Goal: Task Accomplishment & Management: Manage account settings

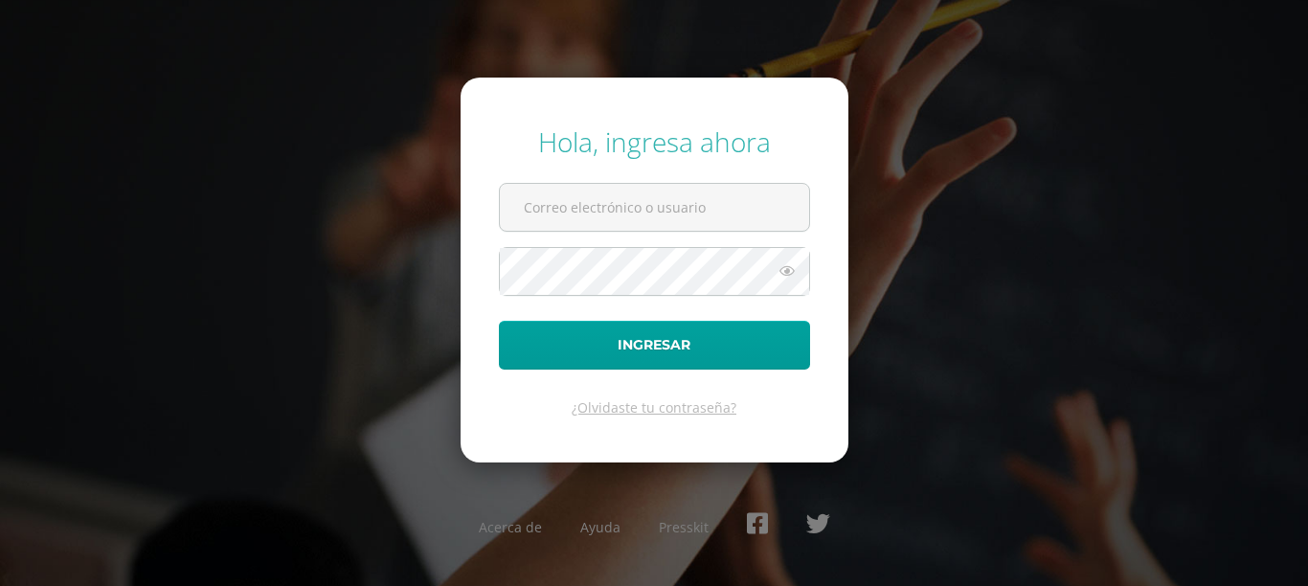
type input "ecmartinezg@sagradocorazon.edu.gt"
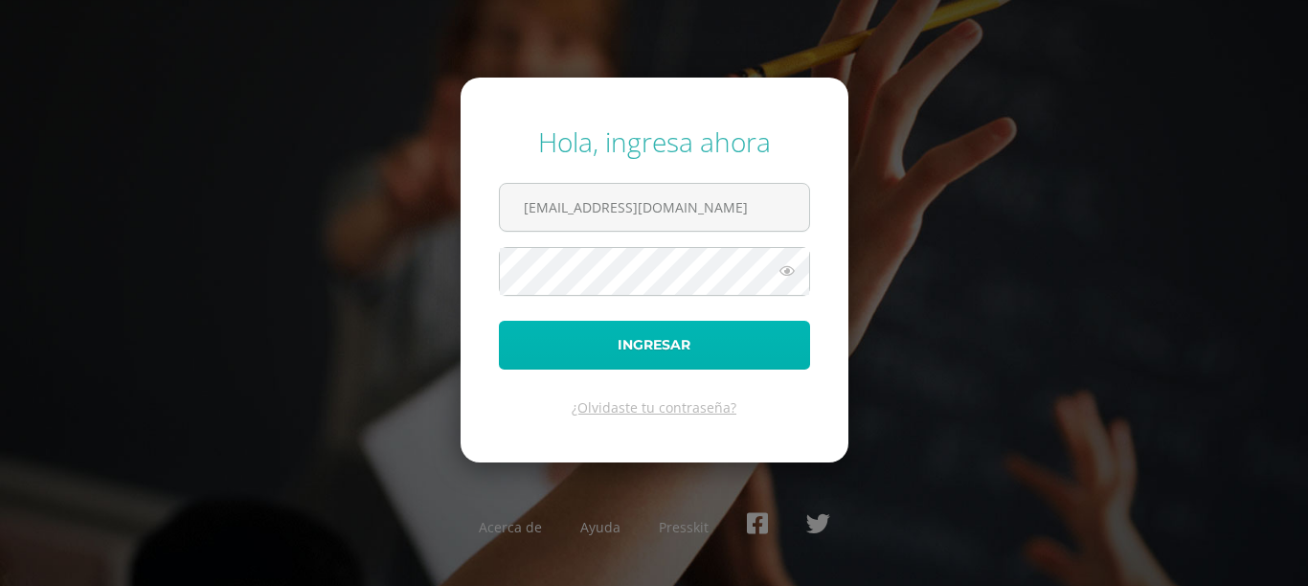
click at [580, 351] on button "Ingresar" at bounding box center [654, 345] width 311 height 49
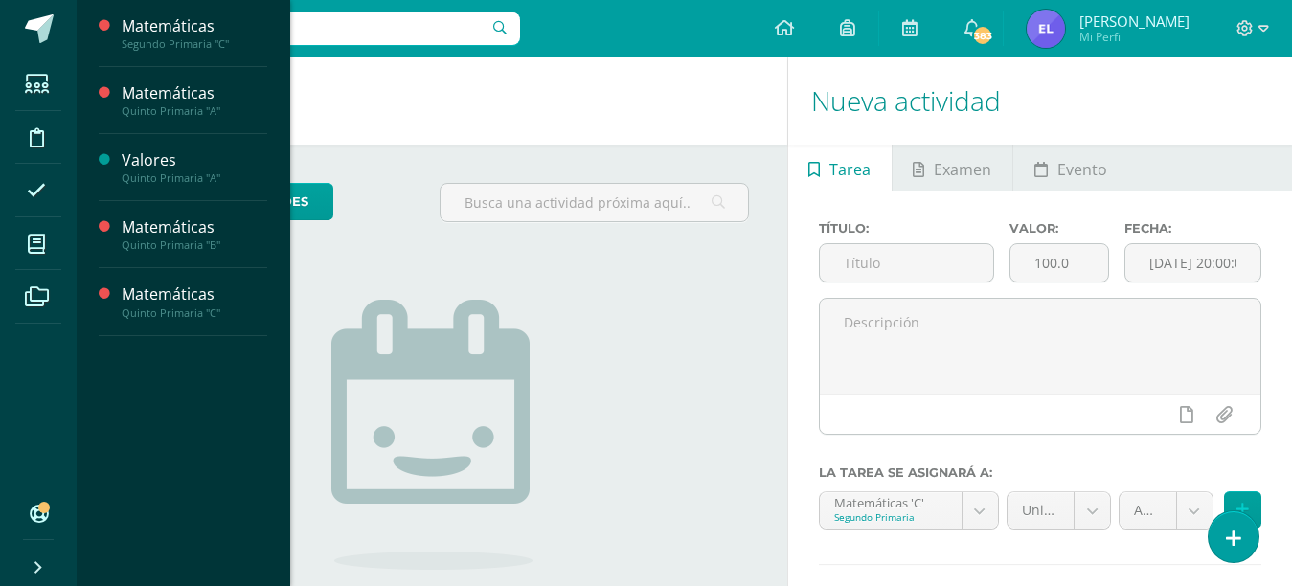
click at [35, 249] on icon at bounding box center [36, 244] width 17 height 19
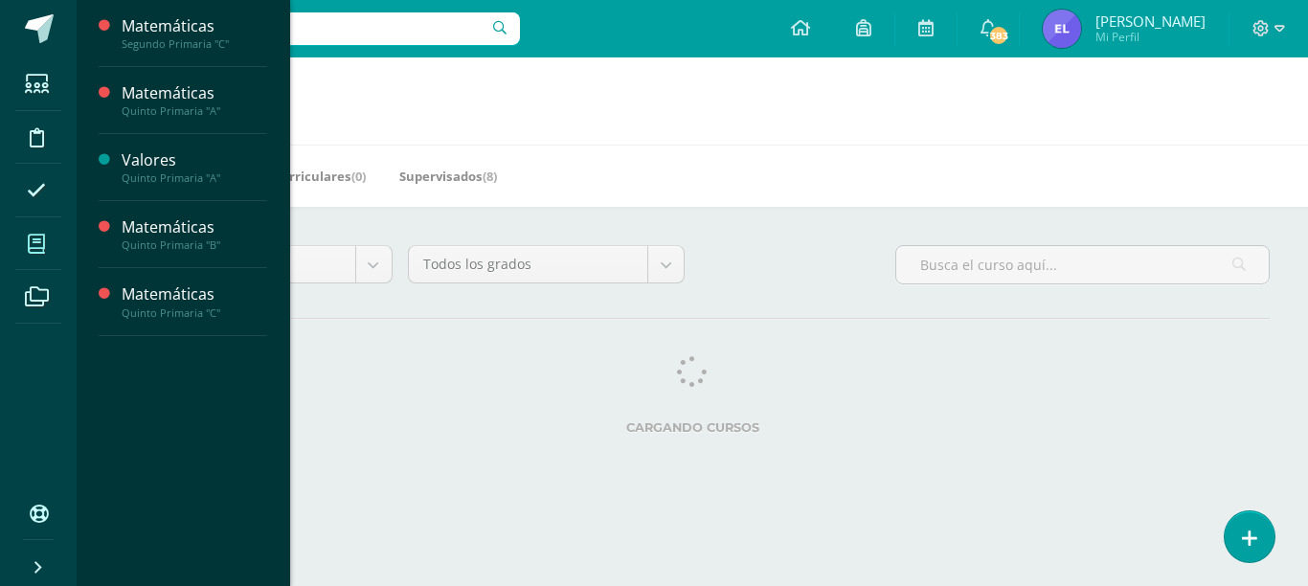
click at [56, 252] on span at bounding box center [36, 243] width 43 height 43
click at [52, 238] on span at bounding box center [36, 243] width 43 height 43
click at [163, 108] on div "Quinto Primaria "A"" at bounding box center [195, 110] width 146 height 13
click at [169, 150] on span "Actividades" at bounding box center [180, 144] width 74 height 18
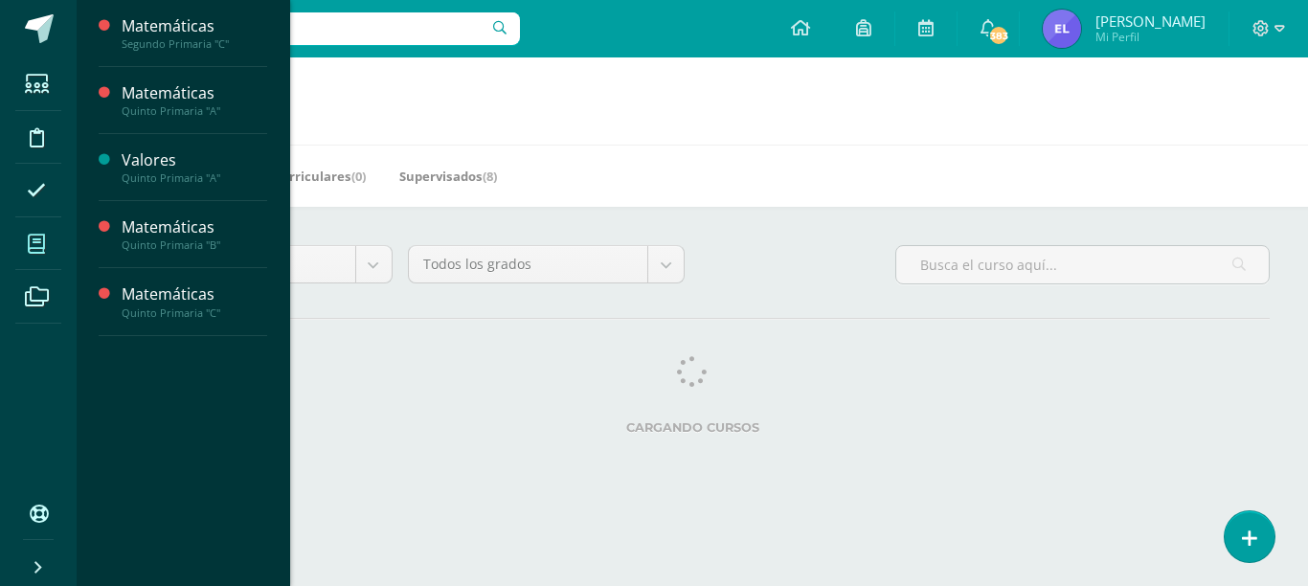
click at [169, 150] on span "Actividades" at bounding box center [180, 144] width 74 height 18
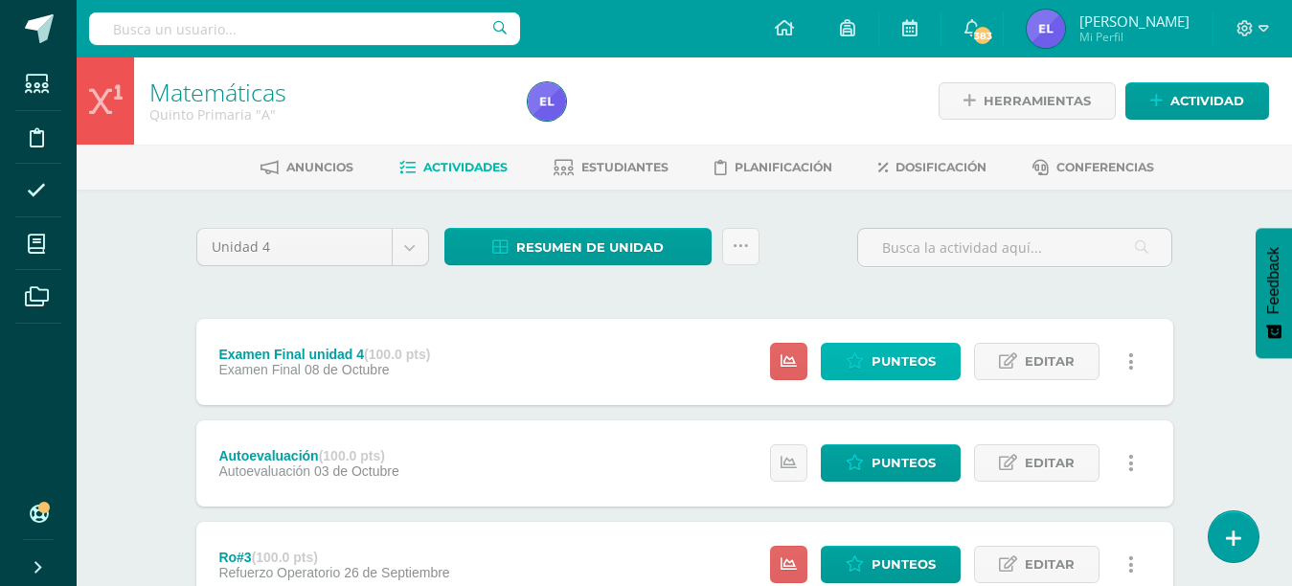
click at [858, 369] on icon at bounding box center [855, 361] width 18 height 16
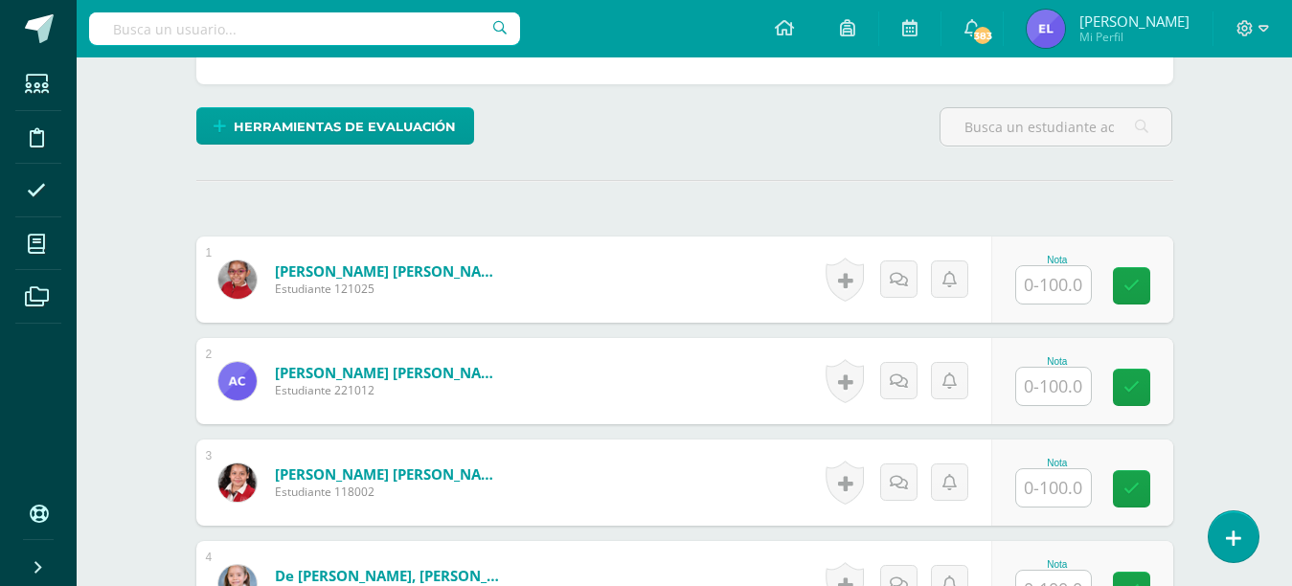
scroll to position [462, 0]
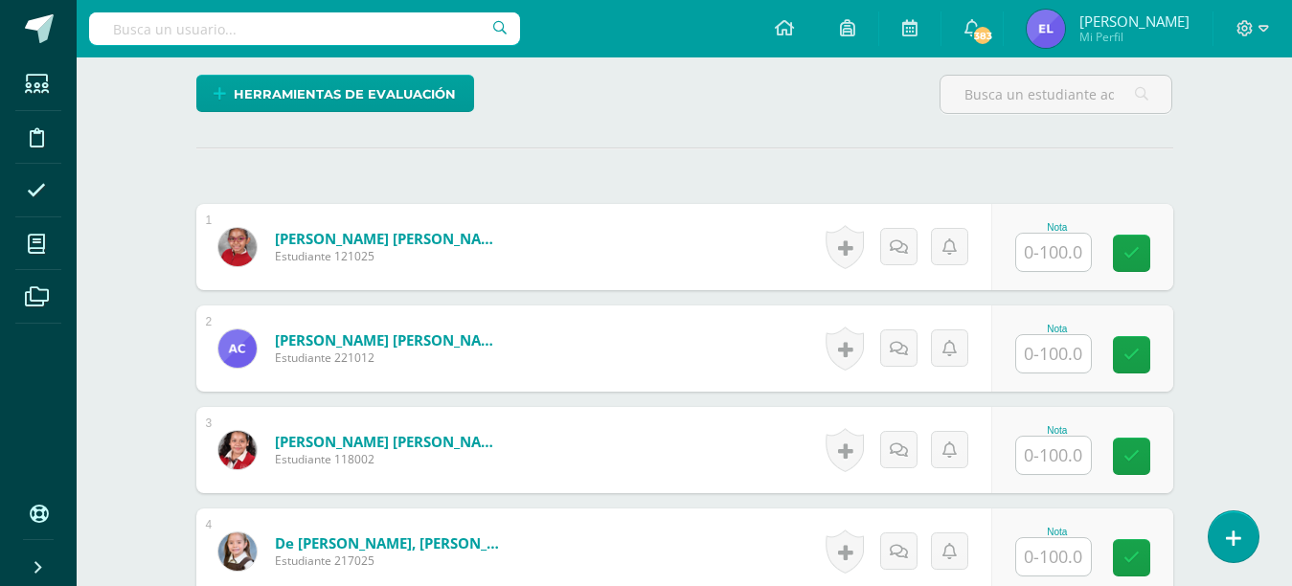
click at [1040, 263] on input "text" at bounding box center [1053, 252] width 75 height 37
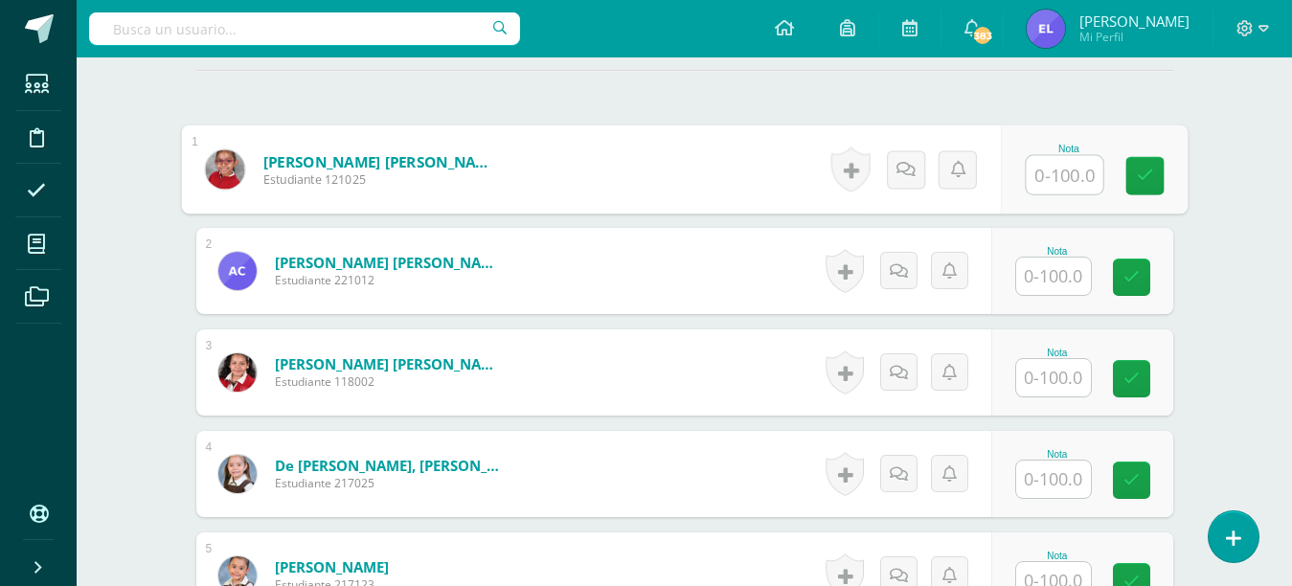
scroll to position [534, 0]
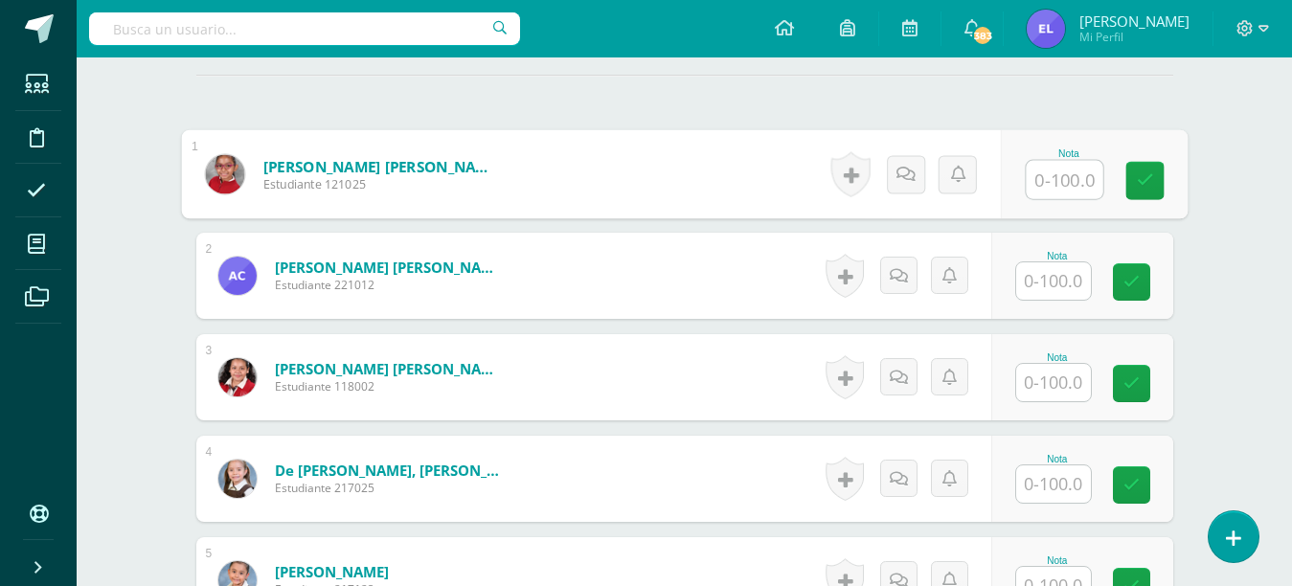
click at [1072, 189] on input "text" at bounding box center [1064, 180] width 77 height 38
type input "76"
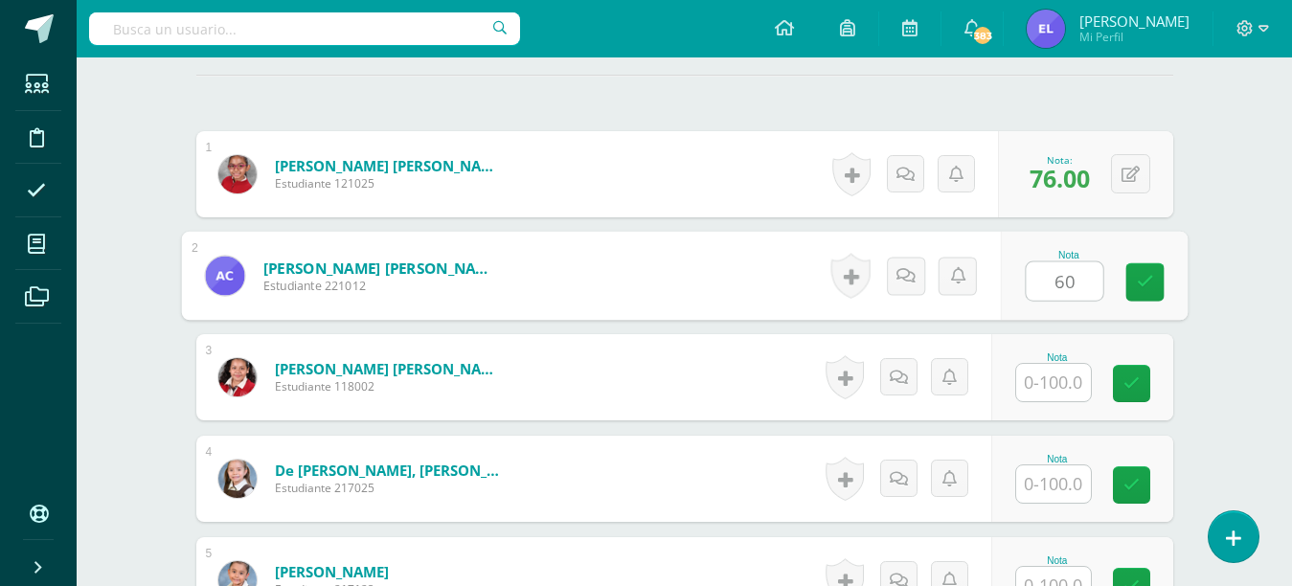
type input "60"
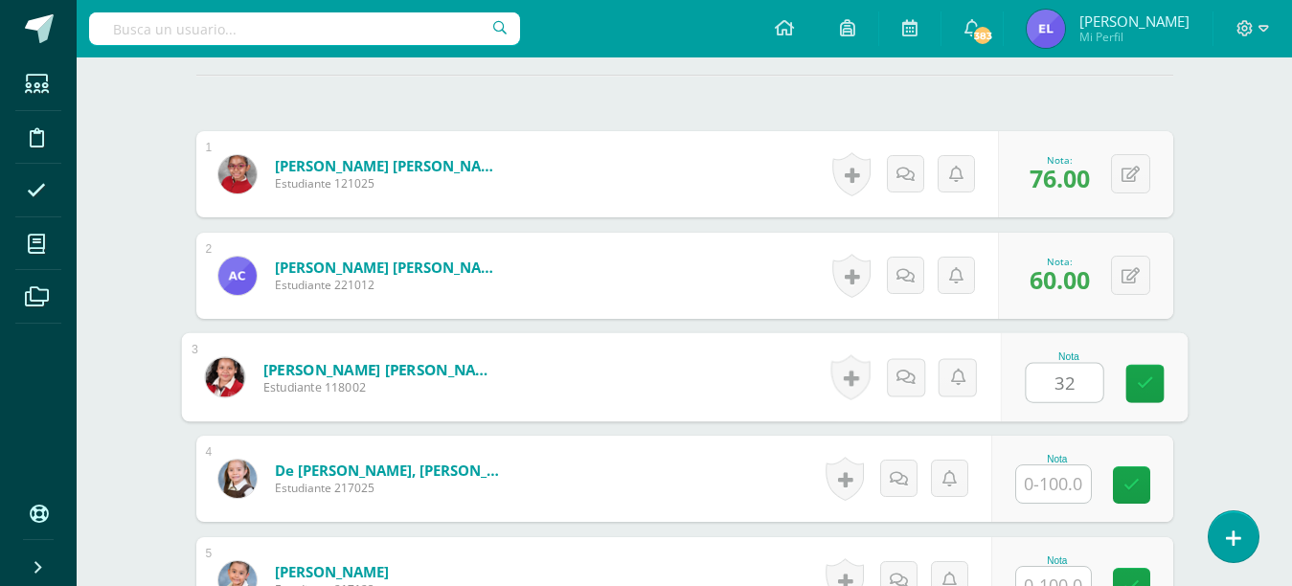
type input "32"
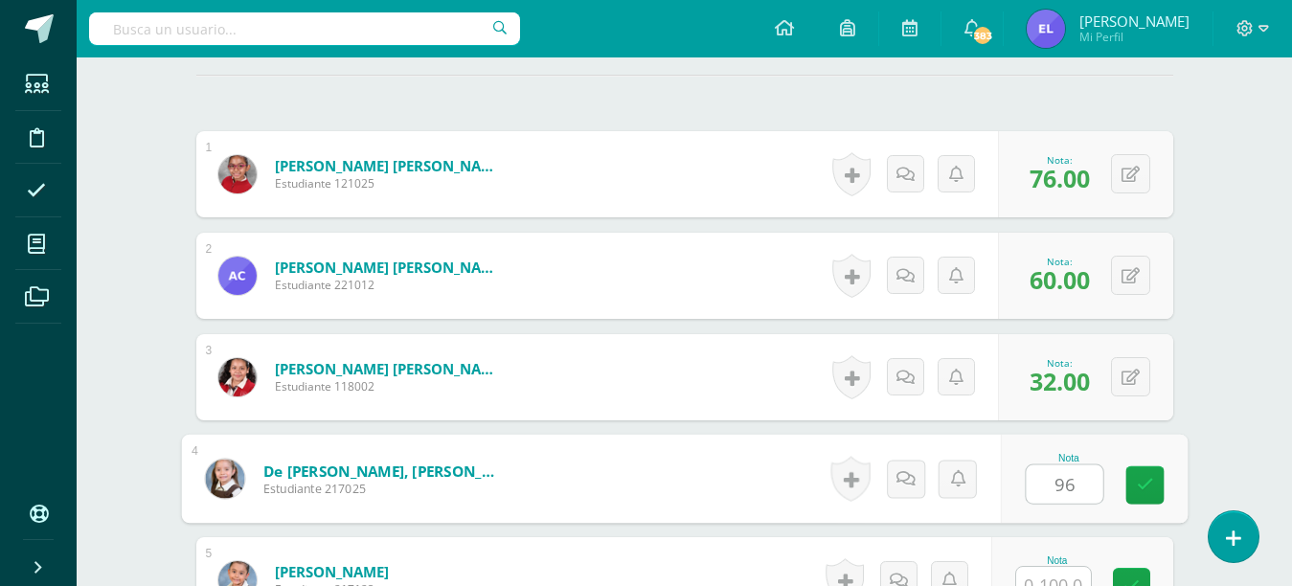
type input "96"
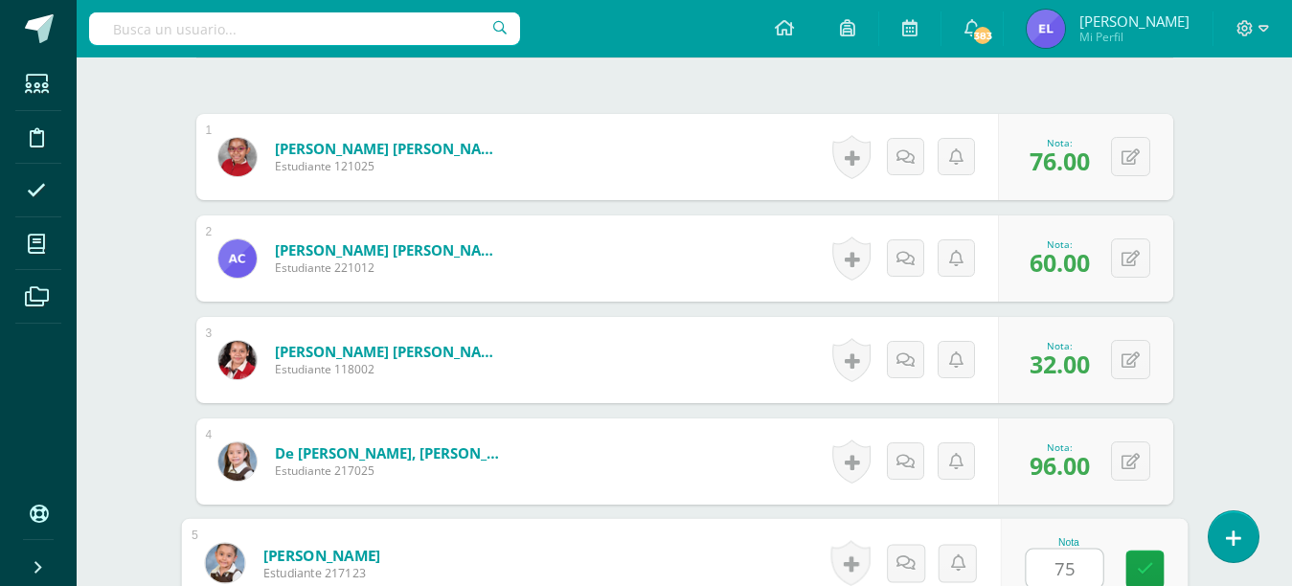
type input "75"
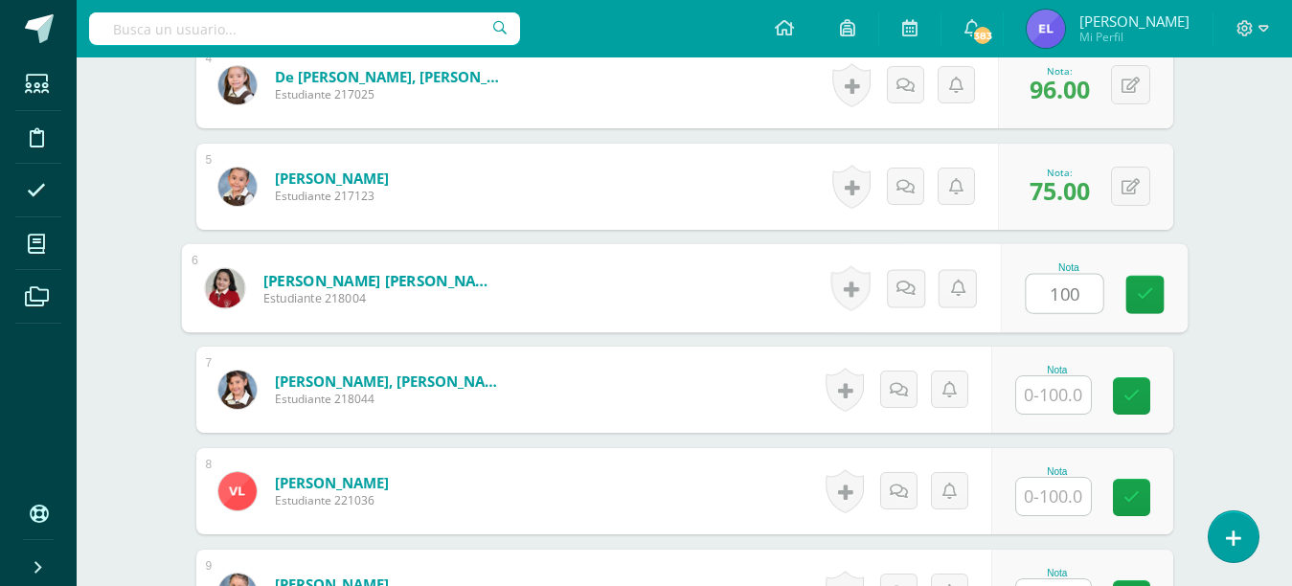
type input "100"
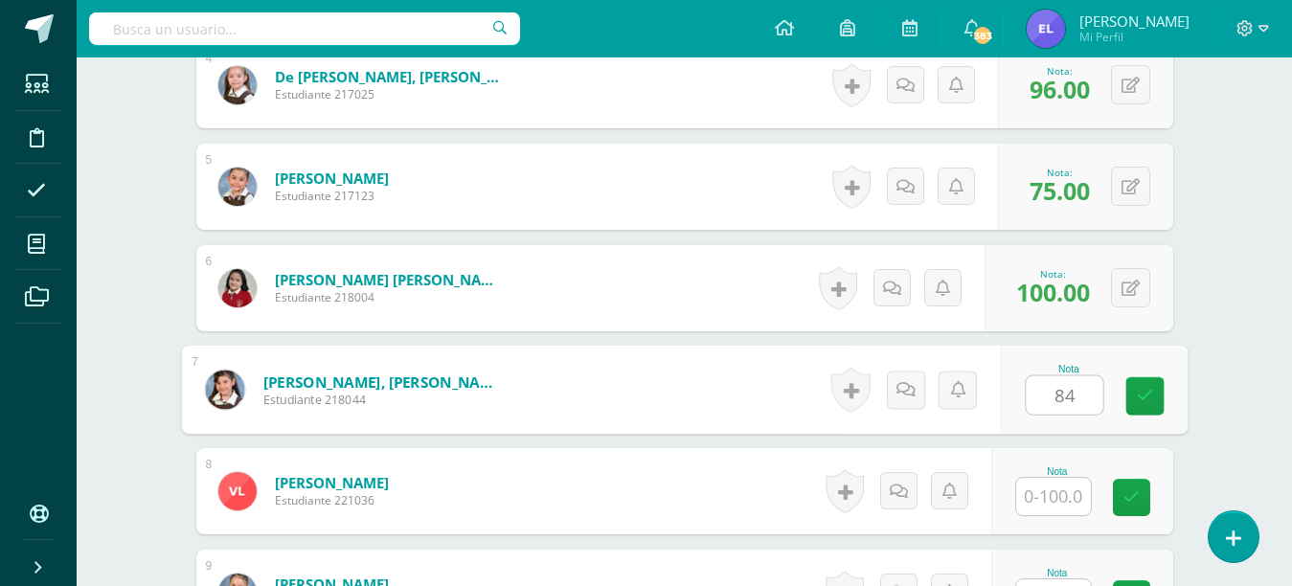
type input "84"
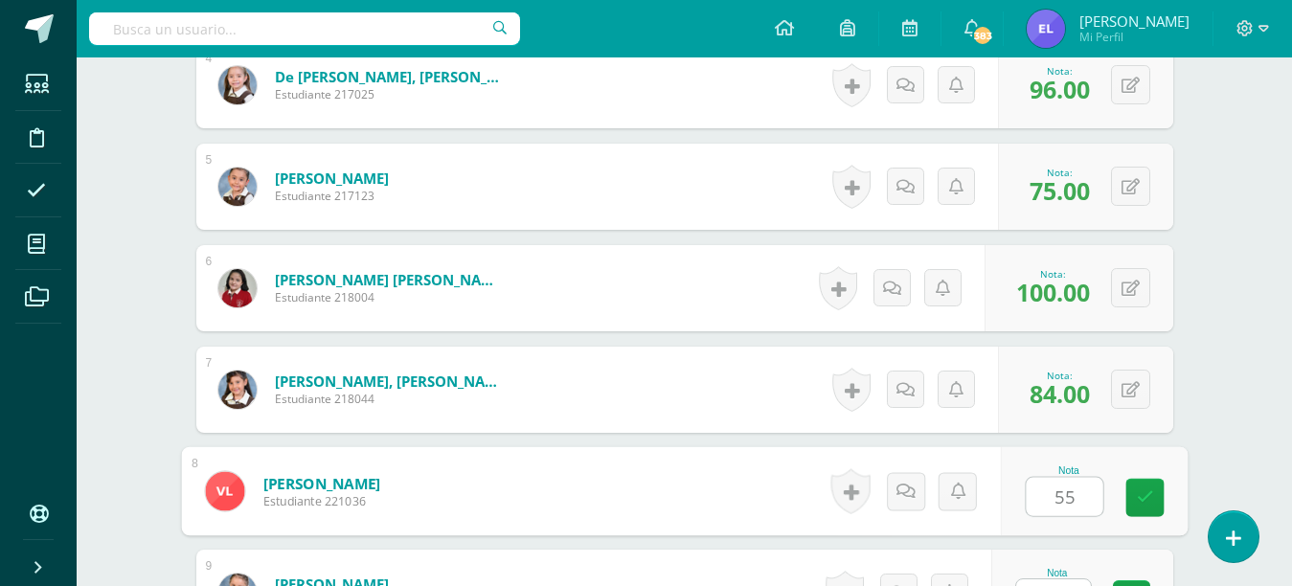
type input "55"
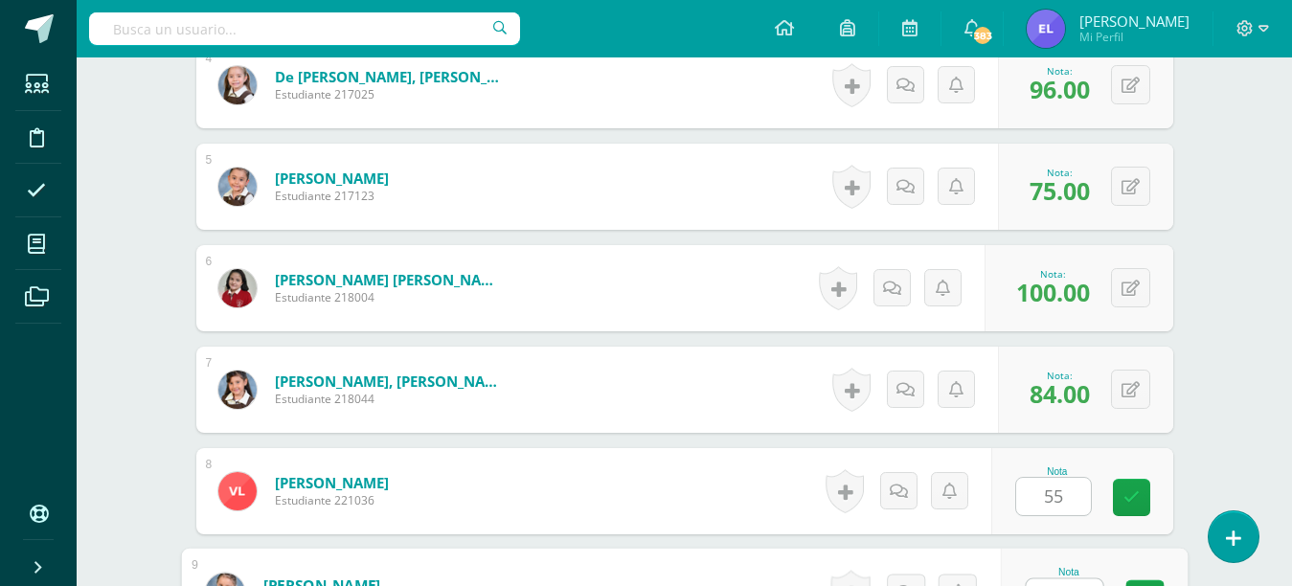
scroll to position [958, 0]
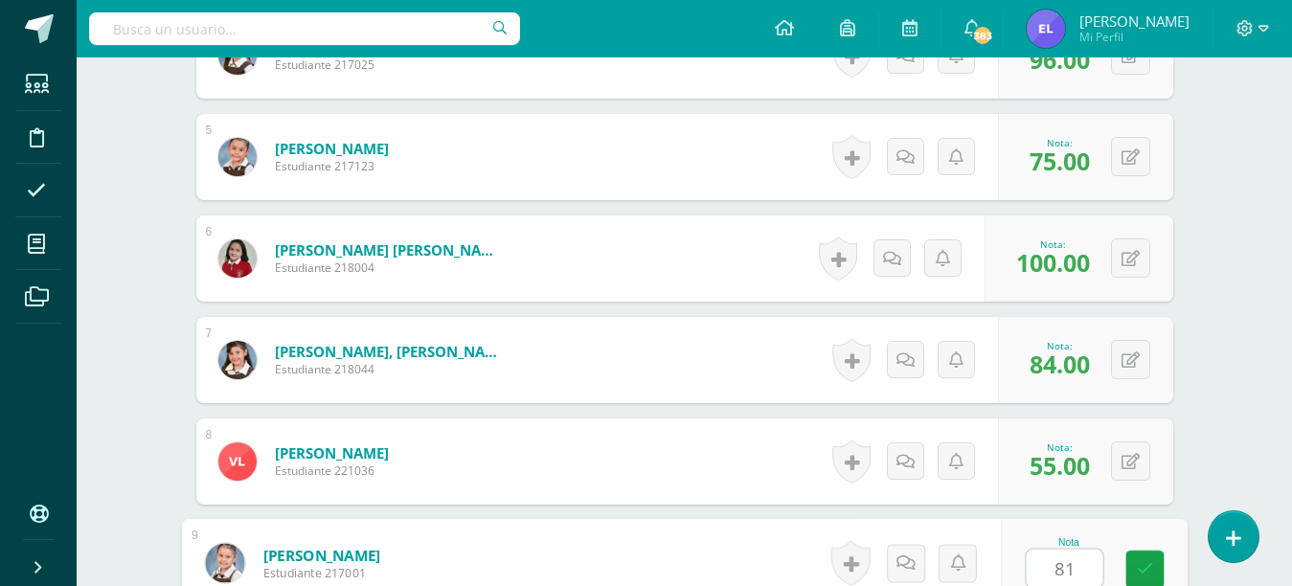
type input "81"
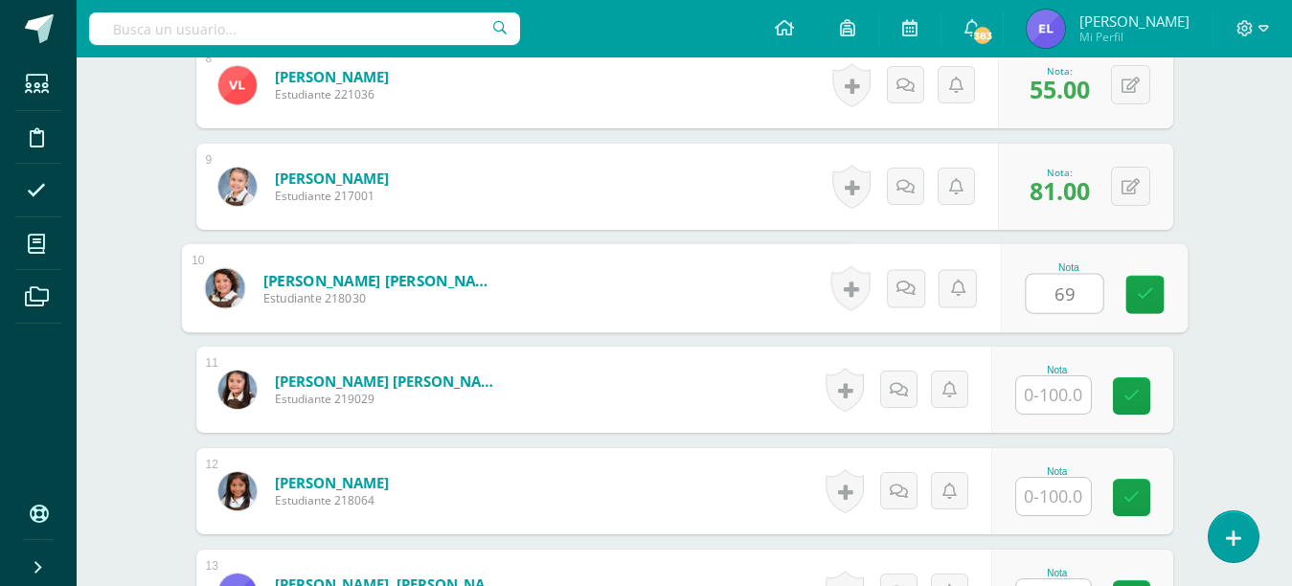
type input "69"
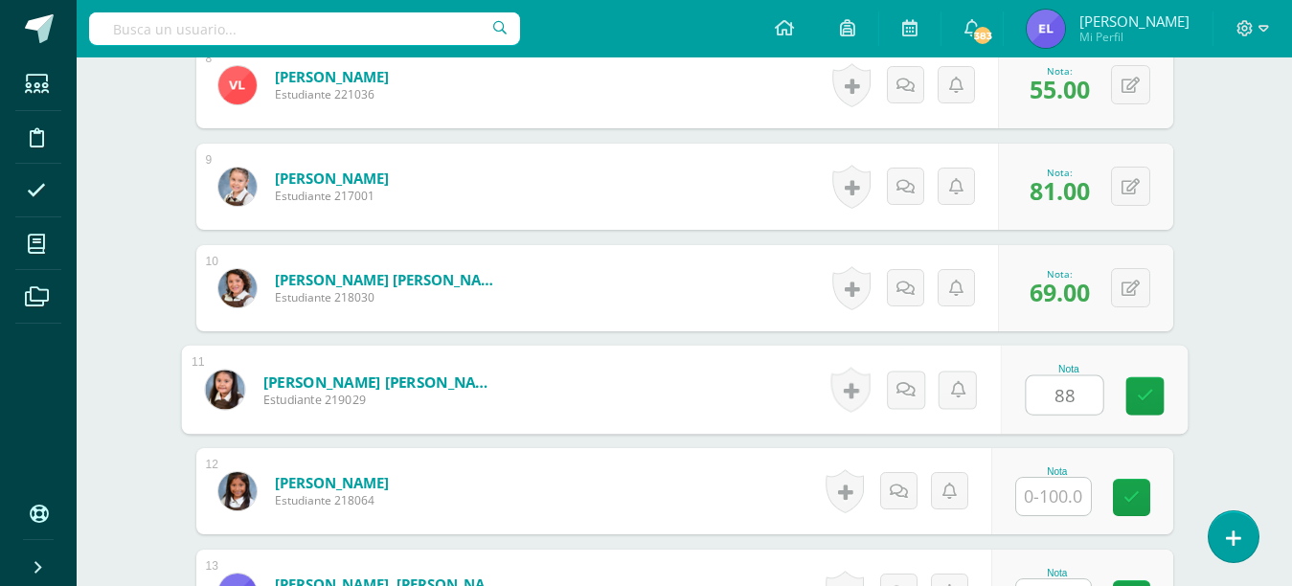
type input "88"
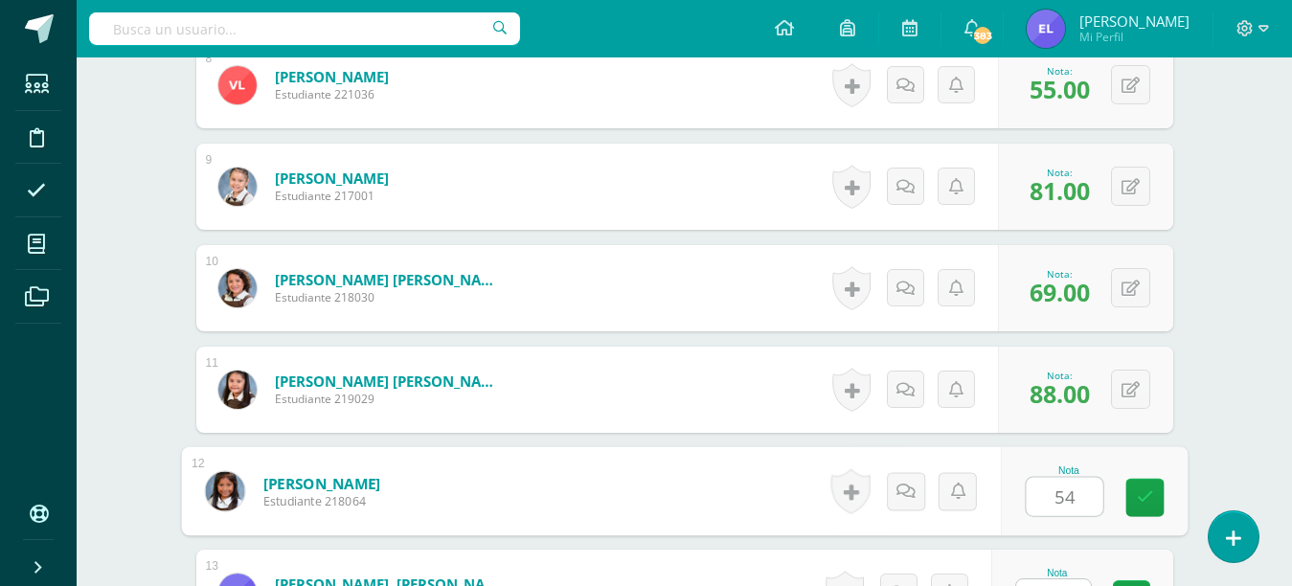
type input "54"
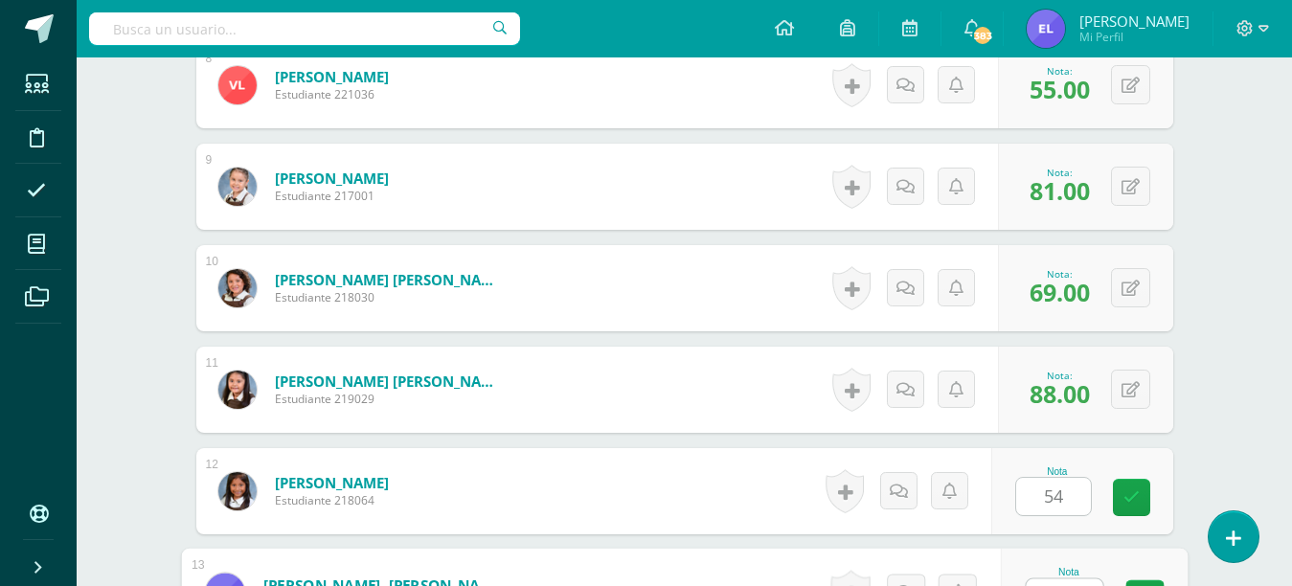
scroll to position [1364, 0]
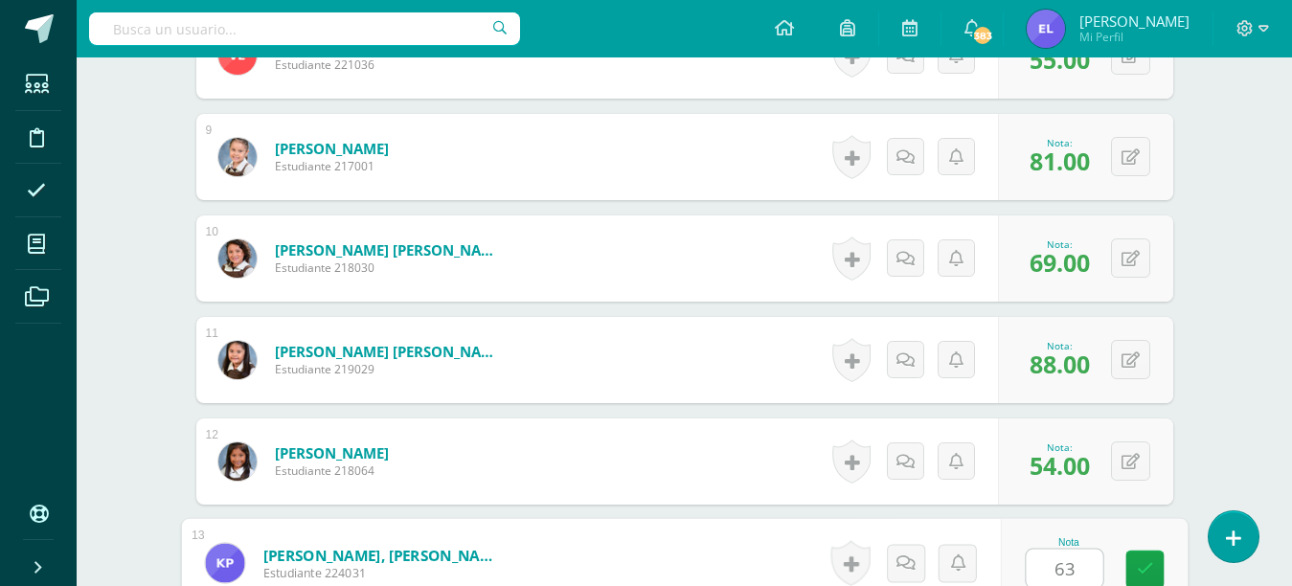
type input "63"
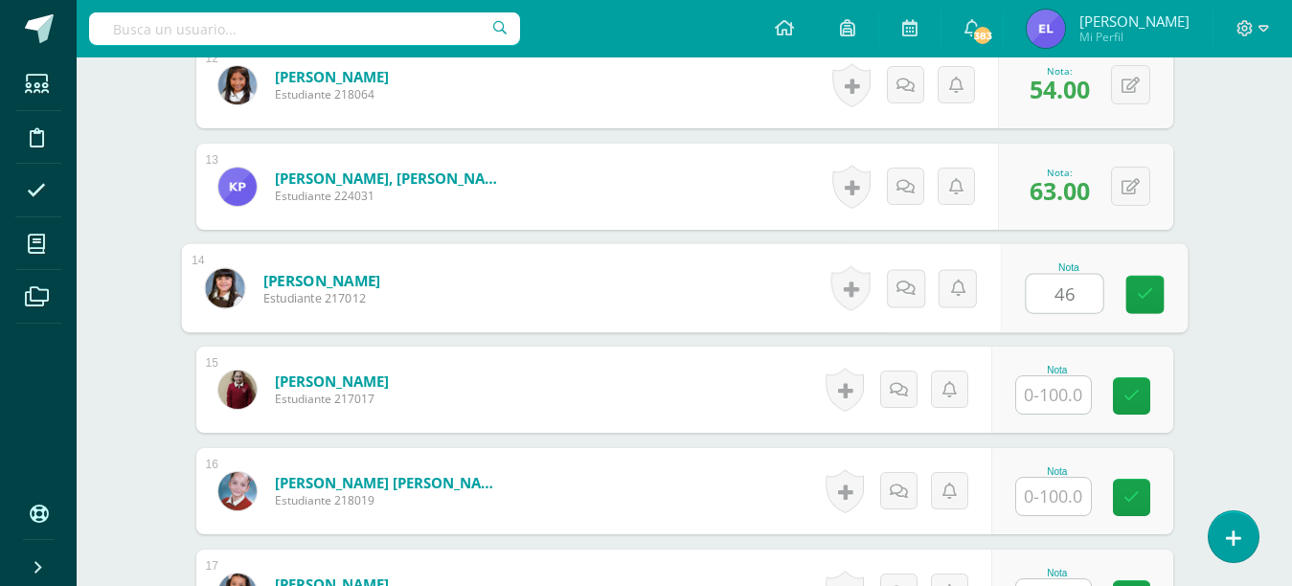
type input "46"
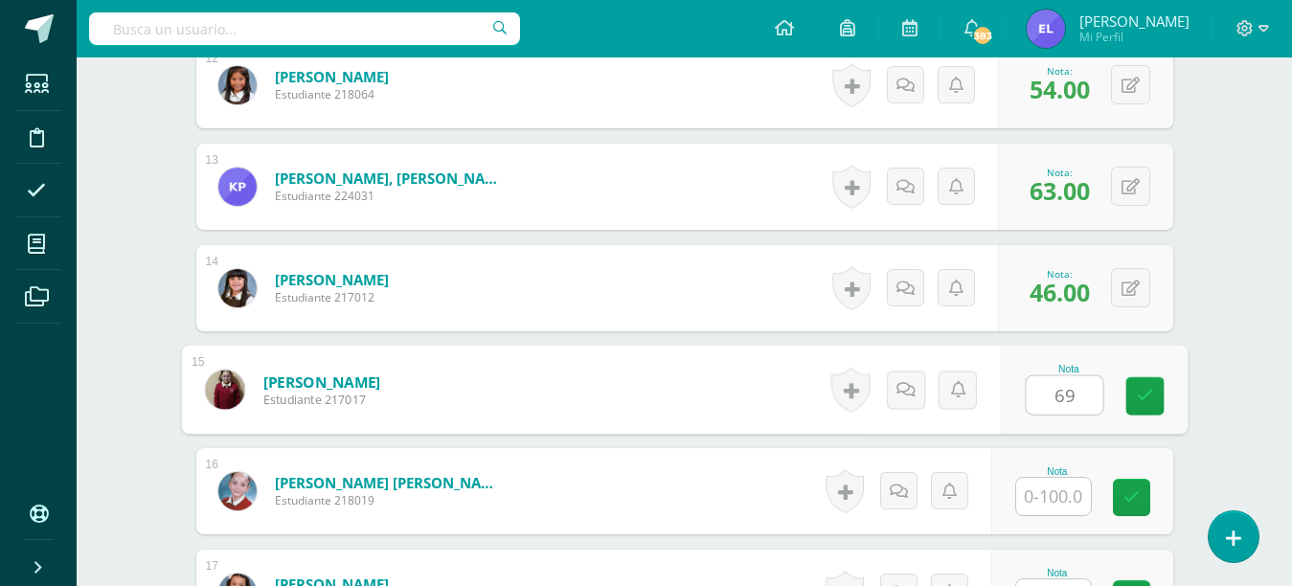
type input "69"
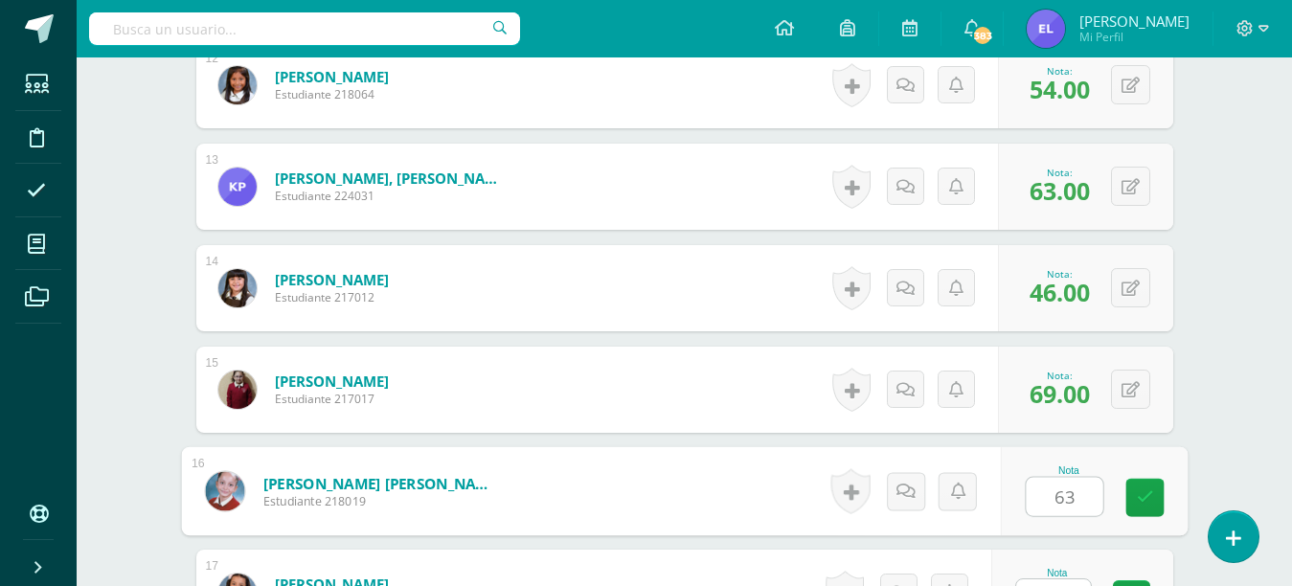
type input "63"
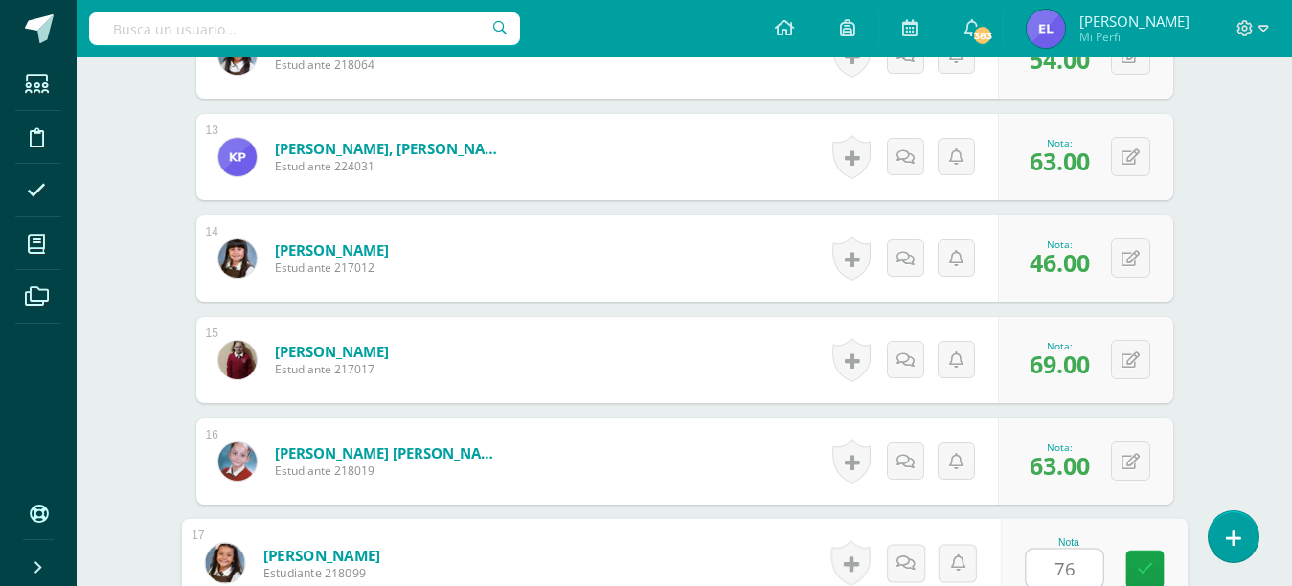
type input "76"
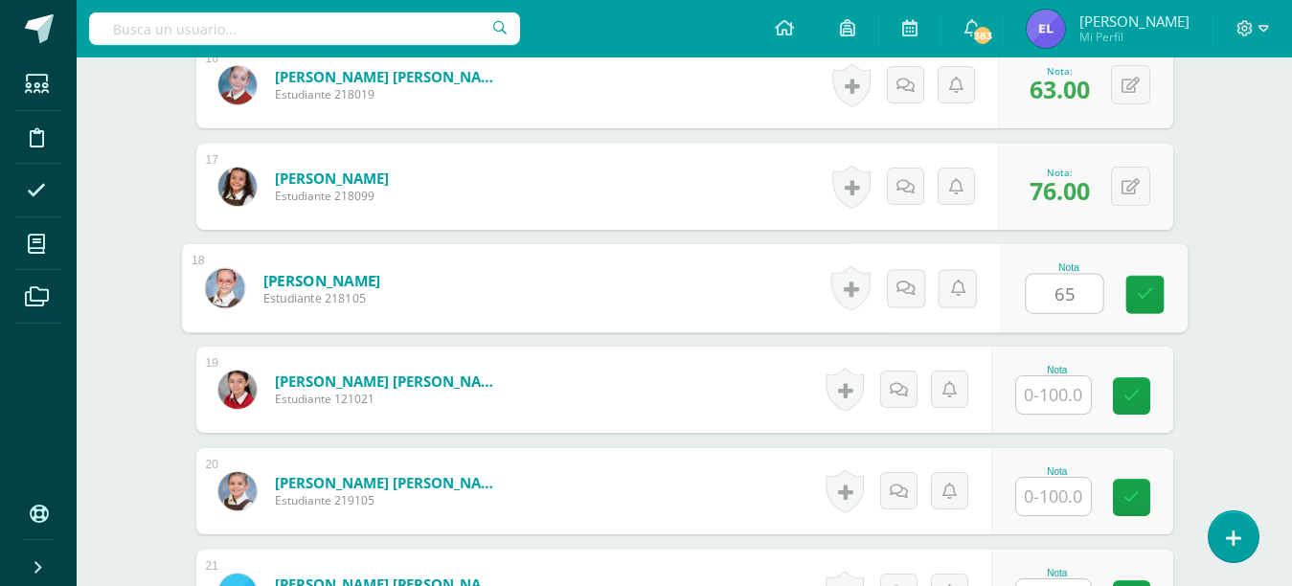
type input "65"
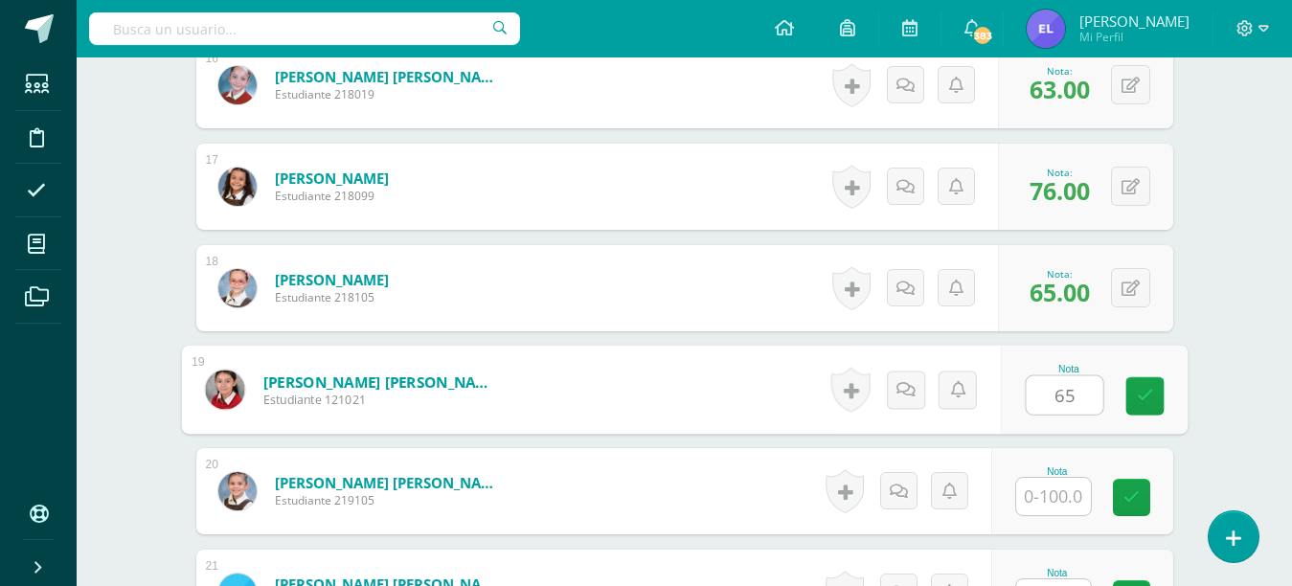
type input "65"
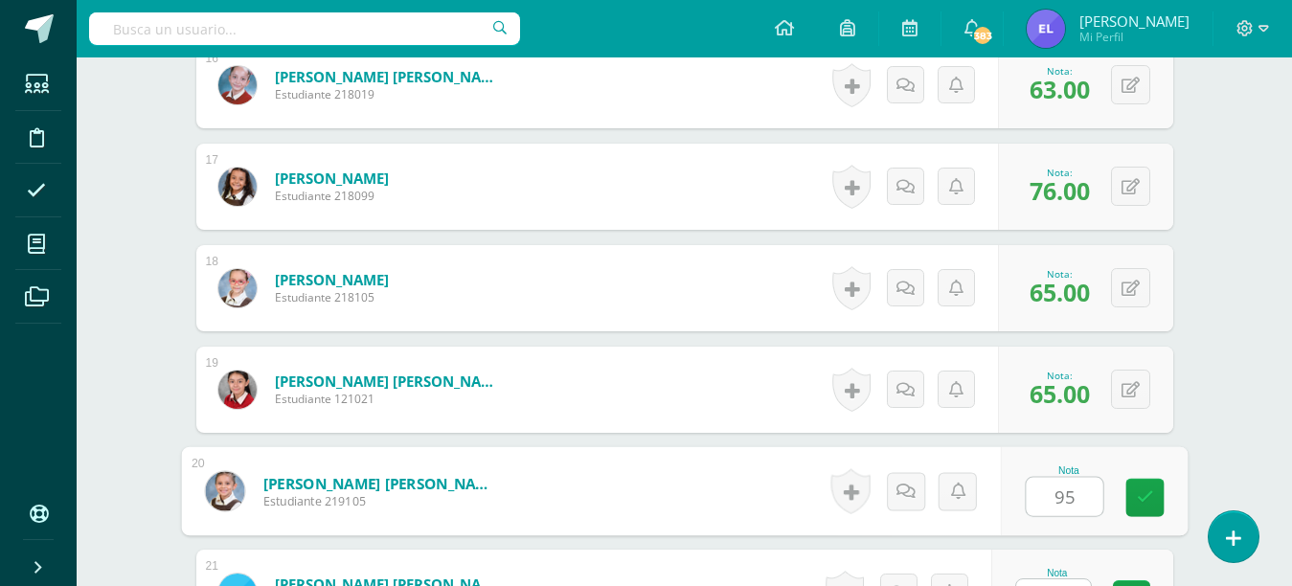
type input "95"
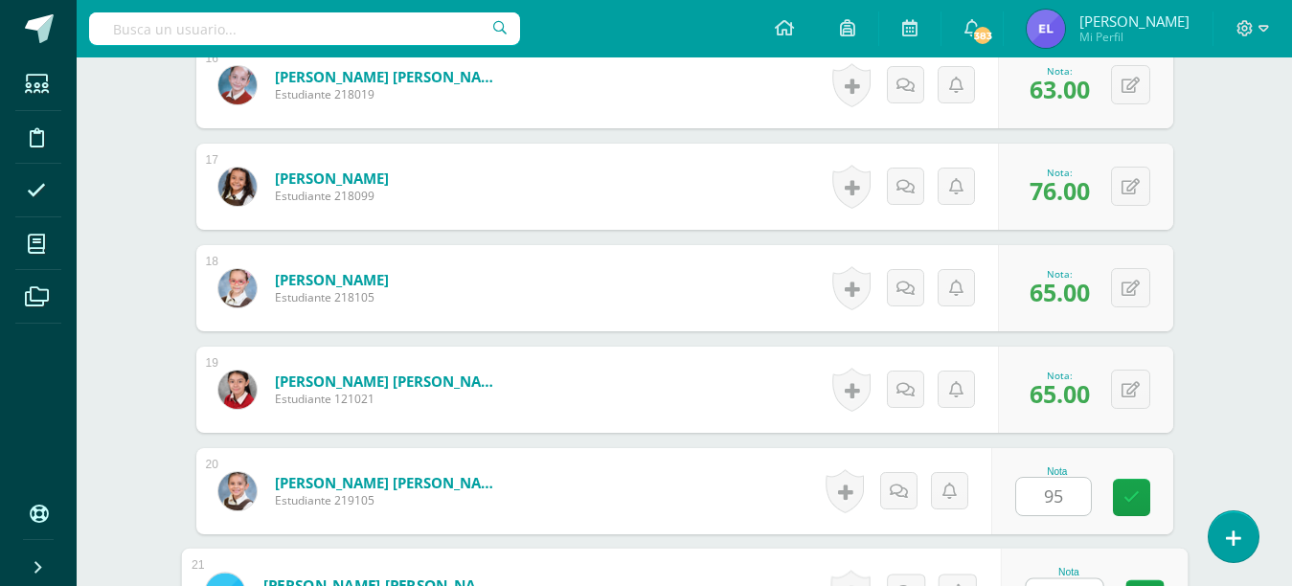
scroll to position [2176, 0]
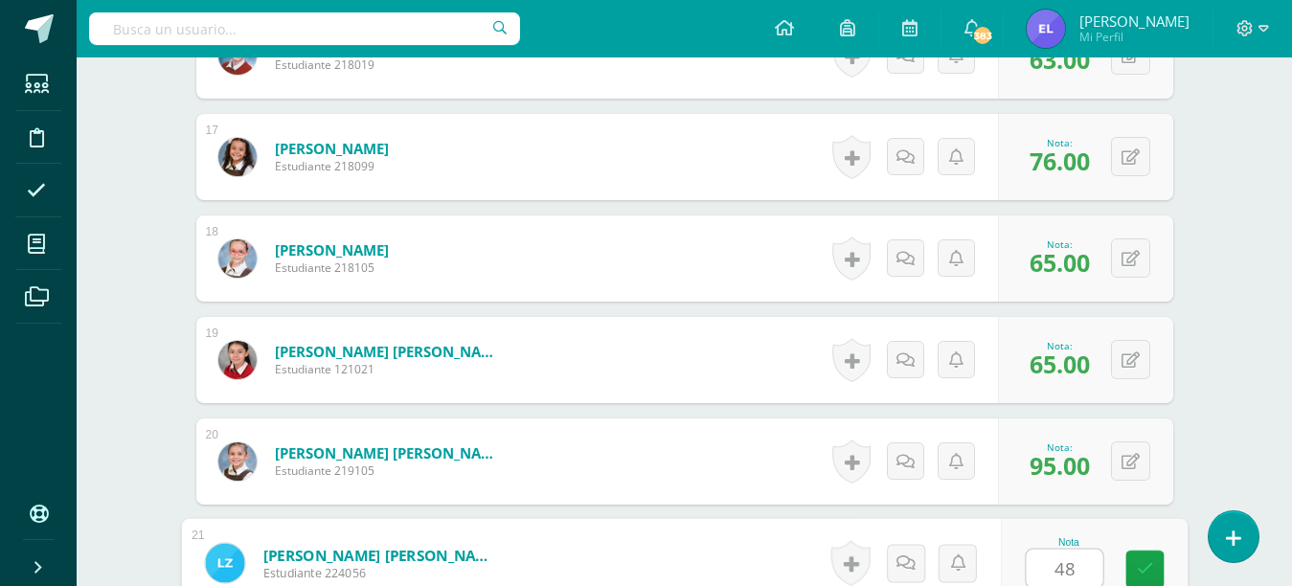
type input "48"
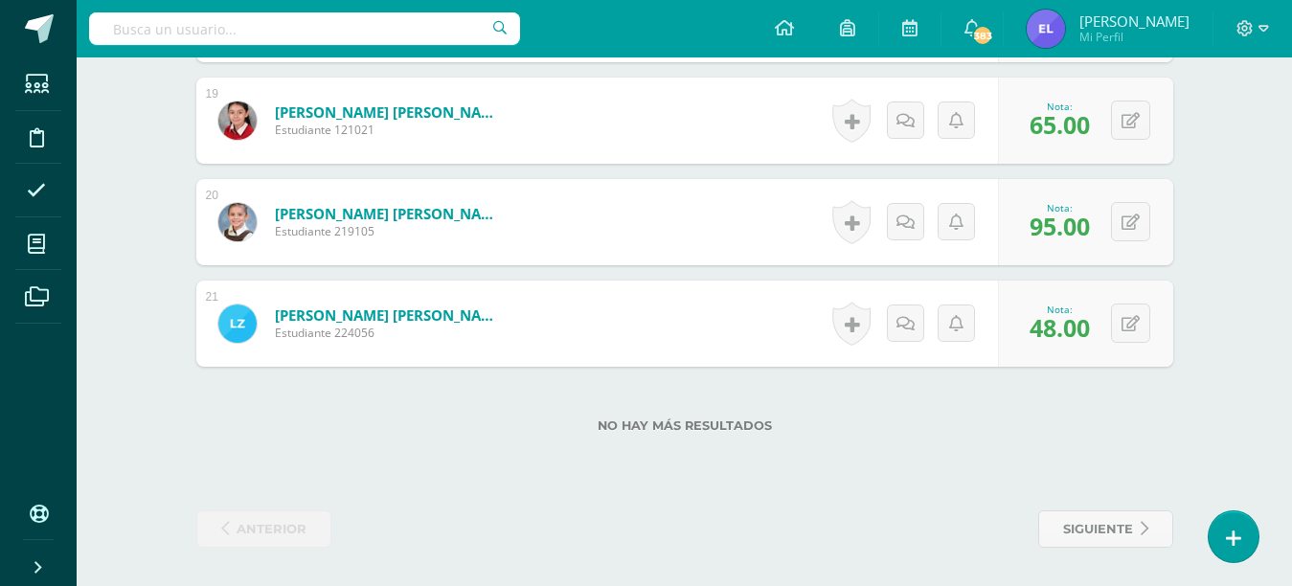
click at [500, 423] on label "No hay más resultados" at bounding box center [684, 425] width 977 height 14
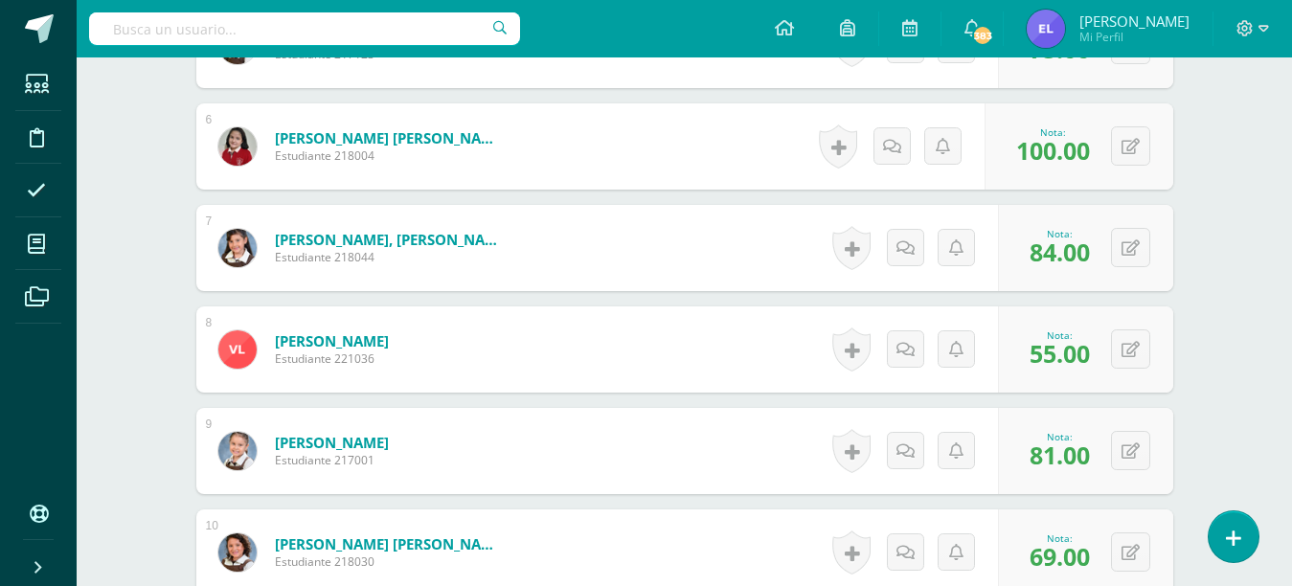
scroll to position [0, 0]
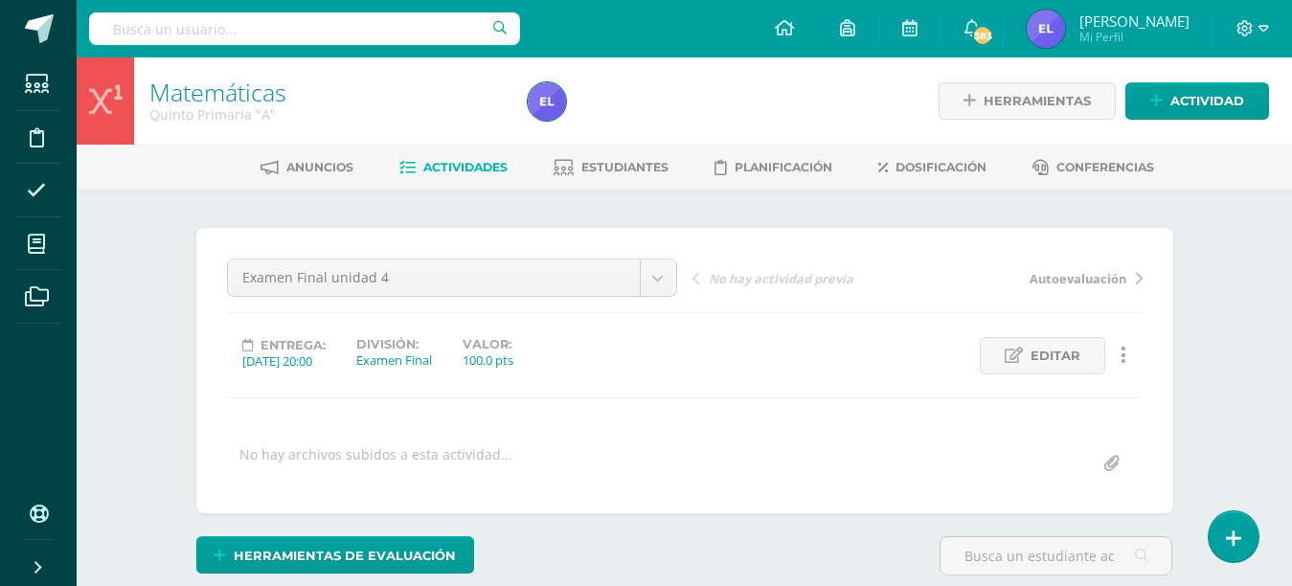
click at [636, 166] on span "Estudiantes" at bounding box center [624, 167] width 87 height 14
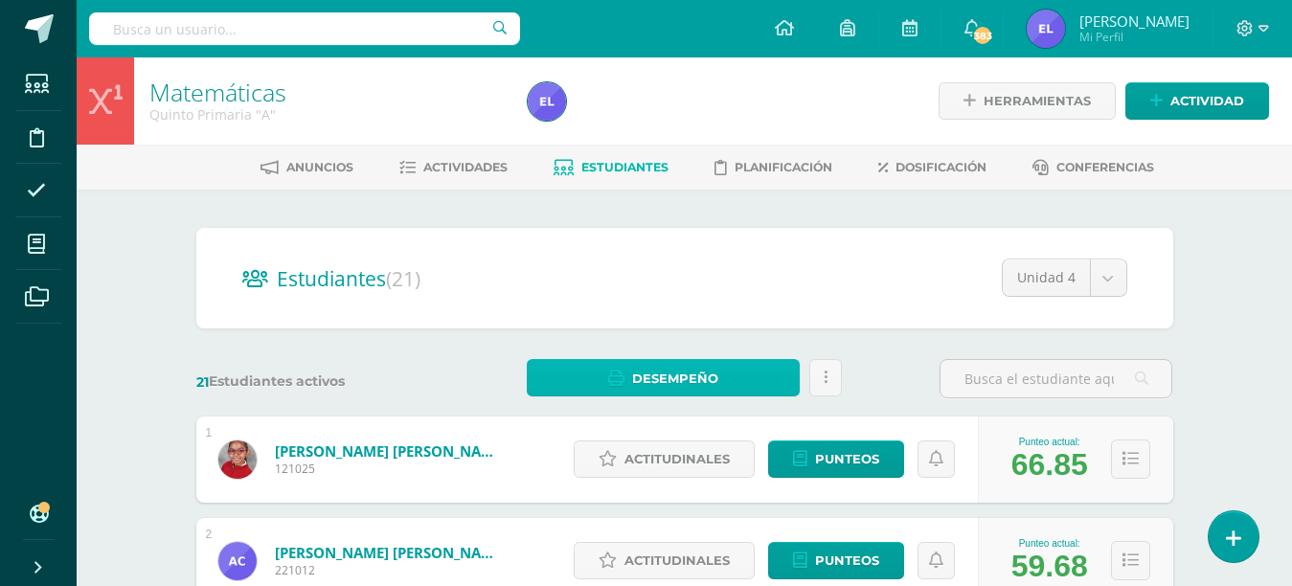
click at [741, 372] on link "Desempeño" at bounding box center [663, 377] width 273 height 37
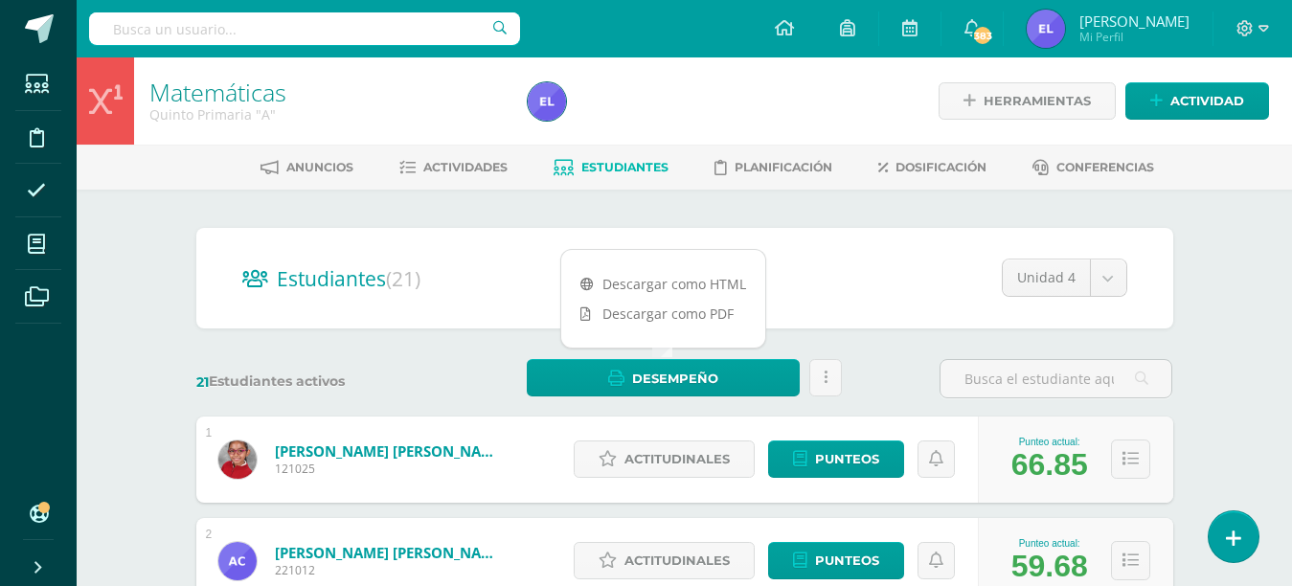
click at [706, 317] on link "Descargar como PDF" at bounding box center [663, 314] width 204 height 30
click at [816, 379] on link at bounding box center [825, 377] width 33 height 37
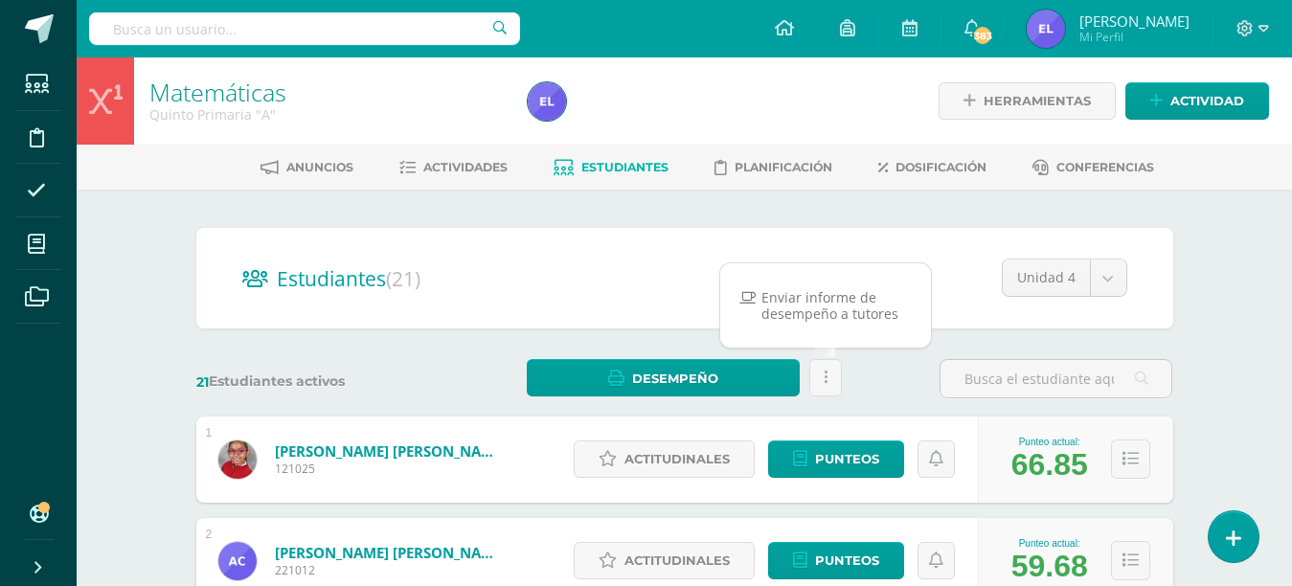
click at [461, 163] on span "Actividades" at bounding box center [465, 167] width 84 height 14
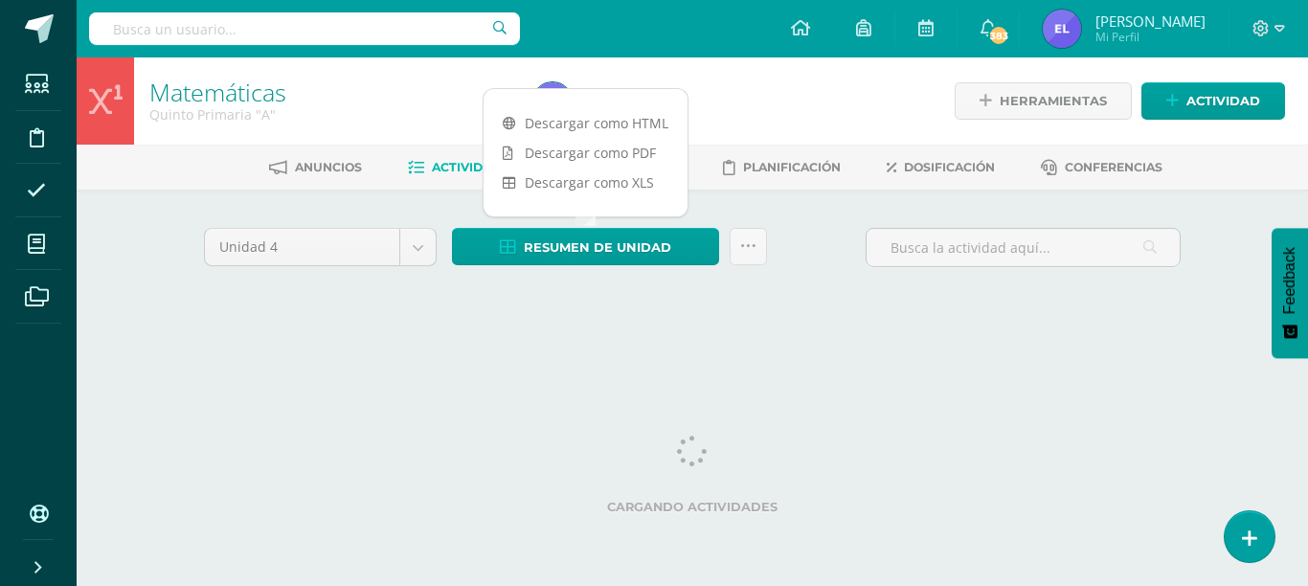
click at [611, 126] on link "Descargar como HTML" at bounding box center [586, 123] width 204 height 30
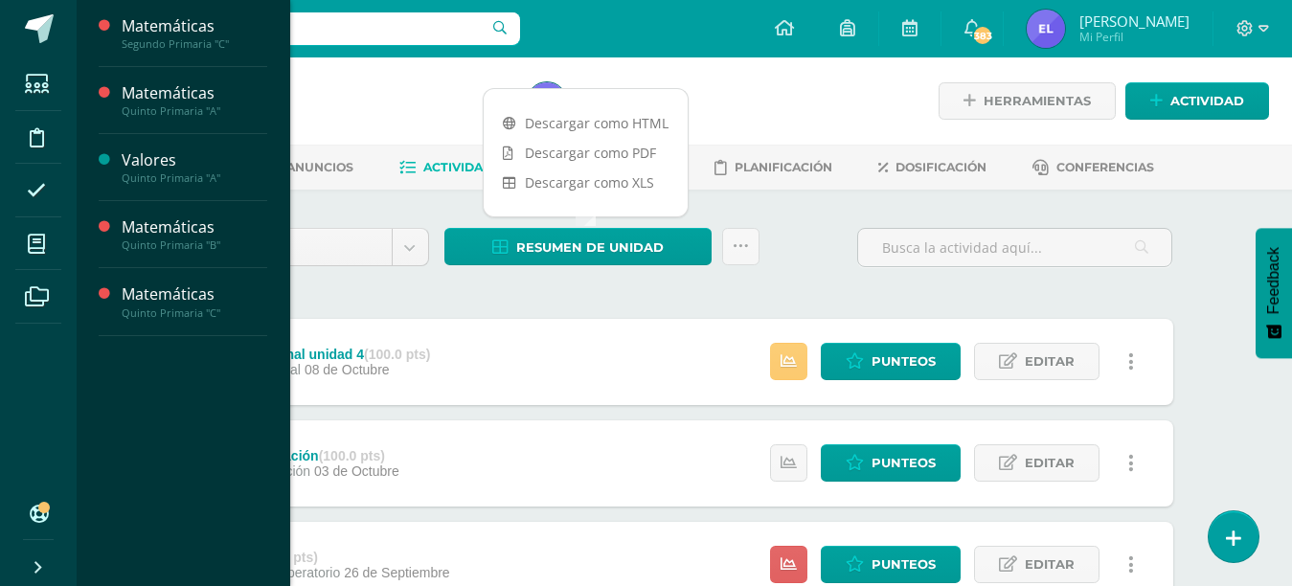
click at [31, 253] on icon at bounding box center [36, 244] width 17 height 19
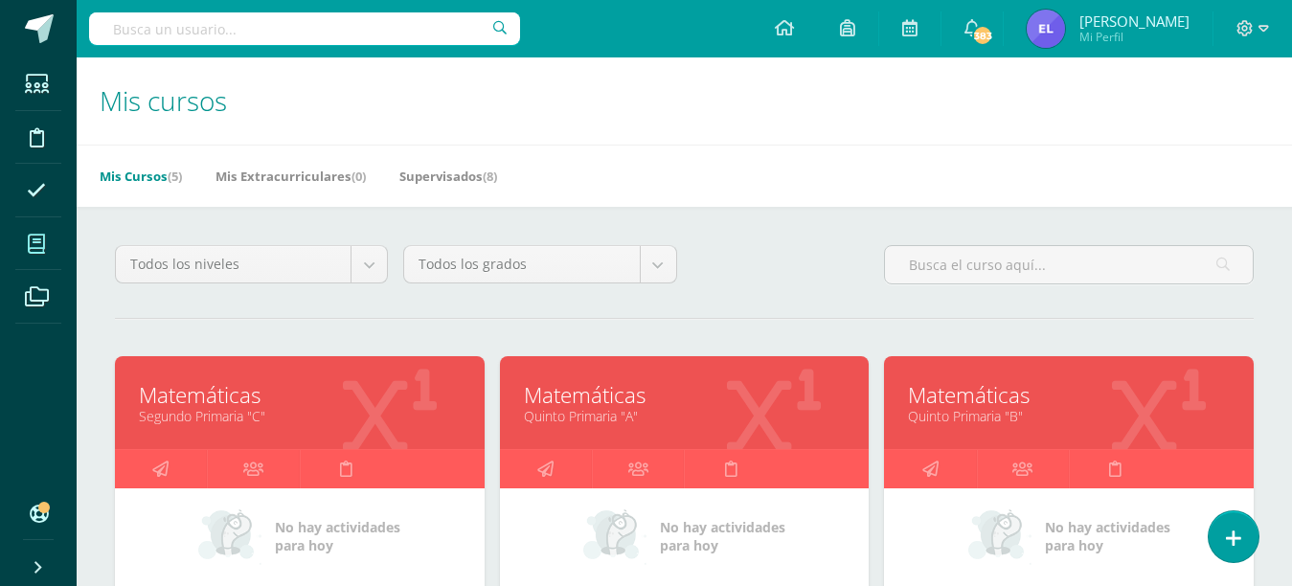
click at [1062, 397] on link "Matemáticas" at bounding box center [1069, 395] width 322 height 30
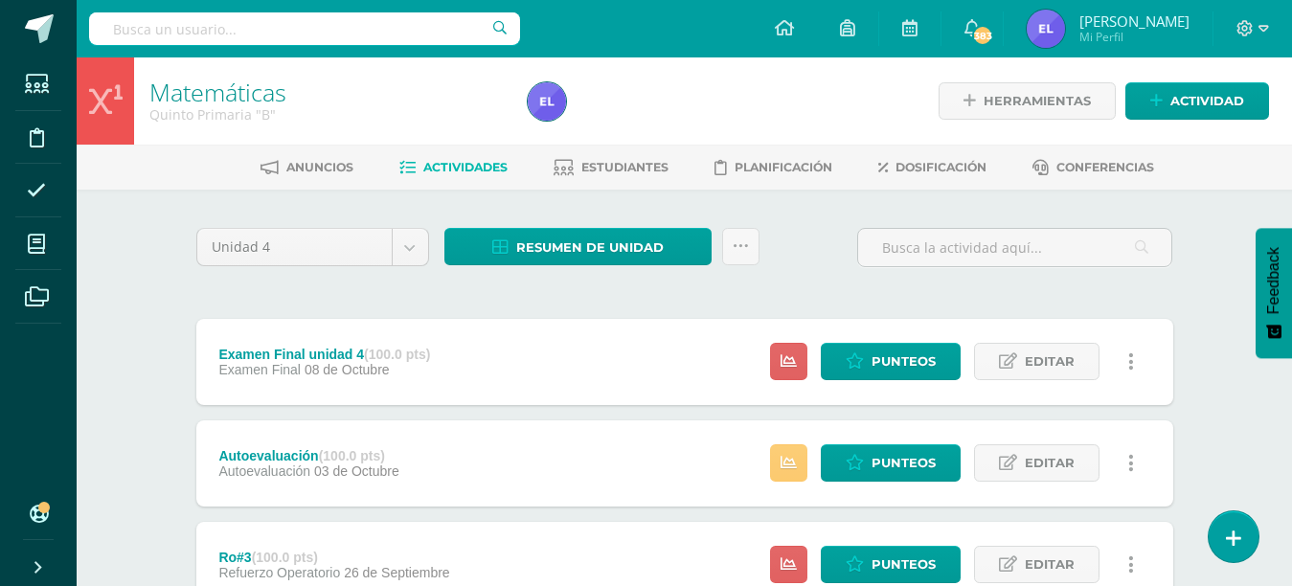
click at [600, 157] on link "Estudiantes" at bounding box center [610, 167] width 115 height 31
click at [605, 167] on span "Estudiantes" at bounding box center [624, 167] width 87 height 14
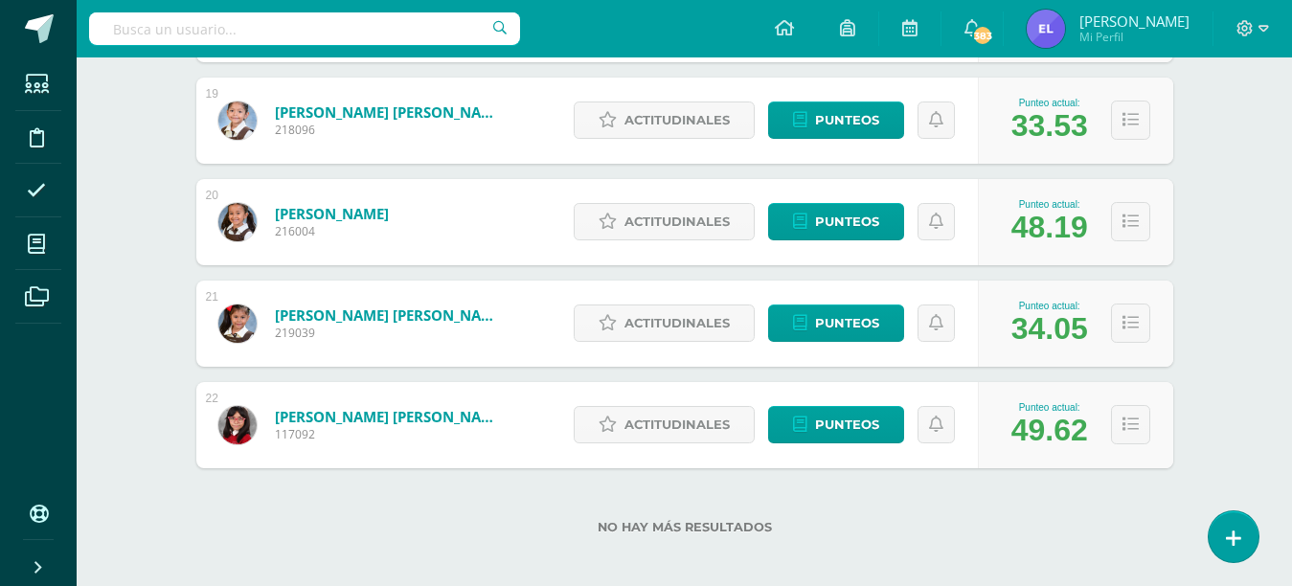
scroll to position [2176, 0]
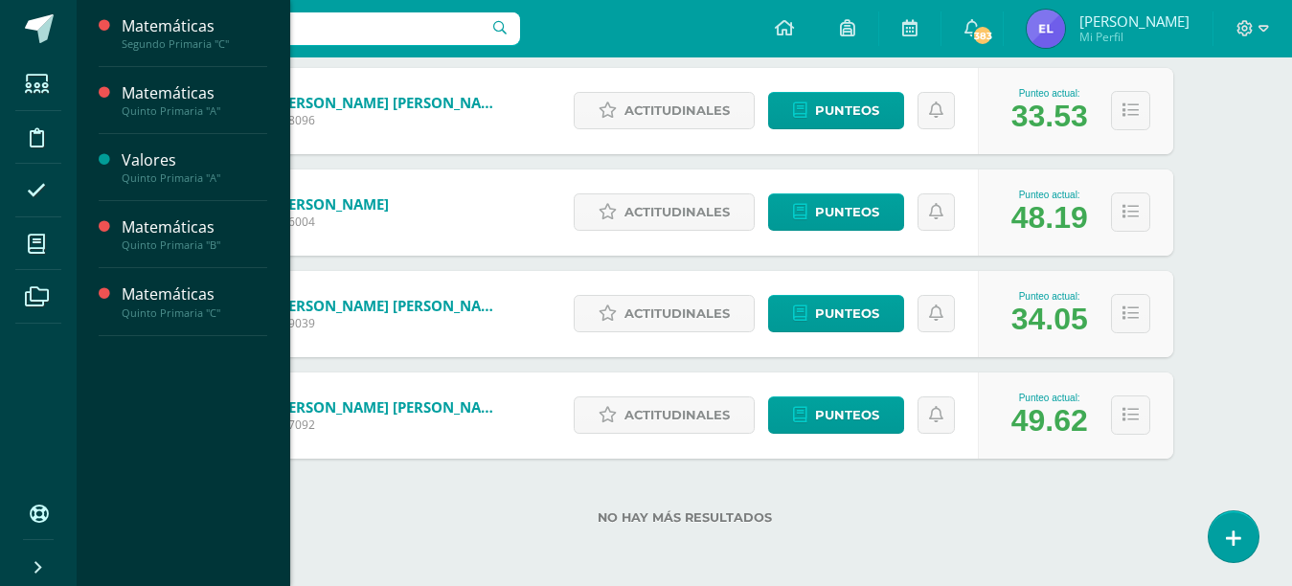
click at [24, 236] on span at bounding box center [36, 243] width 43 height 43
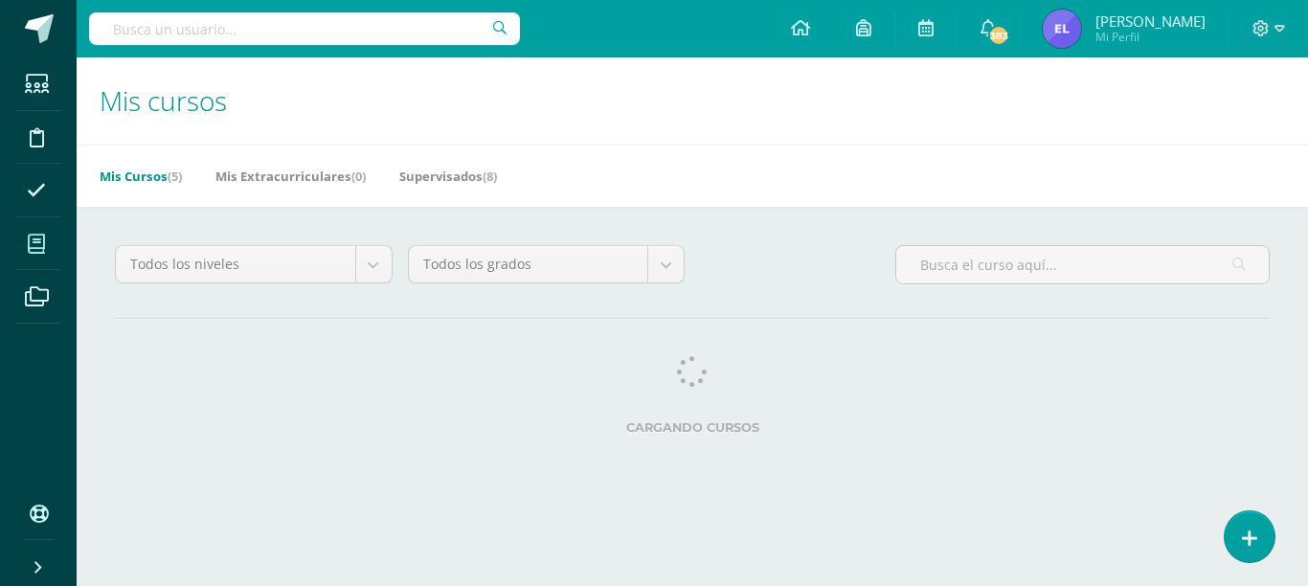
click at [54, 247] on span at bounding box center [36, 243] width 43 height 43
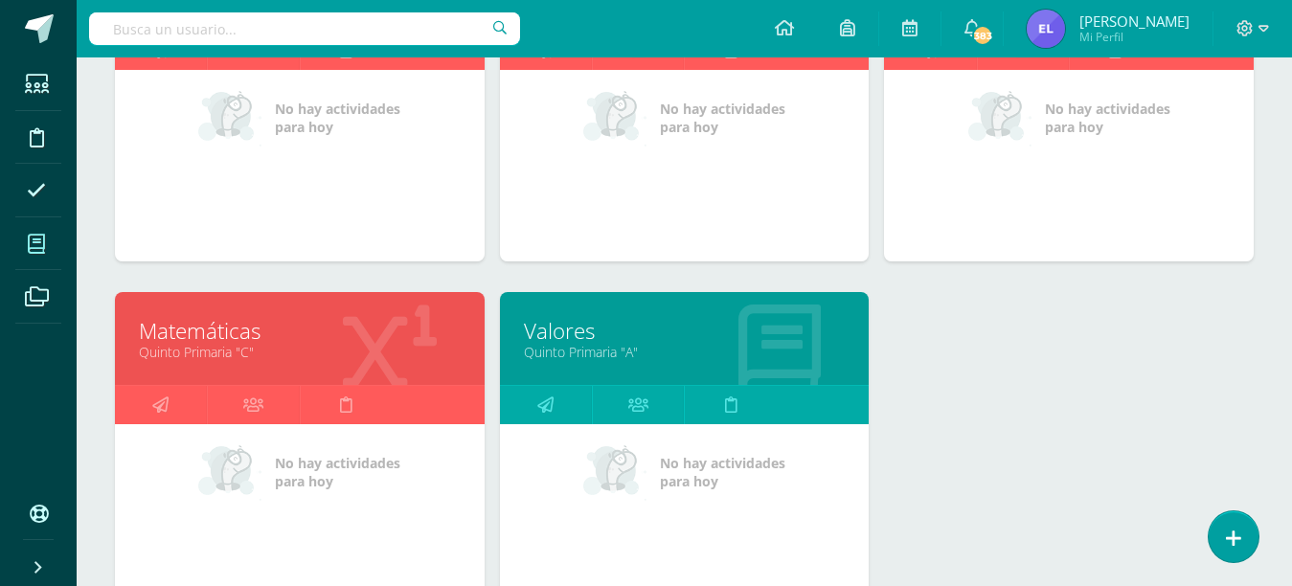
scroll to position [420, 0]
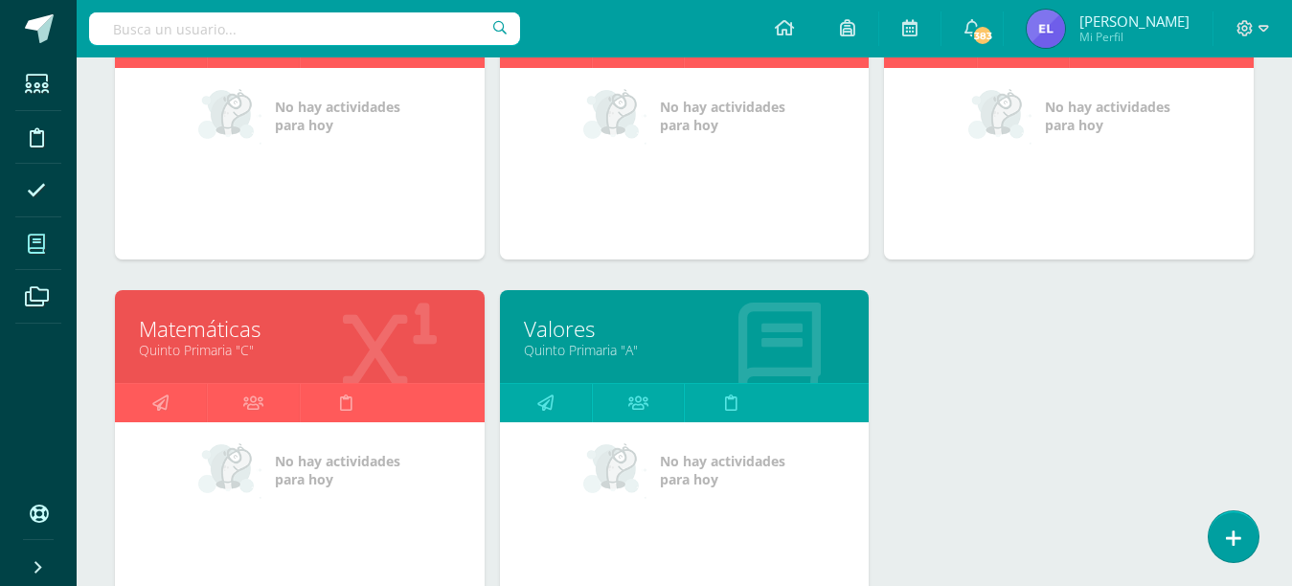
click at [343, 330] on link "Matemáticas" at bounding box center [300, 329] width 322 height 30
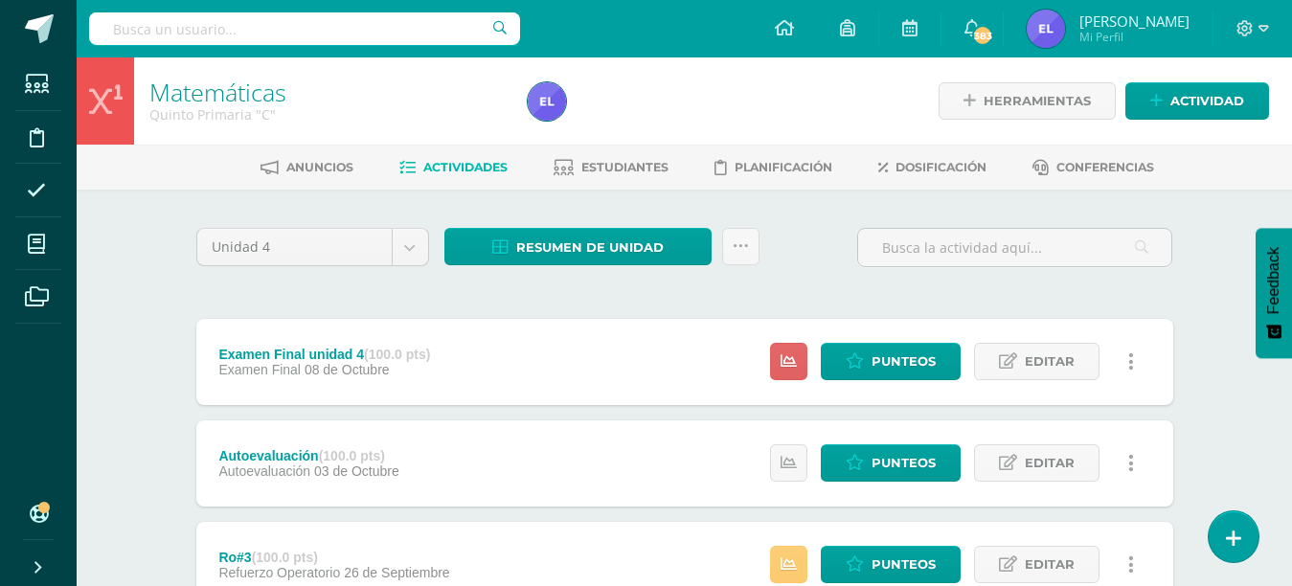
click at [610, 166] on span "Estudiantes" at bounding box center [624, 167] width 87 height 14
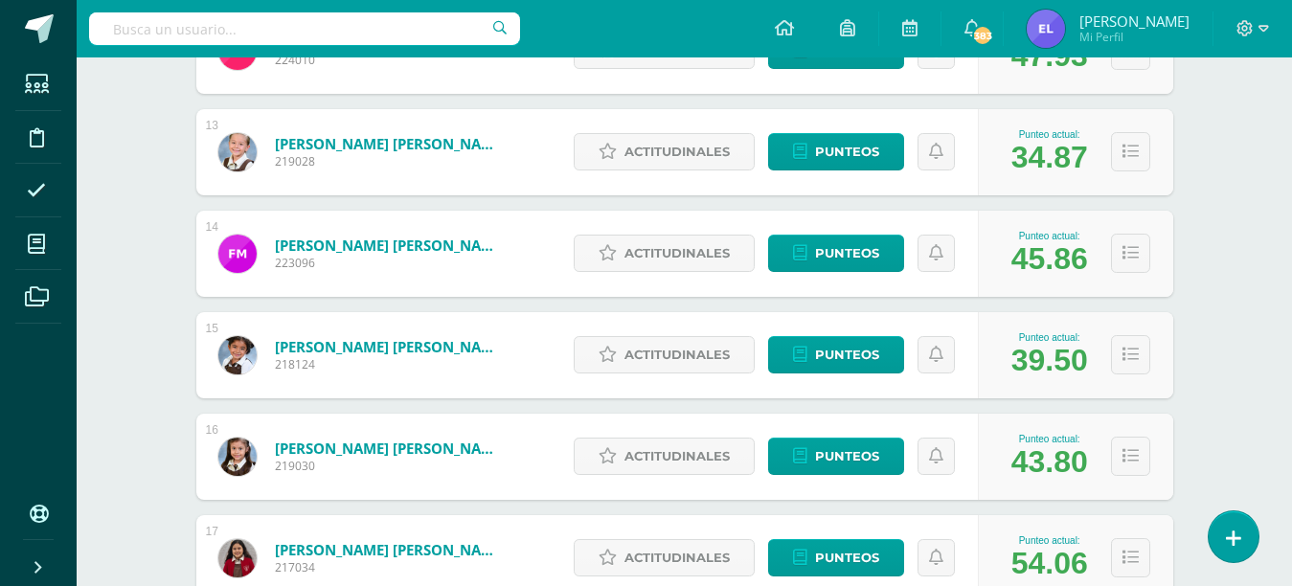
scroll to position [1967, 0]
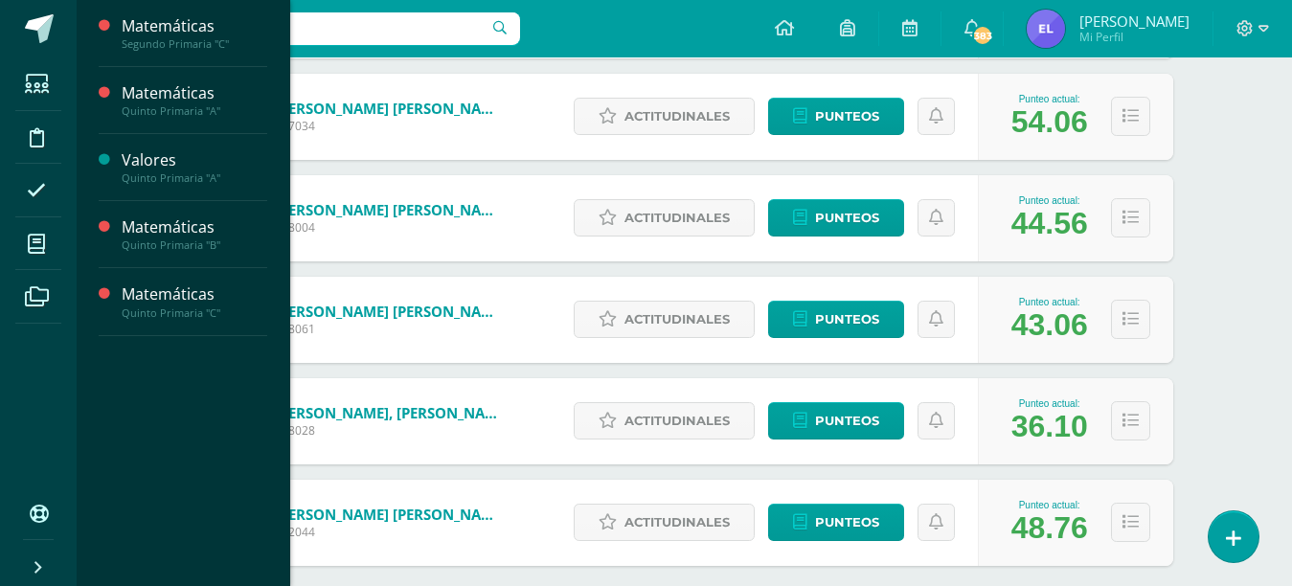
click at [31, 251] on icon at bounding box center [36, 244] width 17 height 19
click at [50, 234] on span at bounding box center [36, 243] width 43 height 43
click at [124, 234] on div "Matemáticas" at bounding box center [195, 227] width 146 height 22
click at [150, 281] on span "Actividades" at bounding box center [180, 278] width 74 height 18
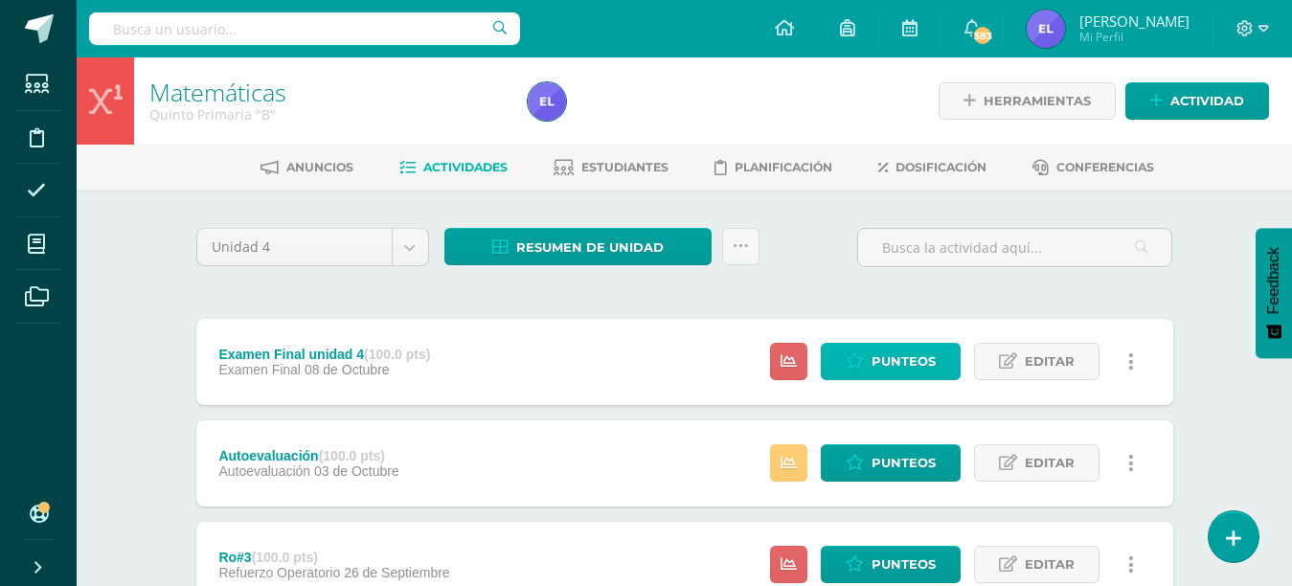
click at [911, 352] on span "Punteos" at bounding box center [903, 361] width 64 height 35
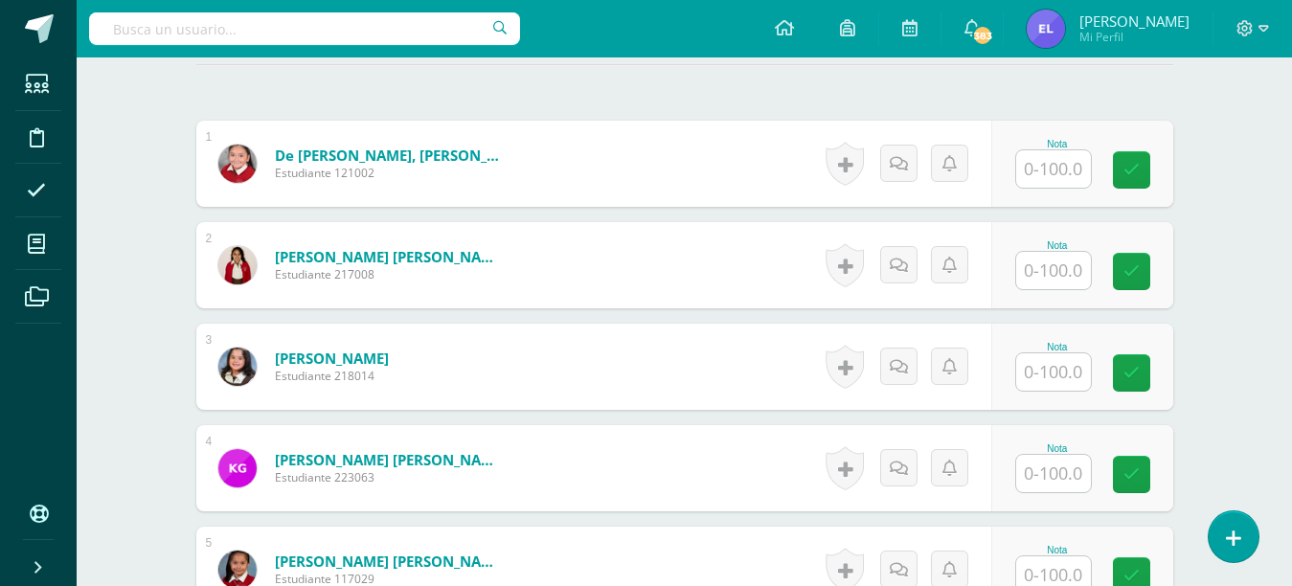
scroll to position [502, 0]
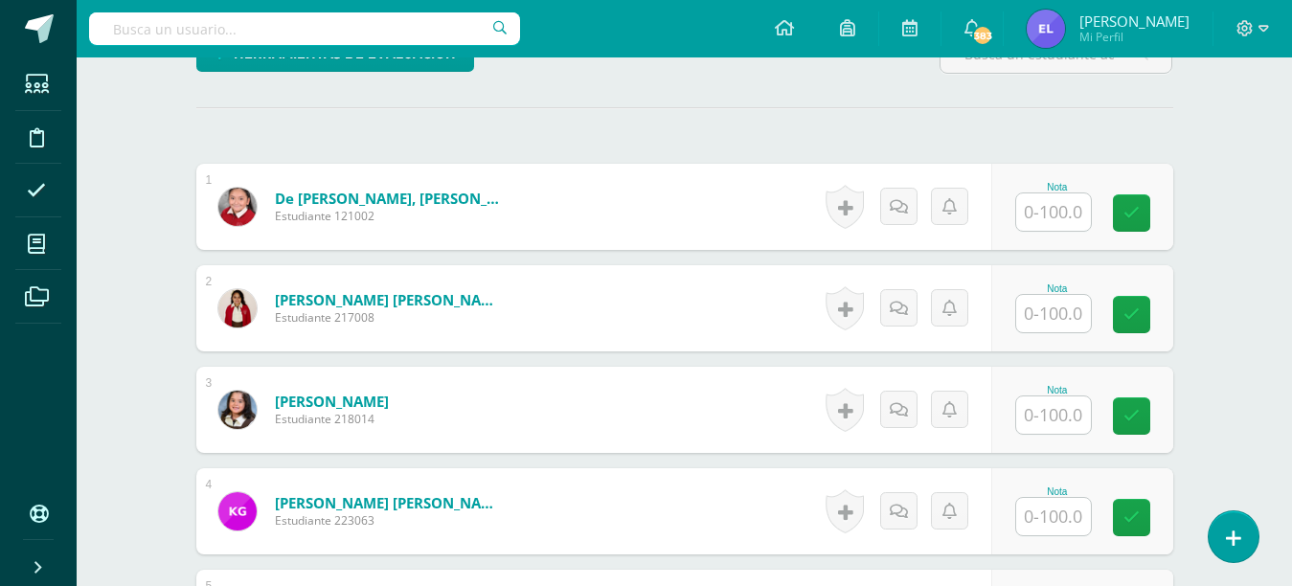
click at [1037, 203] on input "text" at bounding box center [1053, 211] width 75 height 37
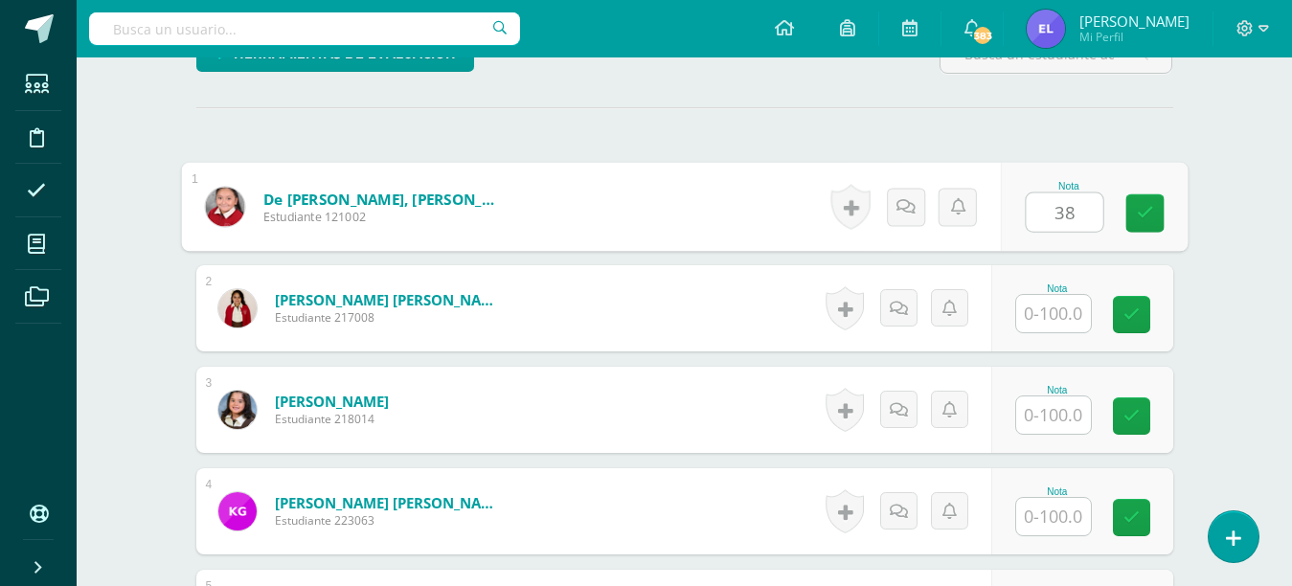
type input "38"
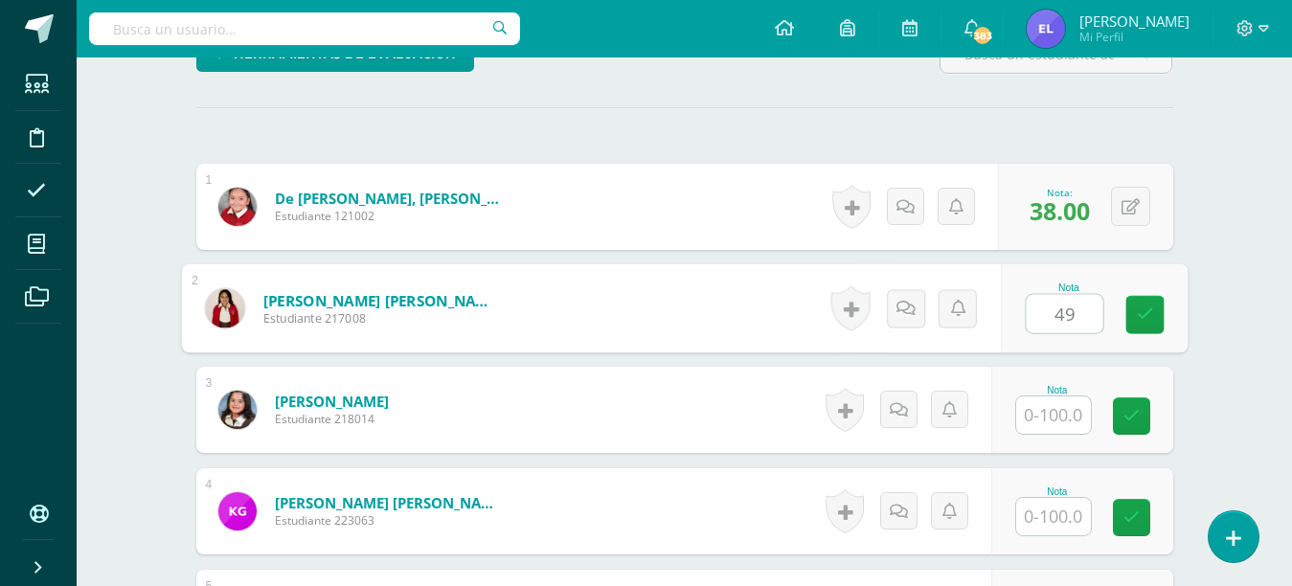
type input "49"
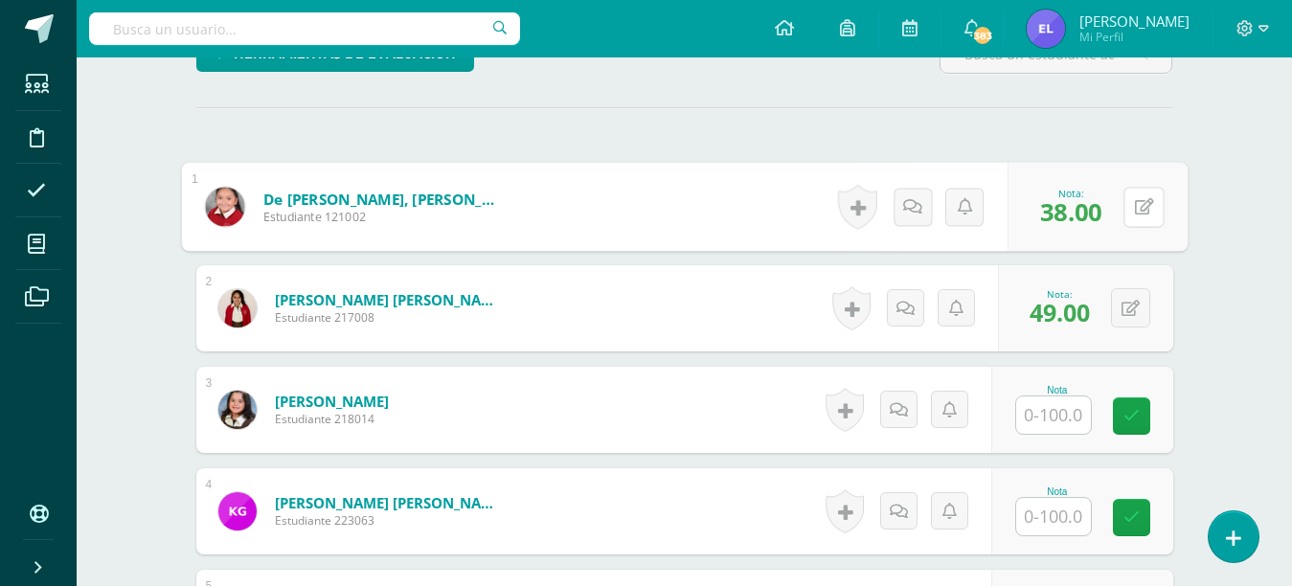
click at [1134, 209] on icon at bounding box center [1143, 206] width 19 height 16
type input "72"
click at [1137, 324] on button at bounding box center [1130, 307] width 39 height 39
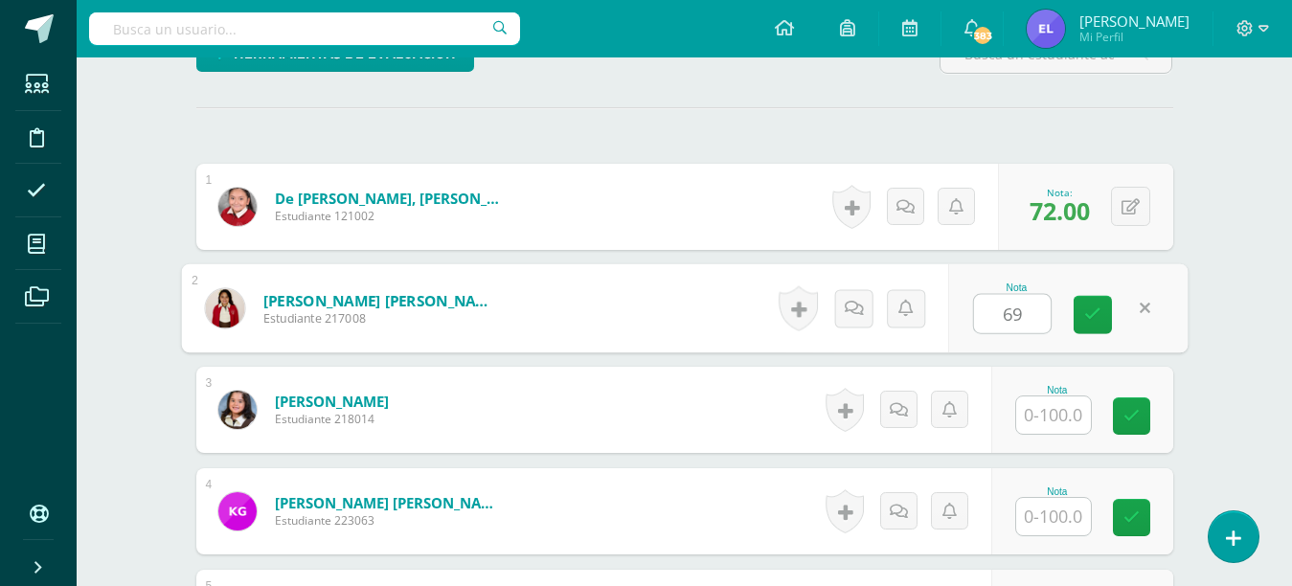
type input "69"
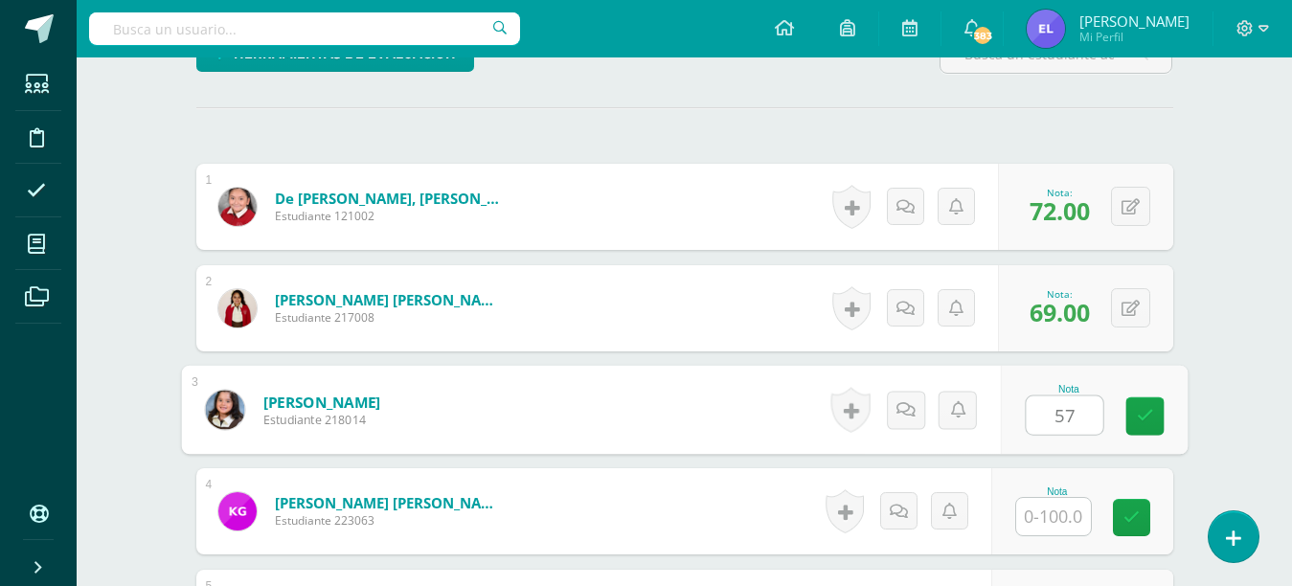
type input "57"
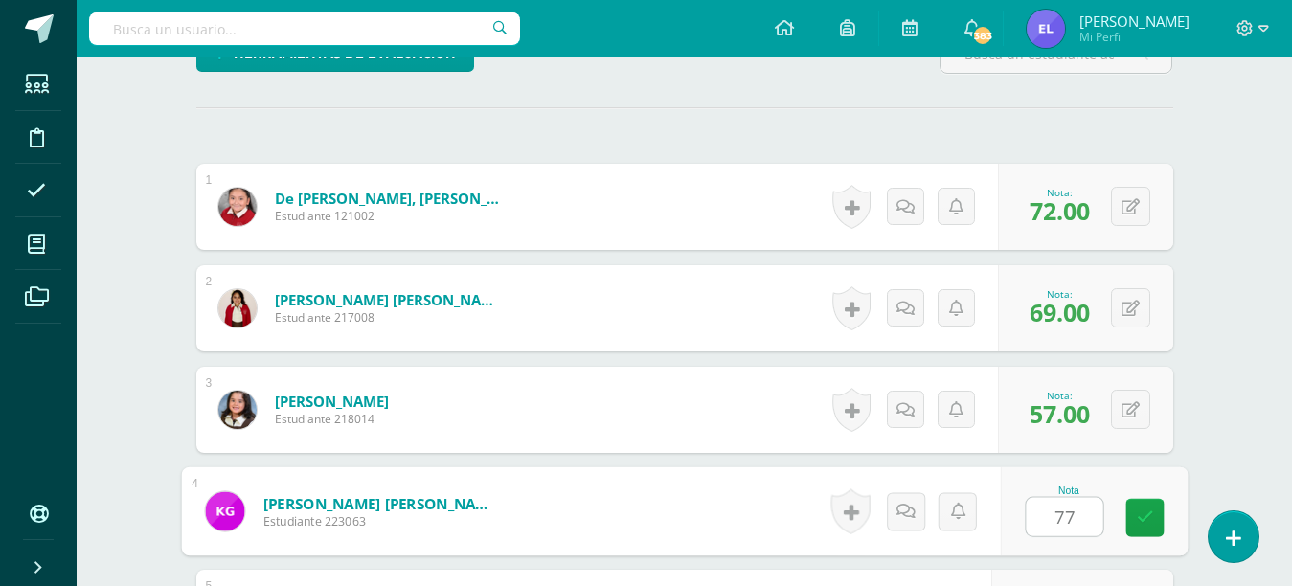
type input "77"
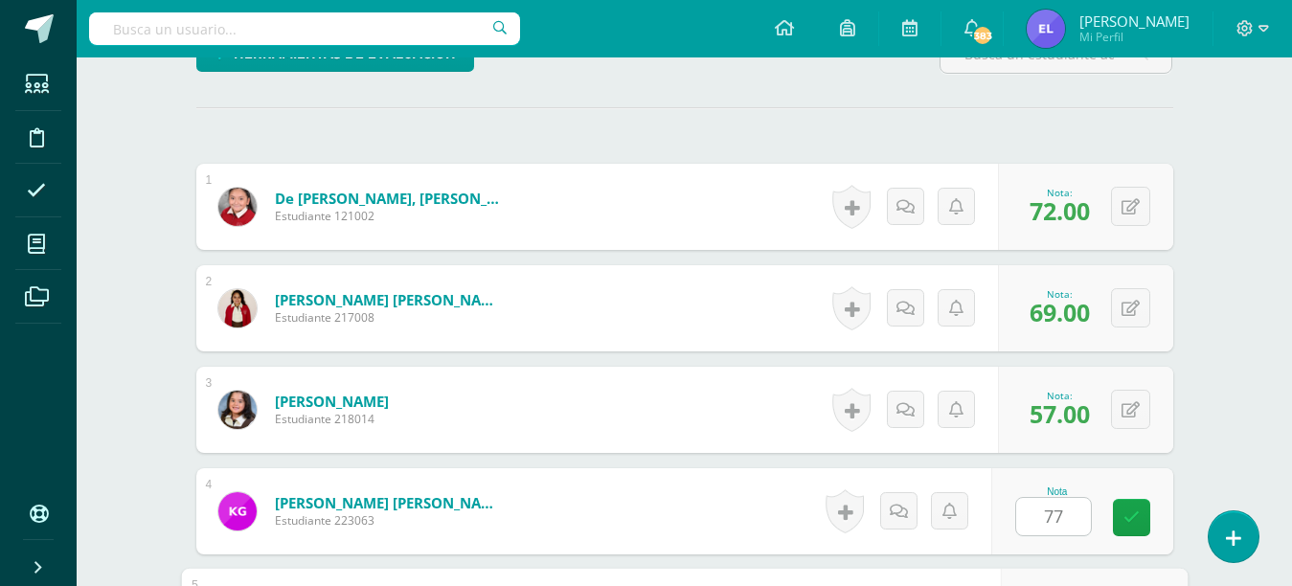
scroll to position [826, 0]
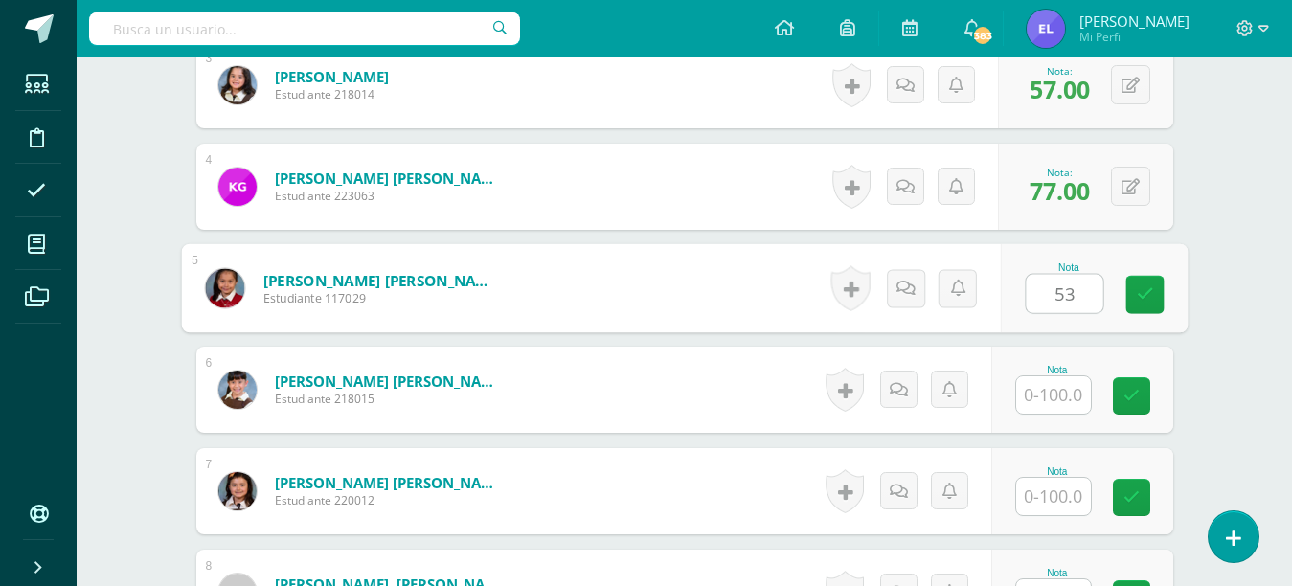
type input "53"
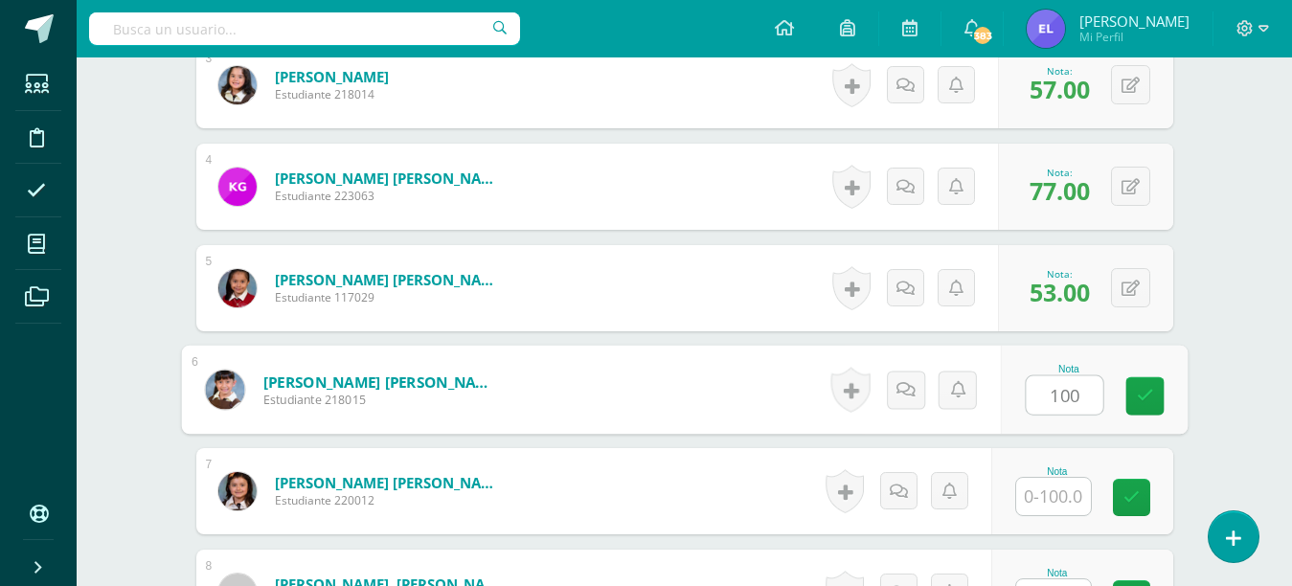
type input "100"
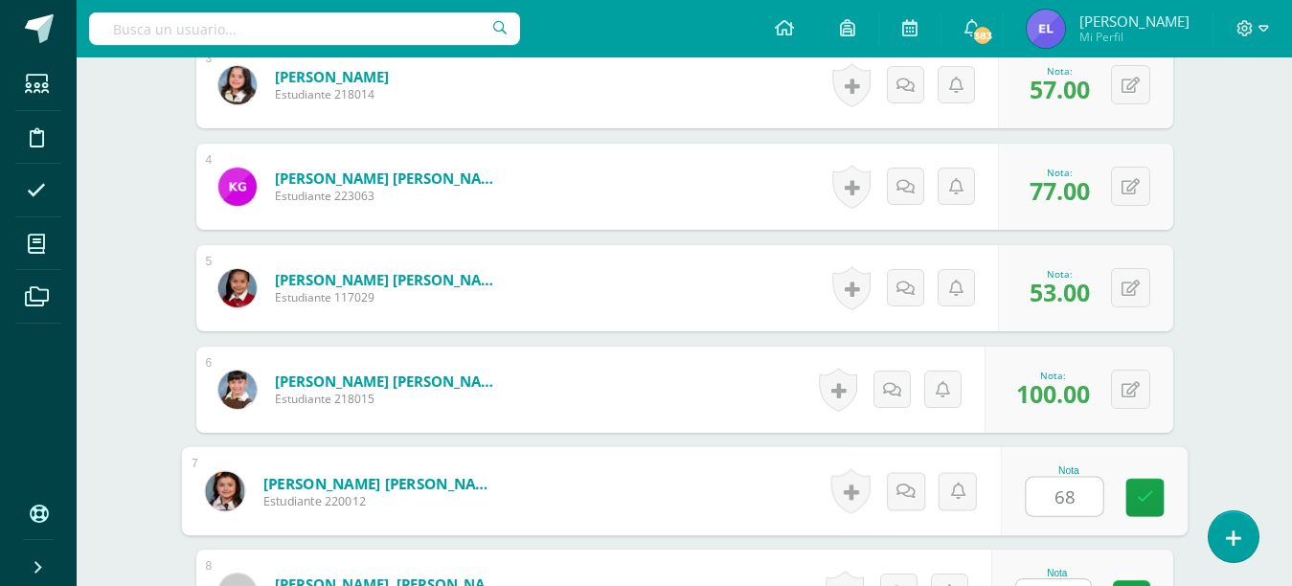
type input "68"
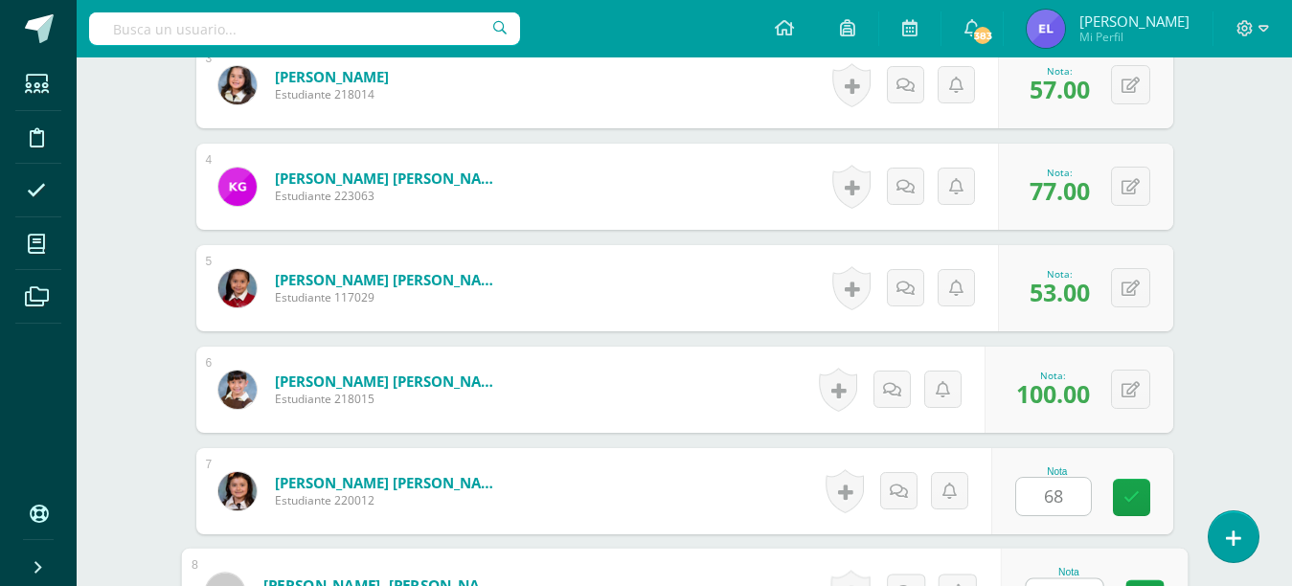
scroll to position [856, 0]
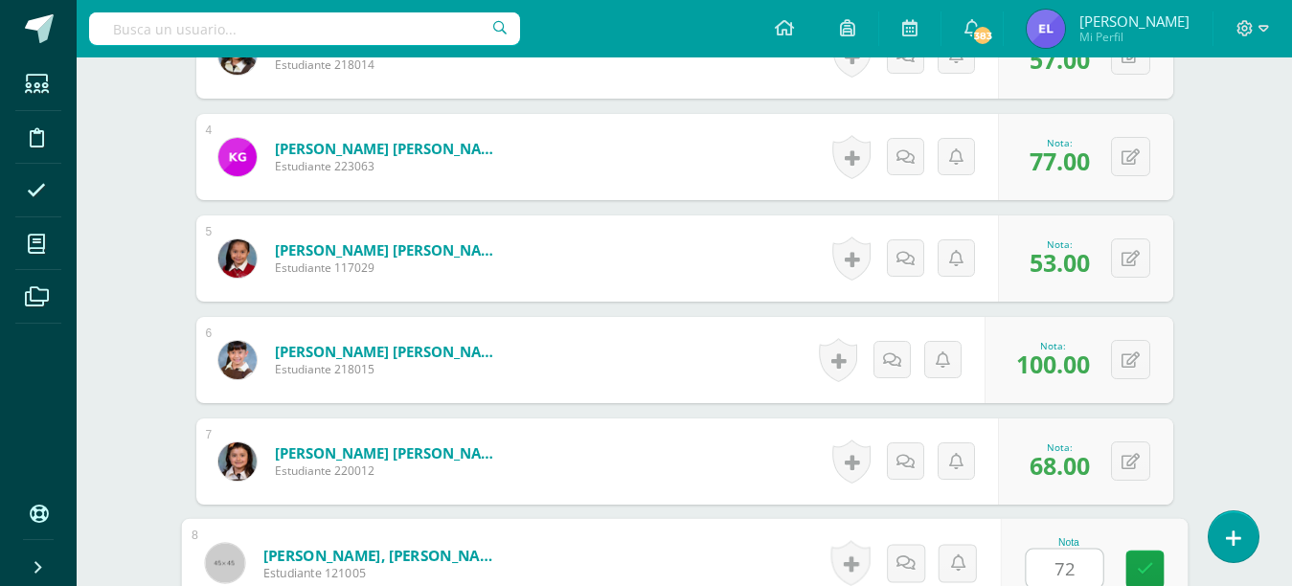
type input "72"
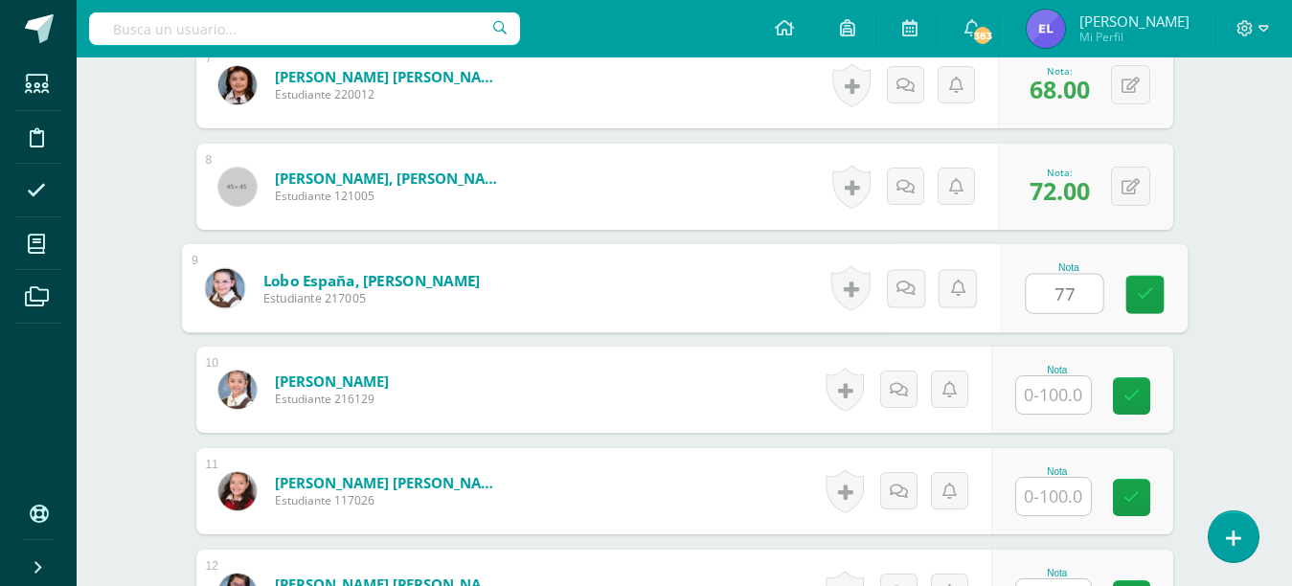
type input "77"
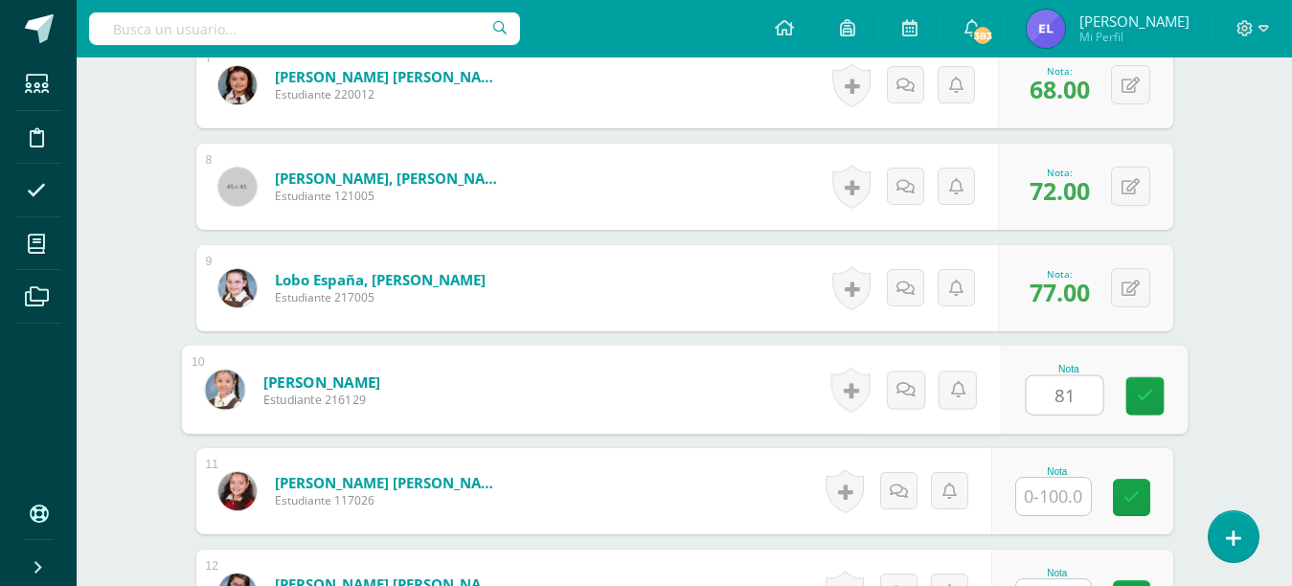
type input "81"
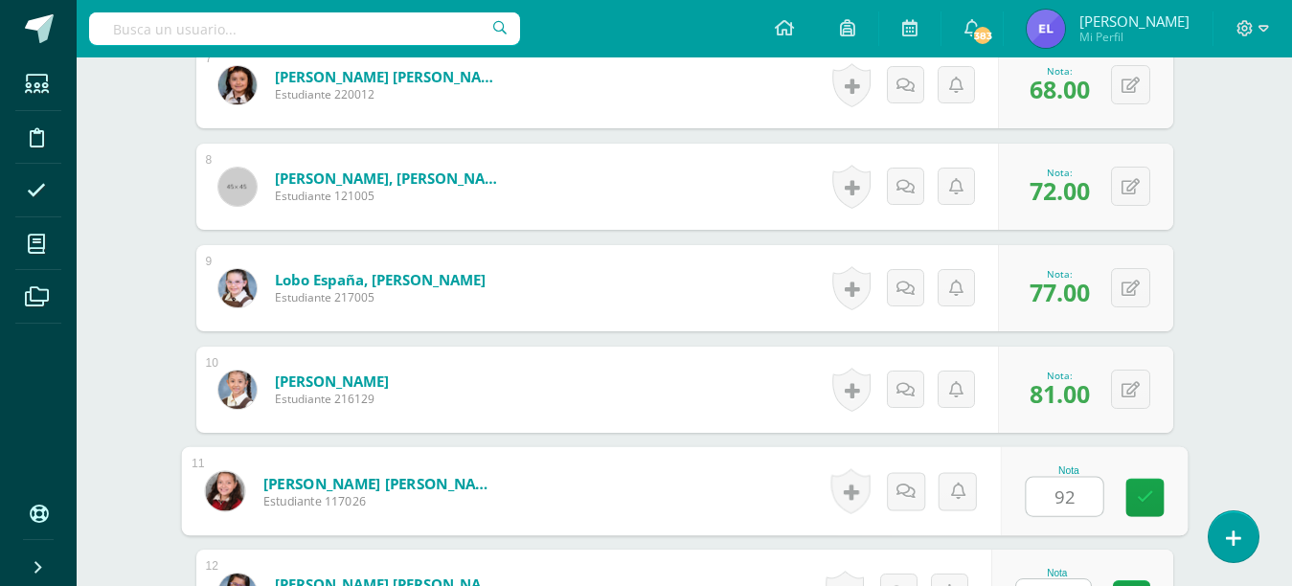
type input "92"
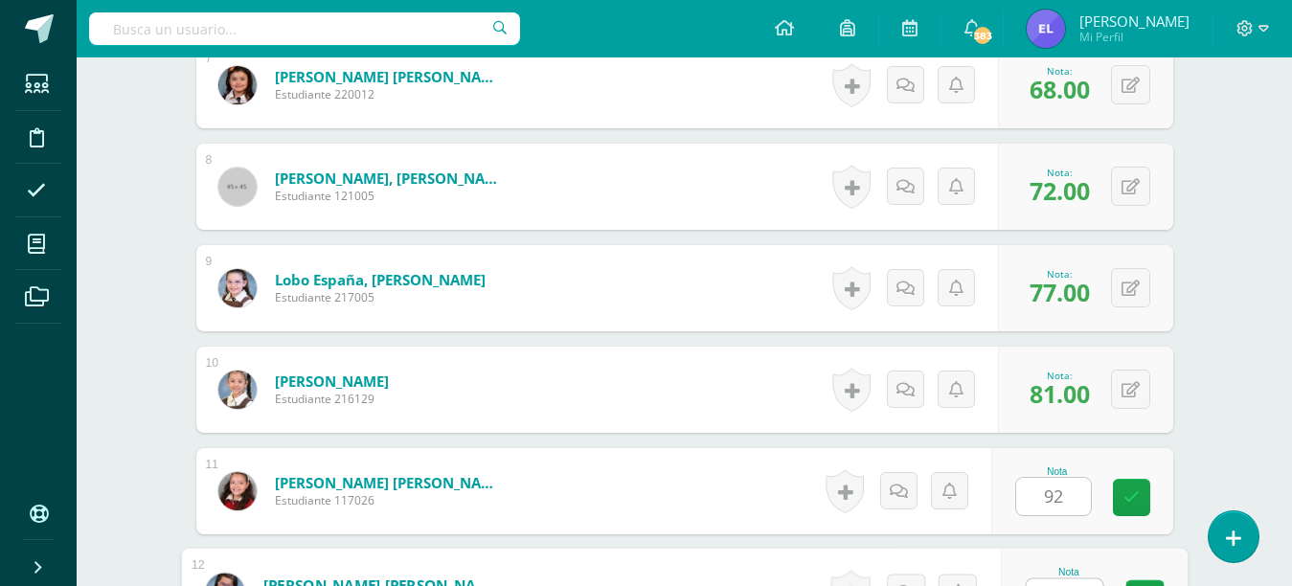
scroll to position [1262, 0]
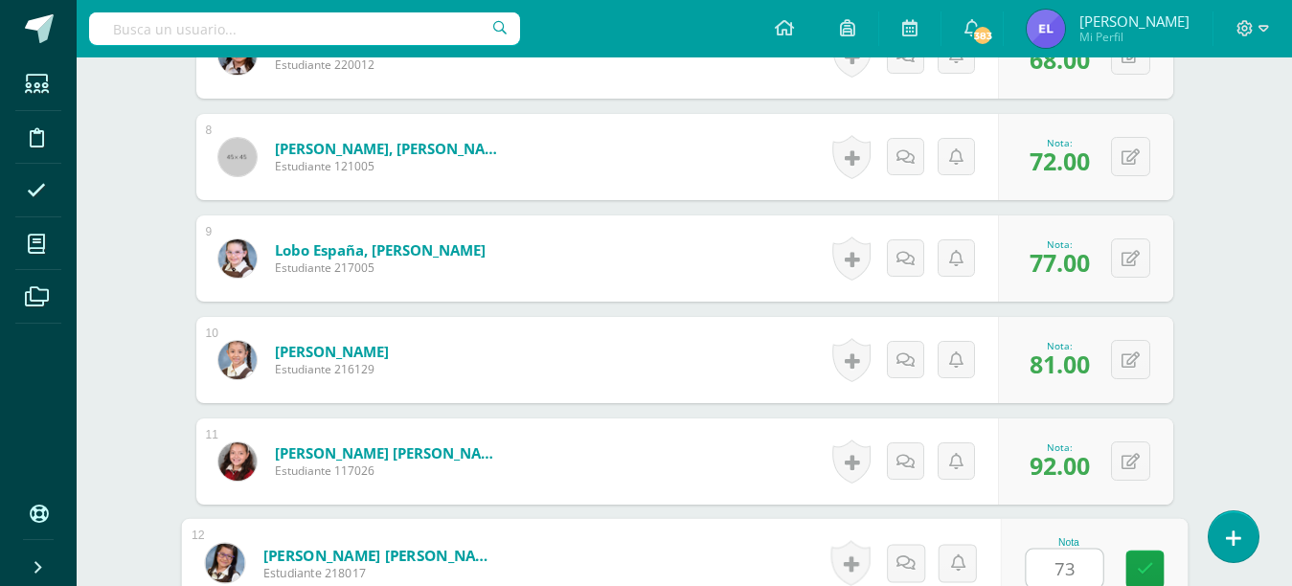
type input "73"
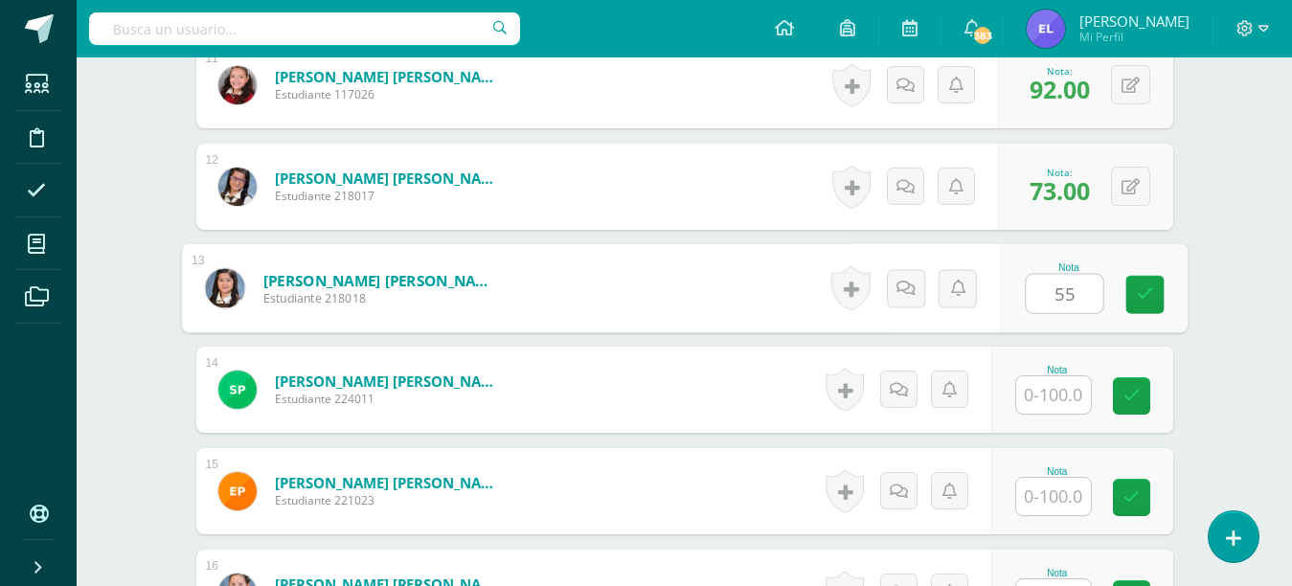
type input "55"
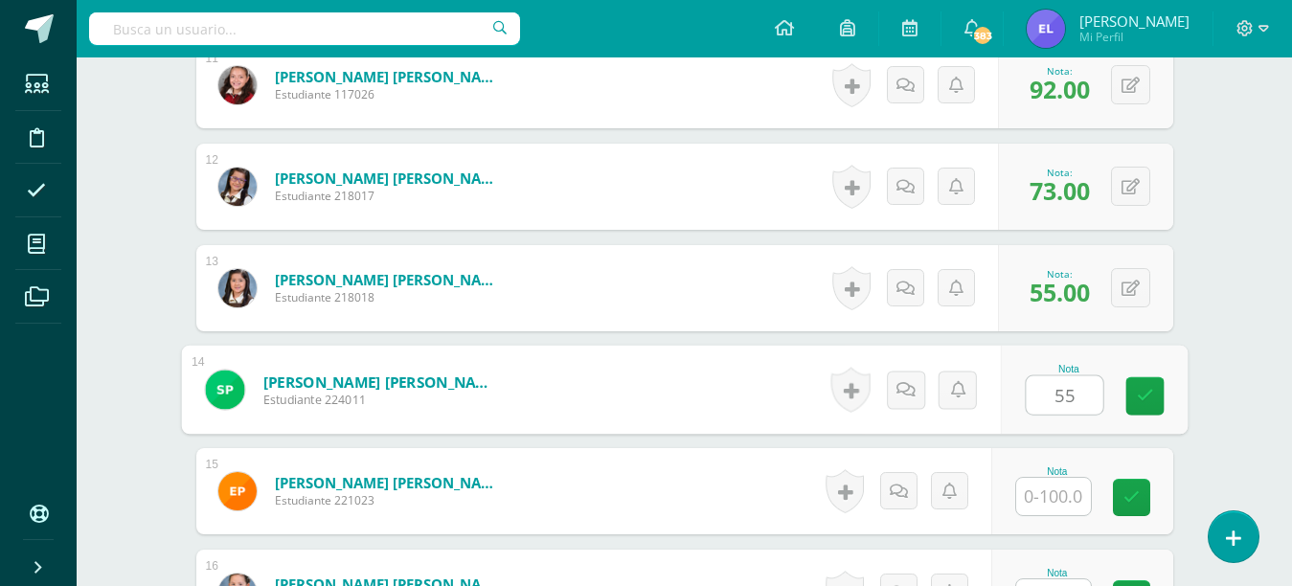
type input "55"
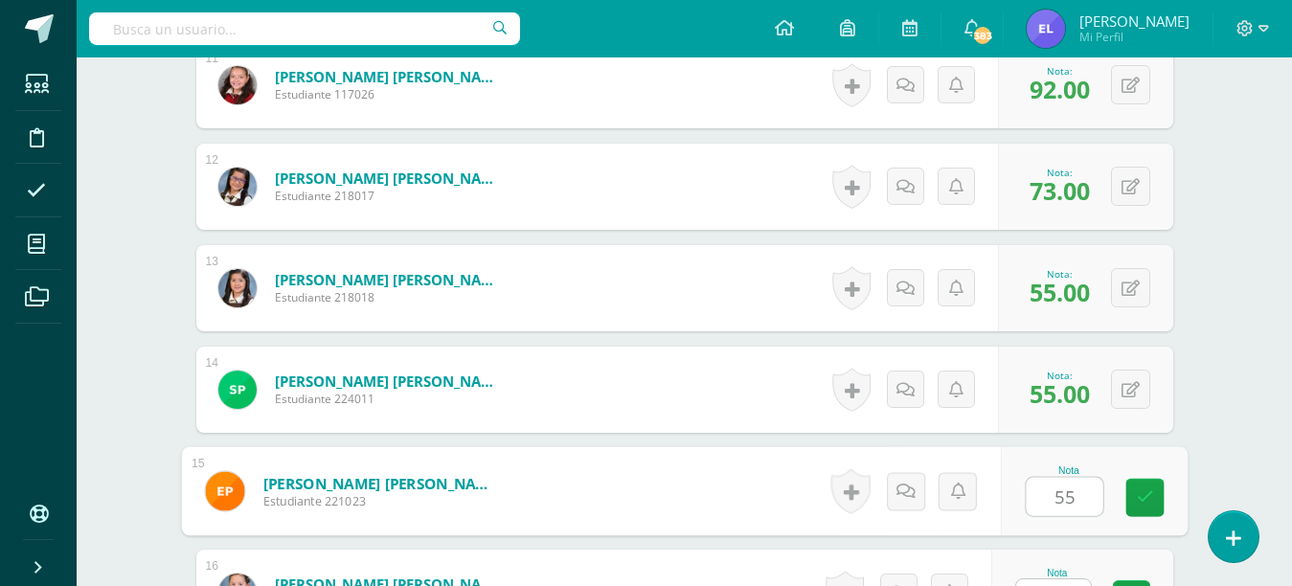
type input "55"
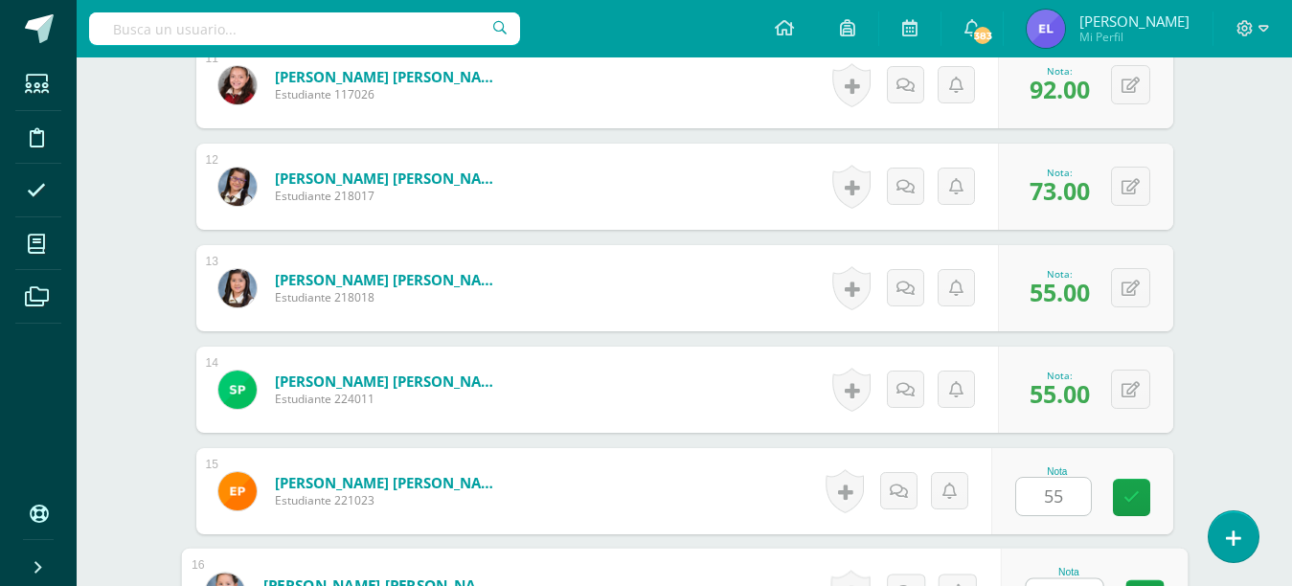
scroll to position [1668, 0]
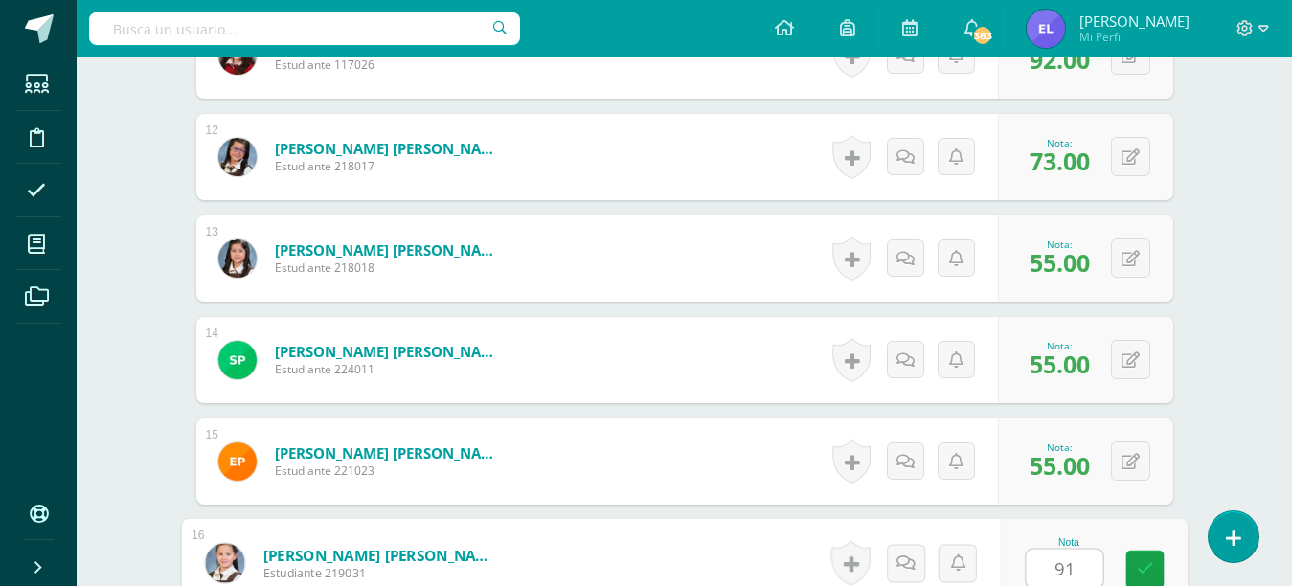
type input "91"
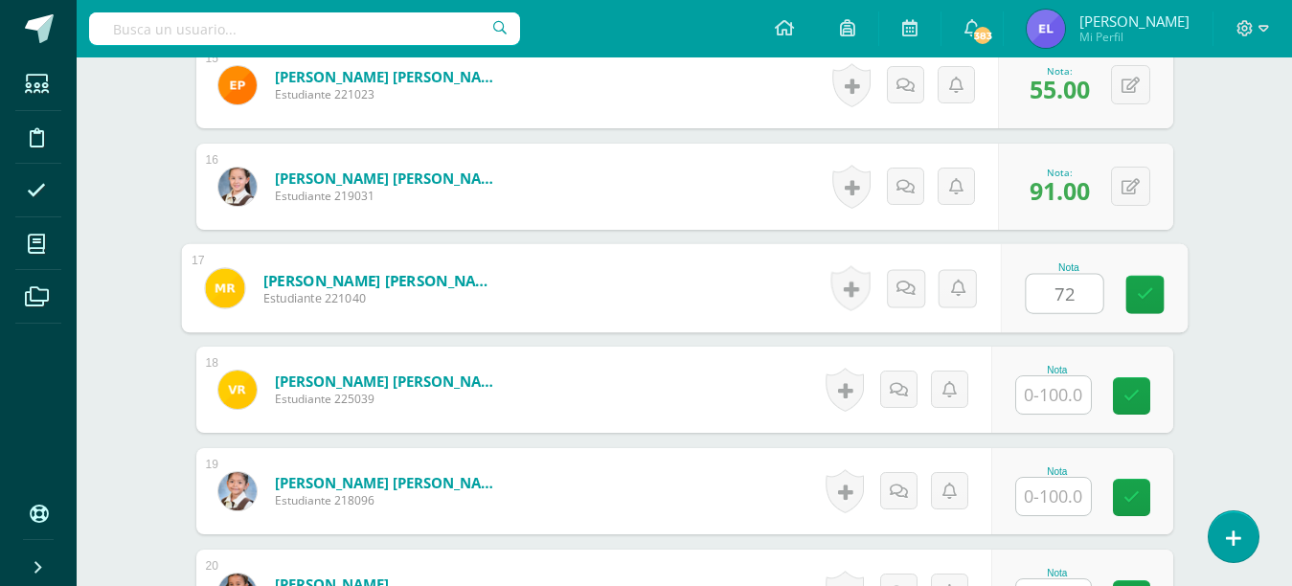
type input "72"
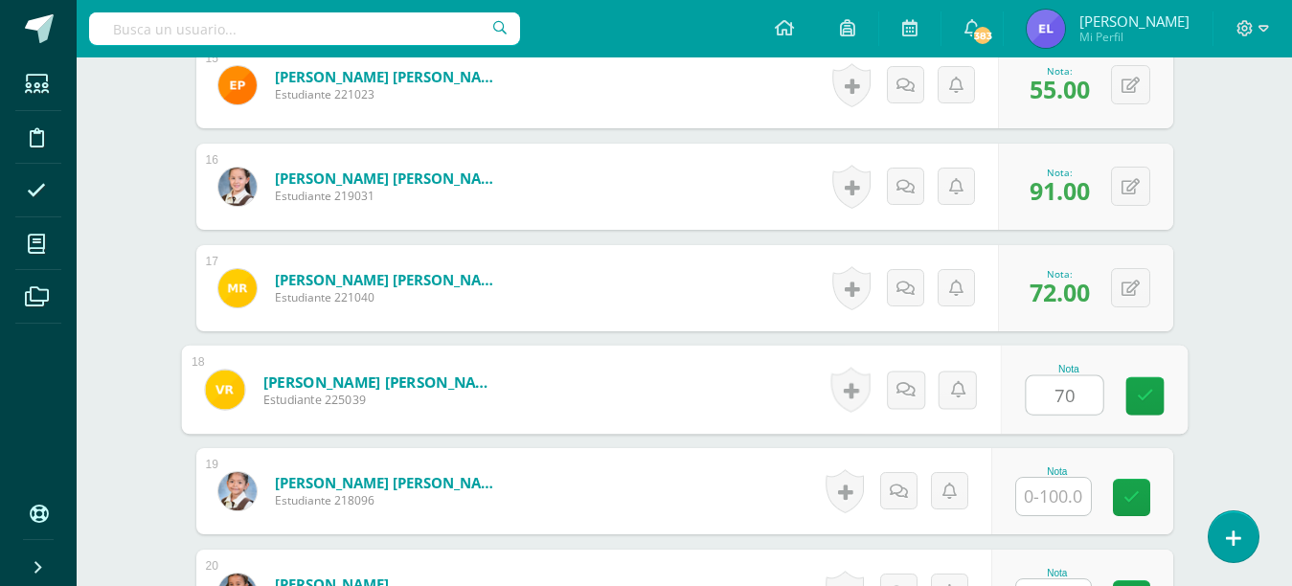
type input "70"
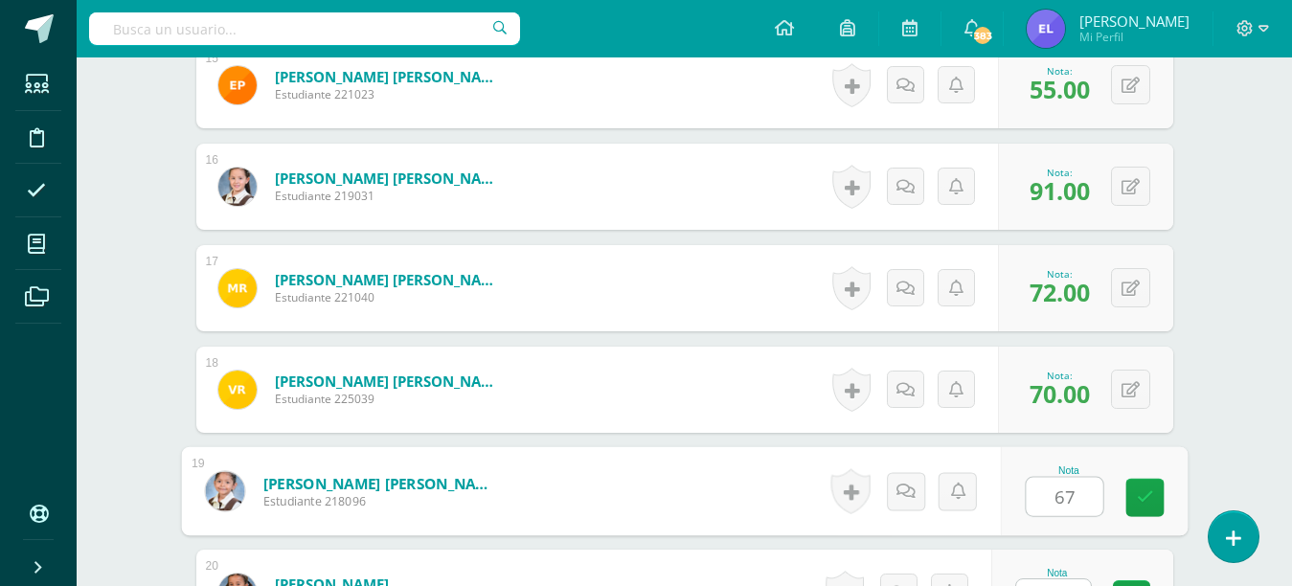
type input "67"
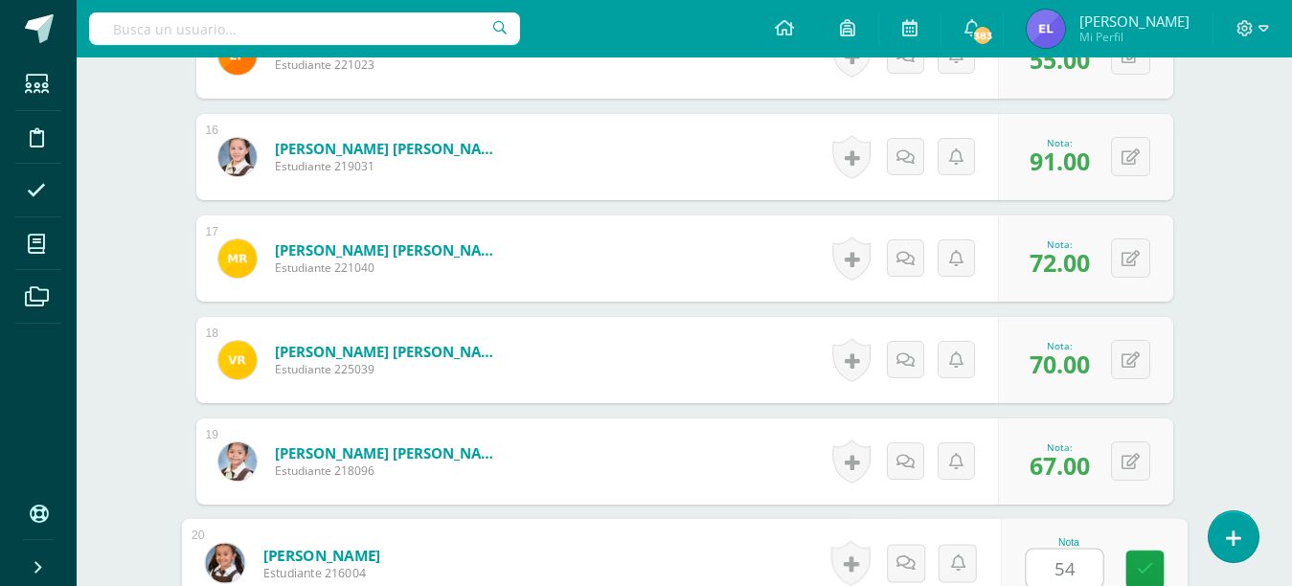
type input "54"
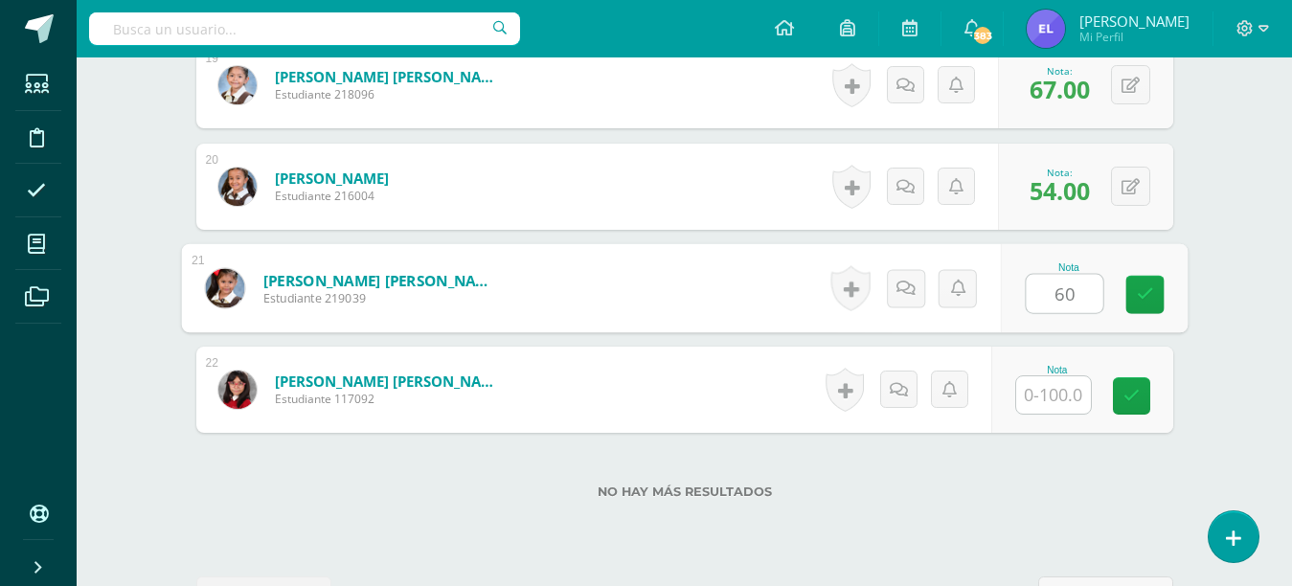
type input "60"
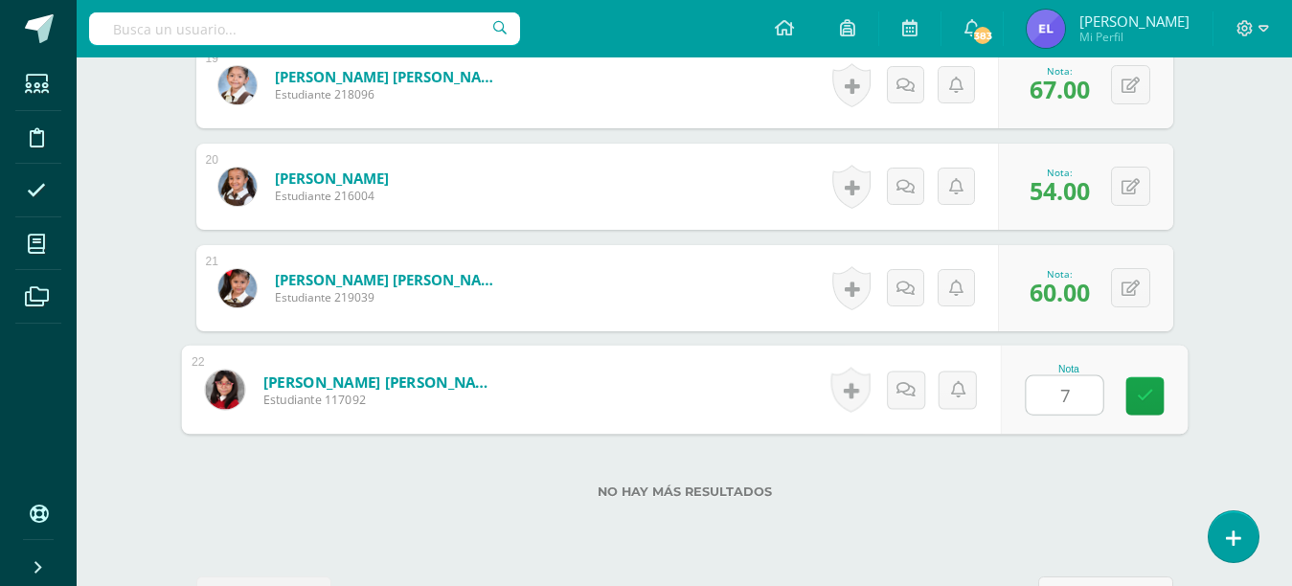
type input "71"
click at [1154, 401] on link at bounding box center [1144, 396] width 38 height 38
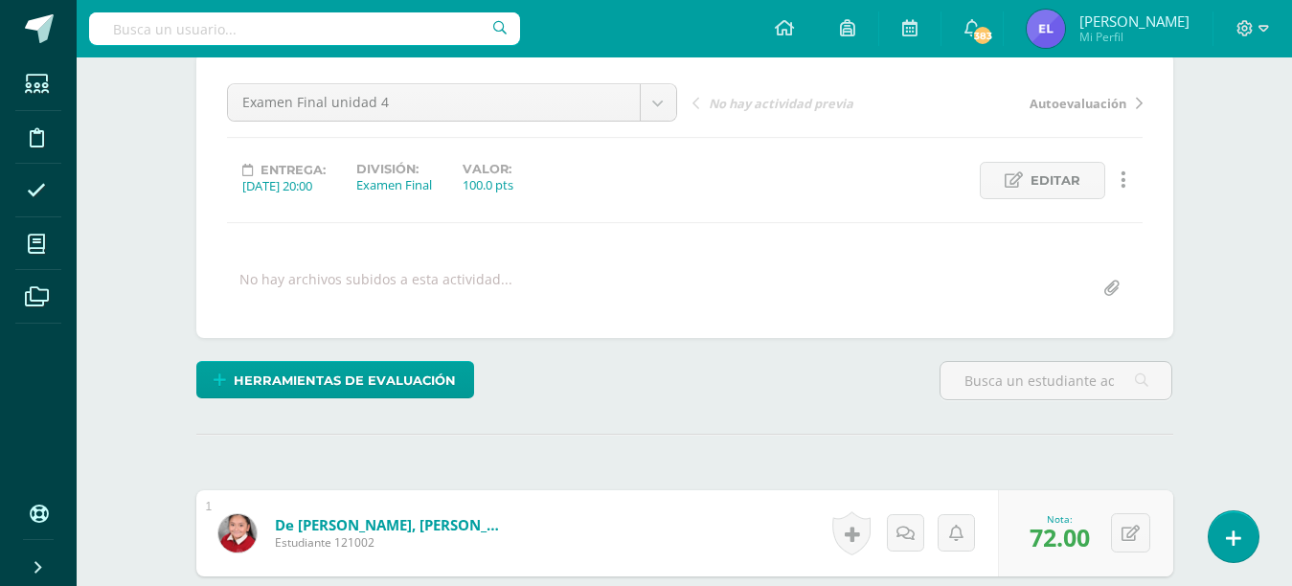
scroll to position [0, 0]
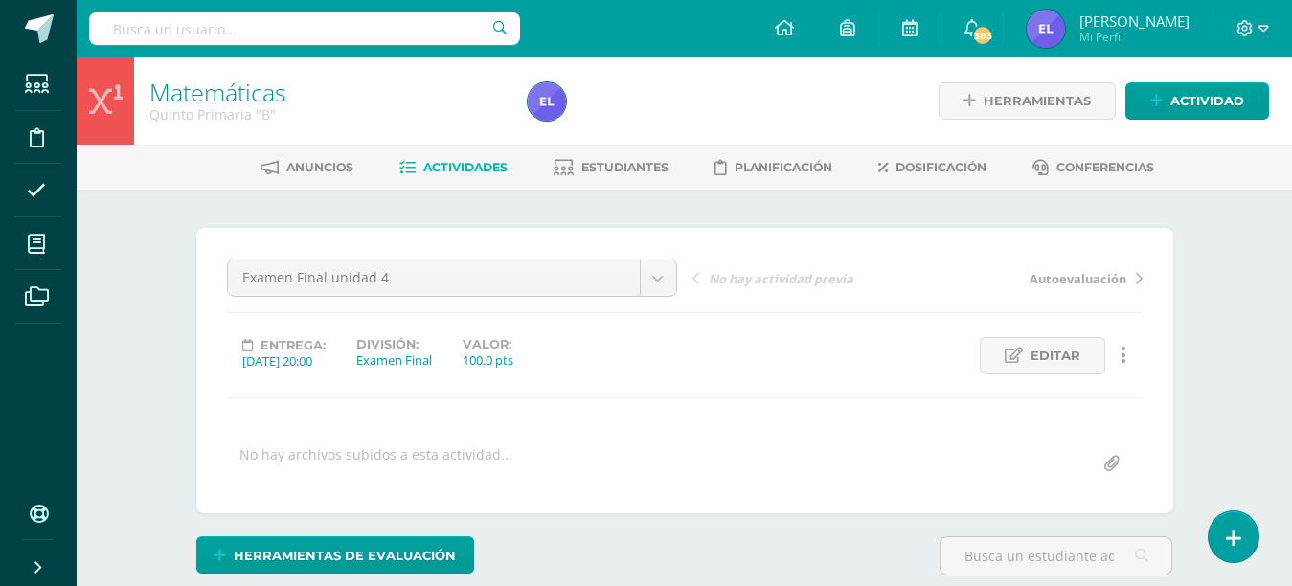
click at [622, 168] on span "Estudiantes" at bounding box center [624, 167] width 87 height 14
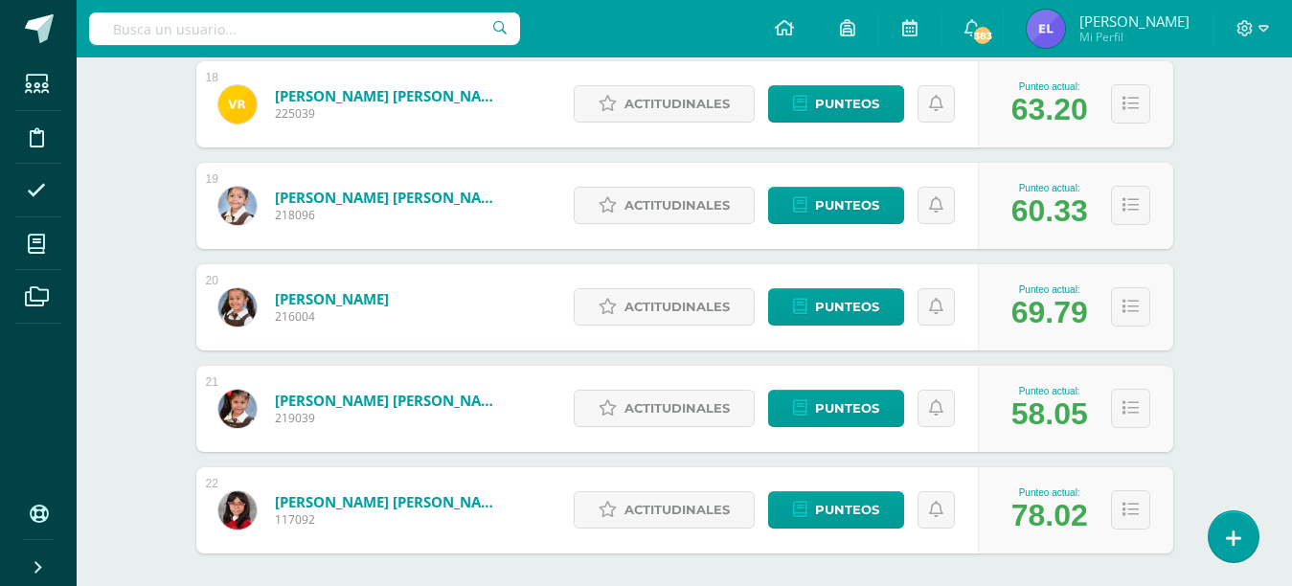
scroll to position [2176, 0]
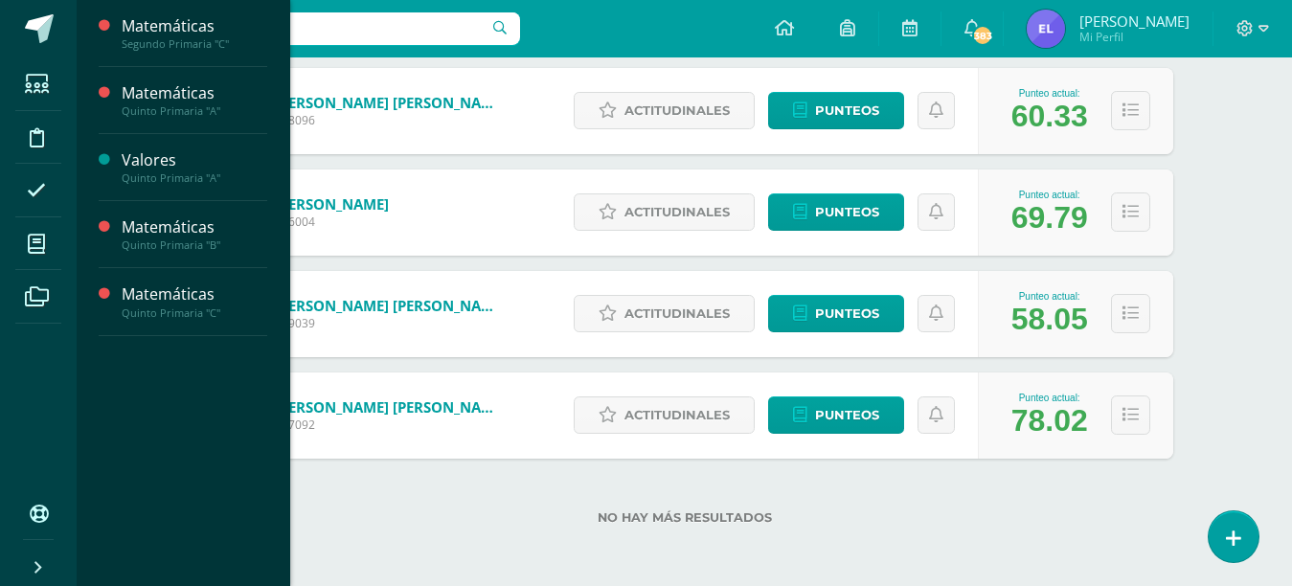
click at [183, 340] on span "Actividades" at bounding box center [180, 346] width 74 height 18
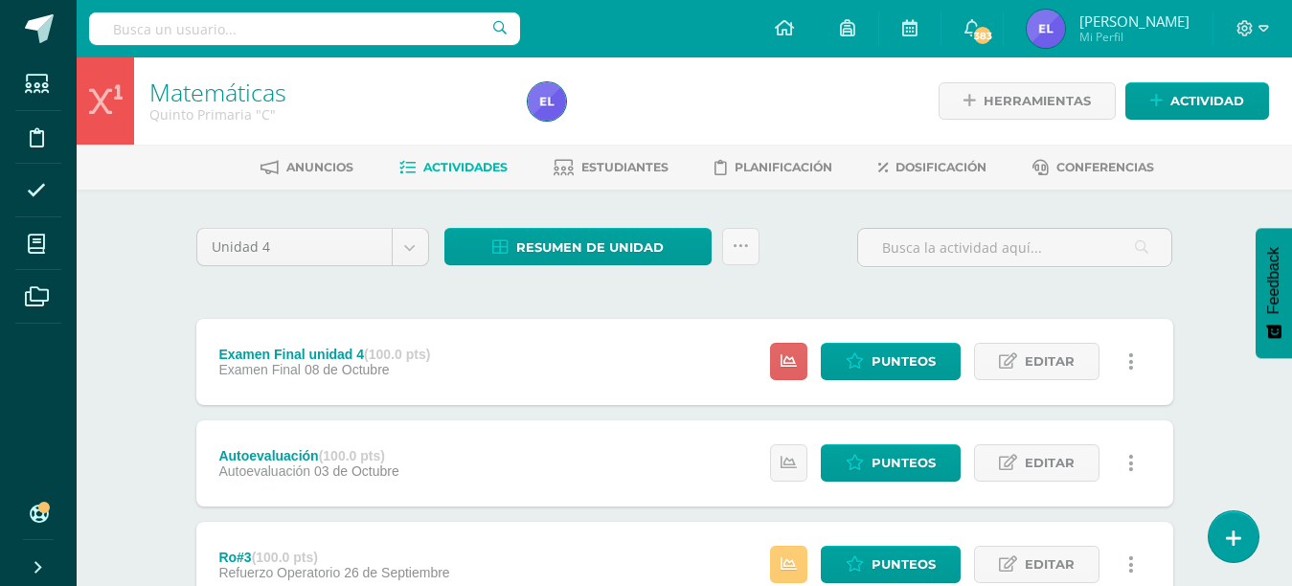
click at [644, 159] on link "Estudiantes" at bounding box center [610, 167] width 115 height 31
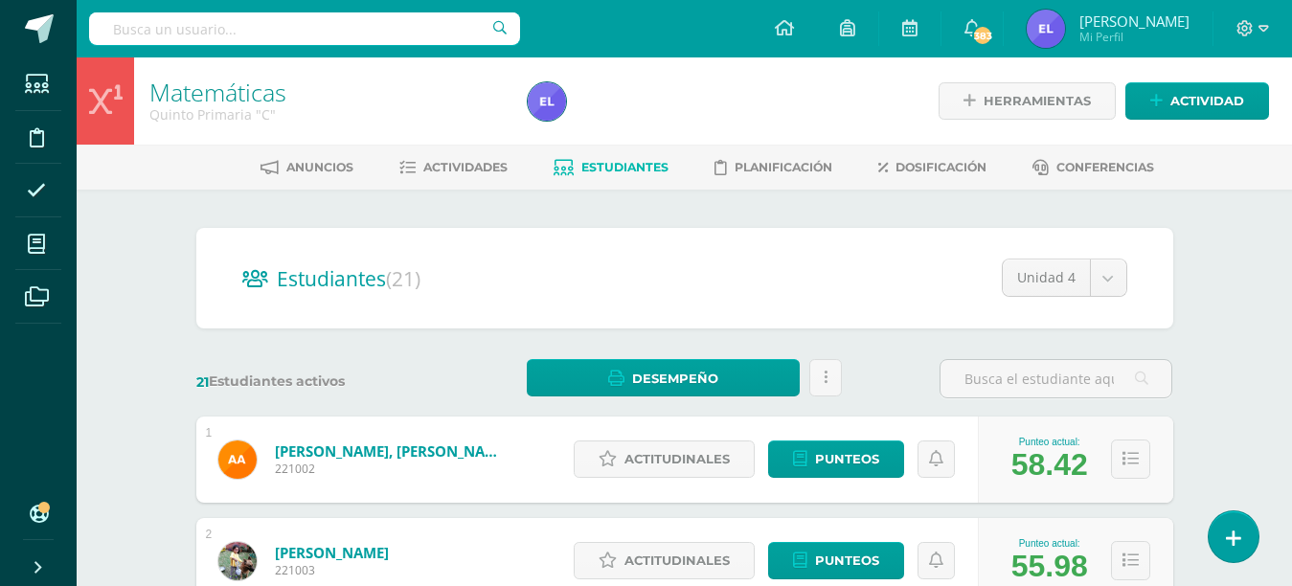
click at [450, 163] on span "Actividades" at bounding box center [465, 167] width 84 height 14
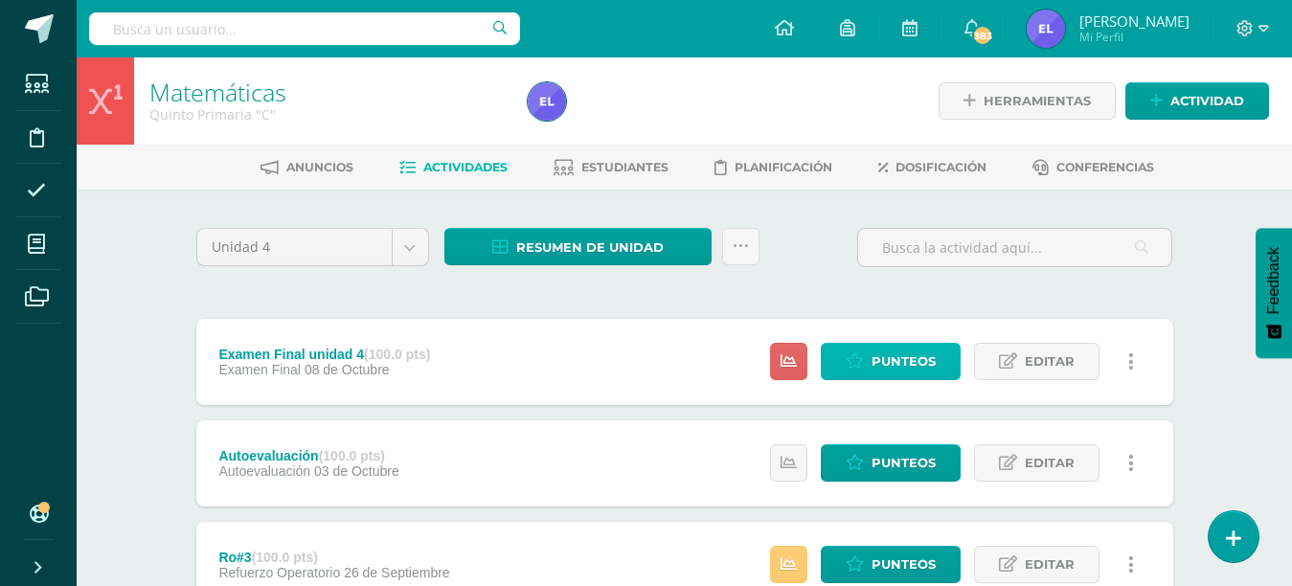
click at [904, 364] on span "Punteos" at bounding box center [903, 361] width 64 height 35
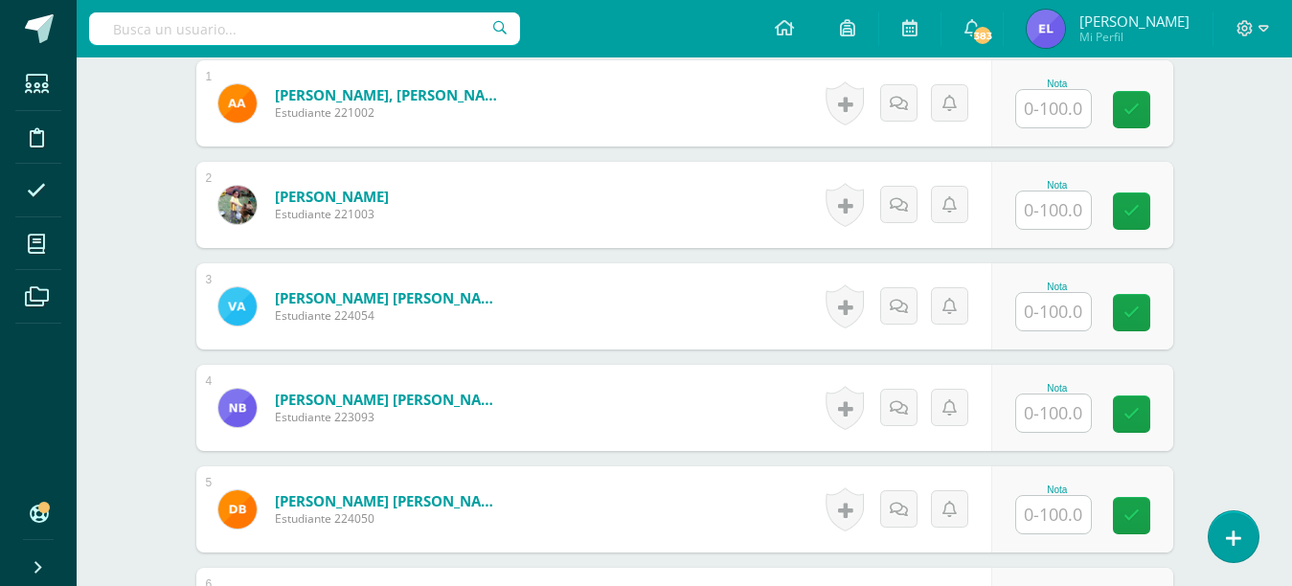
scroll to position [616, 0]
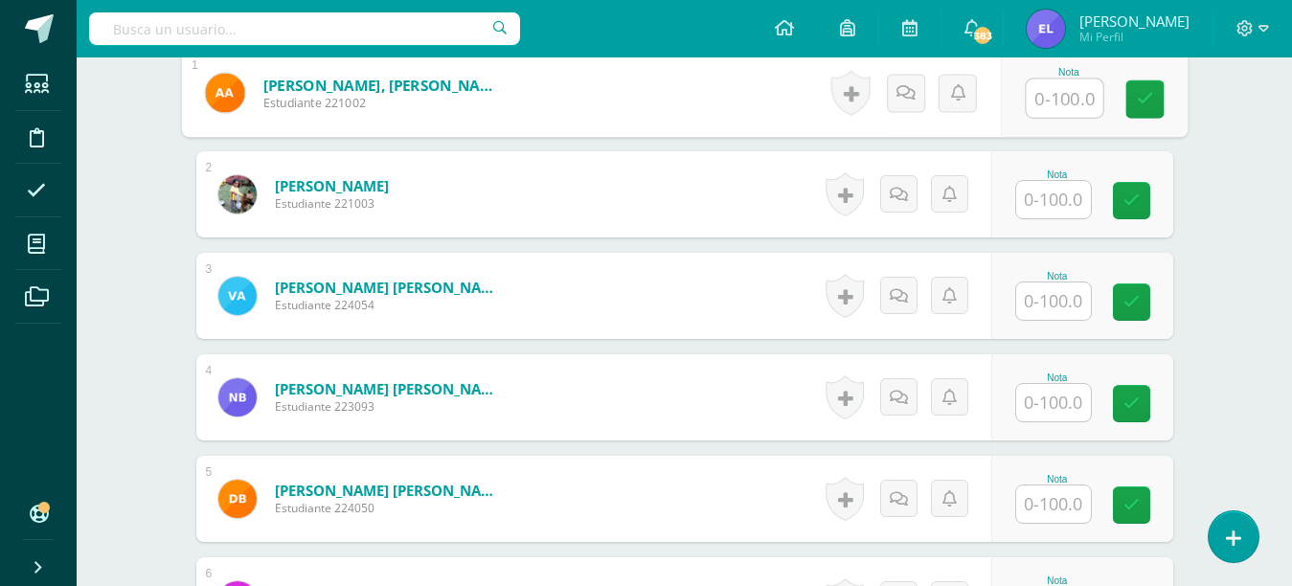
click at [1068, 86] on input "text" at bounding box center [1064, 98] width 77 height 38
type input "96"
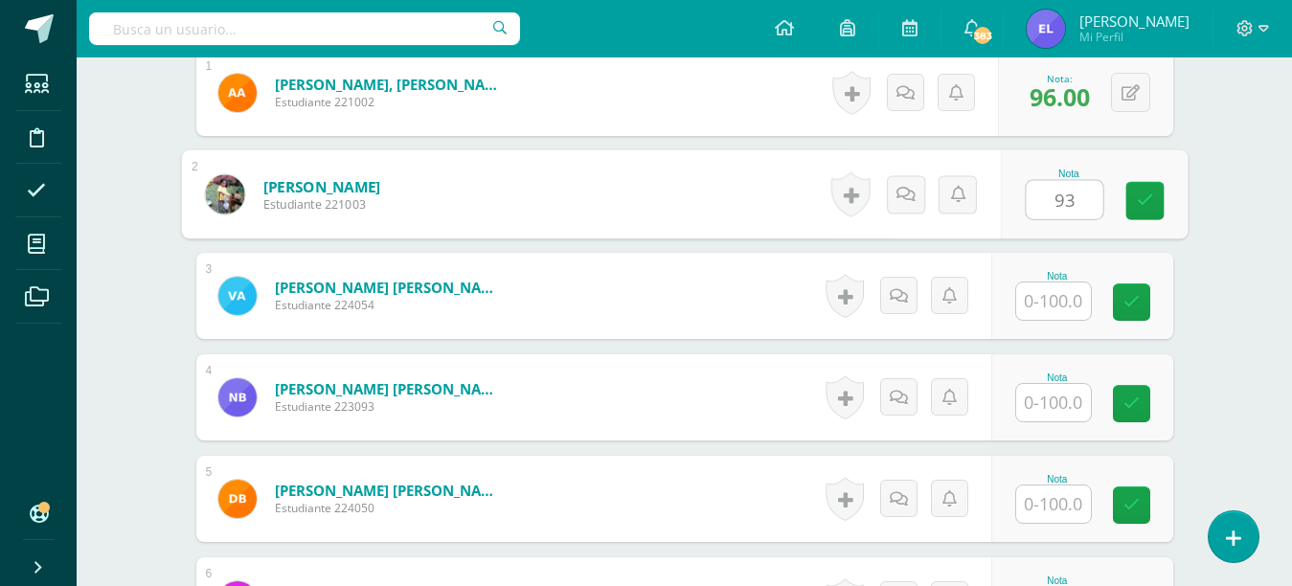
type input "93"
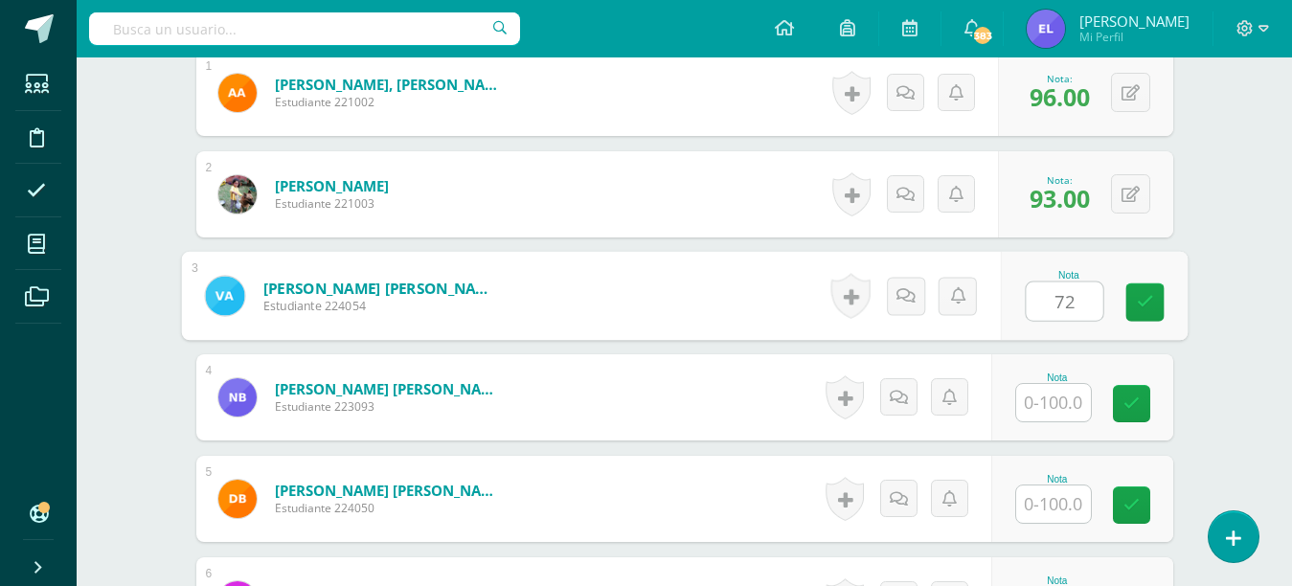
type input "72"
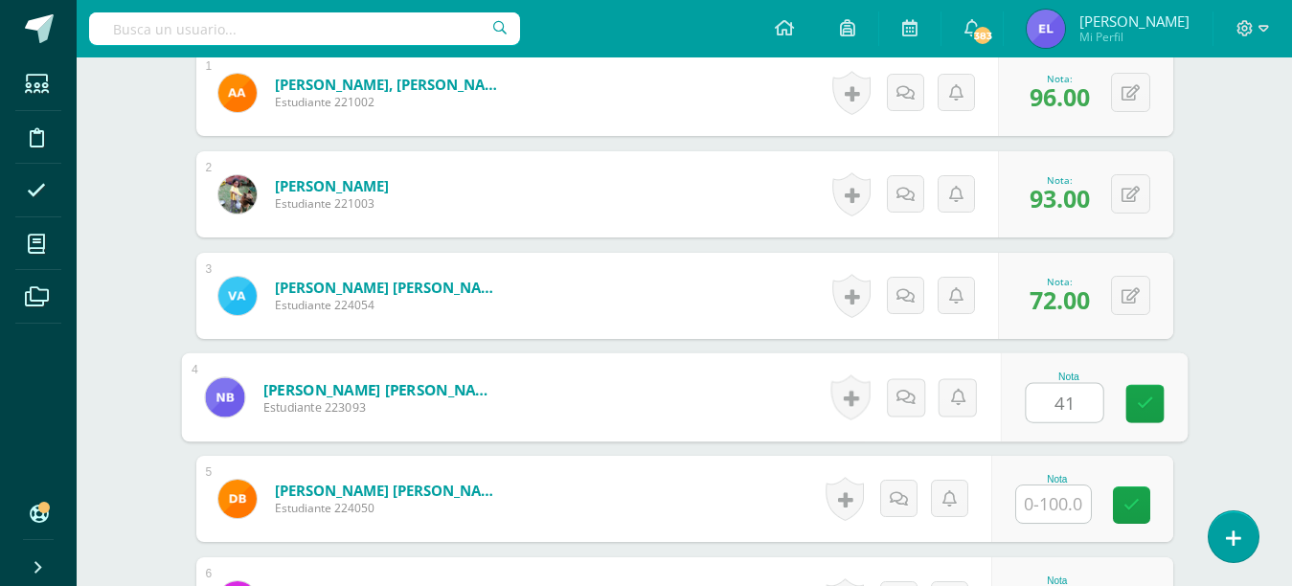
type input "41"
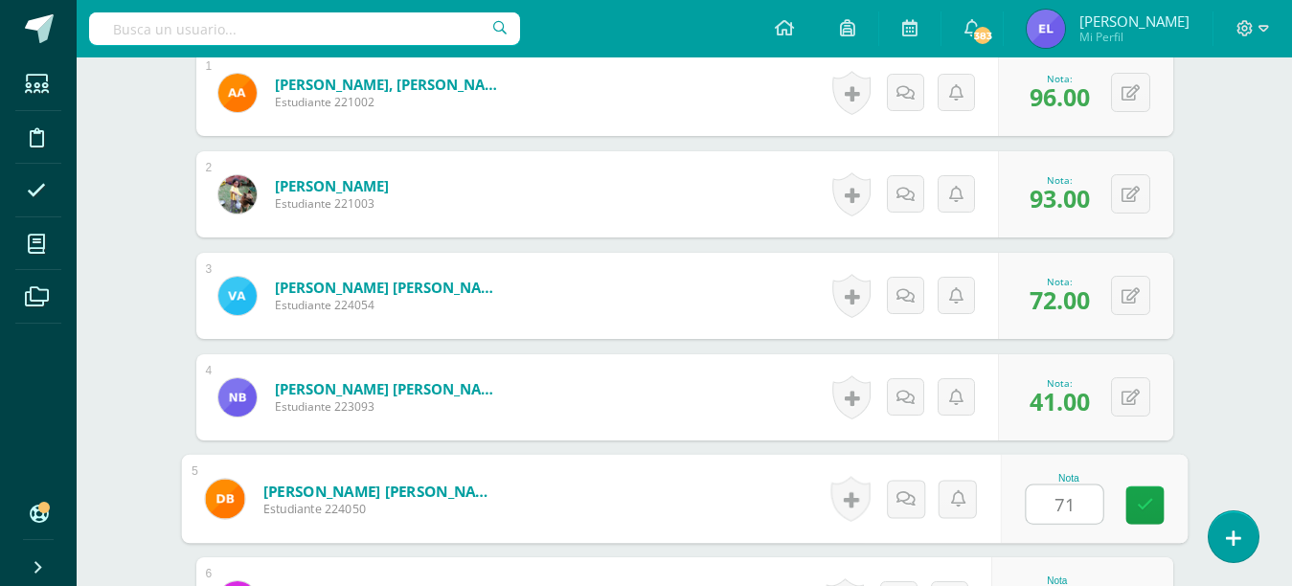
type input "71"
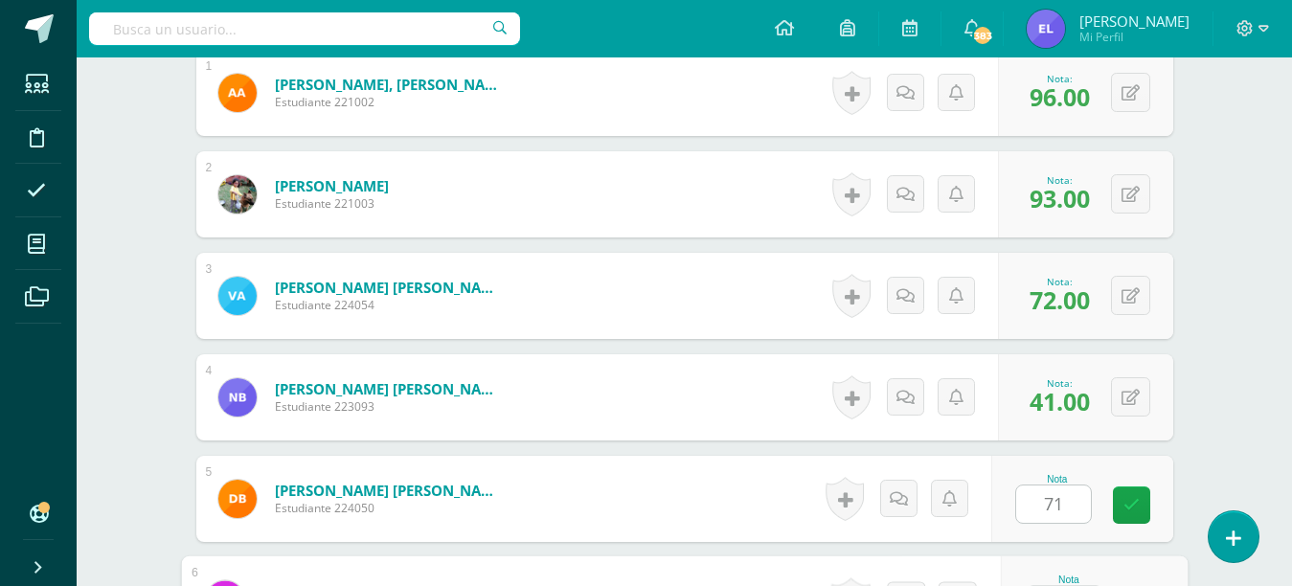
scroll to position [928, 0]
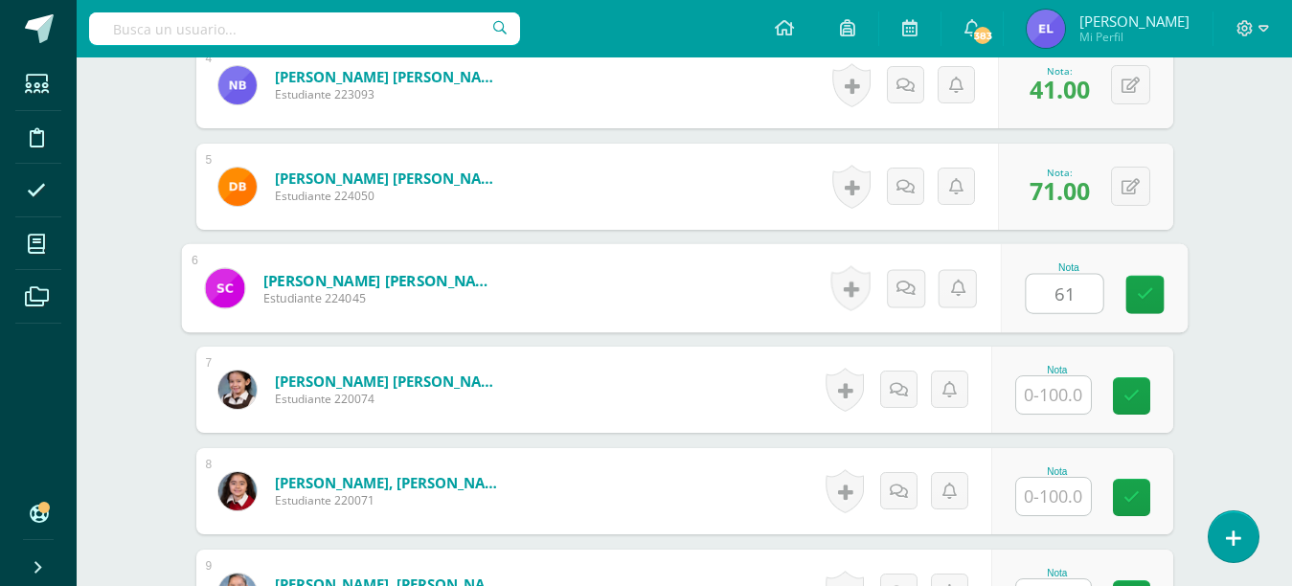
type input "61"
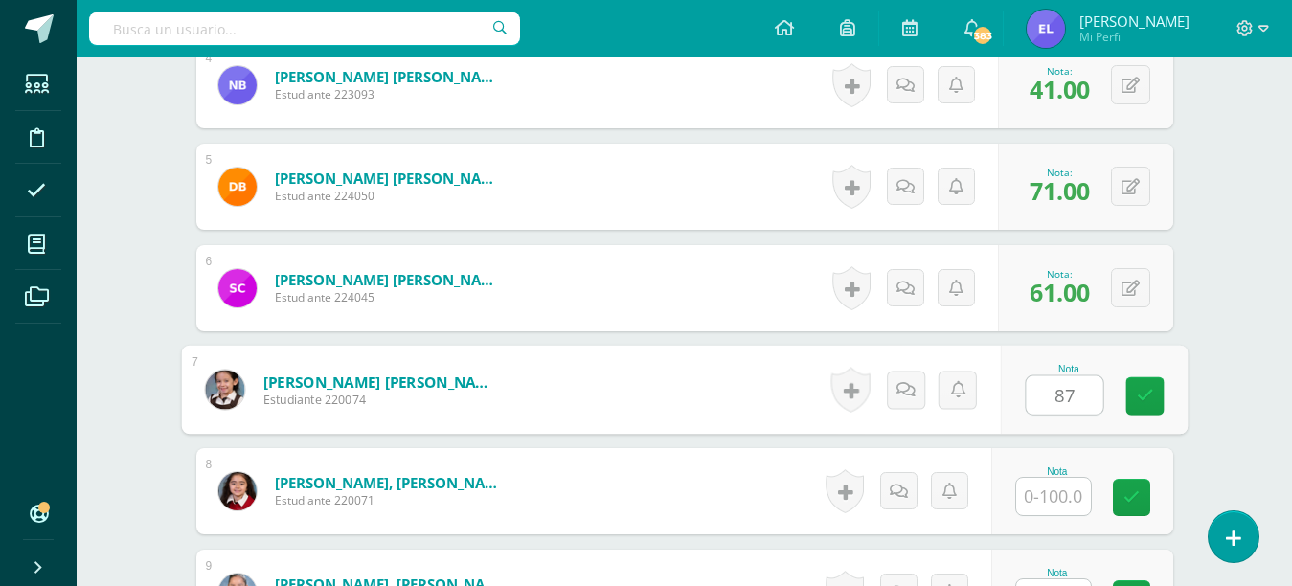
type input "87"
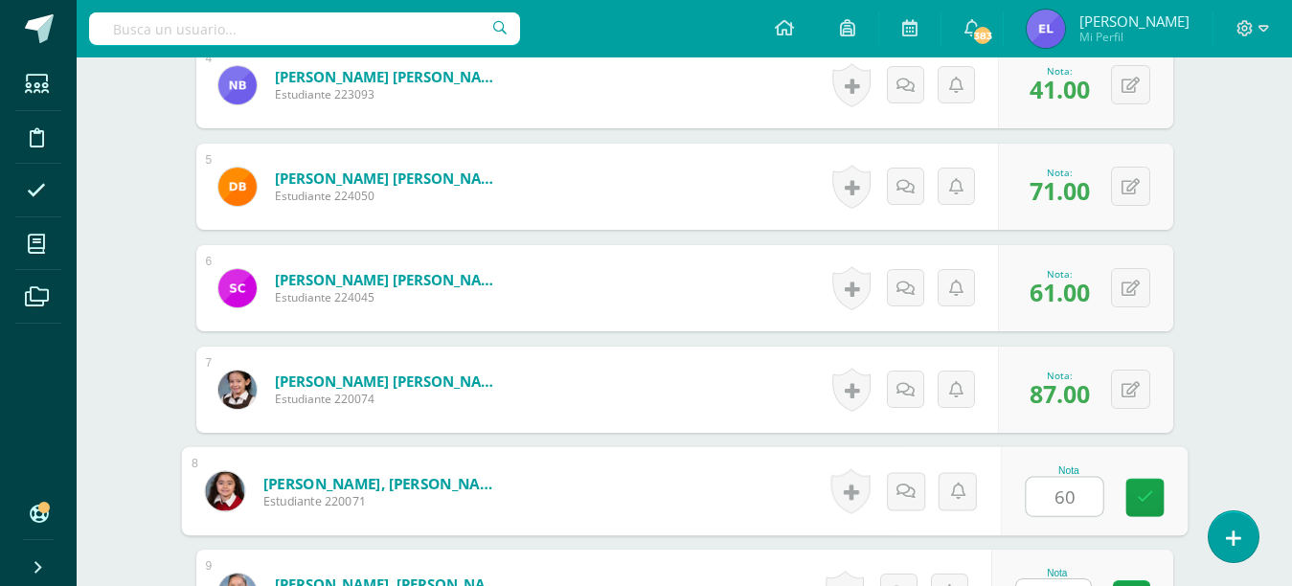
type input "60"
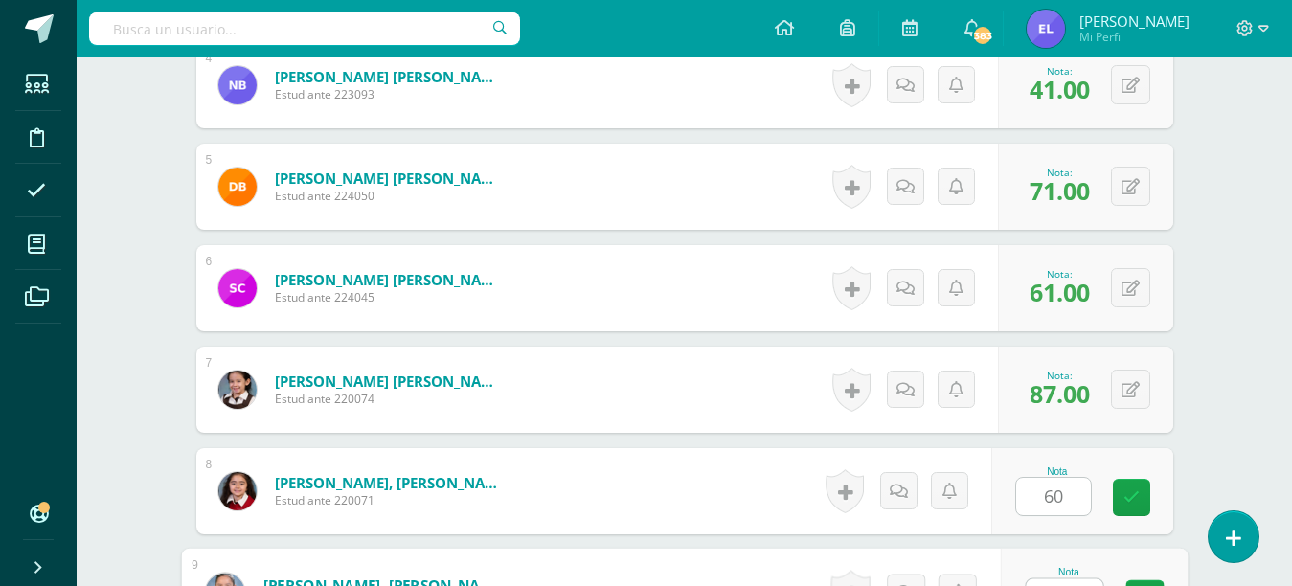
scroll to position [958, 0]
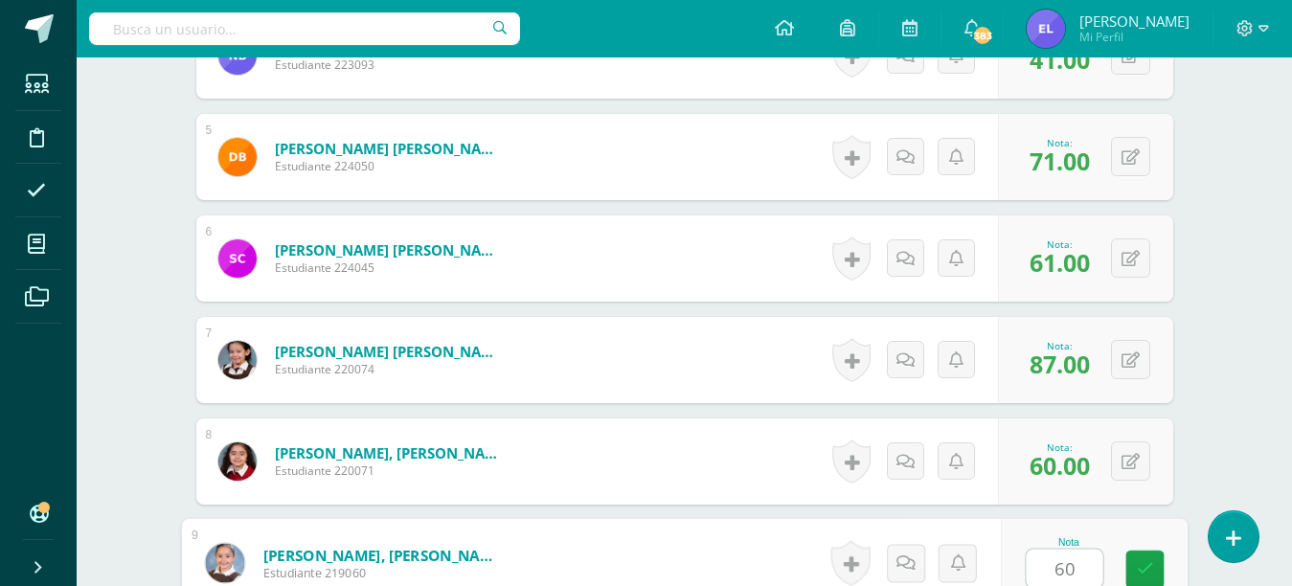
type input "60"
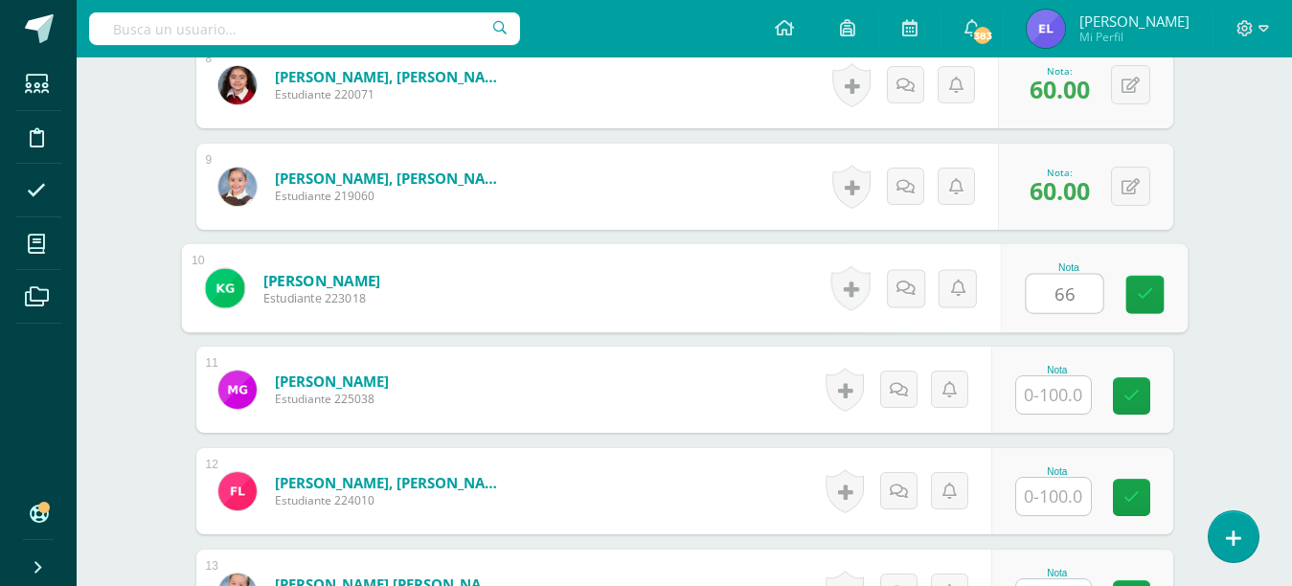
type input "66"
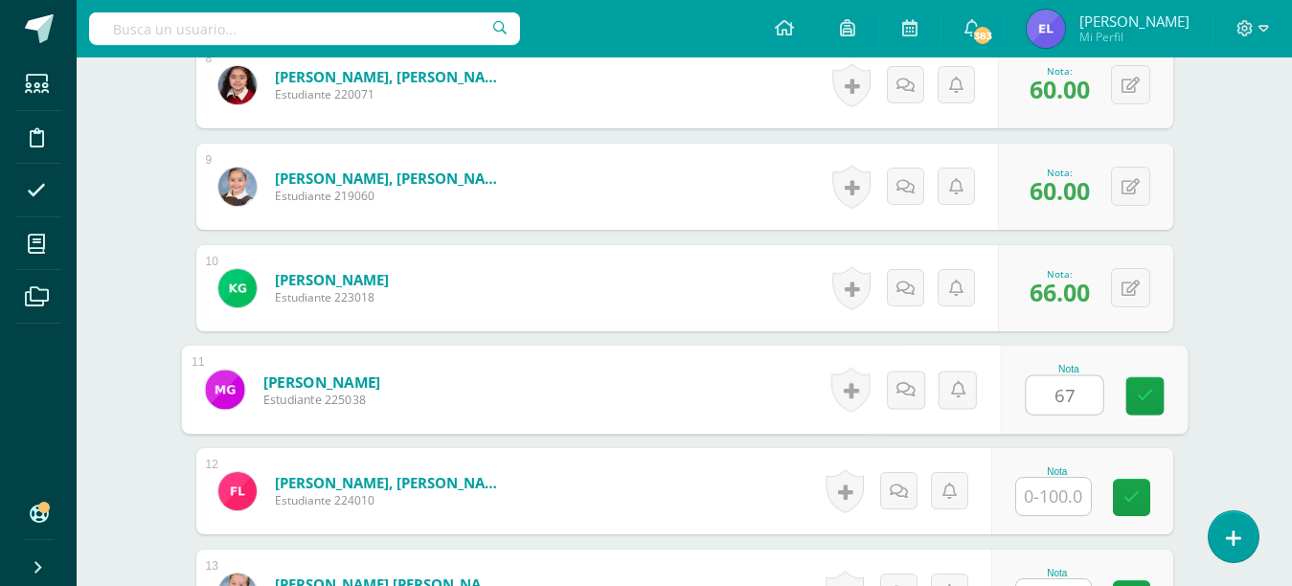
type input "67"
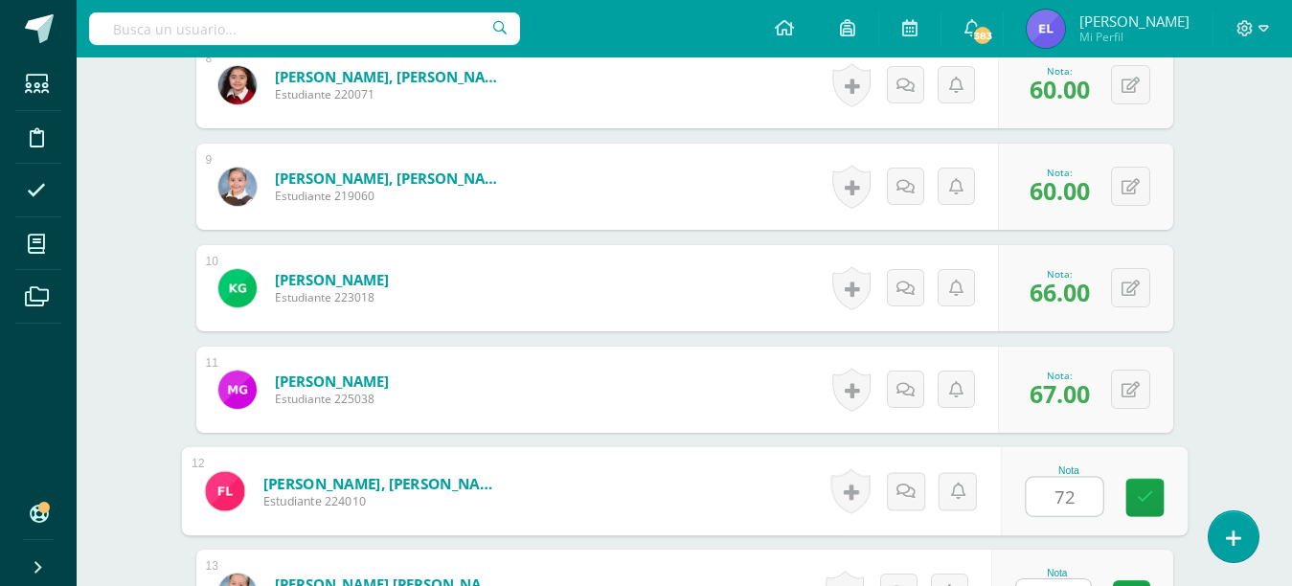
type input "72"
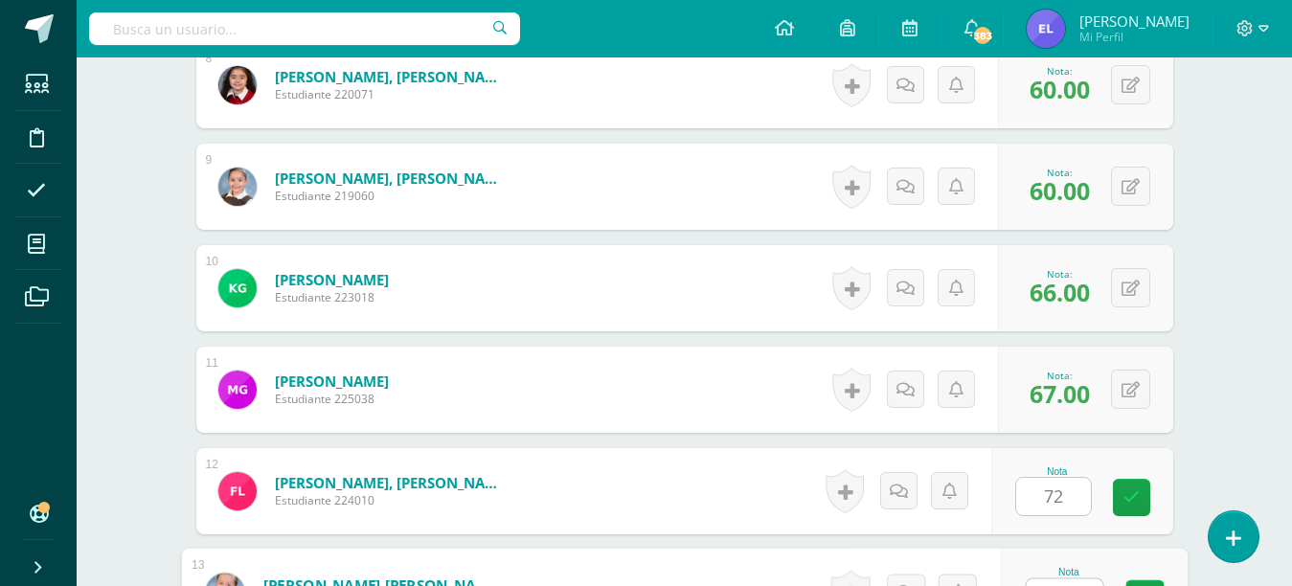
scroll to position [1364, 0]
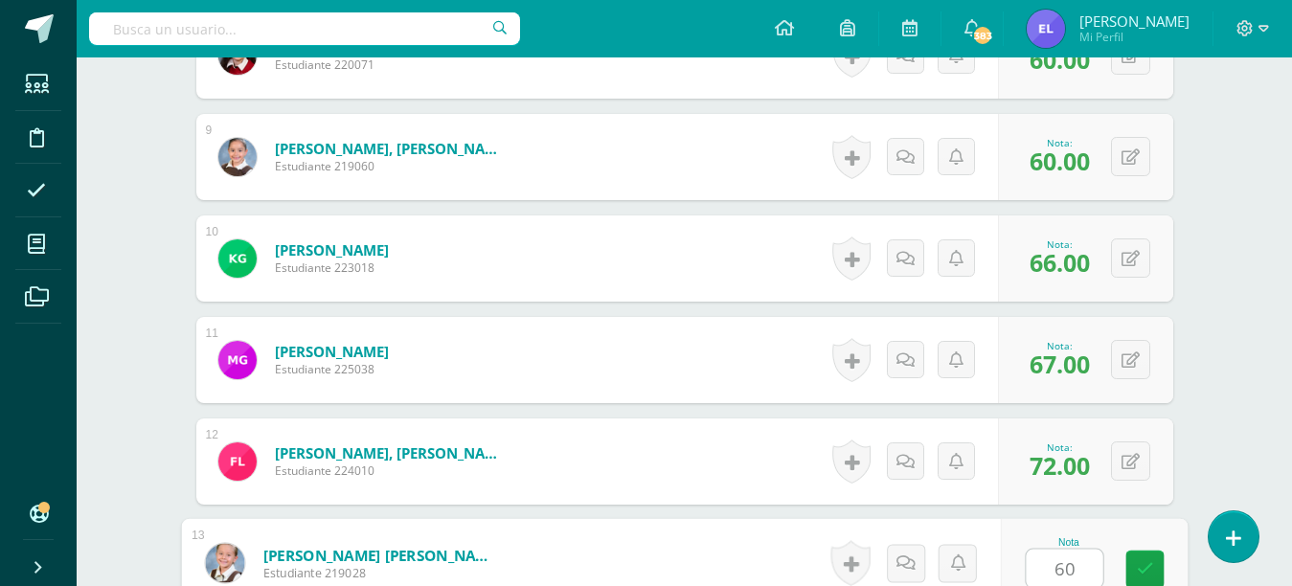
type input "60"
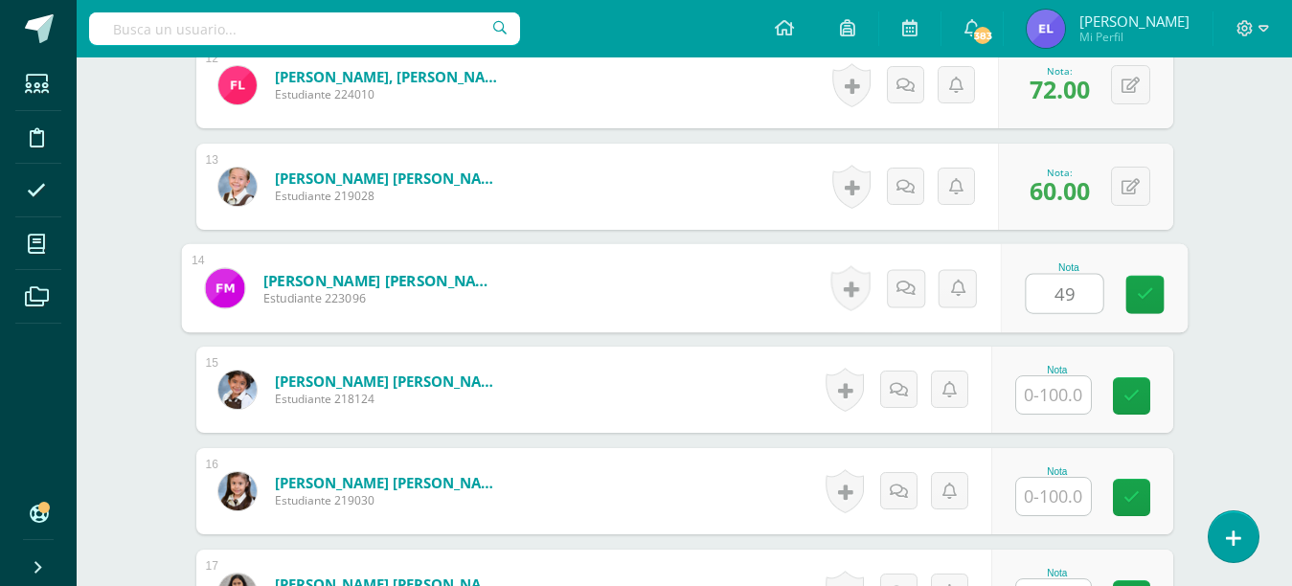
type input "49"
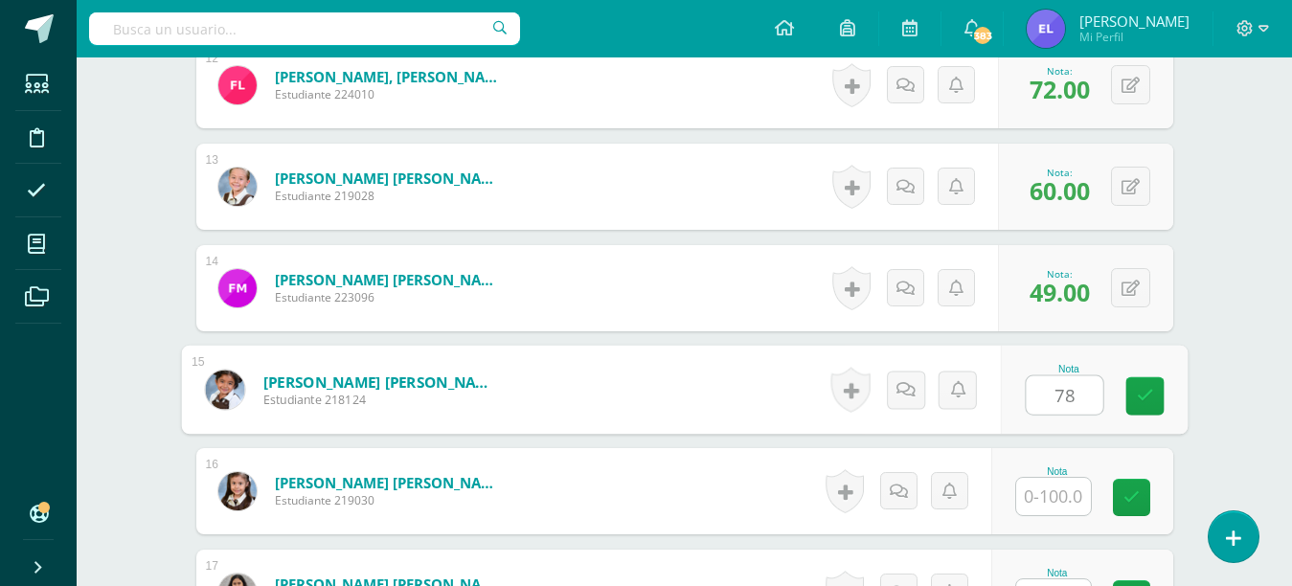
type input "78"
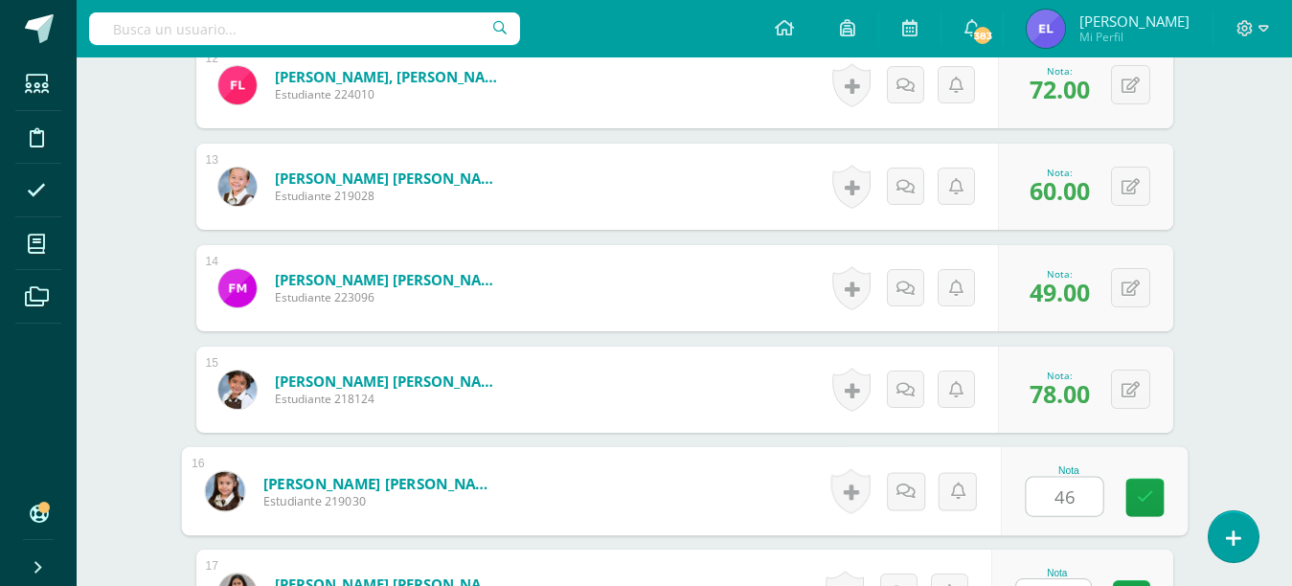
type input "46"
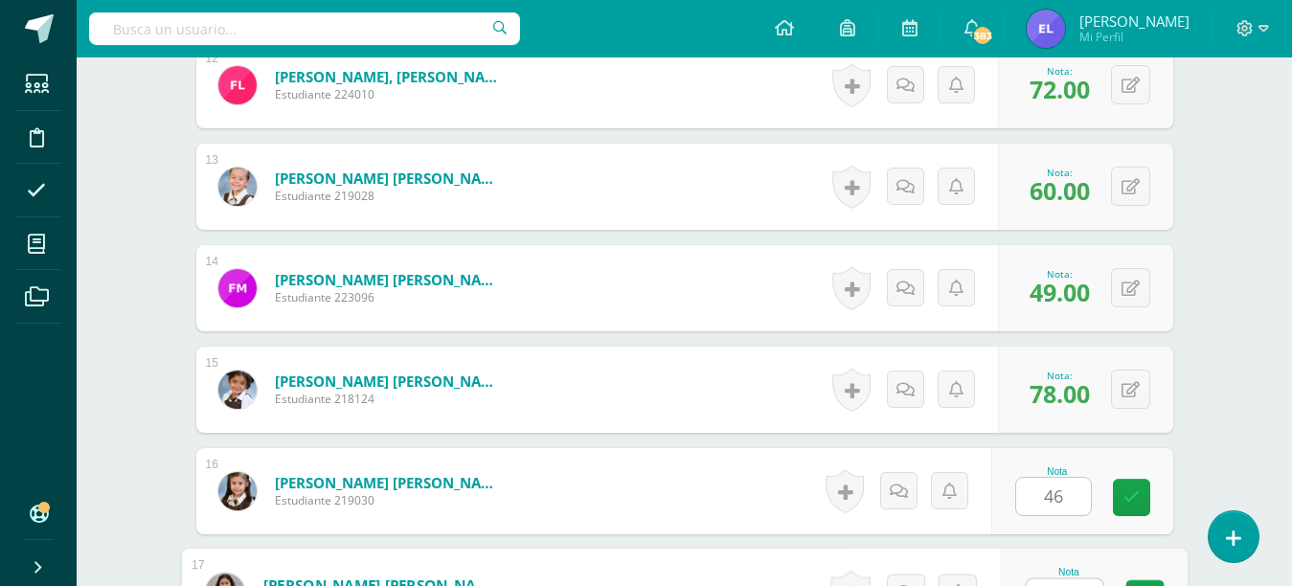
scroll to position [1770, 0]
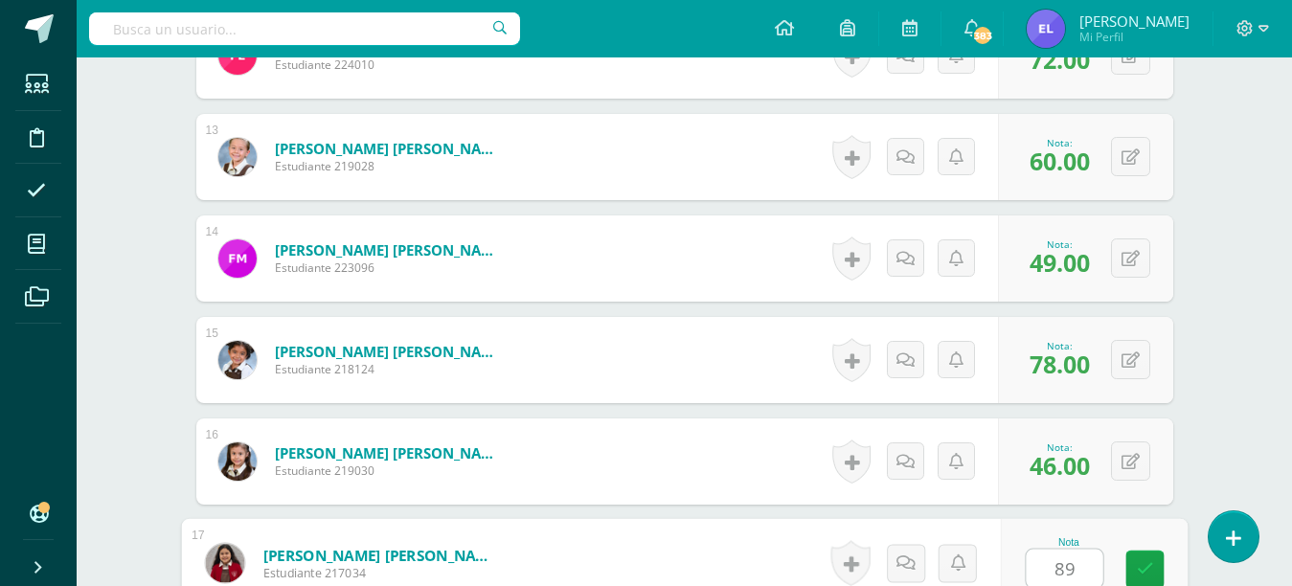
type input "89"
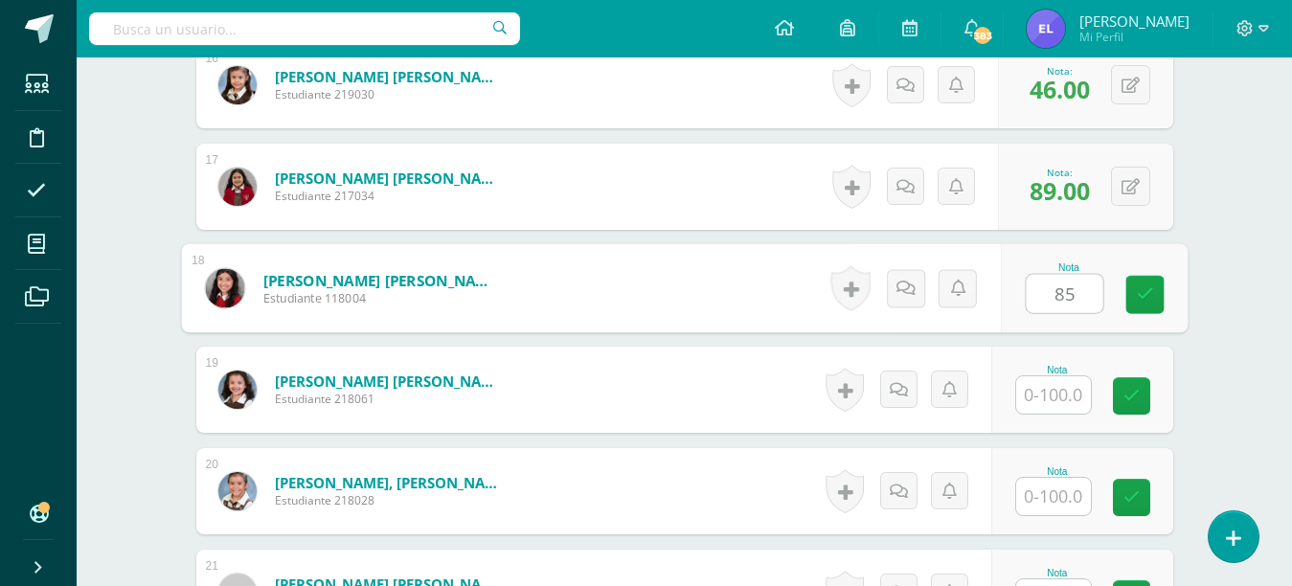
type input "85"
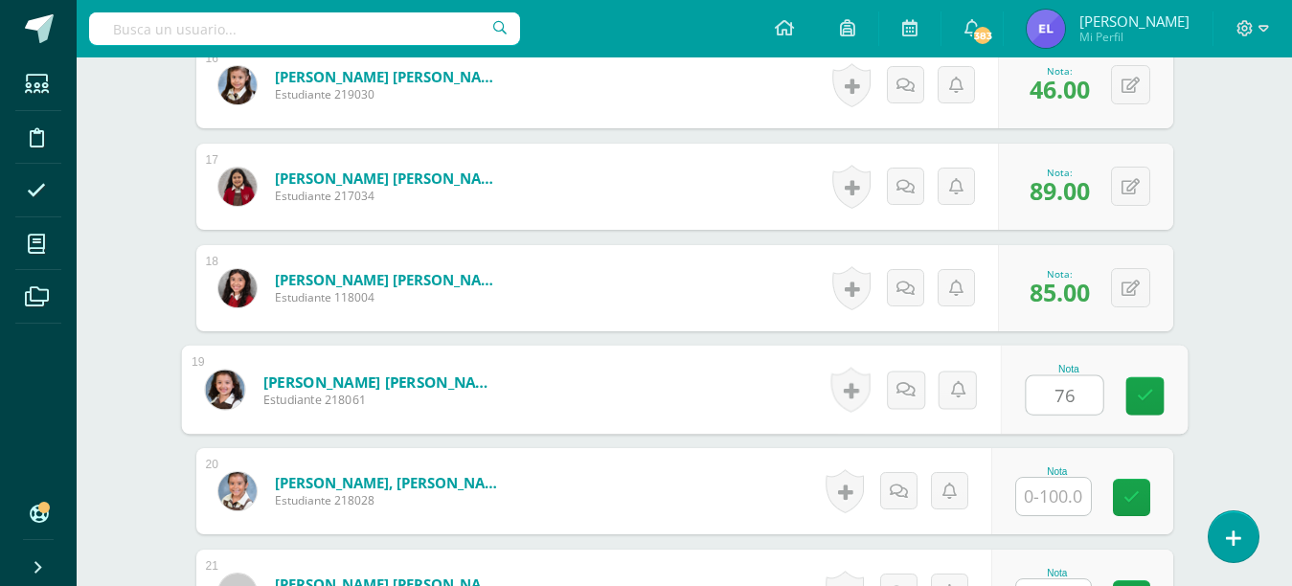
type input "76"
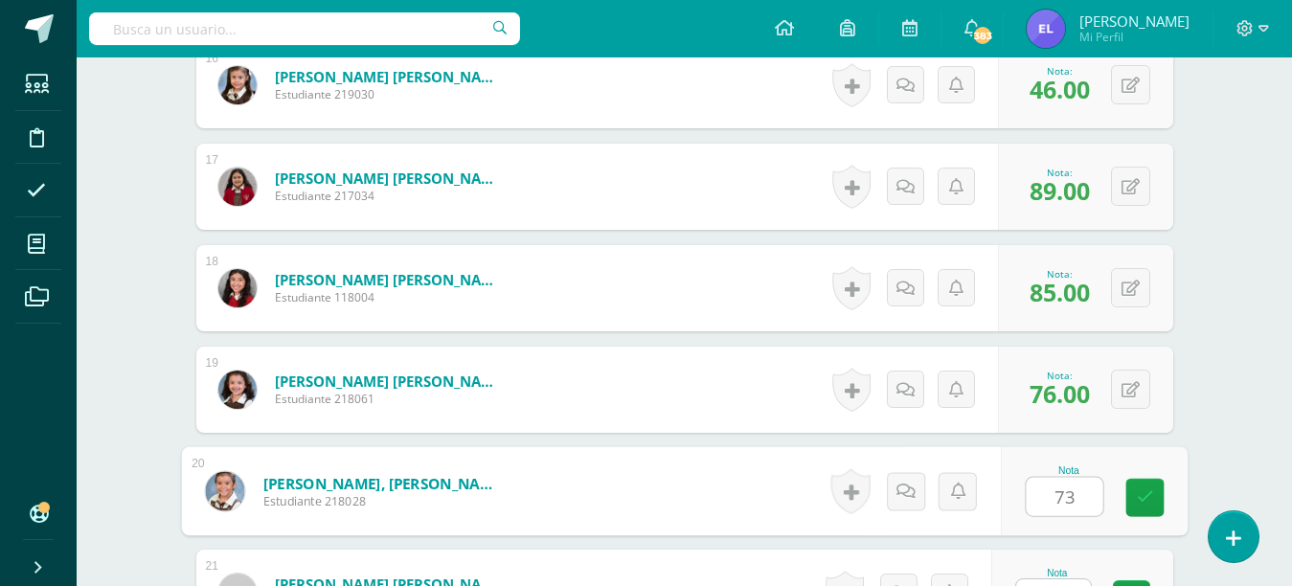
type input "73"
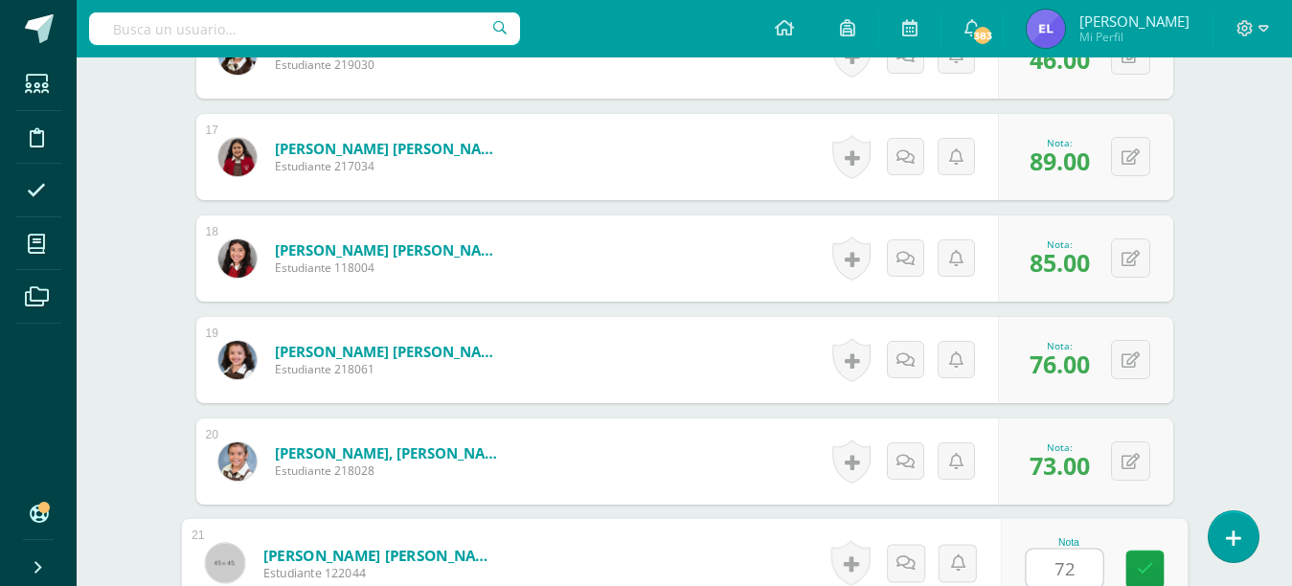
type input "72"
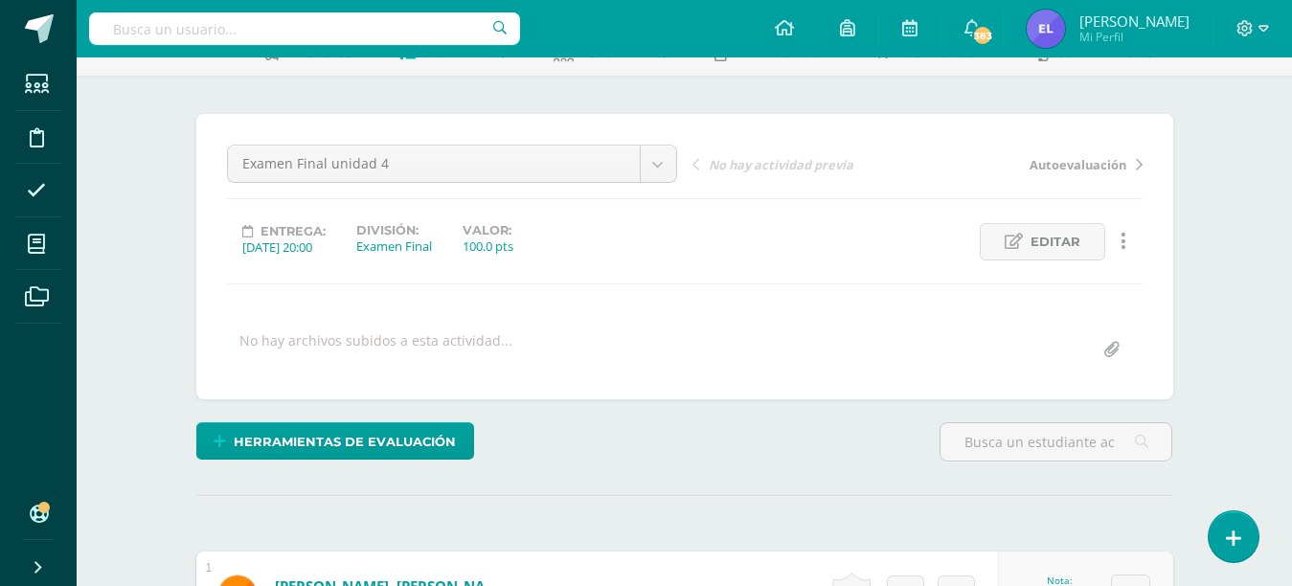
scroll to position [0, 0]
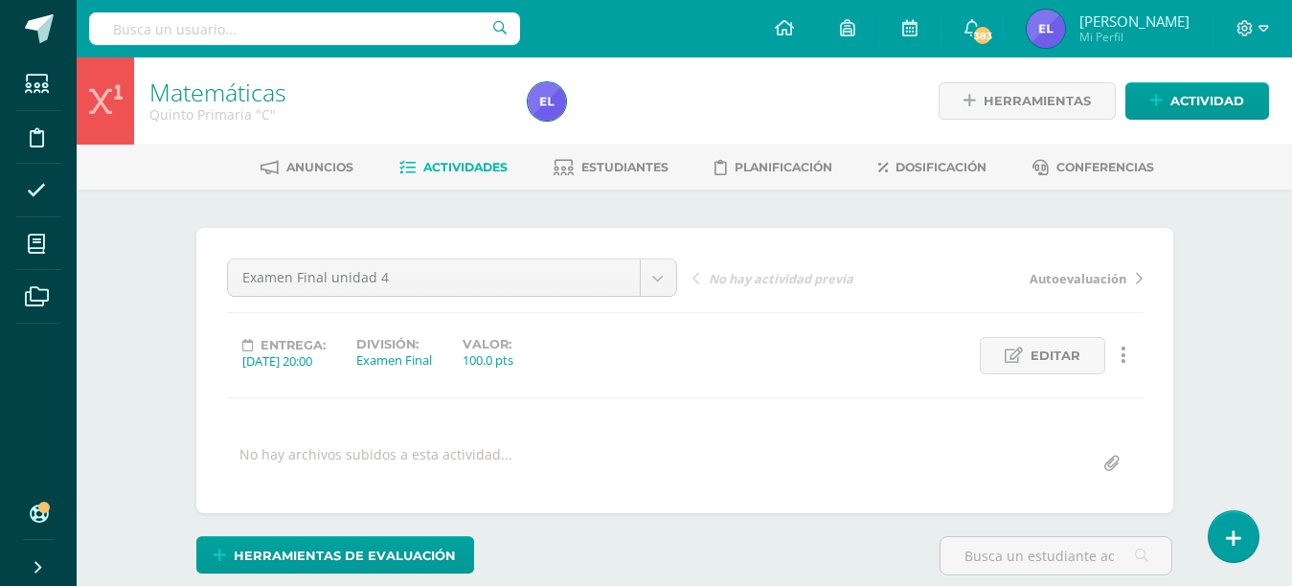
click at [631, 164] on span "Estudiantes" at bounding box center [624, 167] width 87 height 14
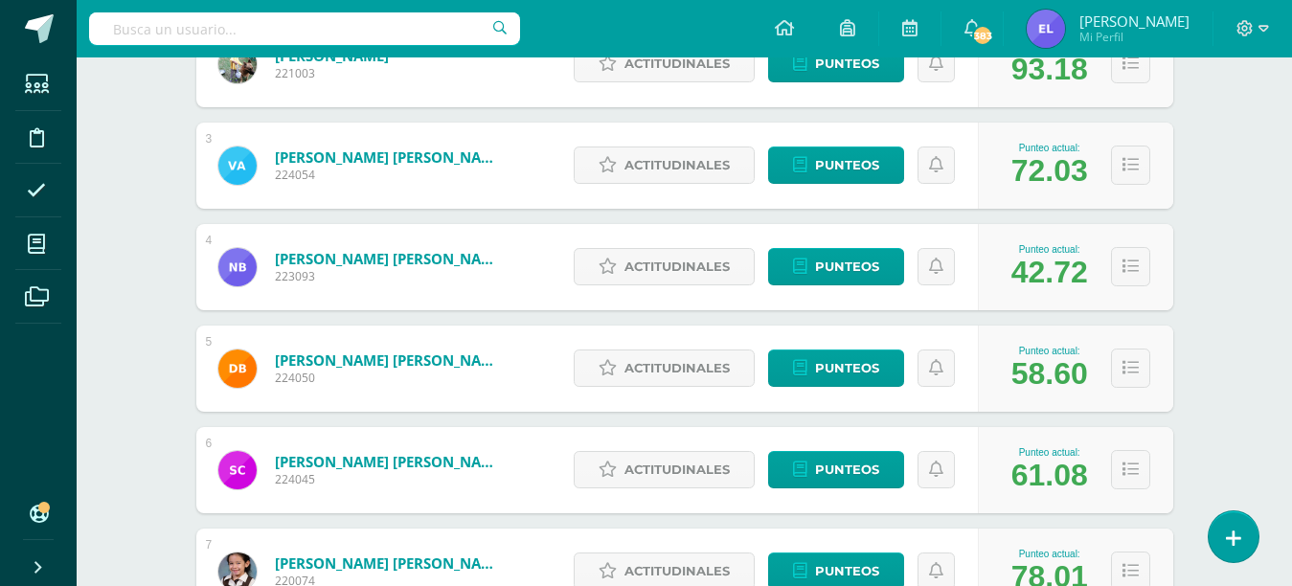
scroll to position [501, 0]
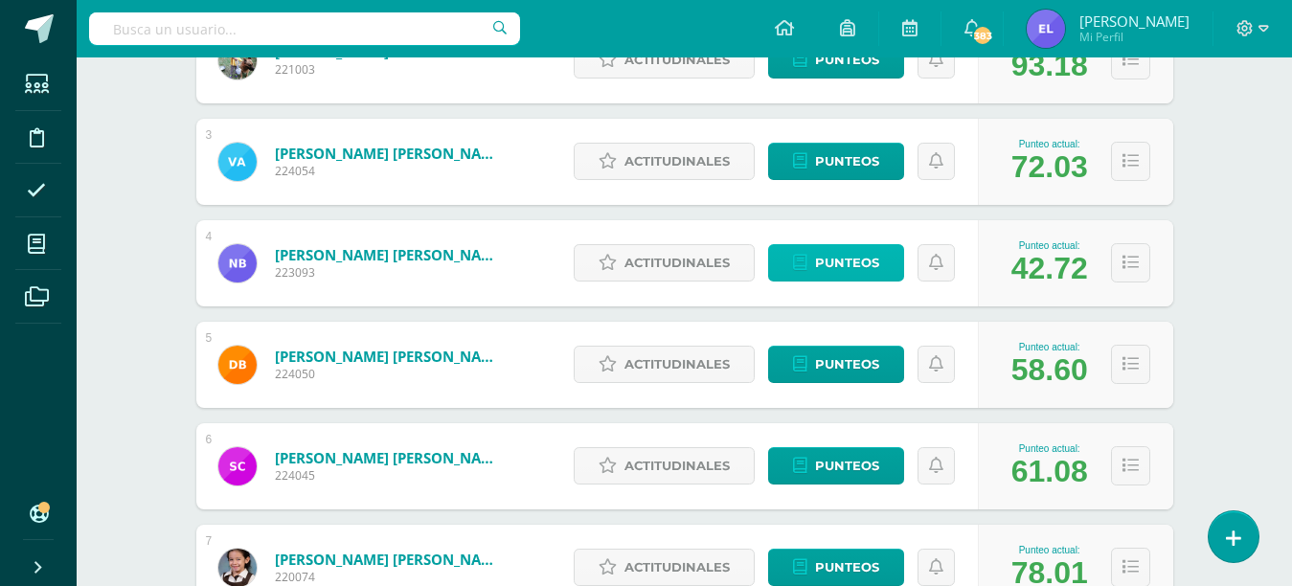
click at [882, 264] on link "Punteos" at bounding box center [836, 262] width 136 height 37
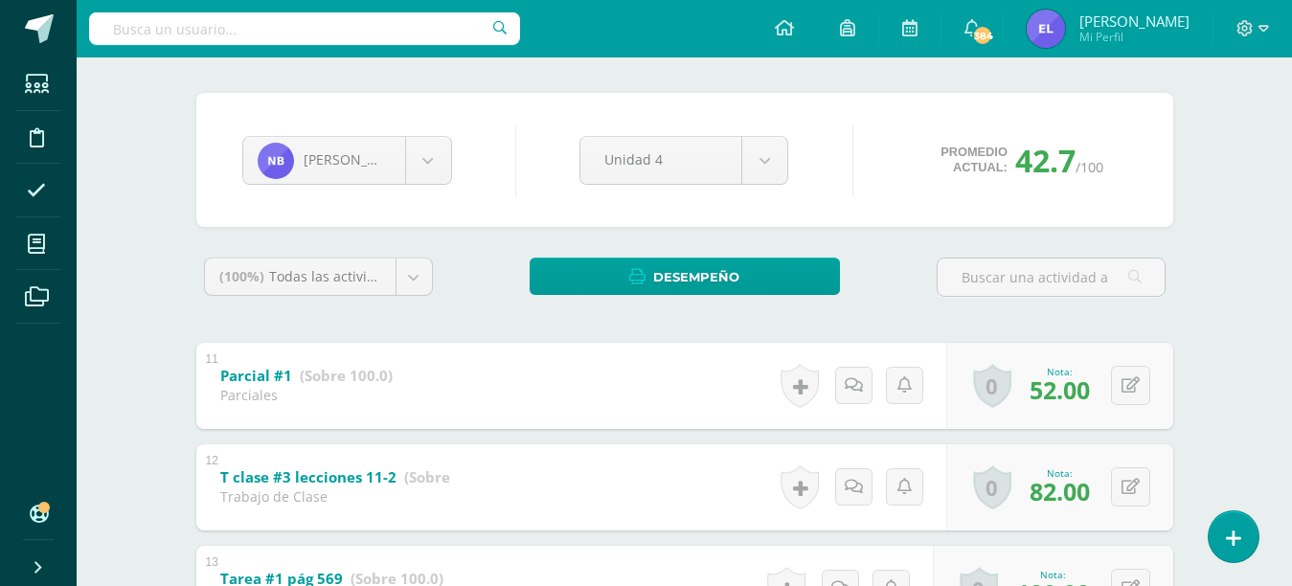
scroll to position [56, 0]
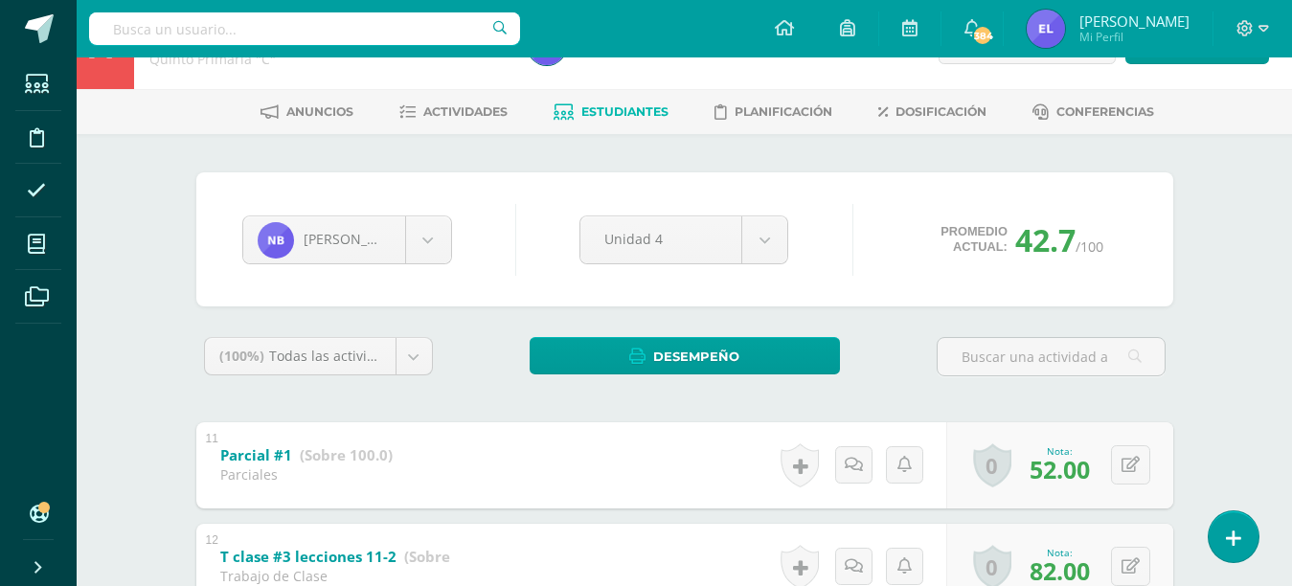
click at [637, 109] on span "Estudiantes" at bounding box center [624, 111] width 87 height 14
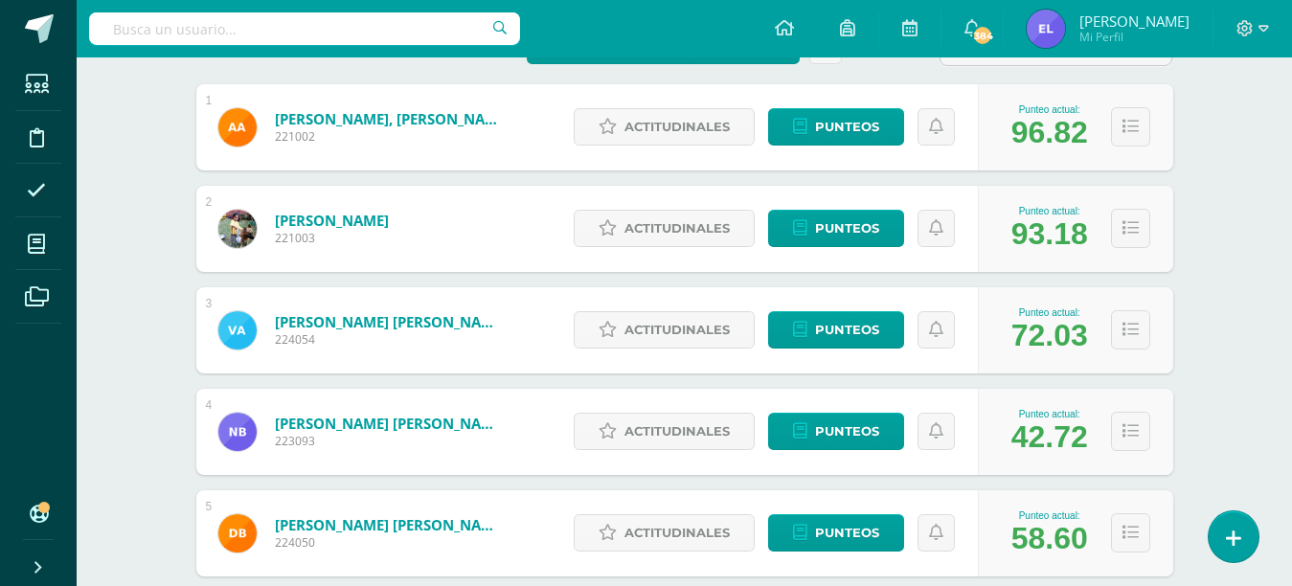
scroll to position [406, 0]
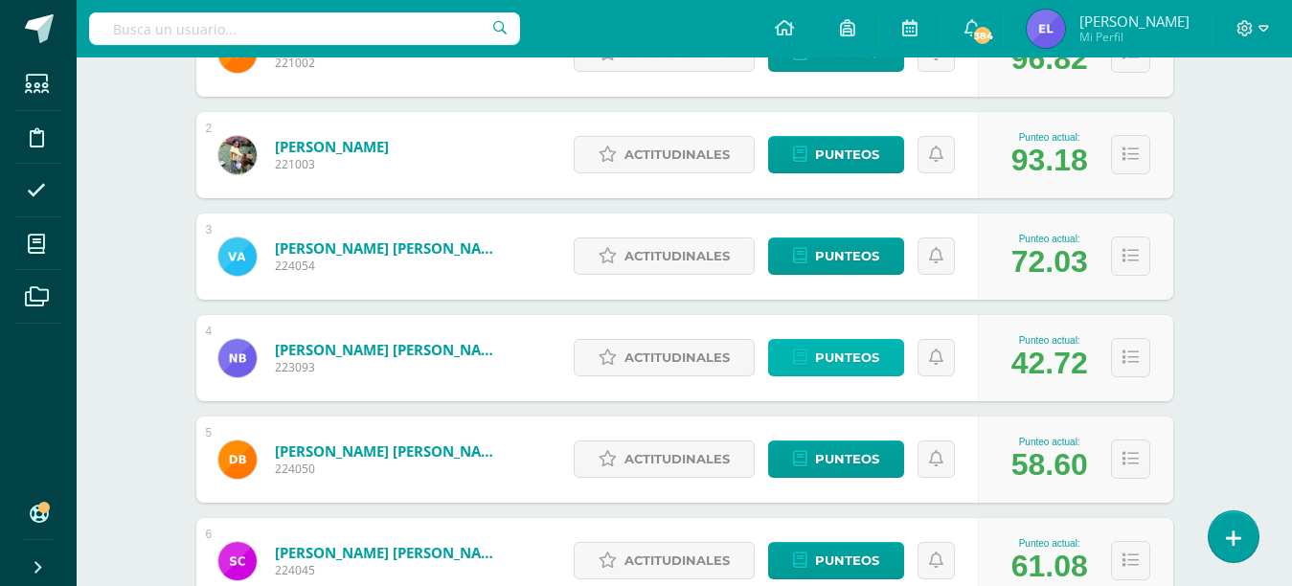
click at [848, 359] on span "Punteos" at bounding box center [847, 357] width 64 height 35
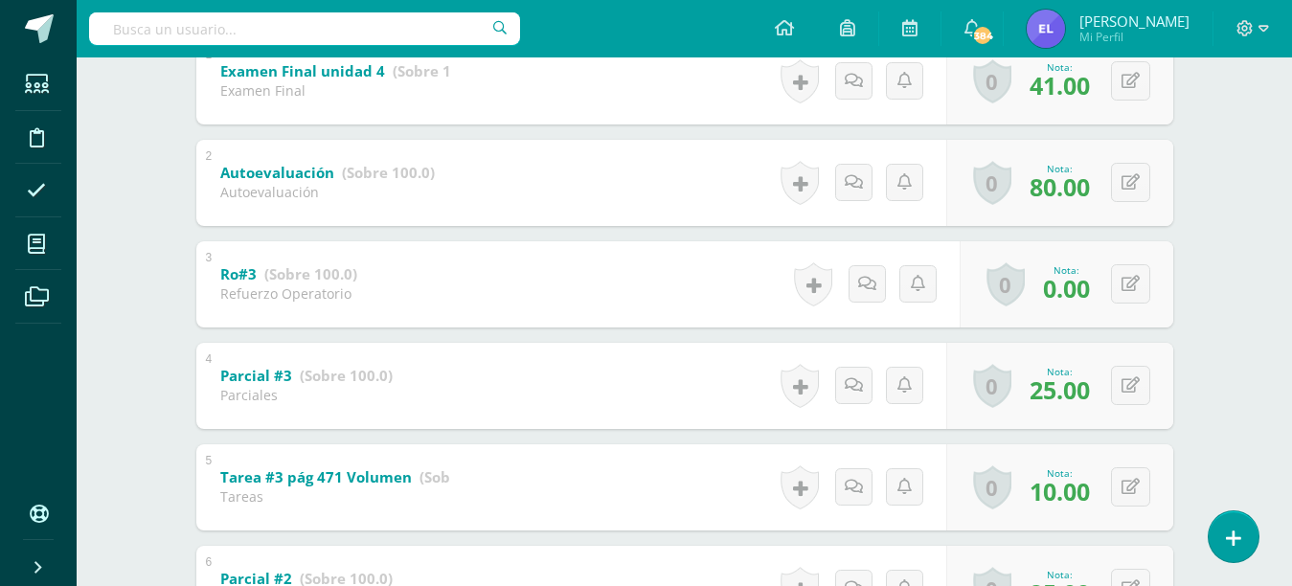
scroll to position [448, 0]
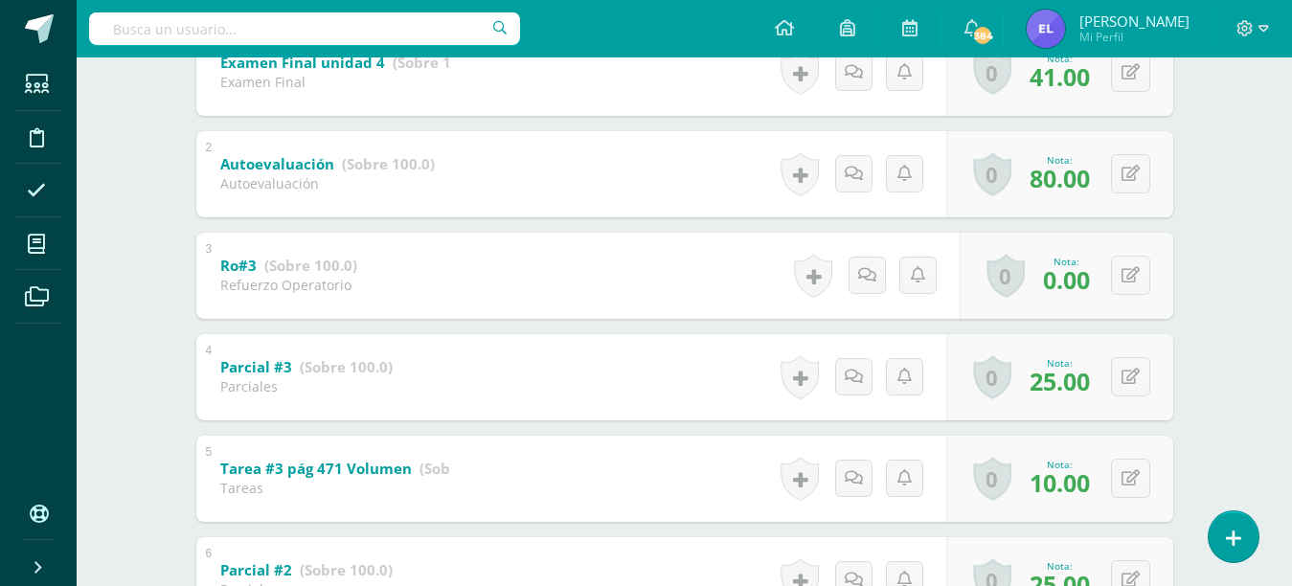
click at [1079, 277] on span "0.00" at bounding box center [1066, 279] width 47 height 33
click at [1124, 274] on icon at bounding box center [1130, 275] width 18 height 16
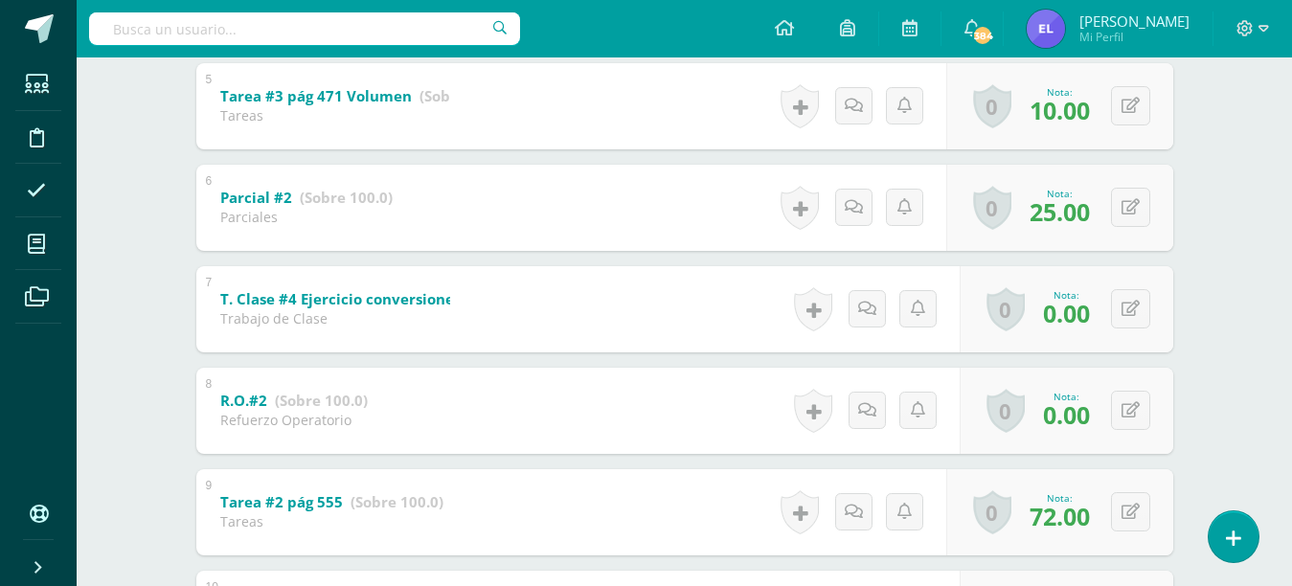
scroll to position [825, 0]
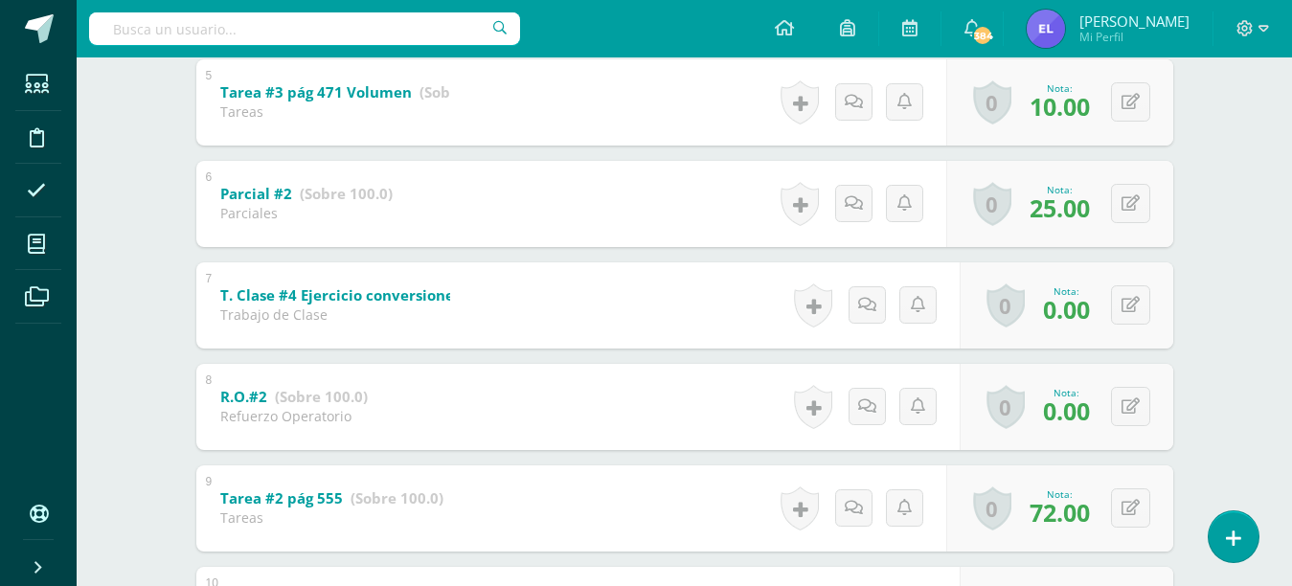
type input "100"
click at [1119, 406] on button at bounding box center [1130, 406] width 39 height 39
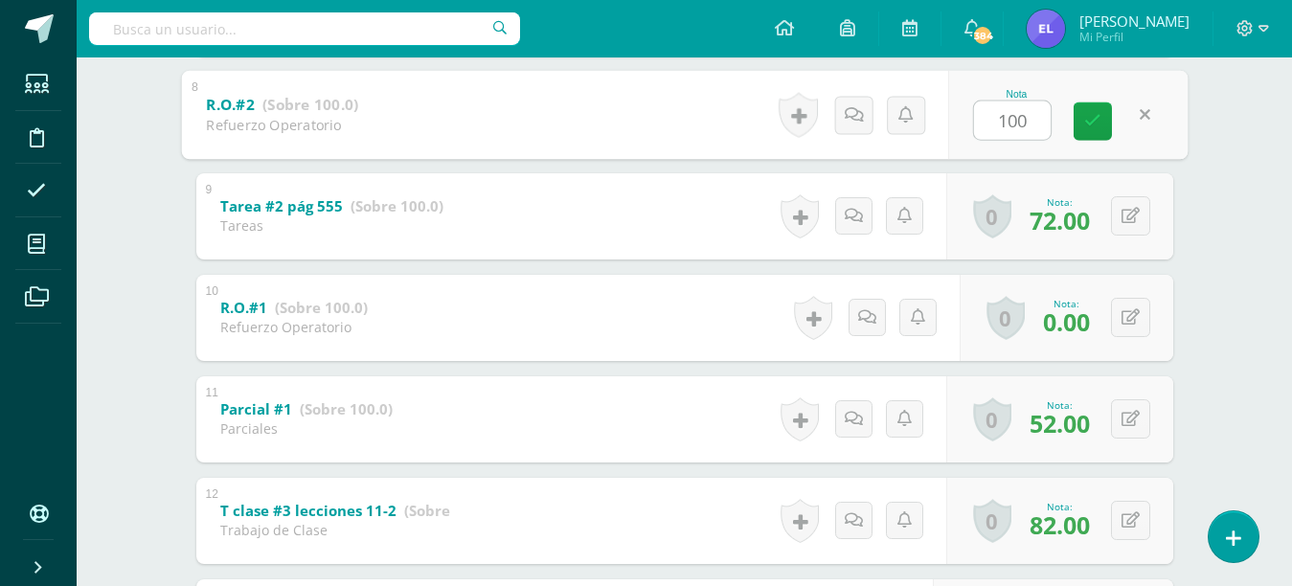
scroll to position [1120, 0]
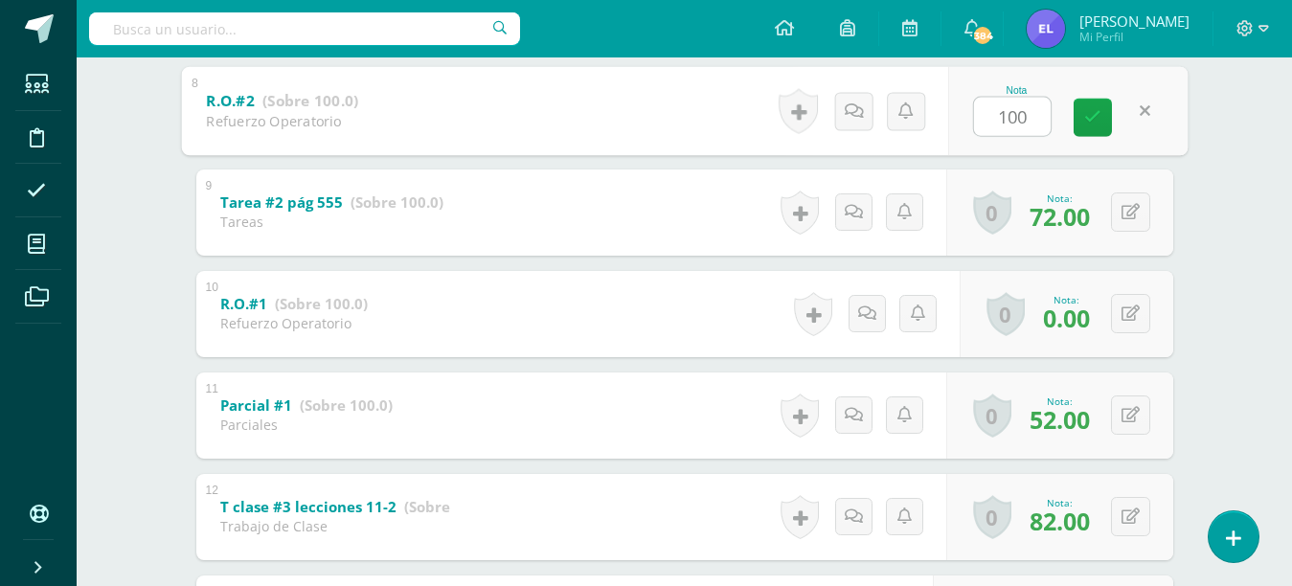
type input "100"
click at [1126, 311] on icon at bounding box center [1130, 313] width 18 height 16
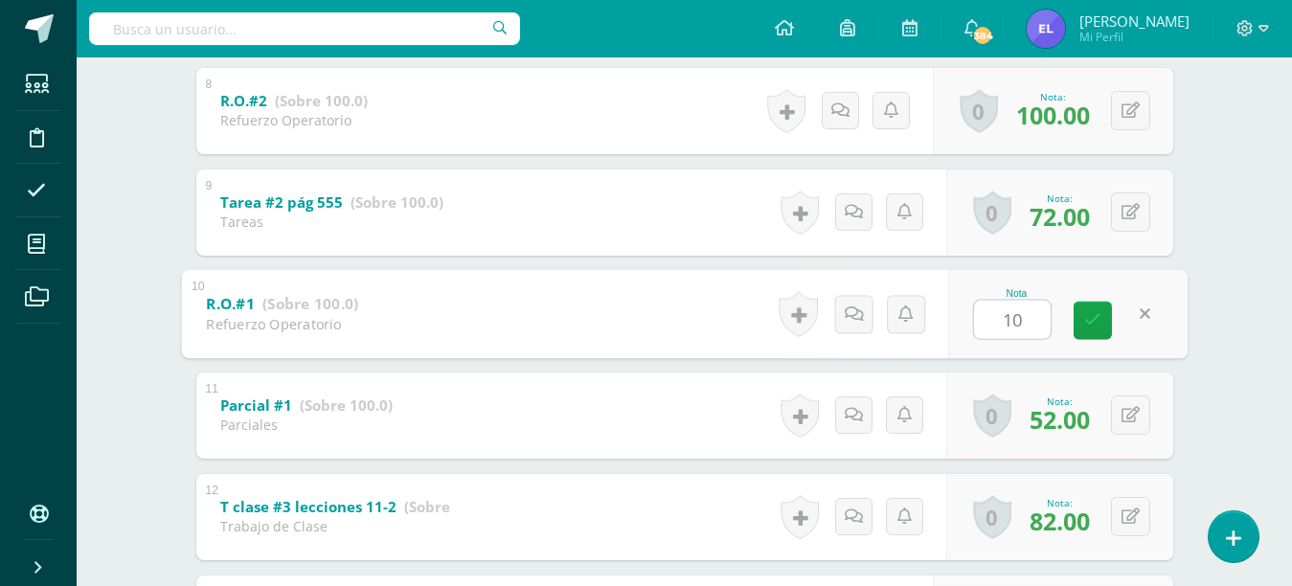
type input "100"
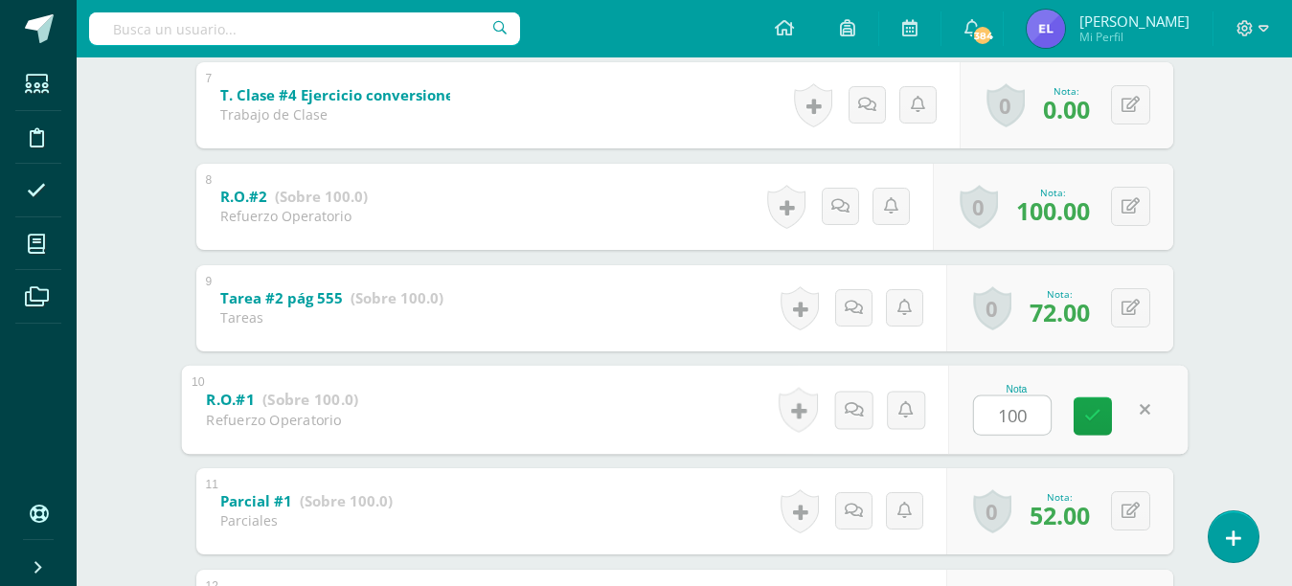
scroll to position [1028, 0]
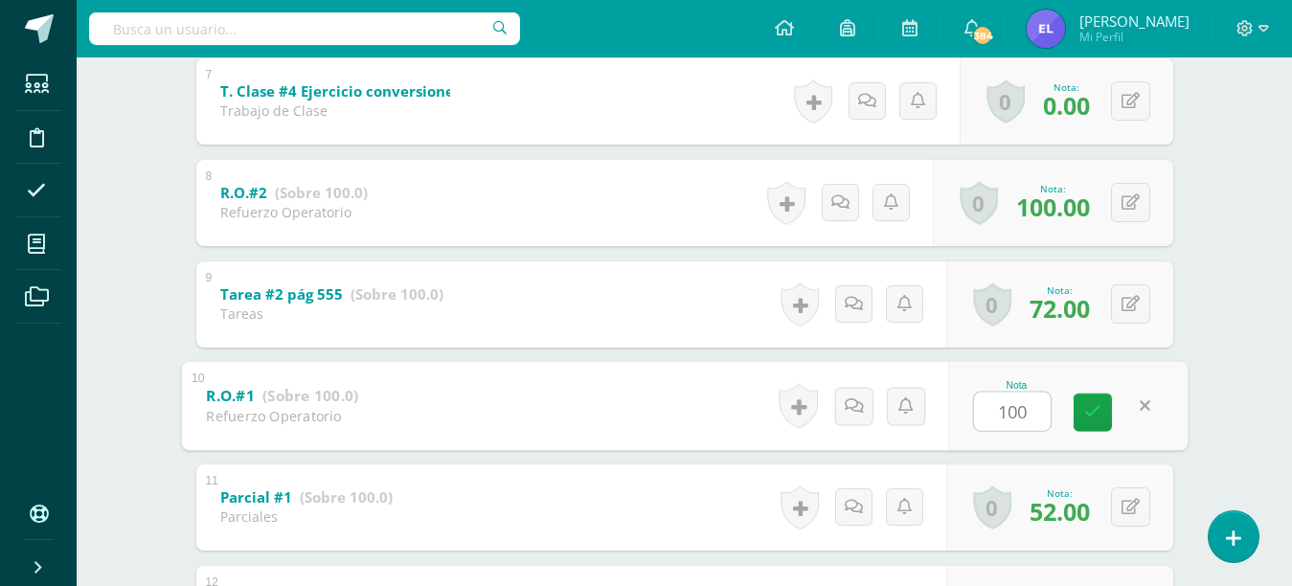
click at [1089, 416] on icon at bounding box center [1092, 412] width 17 height 16
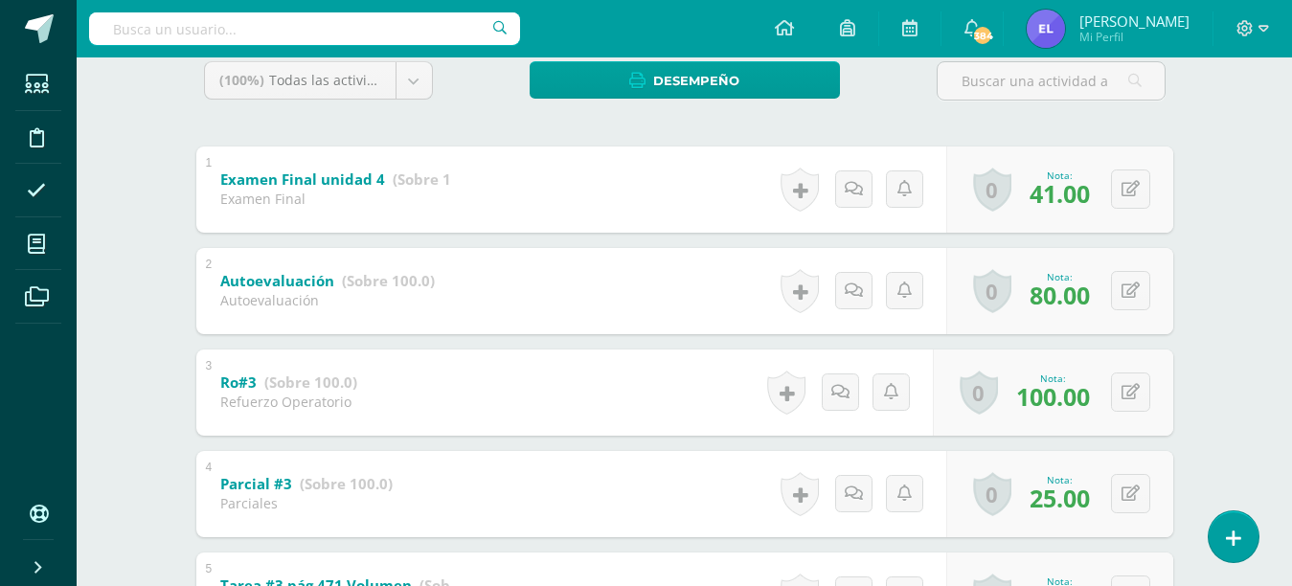
scroll to position [324, 0]
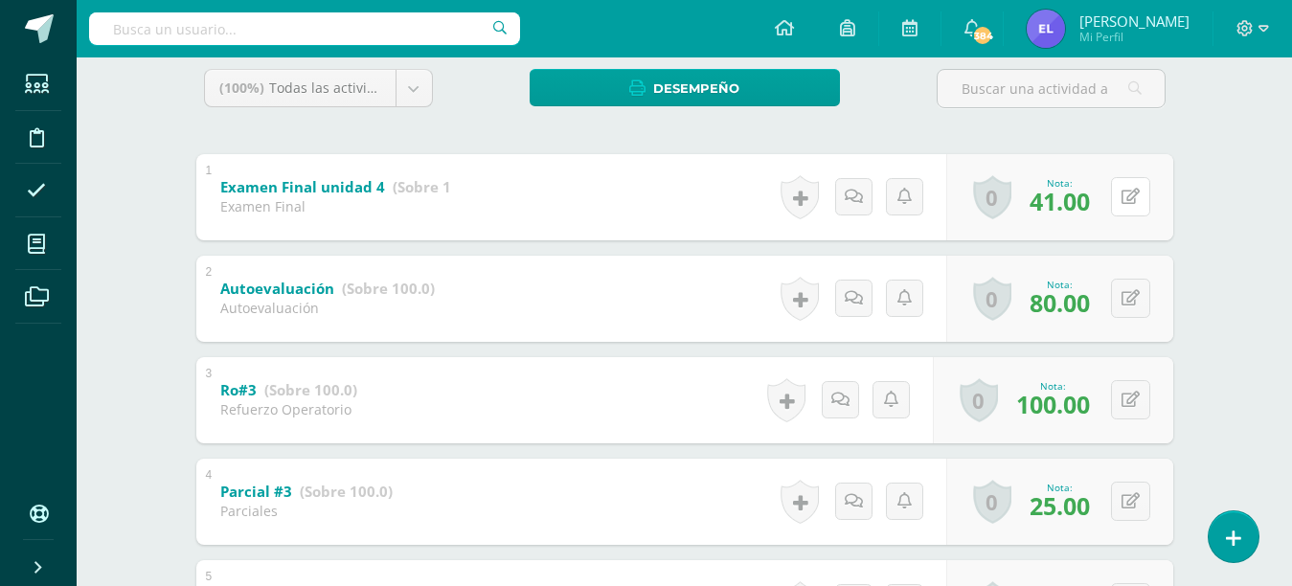
click at [1130, 192] on icon at bounding box center [1130, 197] width 18 height 16
type input "65"
click at [1087, 200] on icon at bounding box center [1092, 203] width 17 height 16
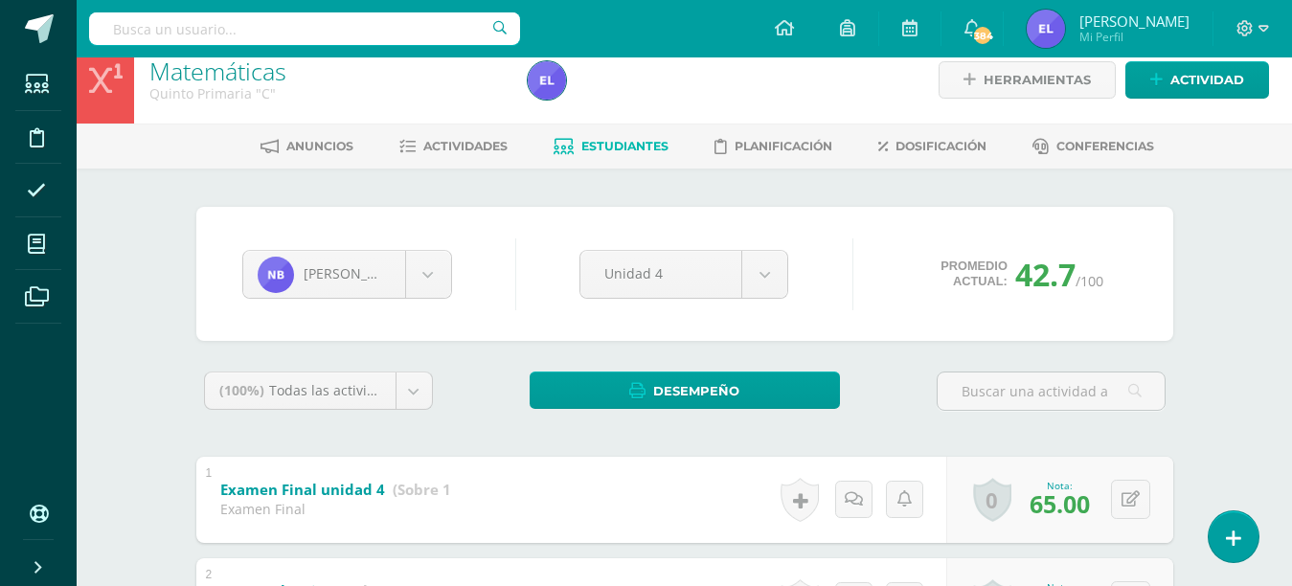
scroll to position [0, 0]
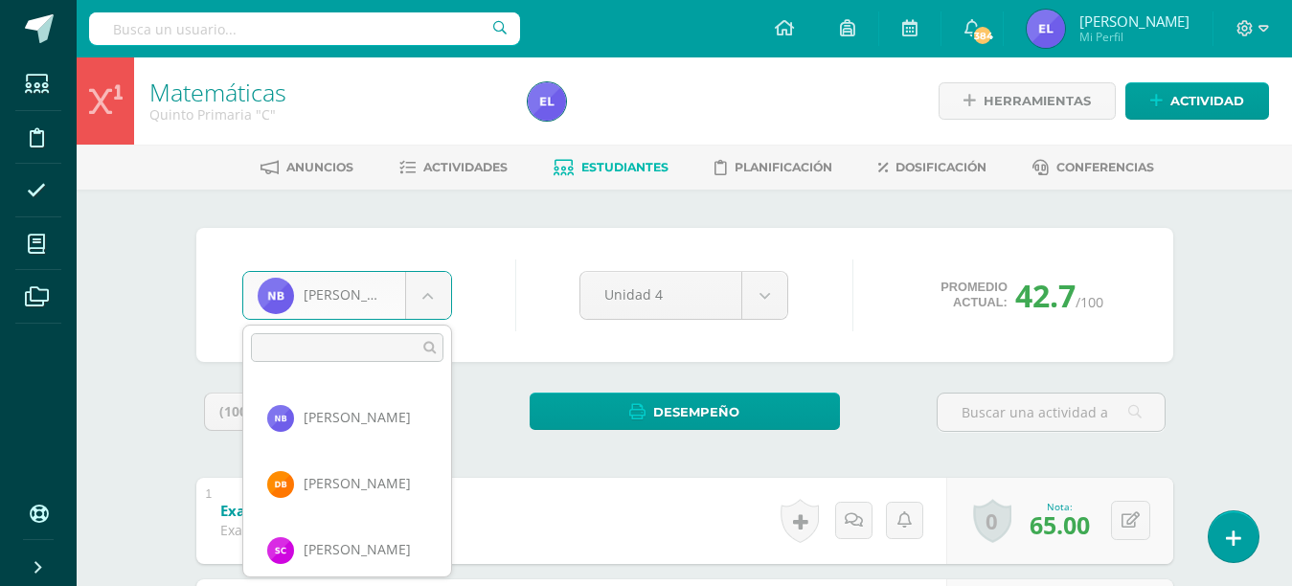
scroll to position [197, 0]
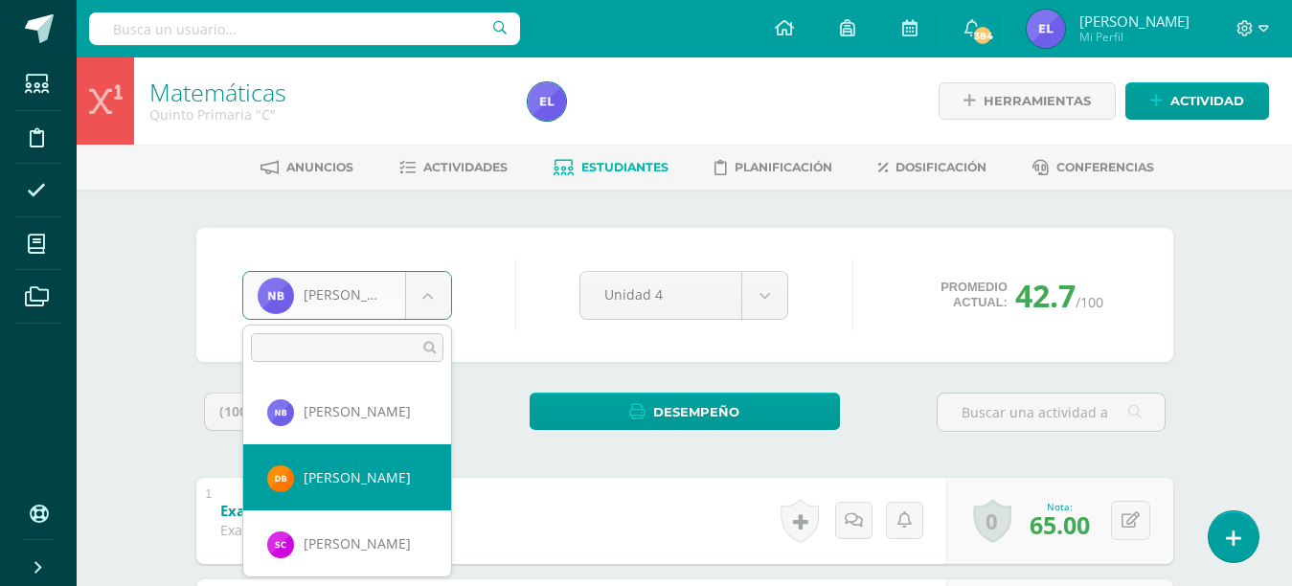
select select "3423"
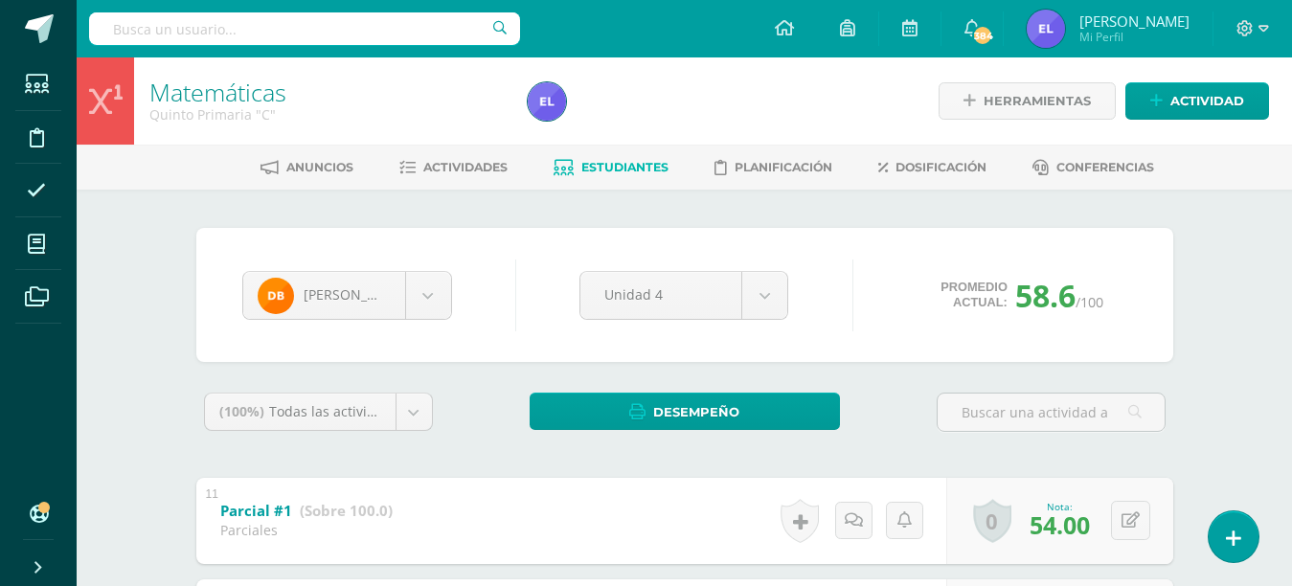
click at [416, 292] on body "Estudiantes Disciplina Asistencia Mis cursos Archivos Soporte Ayuda Reportar un…" at bounding box center [646, 548] width 1292 height 1097
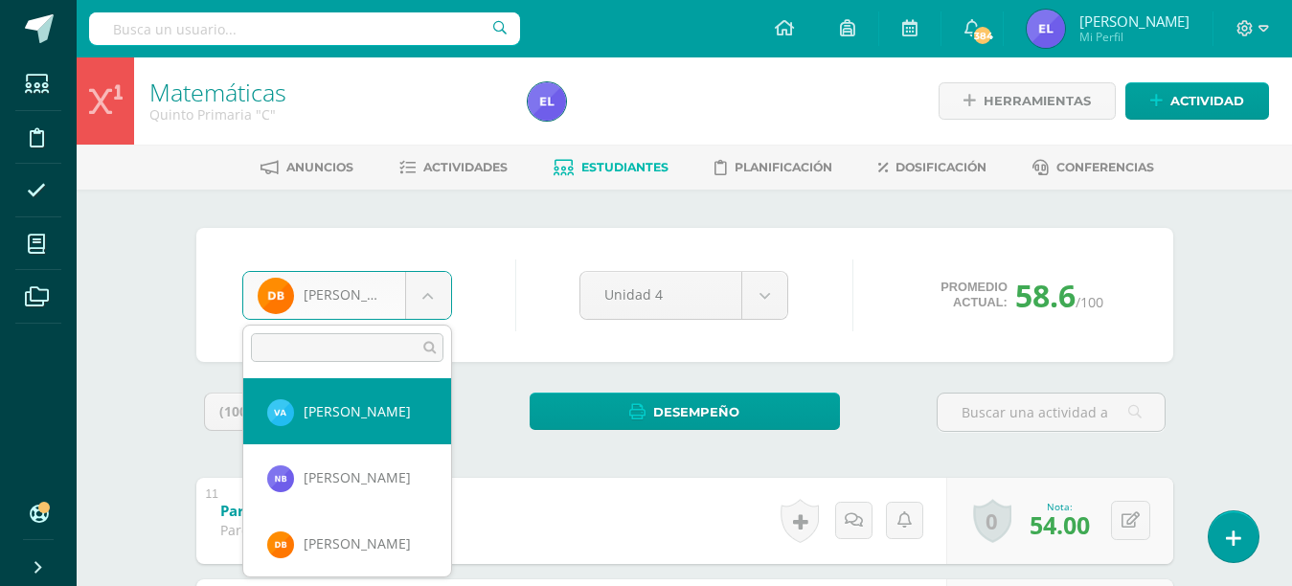
scroll to position [74, 0]
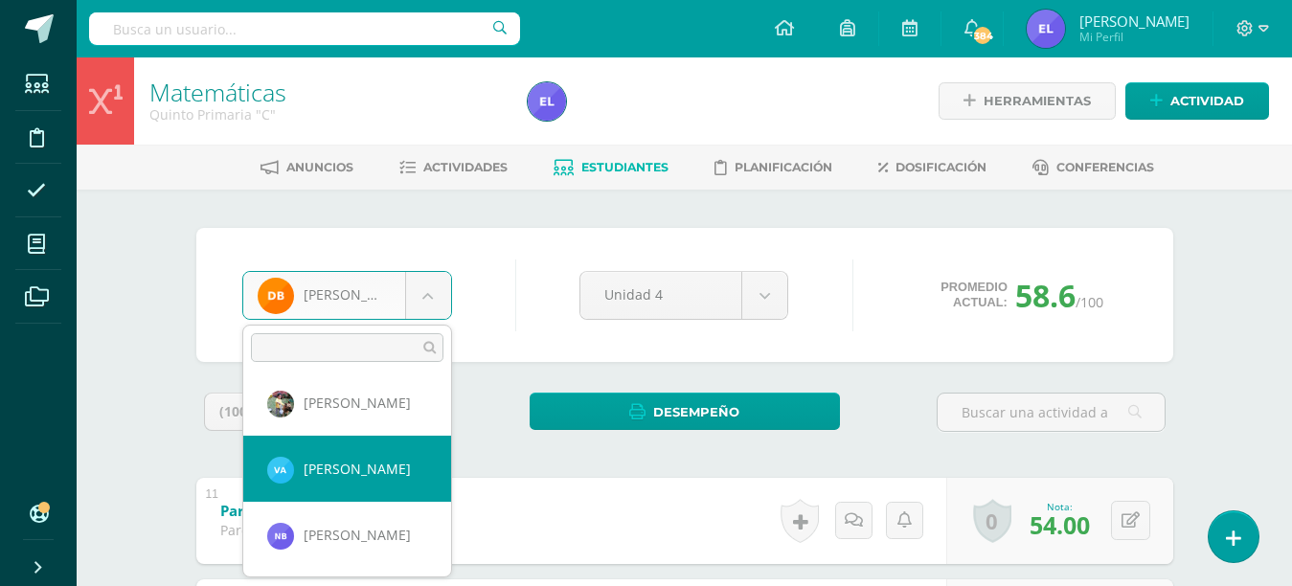
select select "3410"
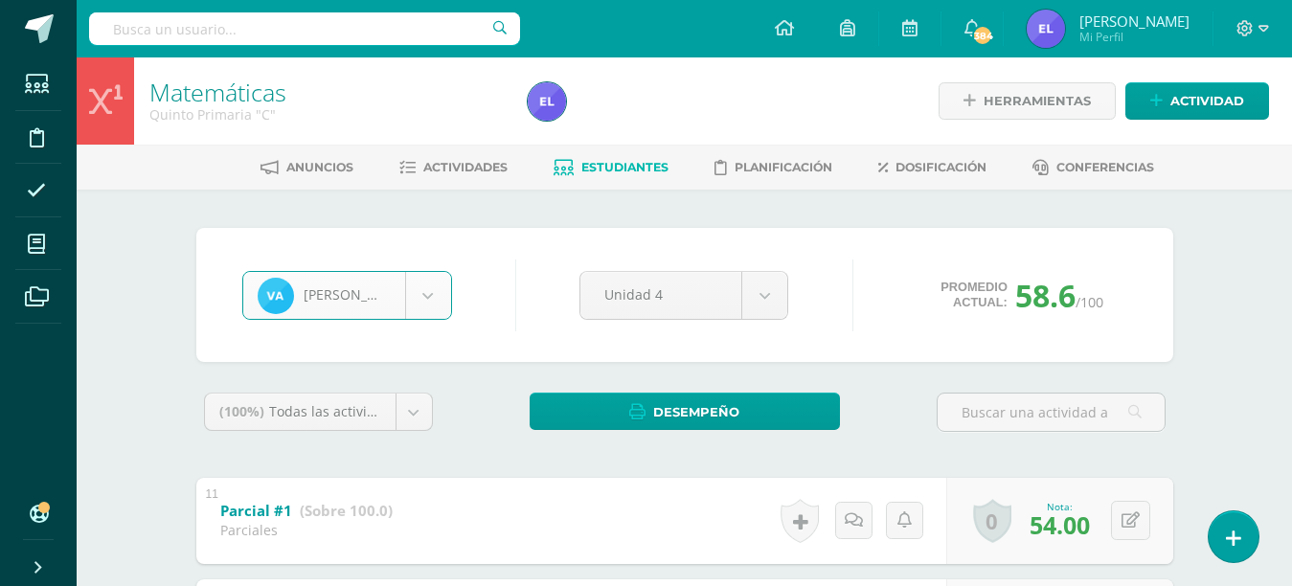
click at [425, 289] on body "Estudiantes Disciplina Asistencia Mis cursos Archivos Soporte Ayuda Reportar un…" at bounding box center [646, 548] width 1292 height 1097
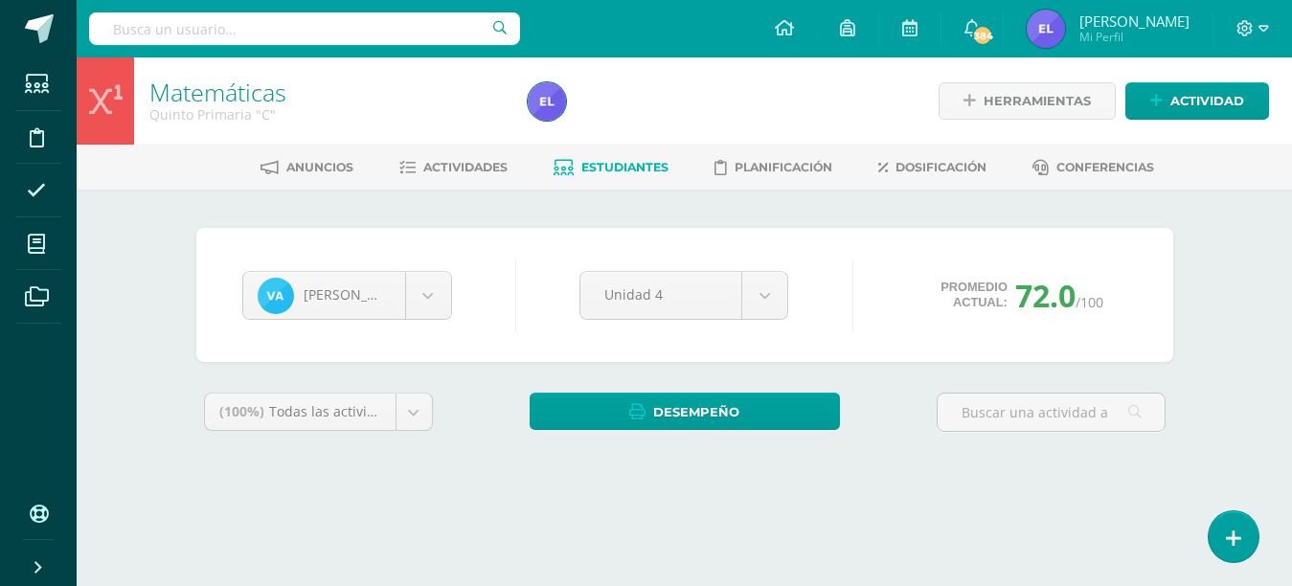
click at [423, 304] on body "Estudiantes Disciplina Asistencia Mis cursos Archivos Soporte Ayuda Reportar un…" at bounding box center [646, 258] width 1292 height 516
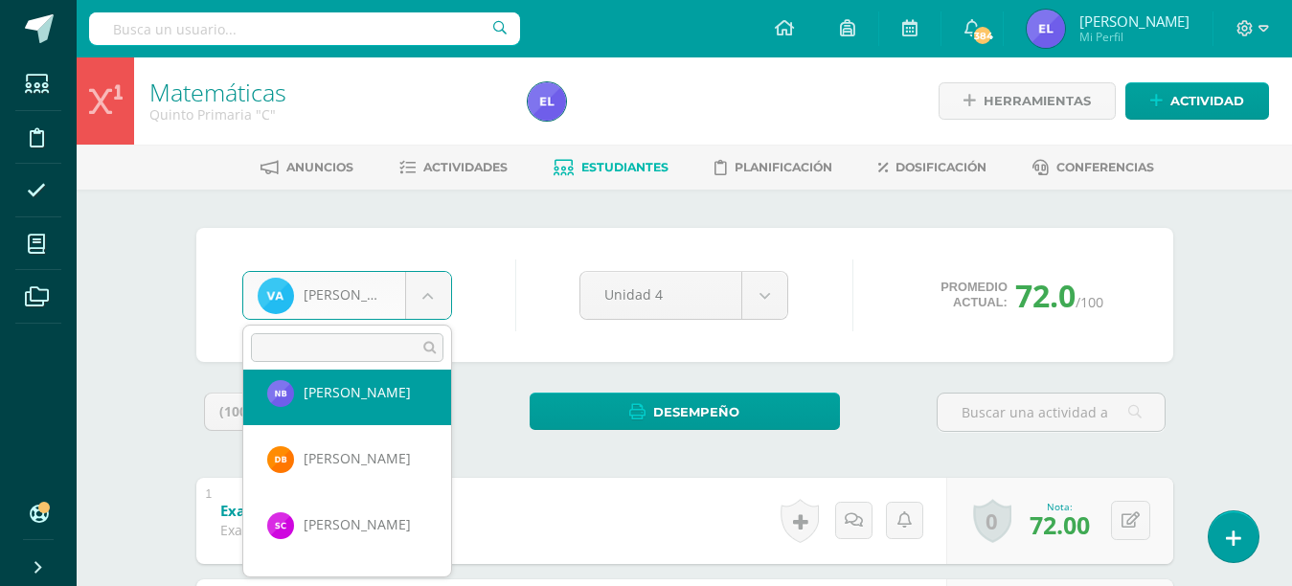
scroll to position [206, 0]
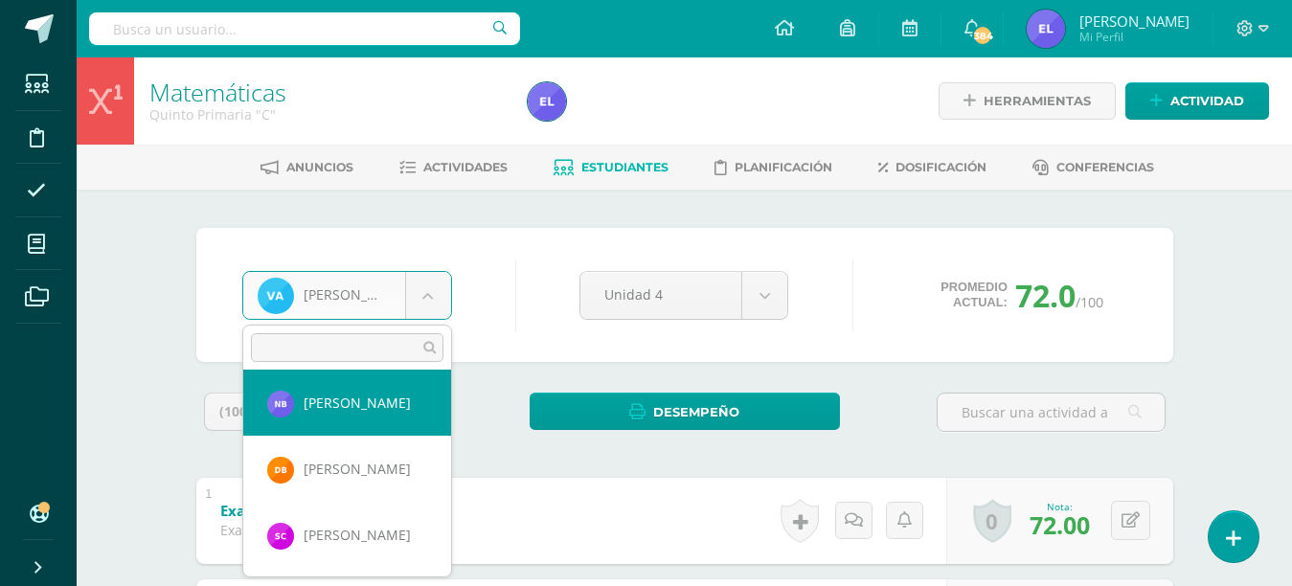
select select "3340"
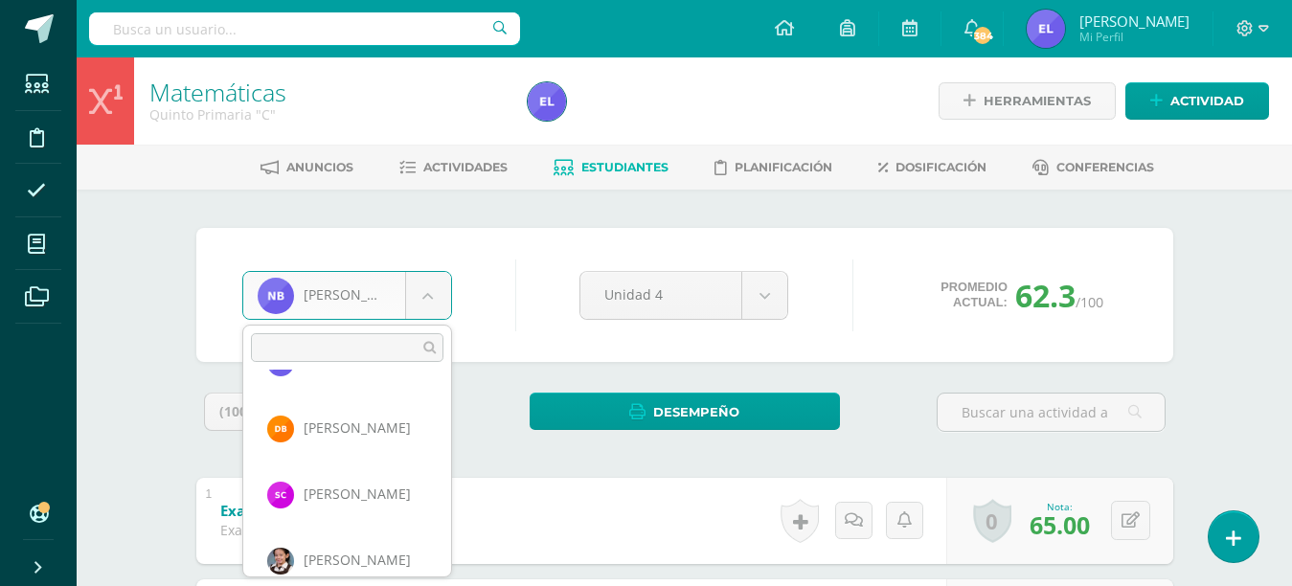
scroll to position [262, 0]
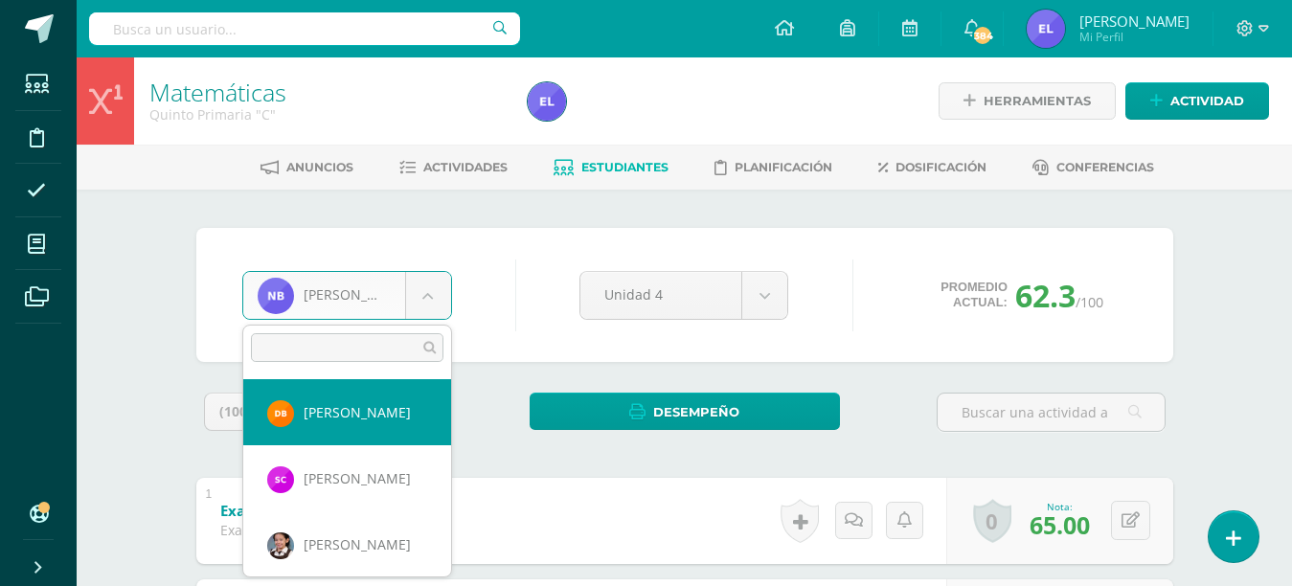
select select "3423"
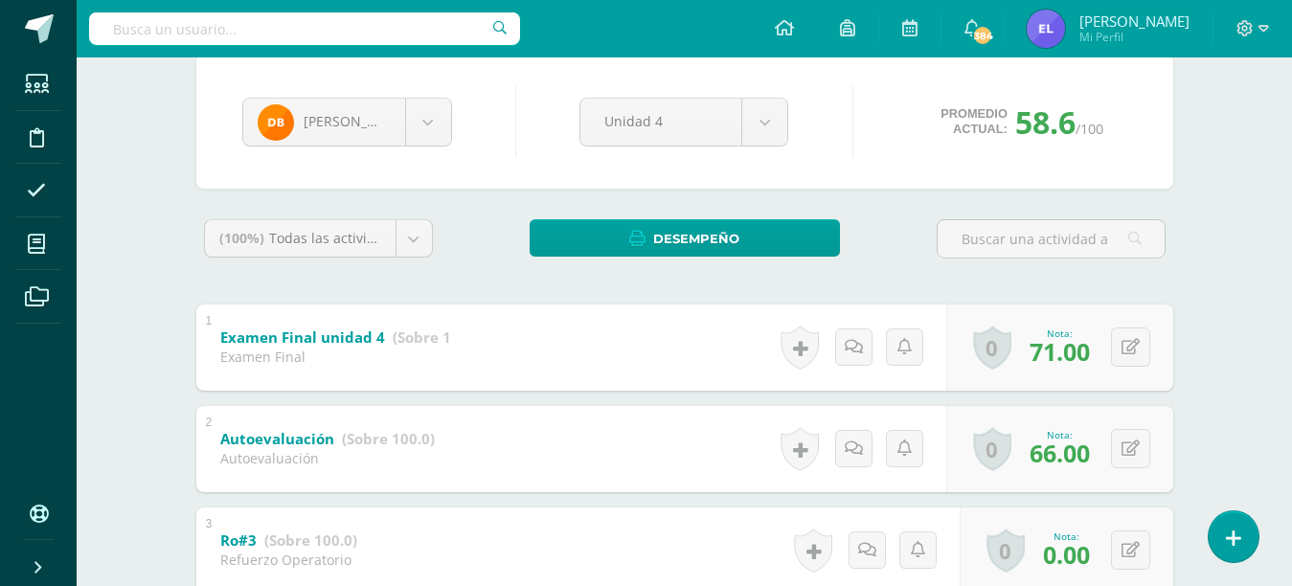
scroll to position [181, 0]
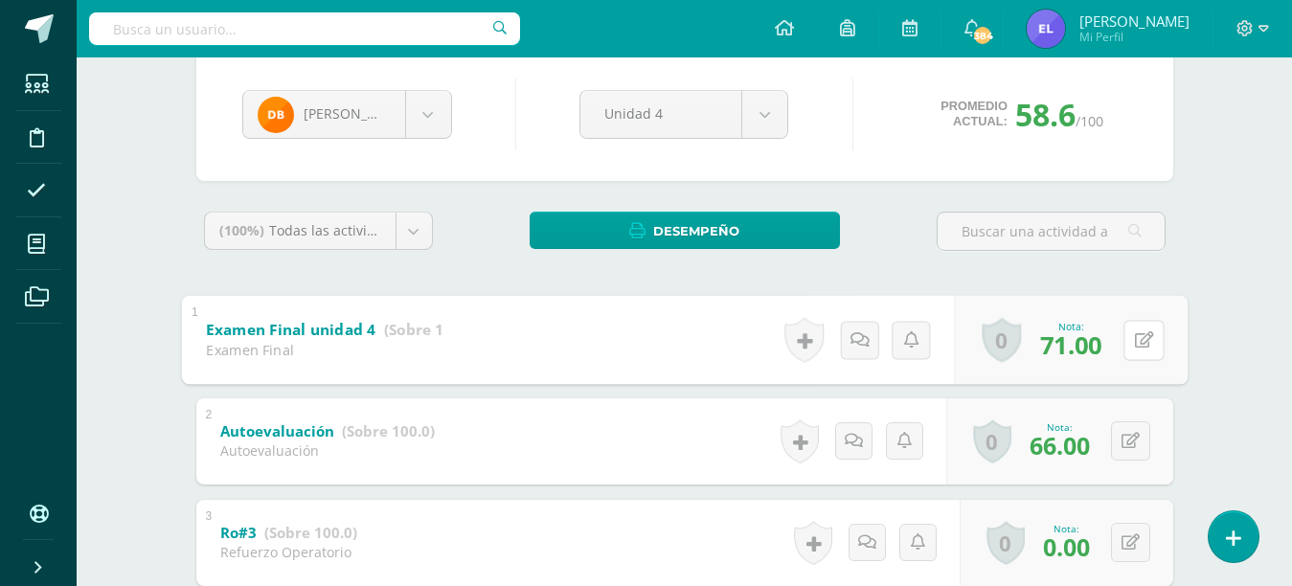
click at [1135, 341] on icon at bounding box center [1143, 339] width 19 height 16
type input "77"
click at [1097, 348] on icon at bounding box center [1092, 346] width 17 height 16
click at [417, 138] on div "[PERSON_NAME]" at bounding box center [347, 114] width 210 height 49
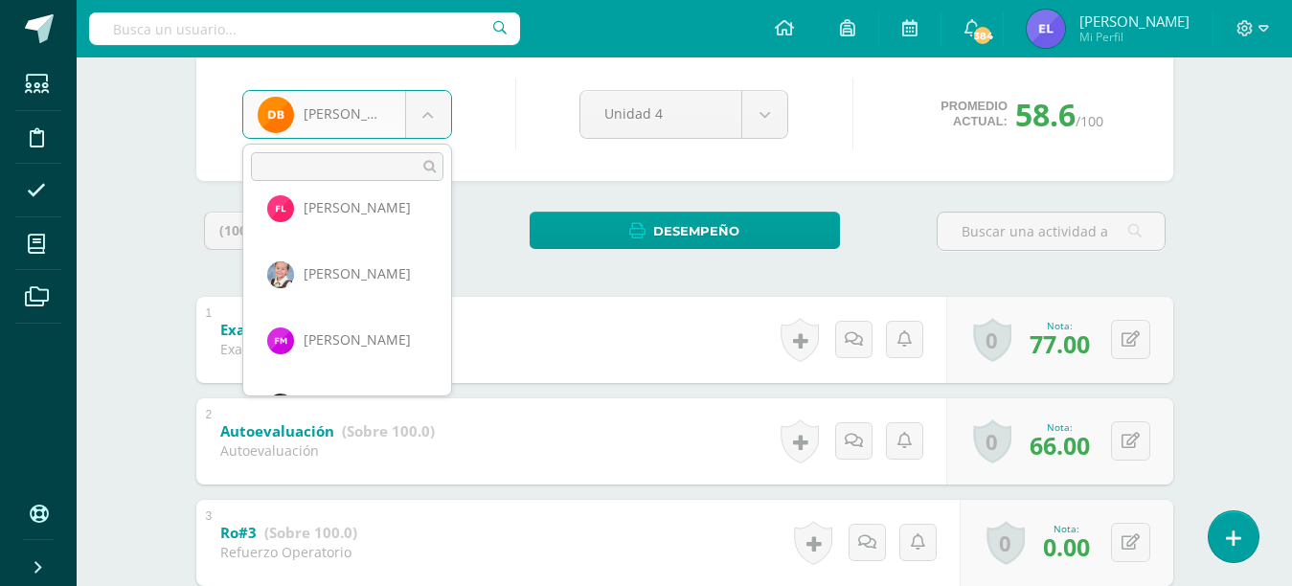
scroll to position [764, 0]
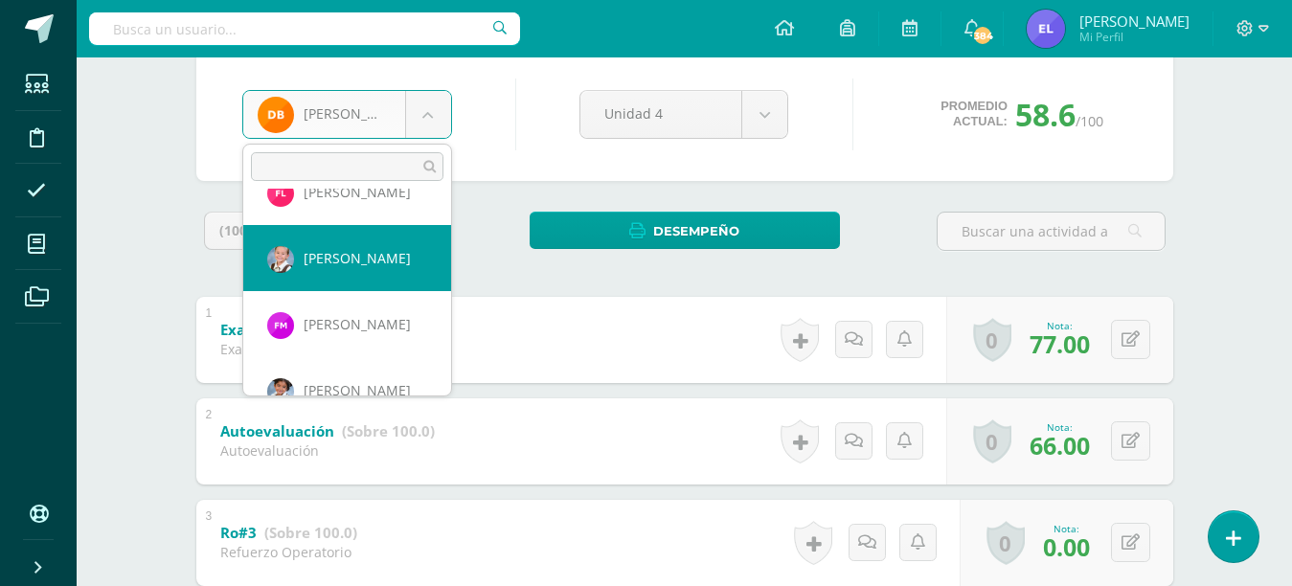
select select "97"
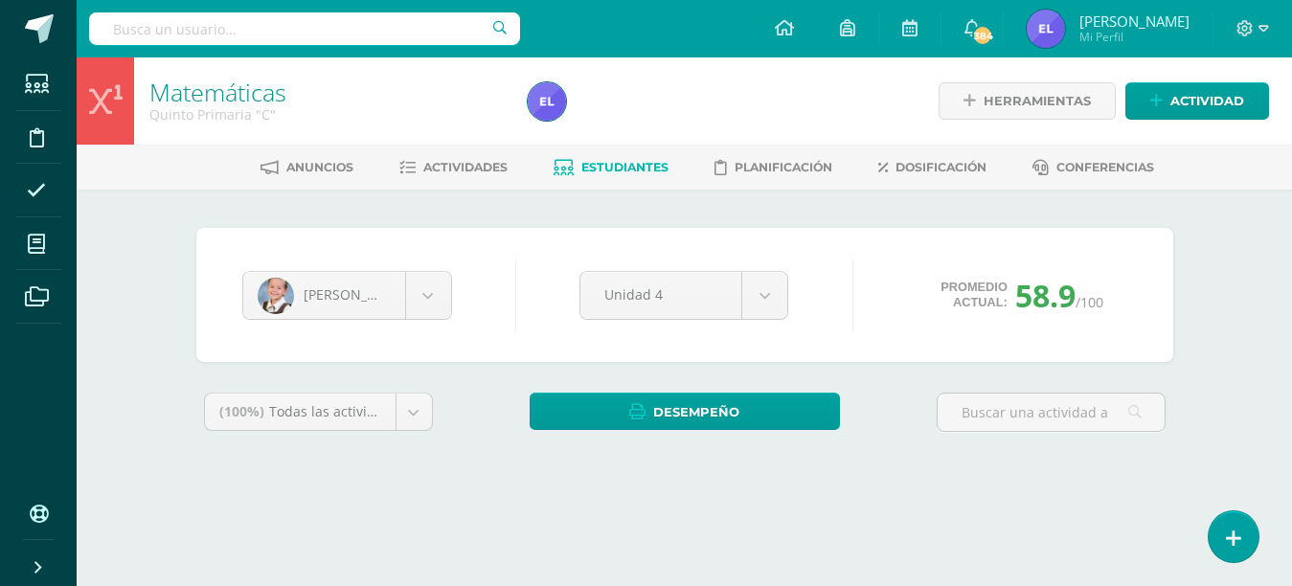
click at [403, 267] on div "Marjorie Monzón Ana Ajcip Fatima Alemán Valerie Ardón Nina Barrera Daniella Bar…" at bounding box center [685, 295] width 900 height 73
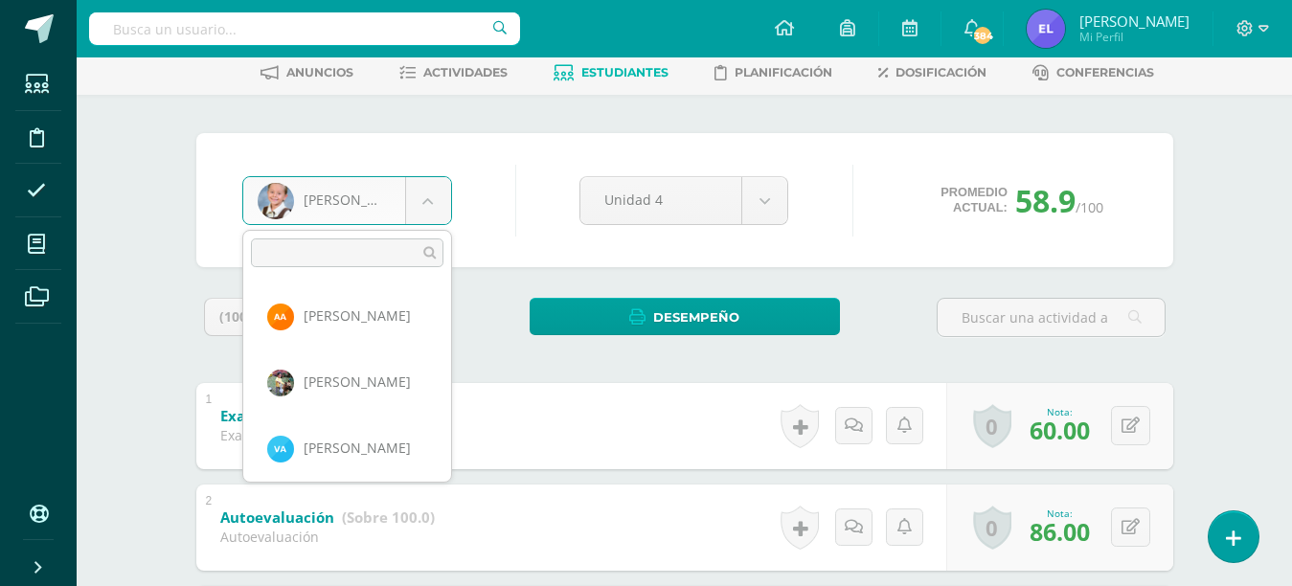
scroll to position [660, 0]
click at [138, 352] on body "Estudiantes Disciplina Asistencia Mis cursos Archivos Soporte Ayuda Reportar un…" at bounding box center [646, 453] width 1292 height 1097
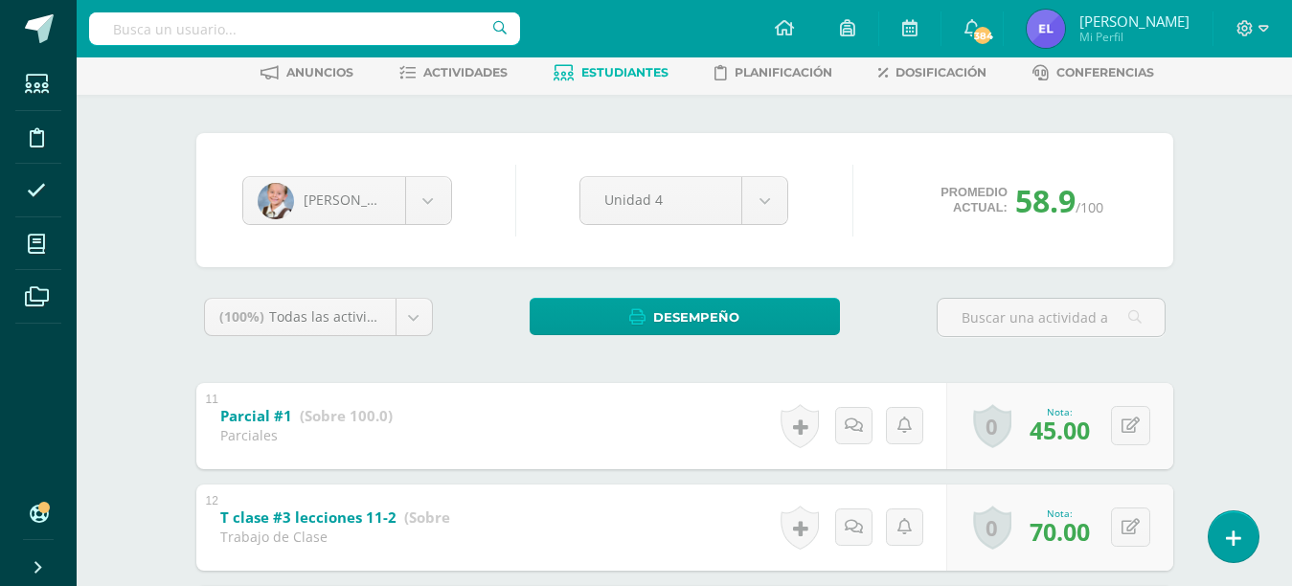
click at [422, 204] on body "Estudiantes Disciplina Asistencia Mis cursos Archivos Soporte Ayuda Reportar un…" at bounding box center [646, 453] width 1292 height 1097
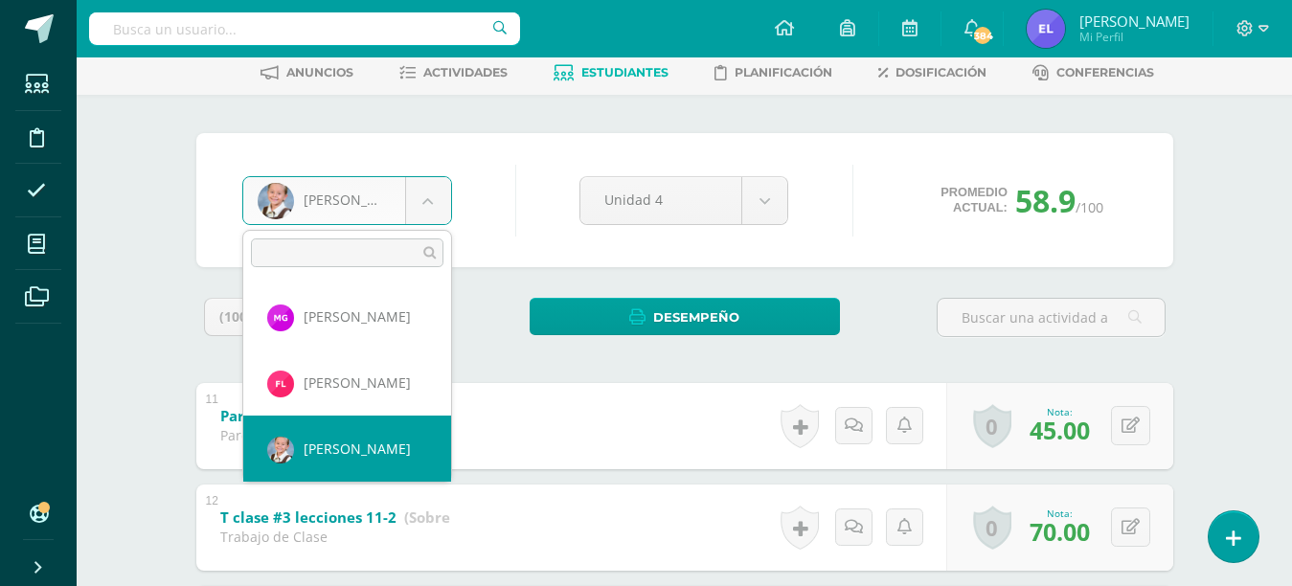
scroll to position [602, 0]
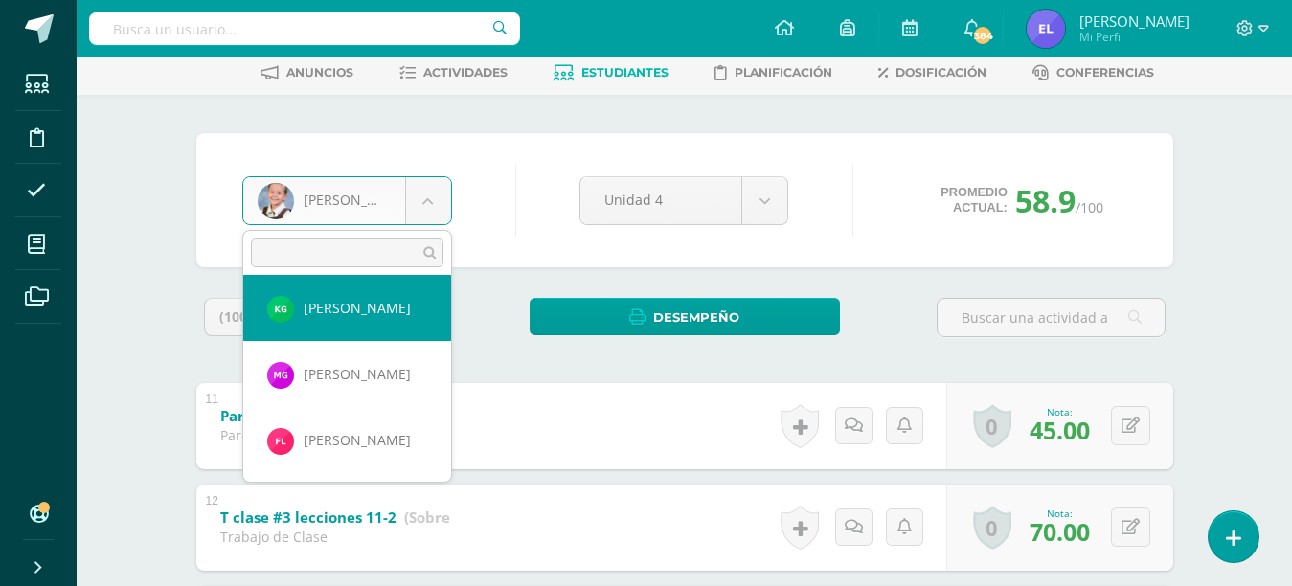
select select "3282"
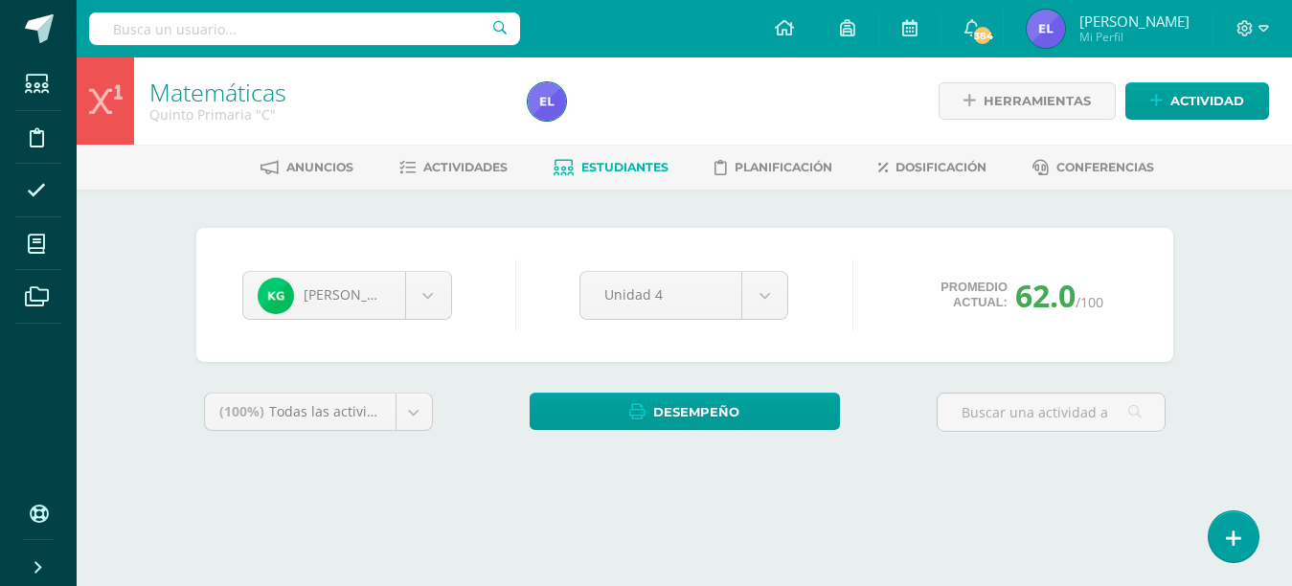
click at [441, 294] on body "Estudiantes Disciplina Asistencia Mis cursos Archivos Soporte Ayuda Reportar un…" at bounding box center [646, 258] width 1292 height 516
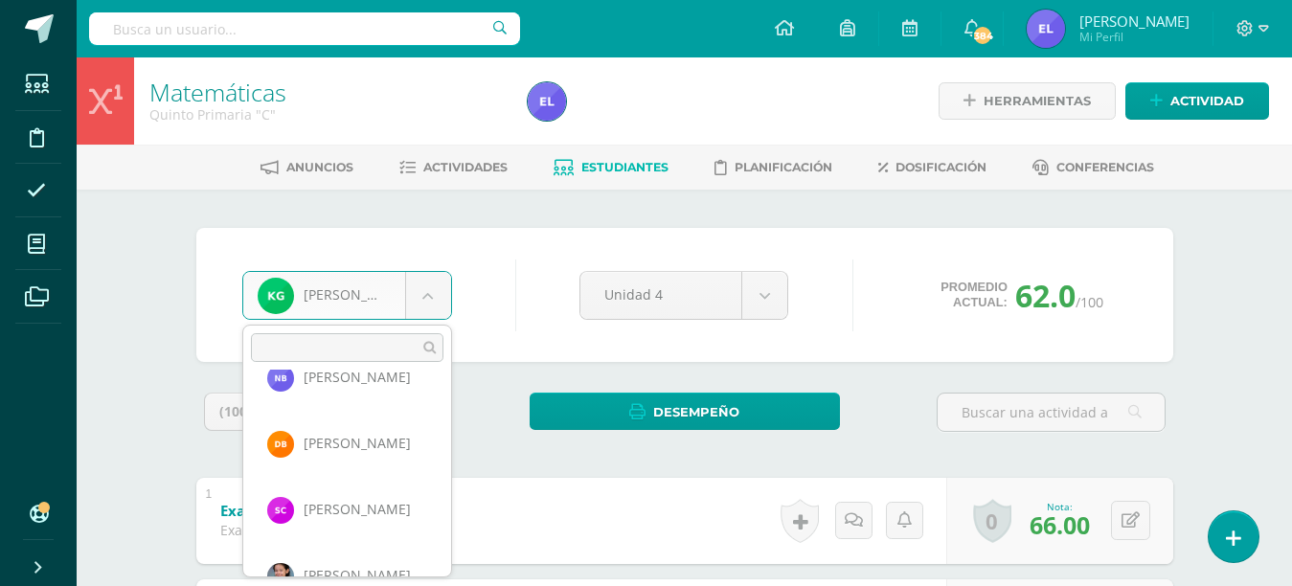
scroll to position [154, 0]
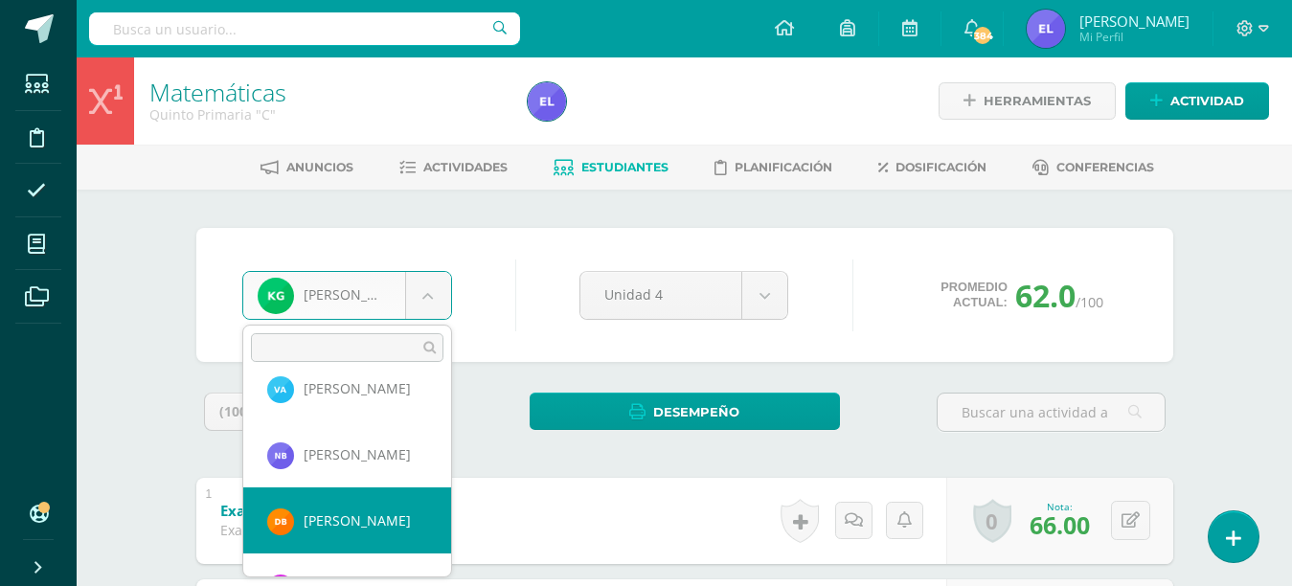
select select "3423"
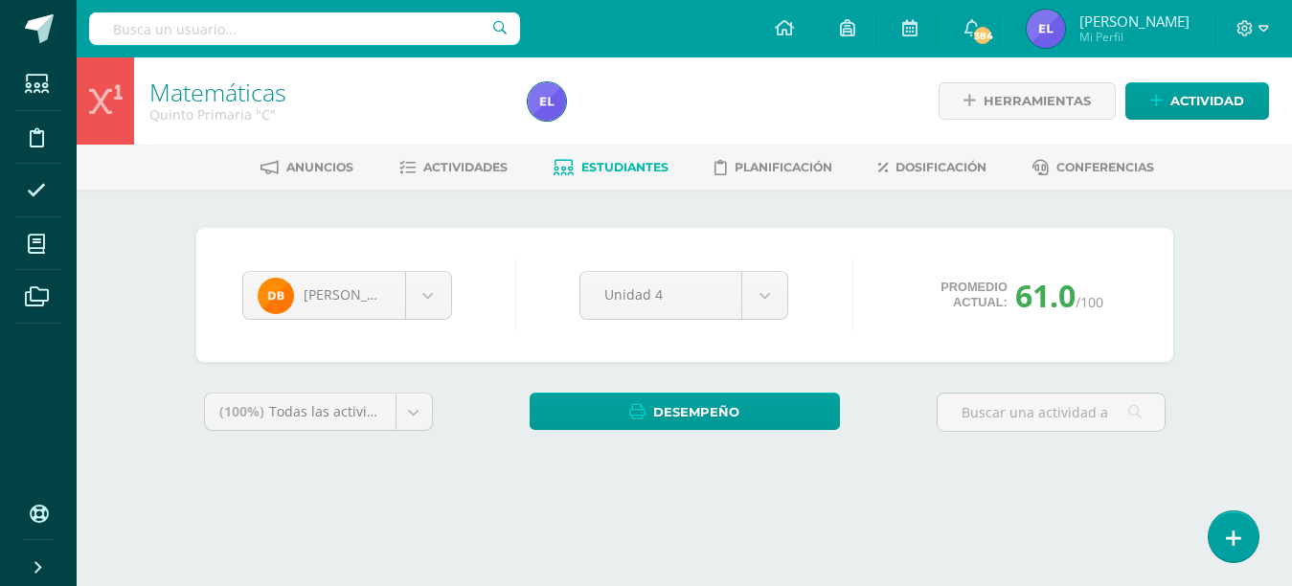
click at [434, 287] on body "Estudiantes Disciplina Asistencia Mis cursos Archivos Soporte Ayuda Reportar un…" at bounding box center [646, 258] width 1292 height 516
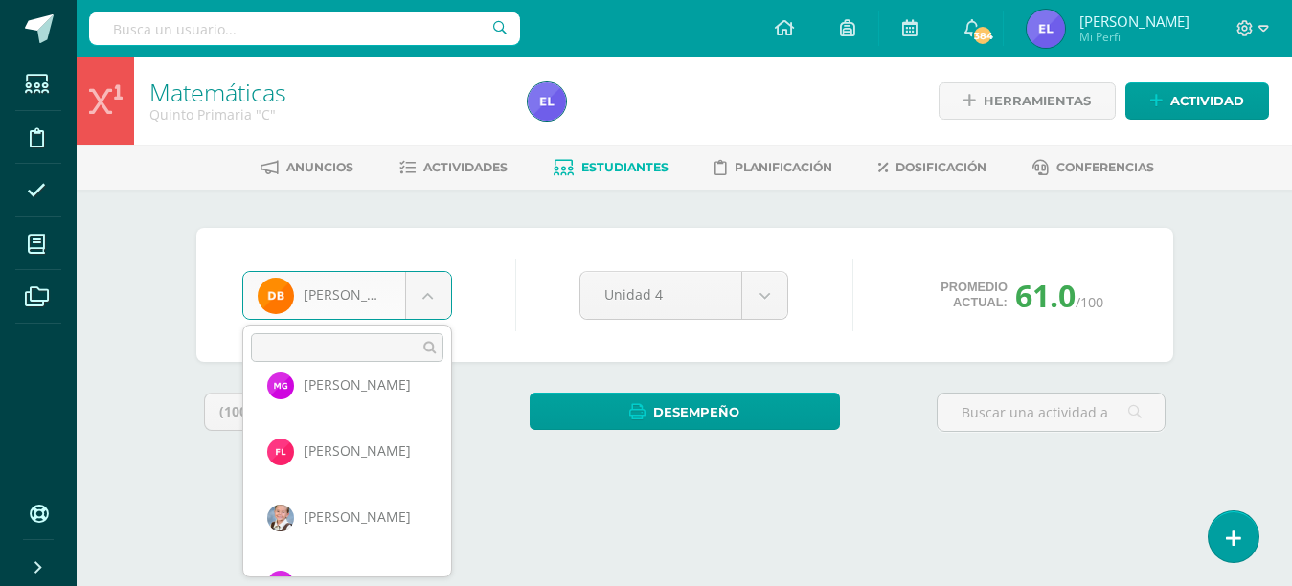
scroll to position [726, 0]
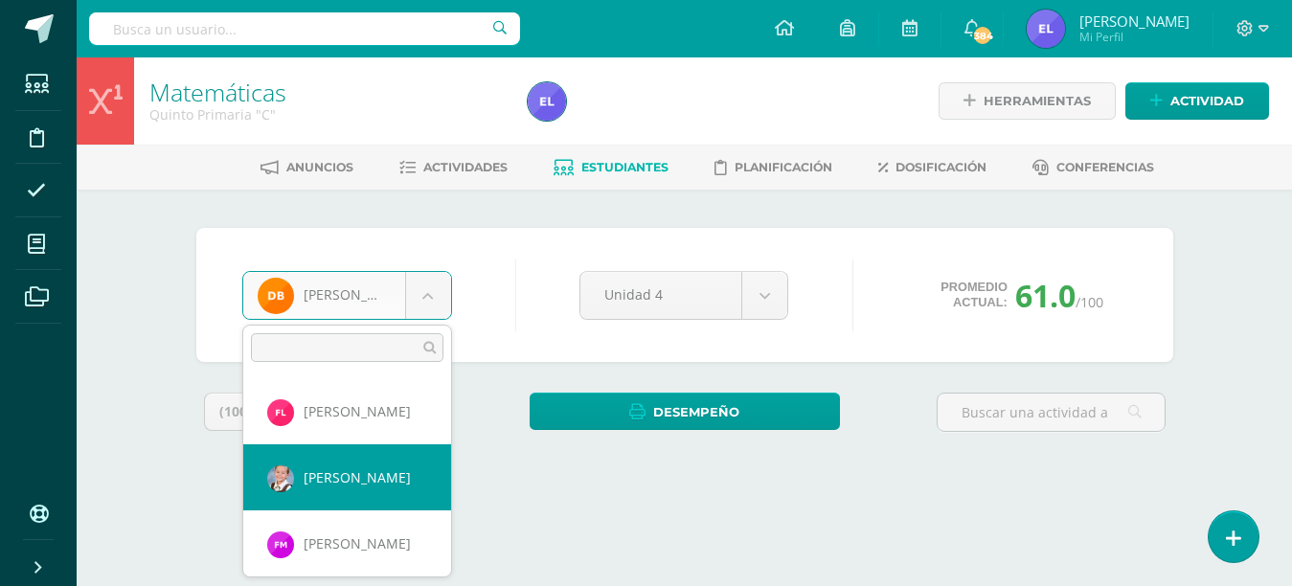
select select "97"
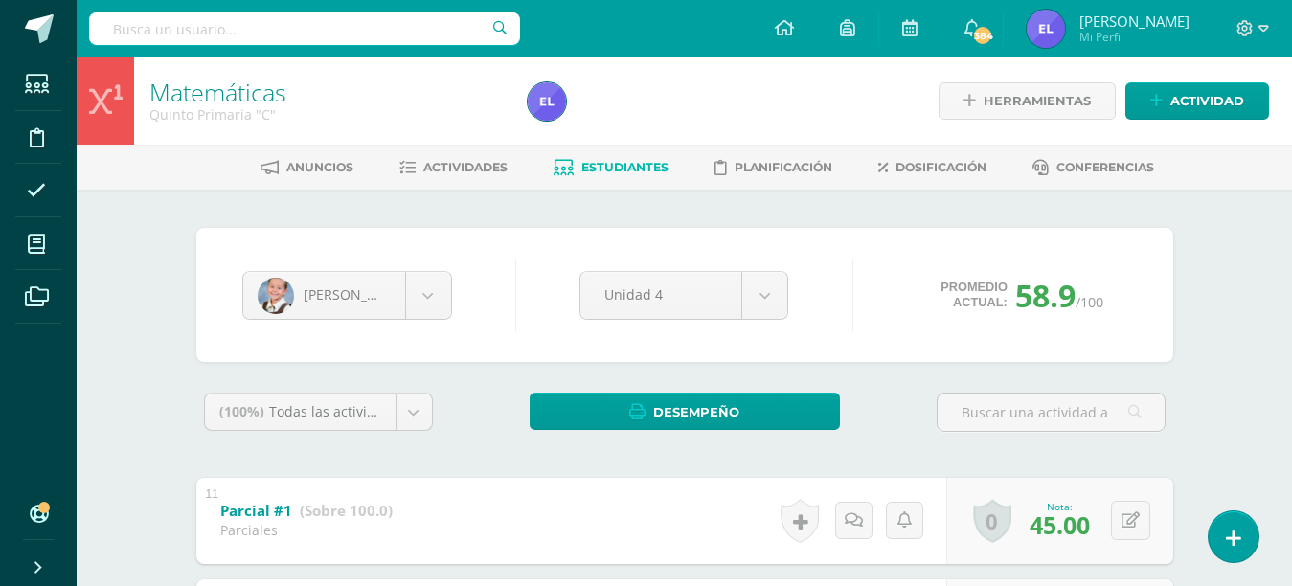
click at [438, 310] on body "Estudiantes Disciplina Asistencia Mis cursos Archivos Soporte Ayuda Reportar un…" at bounding box center [646, 548] width 1292 height 1097
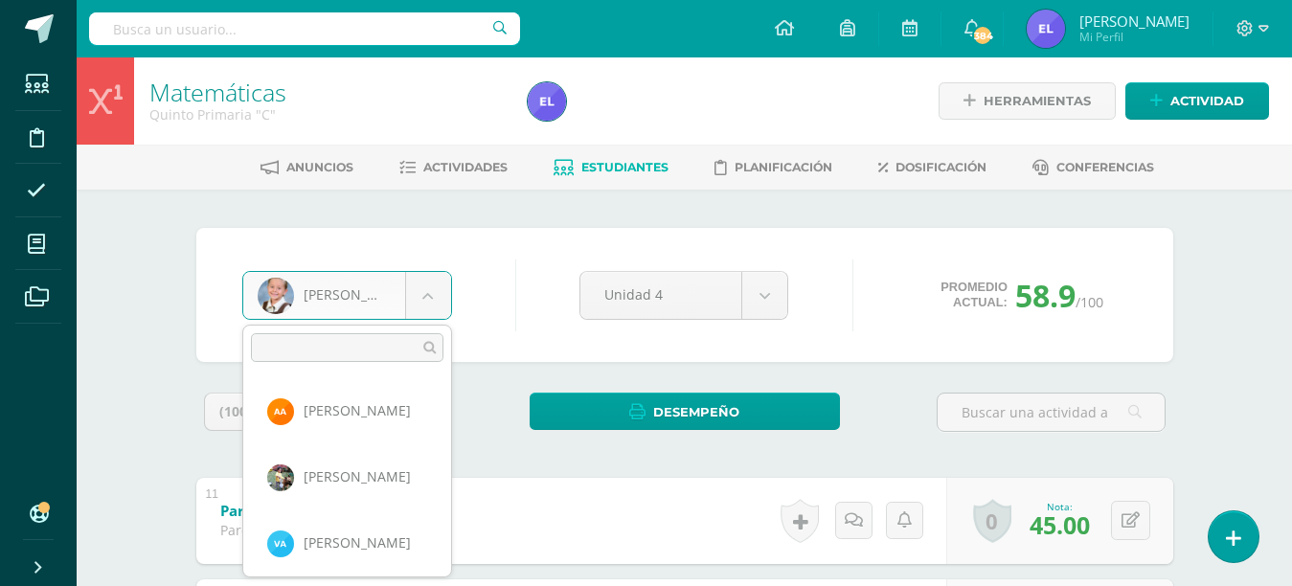
scroll to position [660, 0]
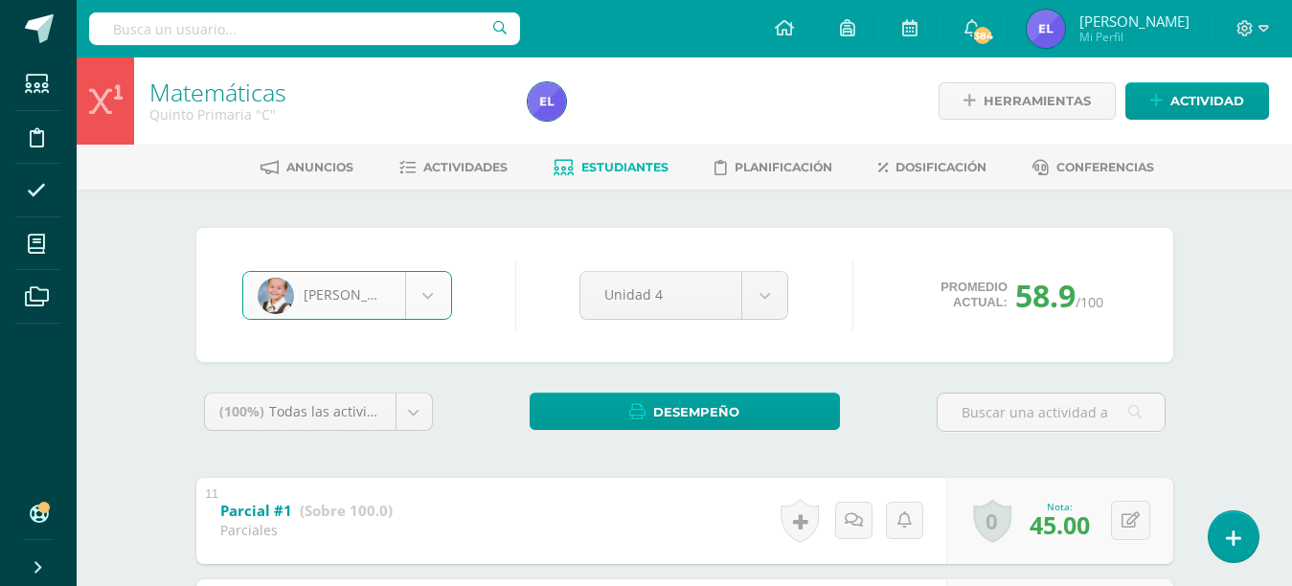
click at [428, 287] on body "Estudiantes Disciplina Asistencia Mis cursos Archivos Soporte Ayuda Reportar un…" at bounding box center [646, 548] width 1292 height 1097
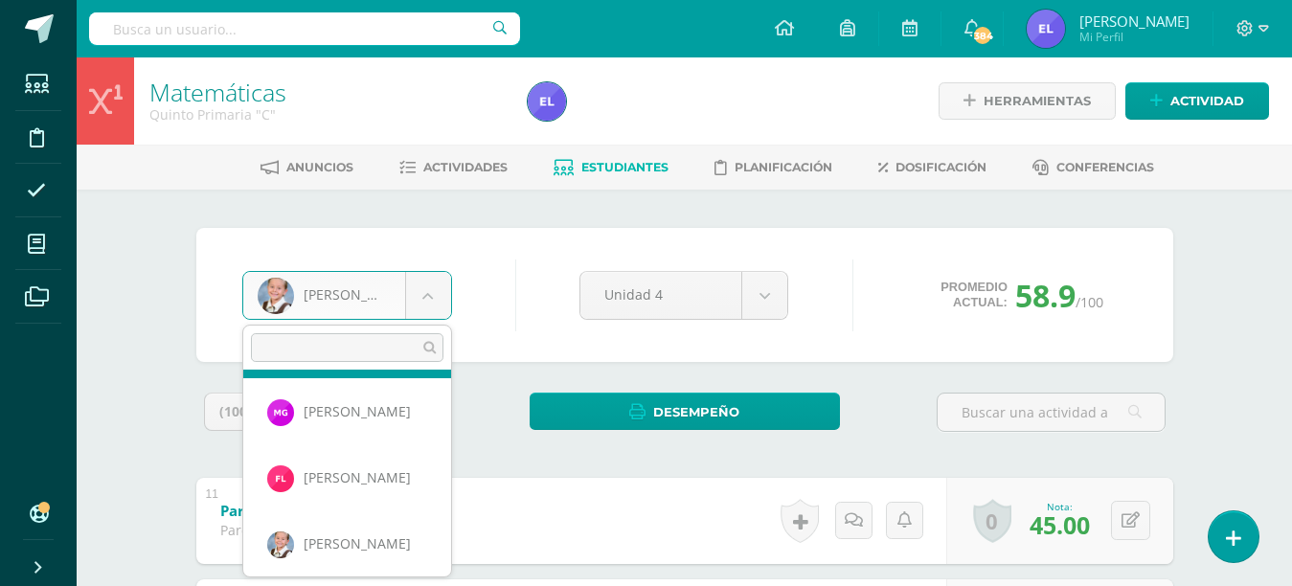
scroll to position [602, 0]
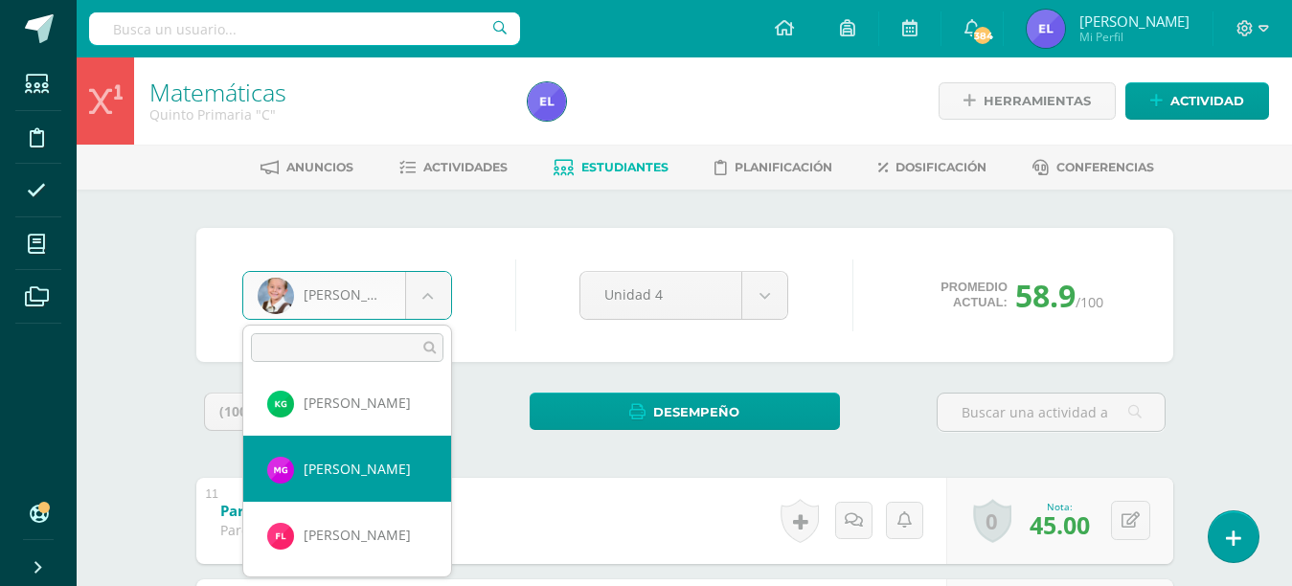
select select "3659"
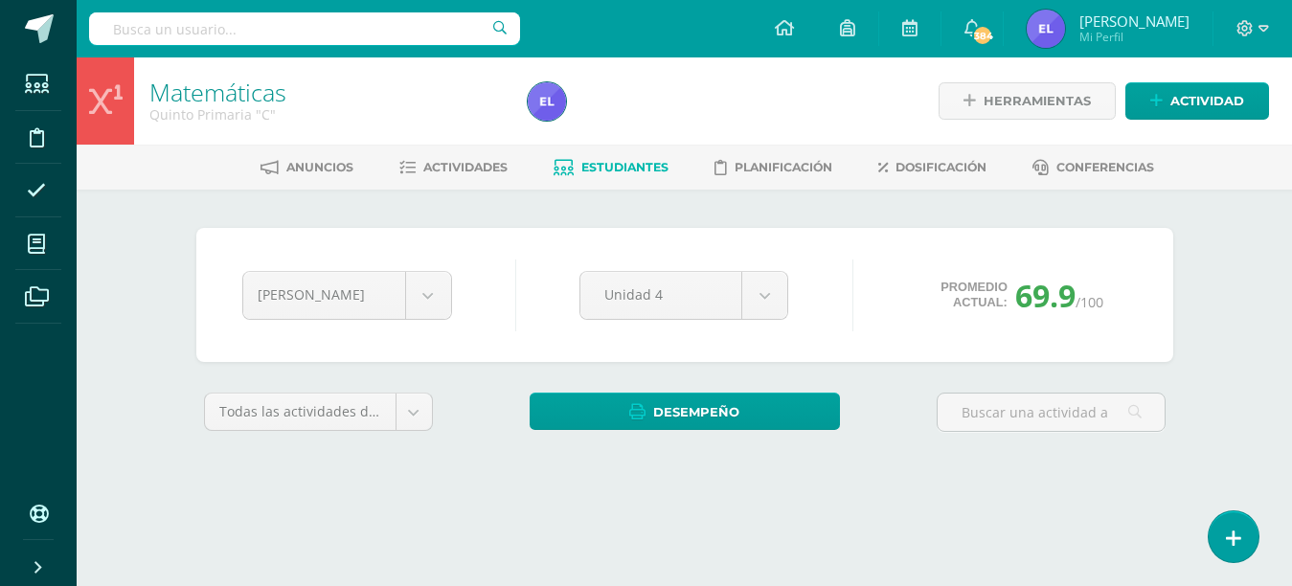
click at [430, 299] on body "Estudiantes Disciplina Asistencia Mis cursos Archivos Soporte Ayuda Reportar un…" at bounding box center [646, 258] width 1292 height 516
click at [434, 303] on body "Estudiantes Disciplina Asistencia Mis cursos Archivos Soporte Ayuda Reportar un…" at bounding box center [646, 258] width 1292 height 516
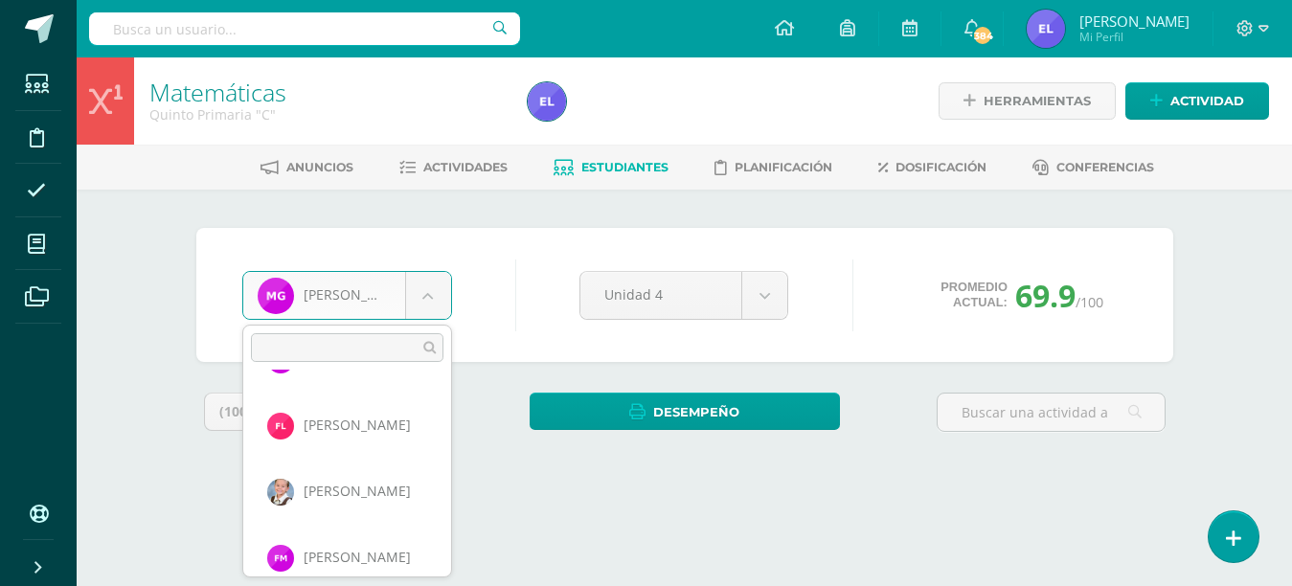
scroll to position [719, 0]
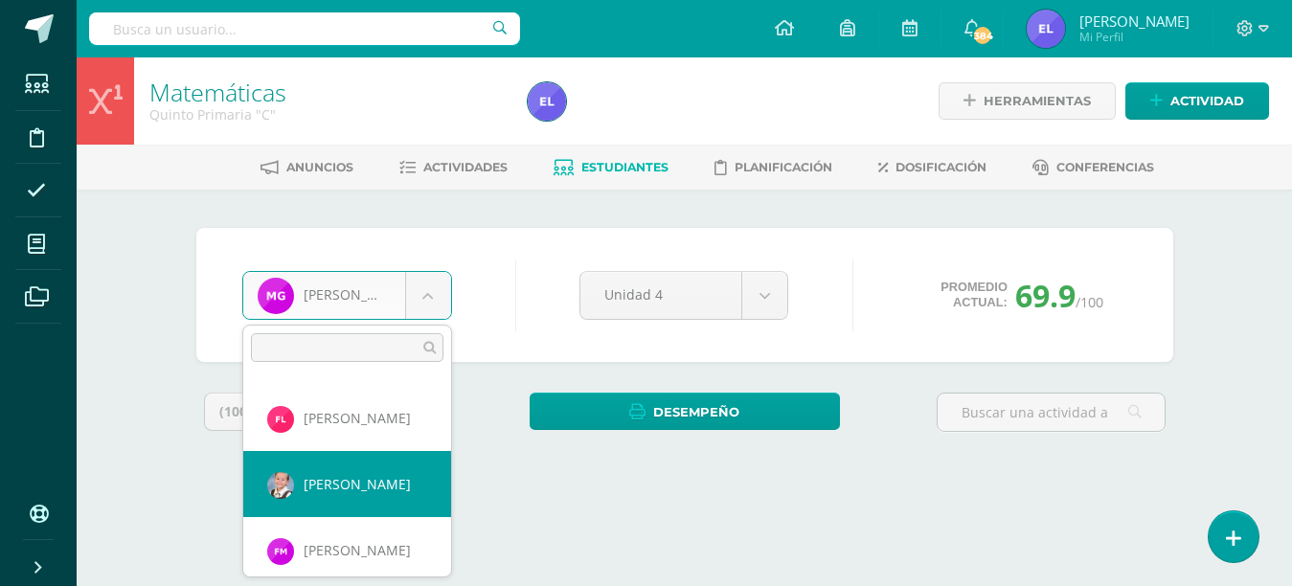
select select "97"
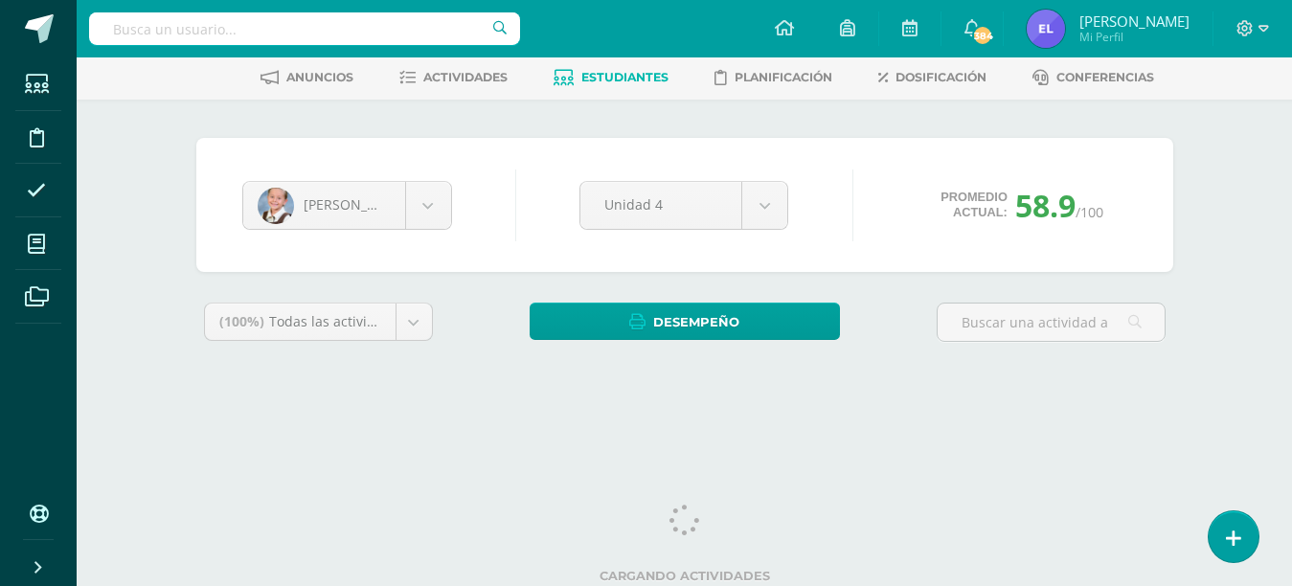
scroll to position [95, 0]
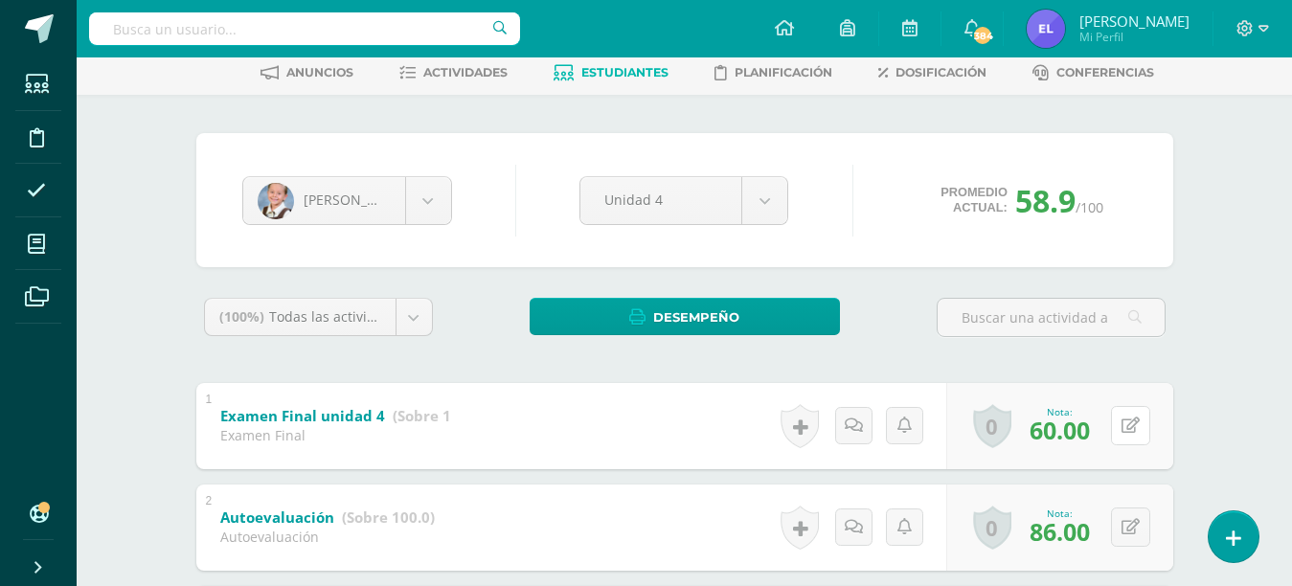
click at [1136, 427] on icon at bounding box center [1130, 426] width 18 height 16
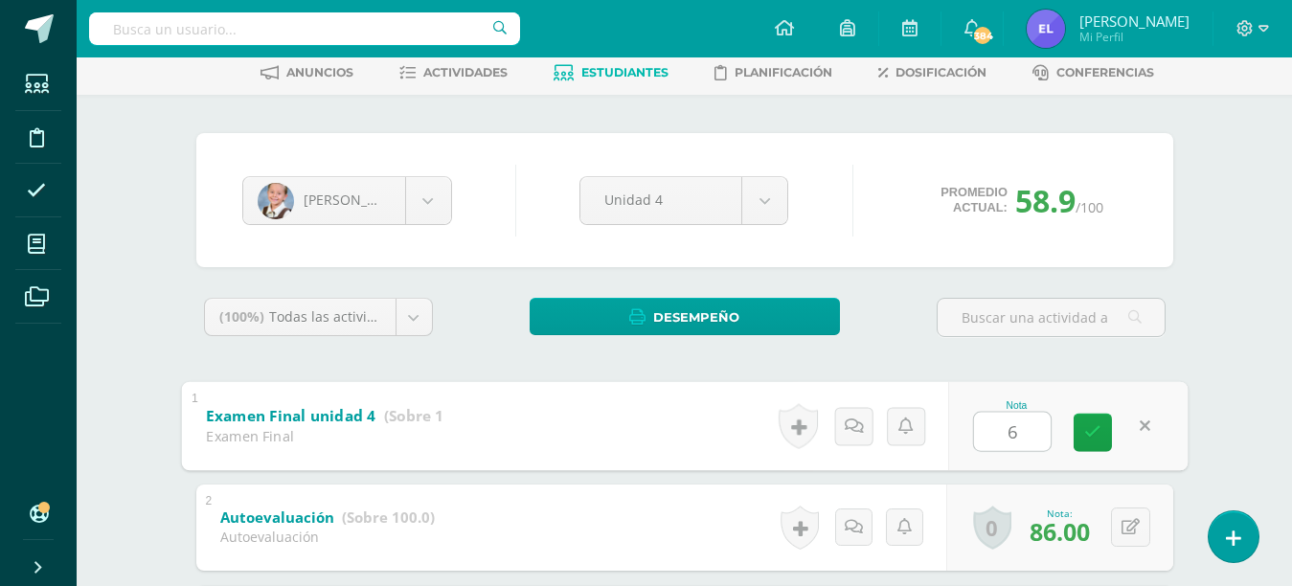
type input "64"
click at [1089, 441] on icon at bounding box center [1092, 432] width 17 height 16
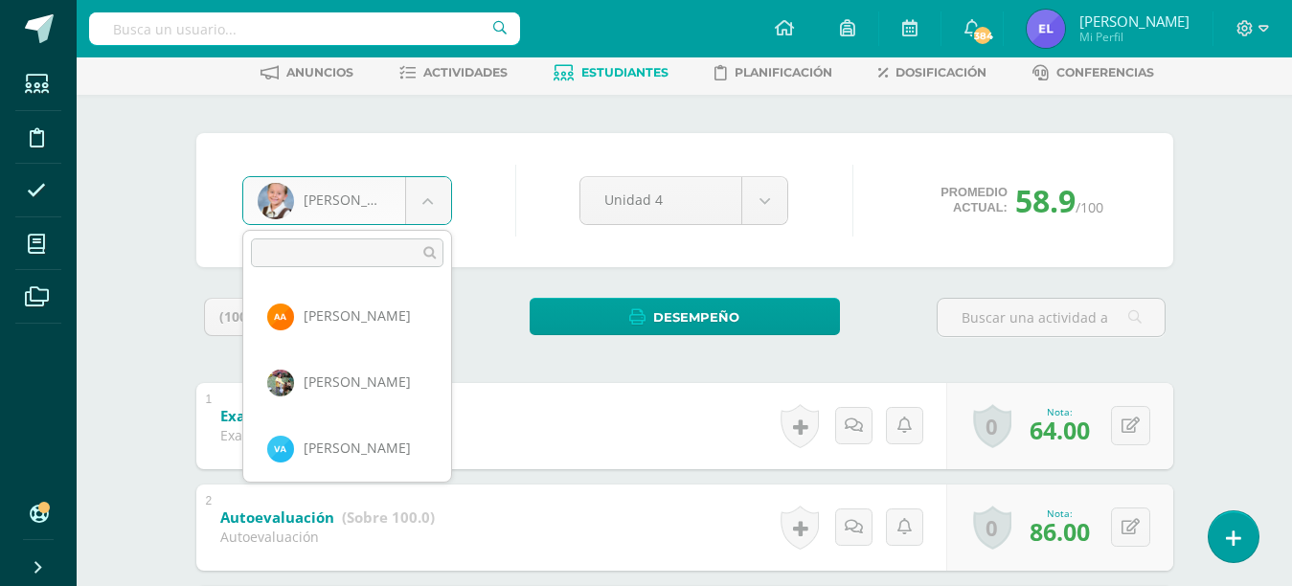
scroll to position [660, 0]
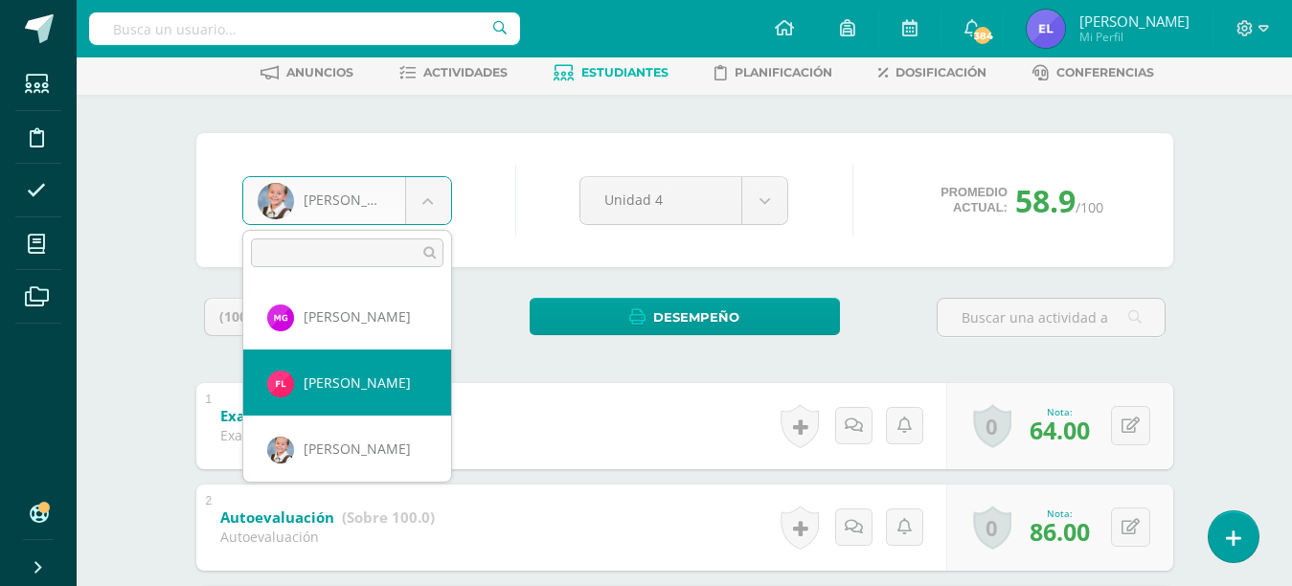
select select "3395"
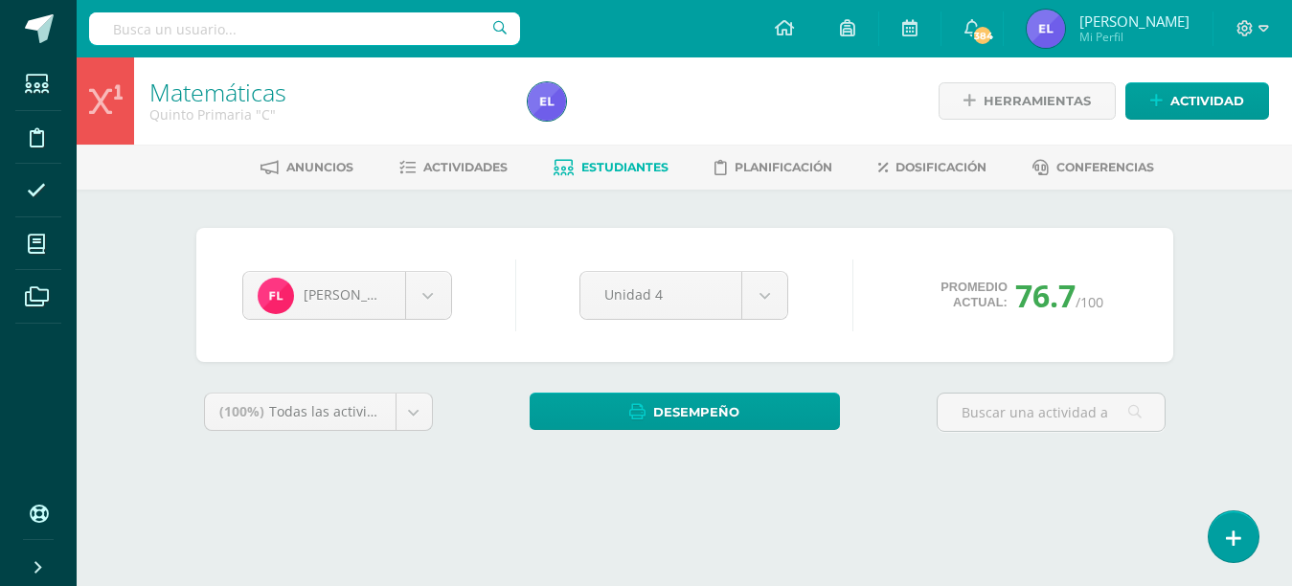
click at [418, 301] on body "Estudiantes Disciplina Asistencia Mis cursos Archivos Soporte Ayuda Reportar un…" at bounding box center [646, 258] width 1292 height 516
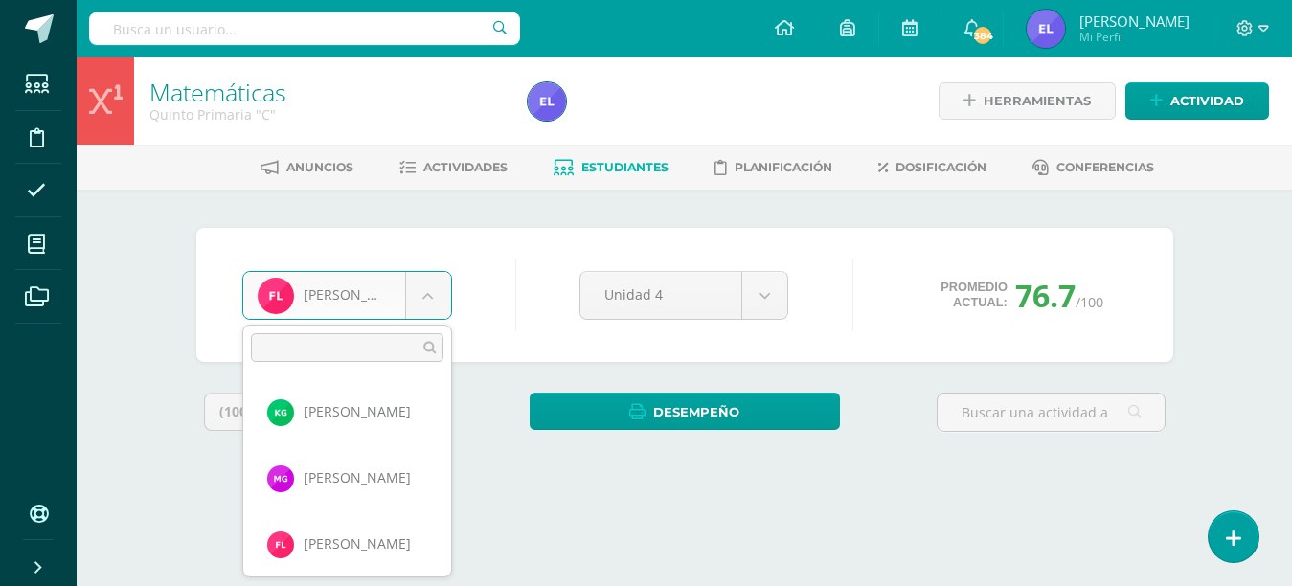
scroll to position [795, 0]
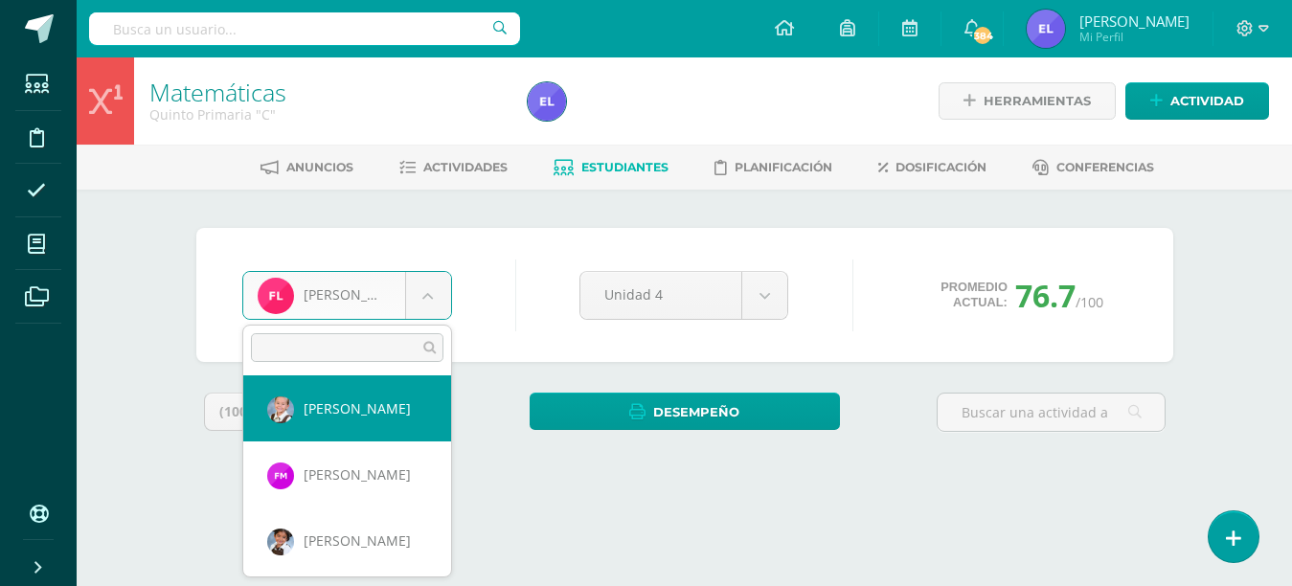
select select "97"
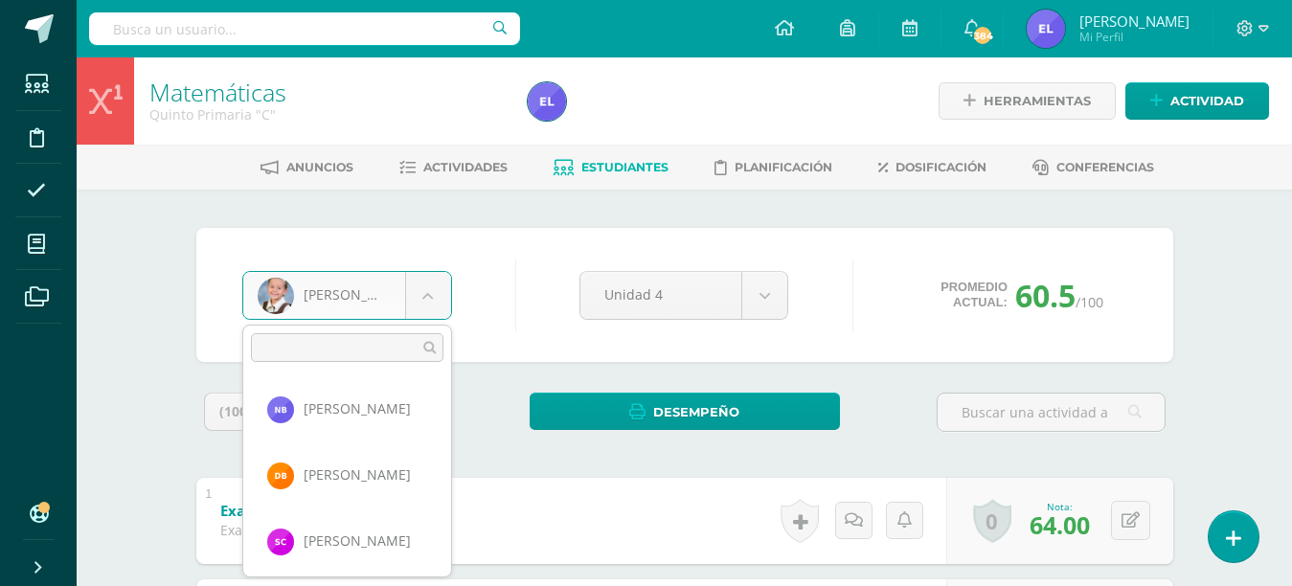
scroll to position [186, 0]
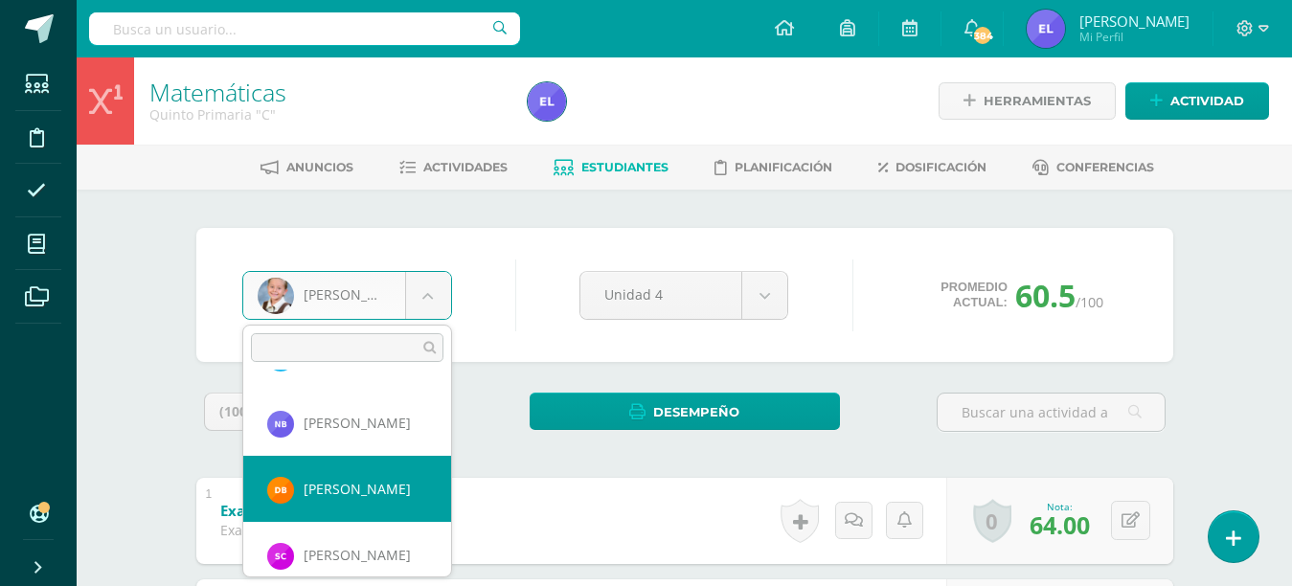
select select "3423"
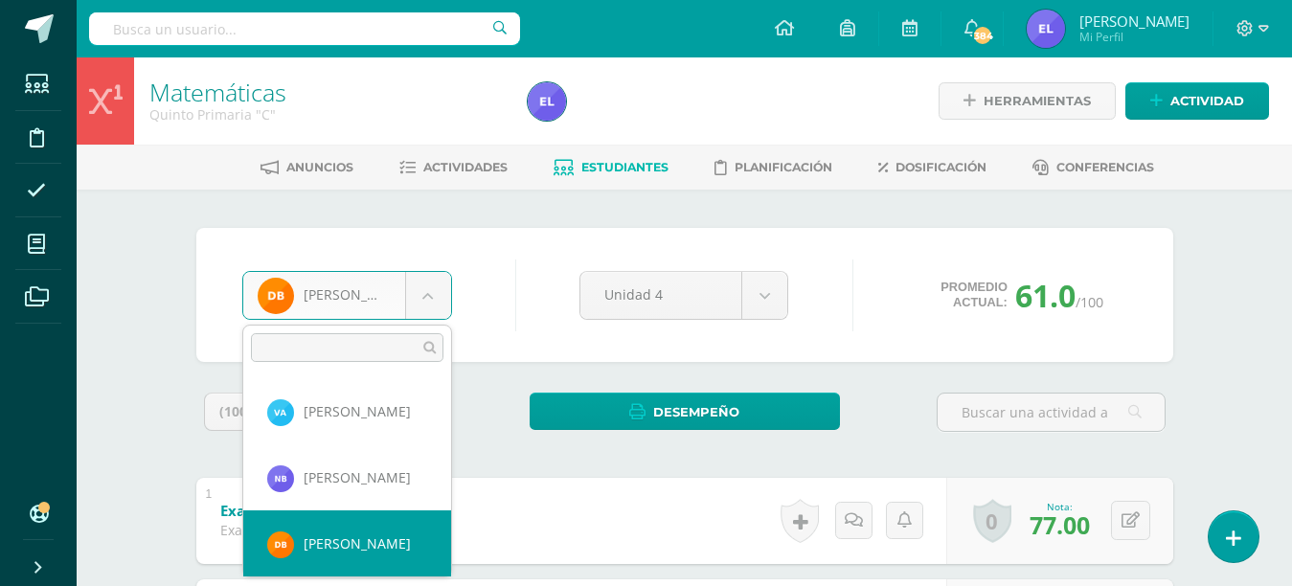
scroll to position [74, 0]
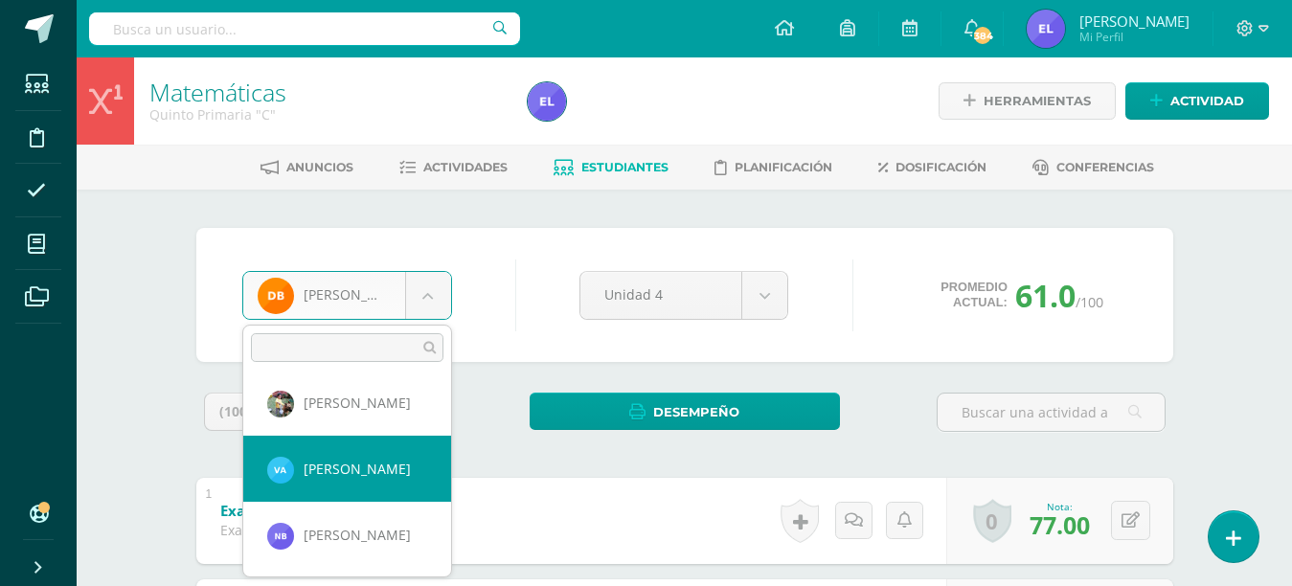
select select "3410"
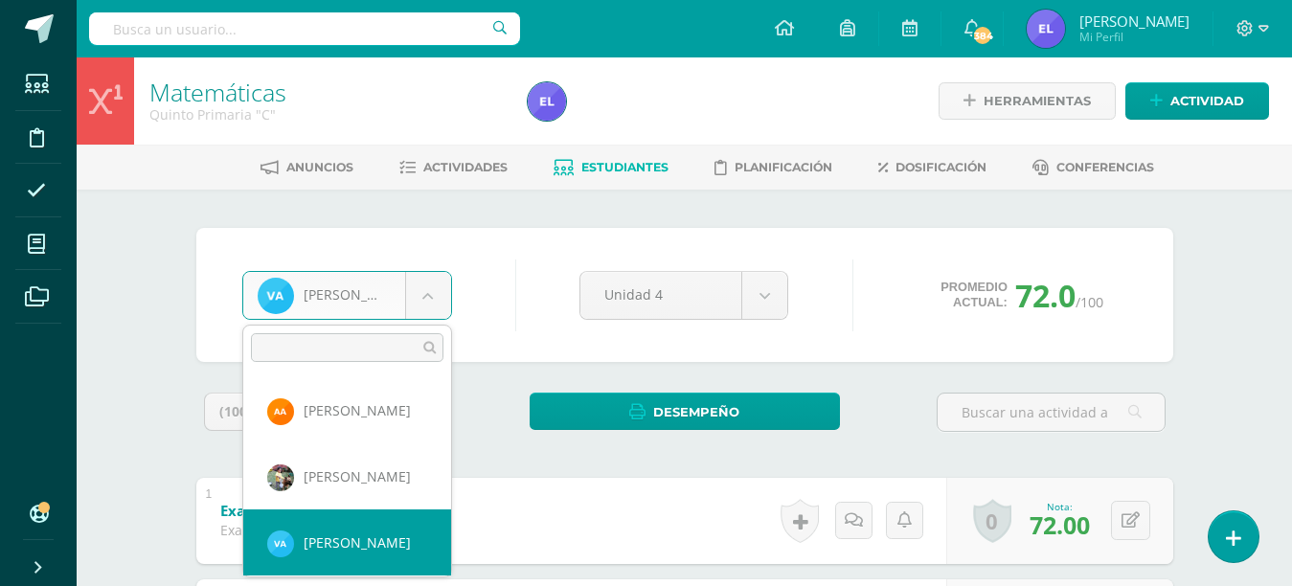
scroll to position [96, 0]
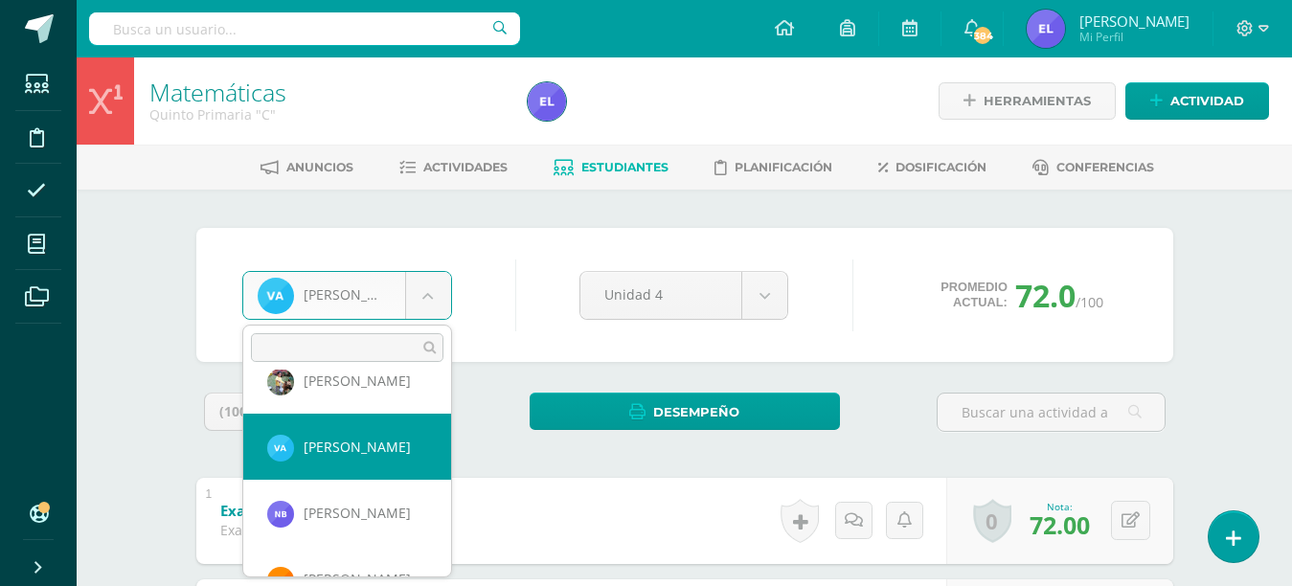
select select "3340"
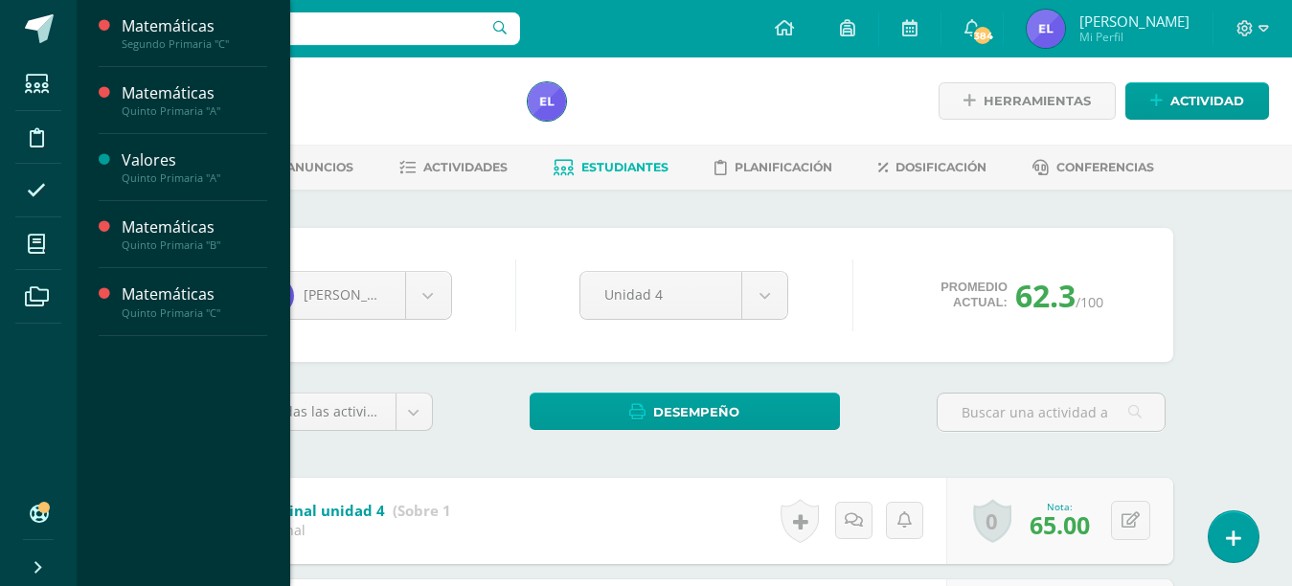
click at [31, 242] on icon at bounding box center [36, 244] width 17 height 19
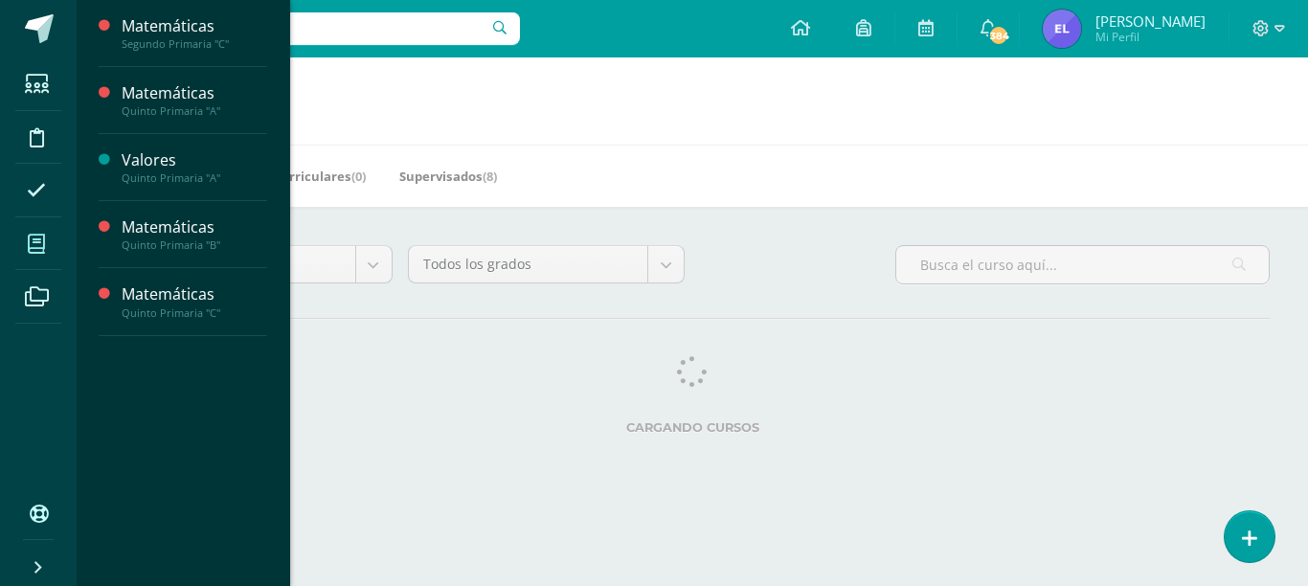
click at [56, 246] on span at bounding box center [36, 243] width 43 height 43
click at [148, 244] on div "Quinto Primaria "B"" at bounding box center [195, 244] width 146 height 13
click at [155, 314] on span "Estudiantes" at bounding box center [185, 315] width 76 height 18
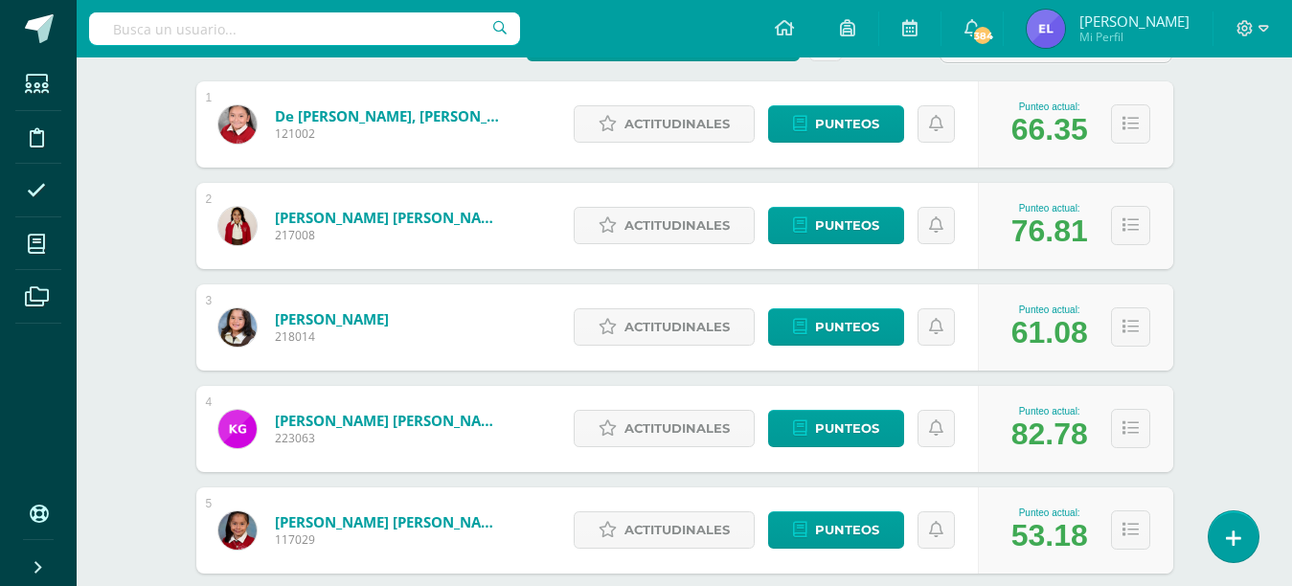
scroll to position [383, 0]
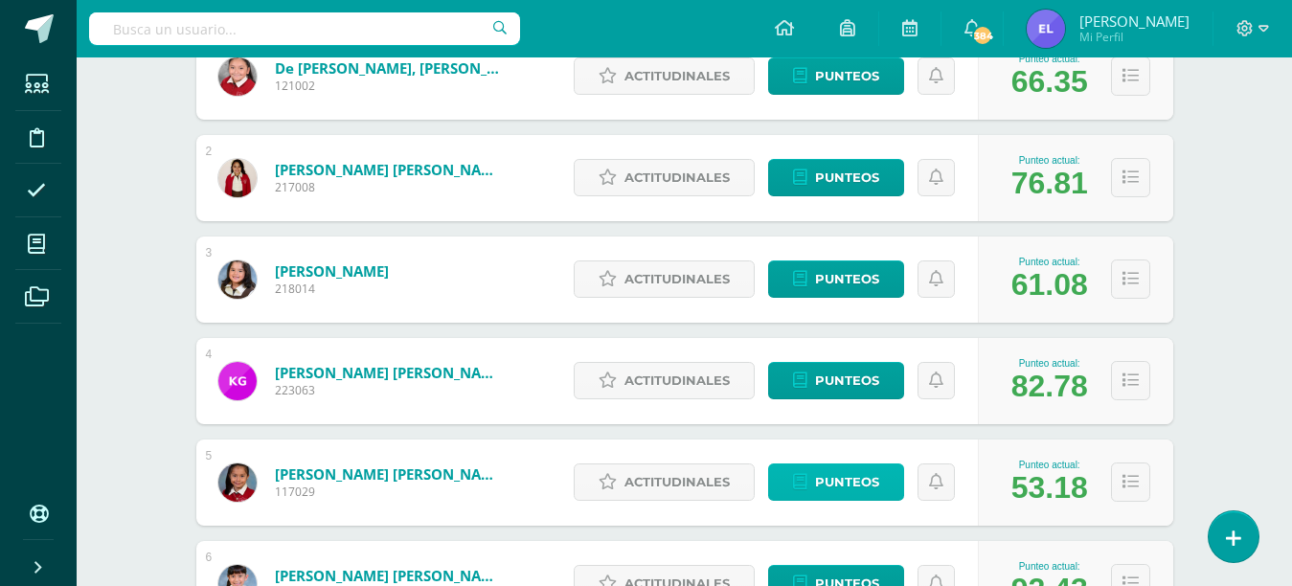
click at [849, 478] on span "Punteos" at bounding box center [847, 481] width 64 height 35
click at [835, 485] on span "Punteos" at bounding box center [847, 481] width 64 height 35
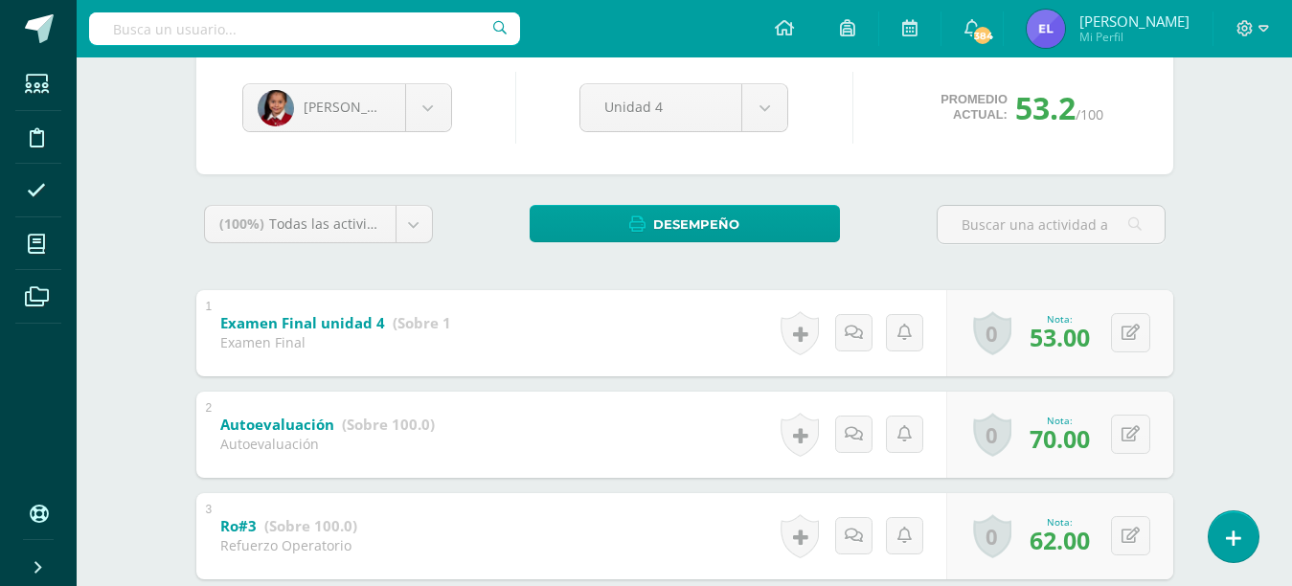
scroll to position [192, 0]
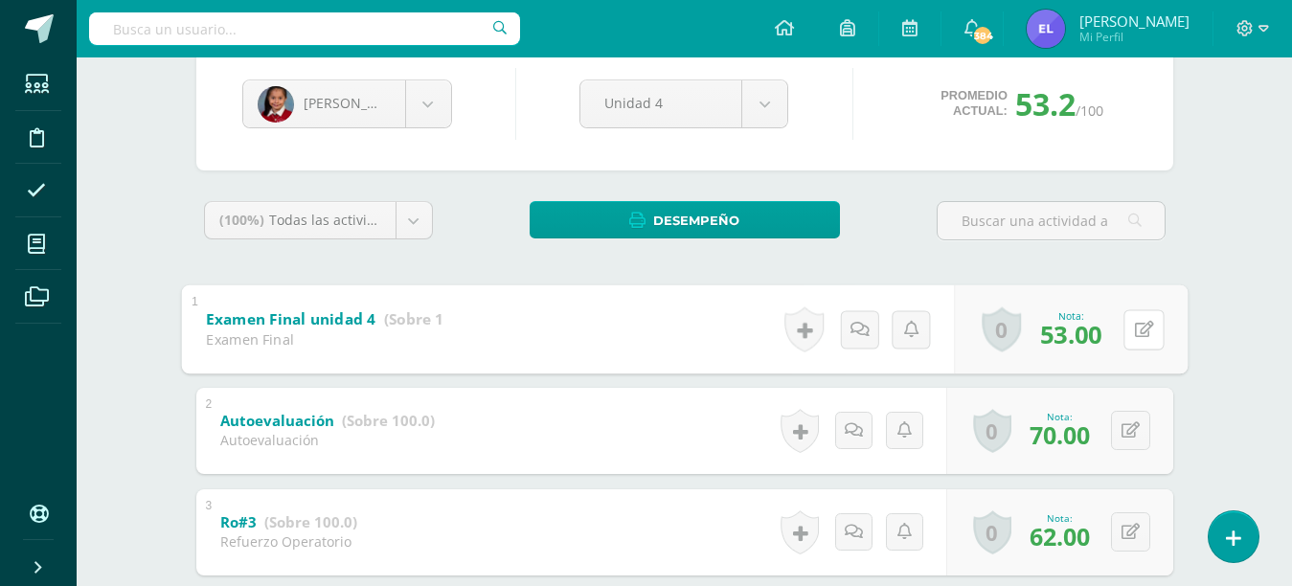
click at [1134, 325] on icon at bounding box center [1143, 329] width 19 height 16
type input "78"
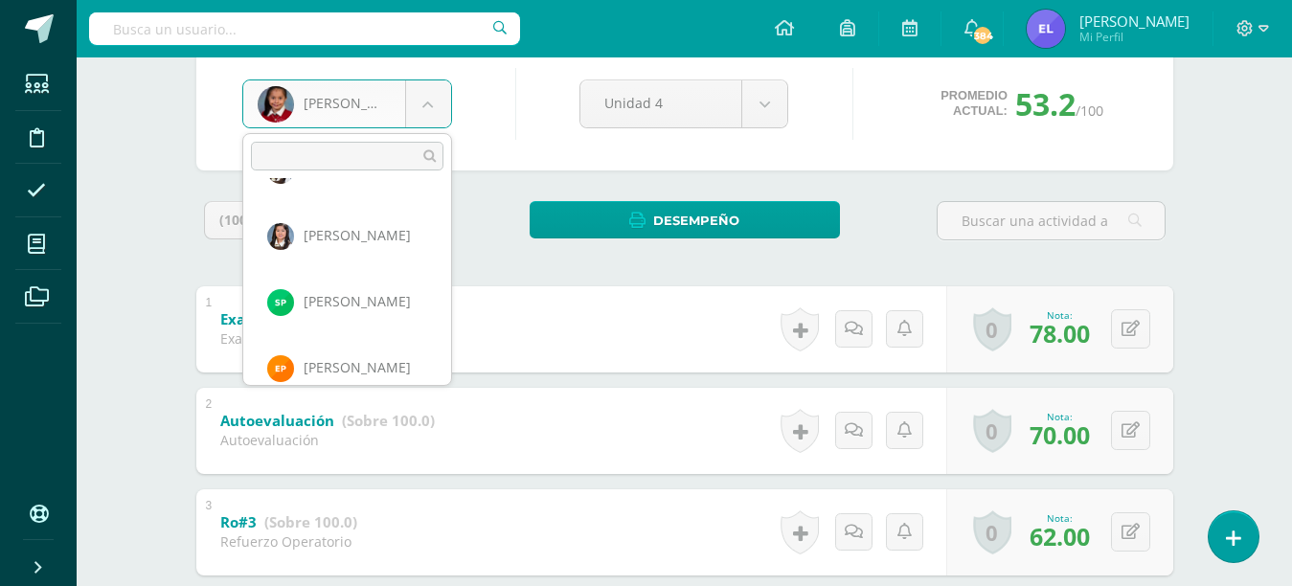
scroll to position [801, 0]
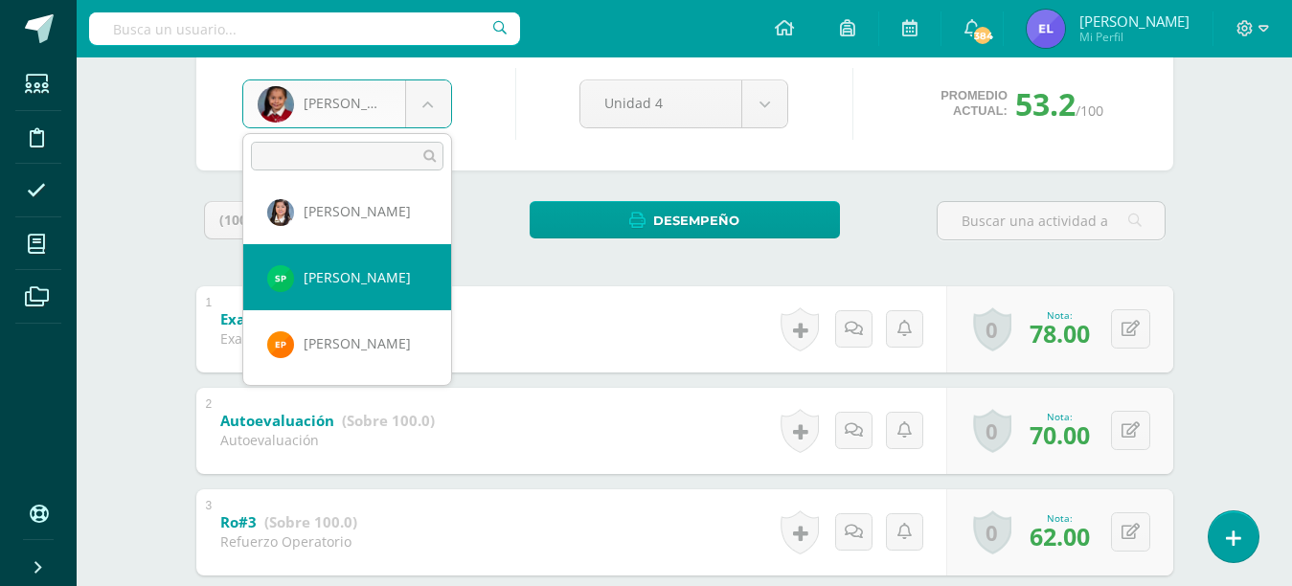
select select "3385"
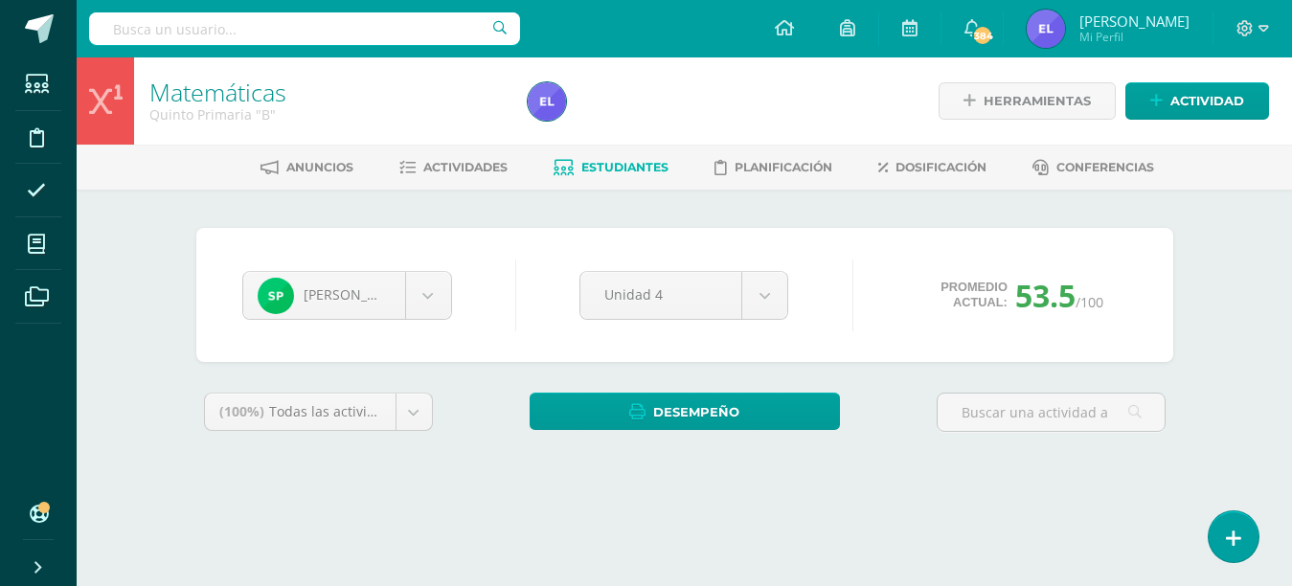
click at [428, 301] on body "Estudiantes Disciplina Asistencia Mis cursos Archivos Soporte Ayuda Reportar un…" at bounding box center [646, 258] width 1292 height 516
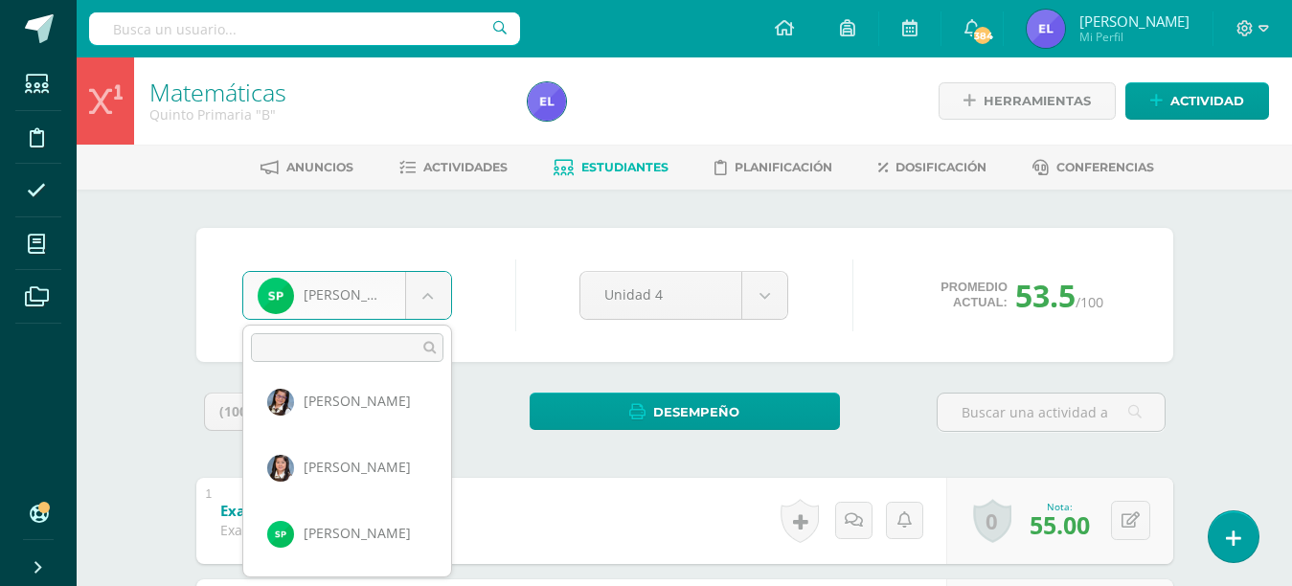
scroll to position [734, 0]
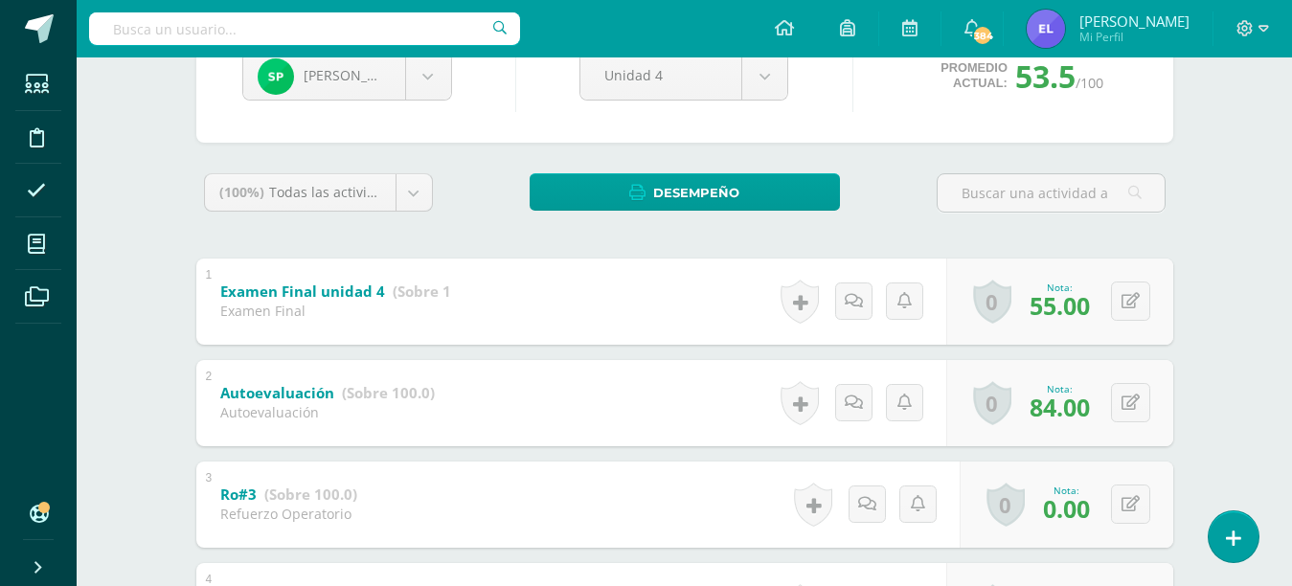
scroll to position [192, 0]
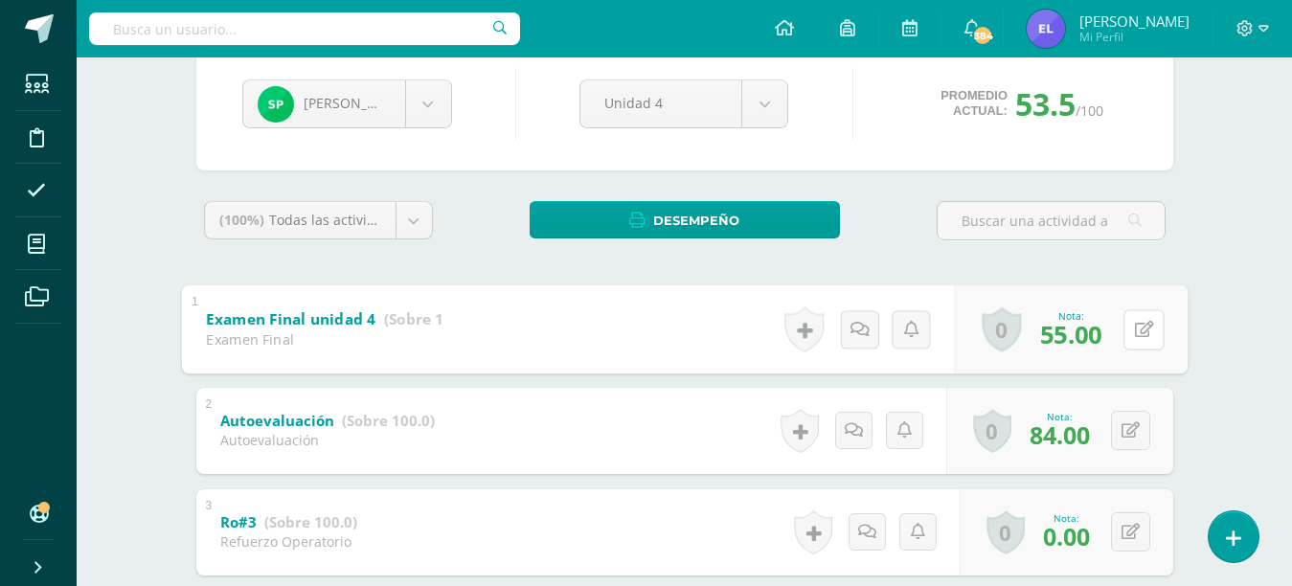
click at [1134, 334] on icon at bounding box center [1143, 329] width 19 height 16
type input "5"
type input "75"
click at [1085, 333] on icon at bounding box center [1092, 336] width 17 height 16
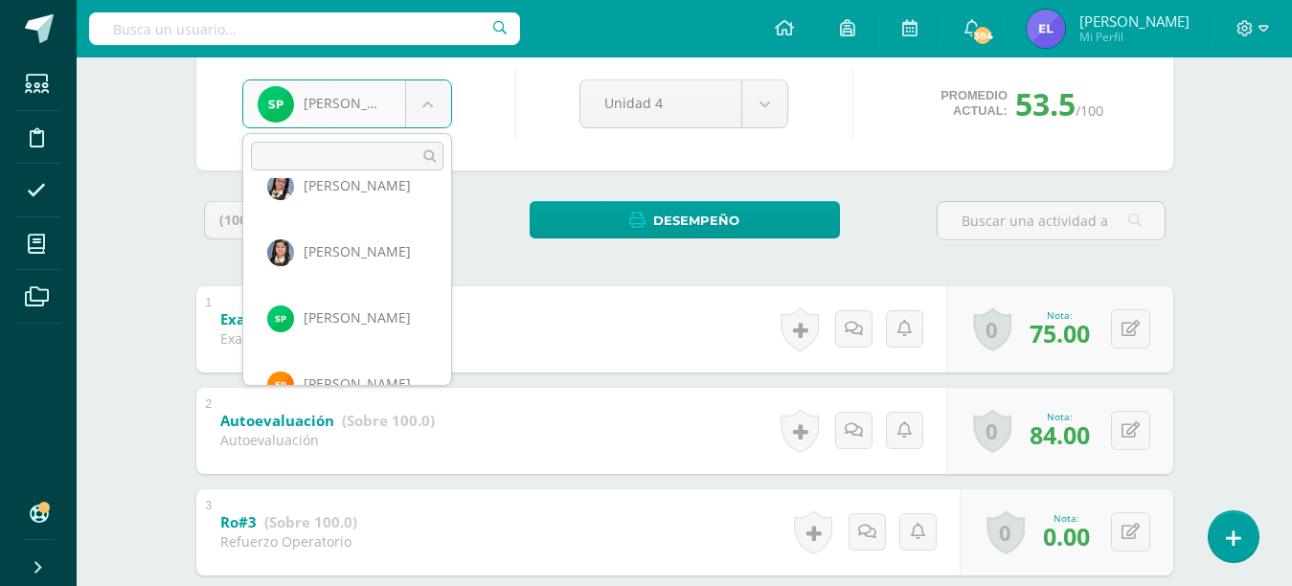
scroll to position [793, 0]
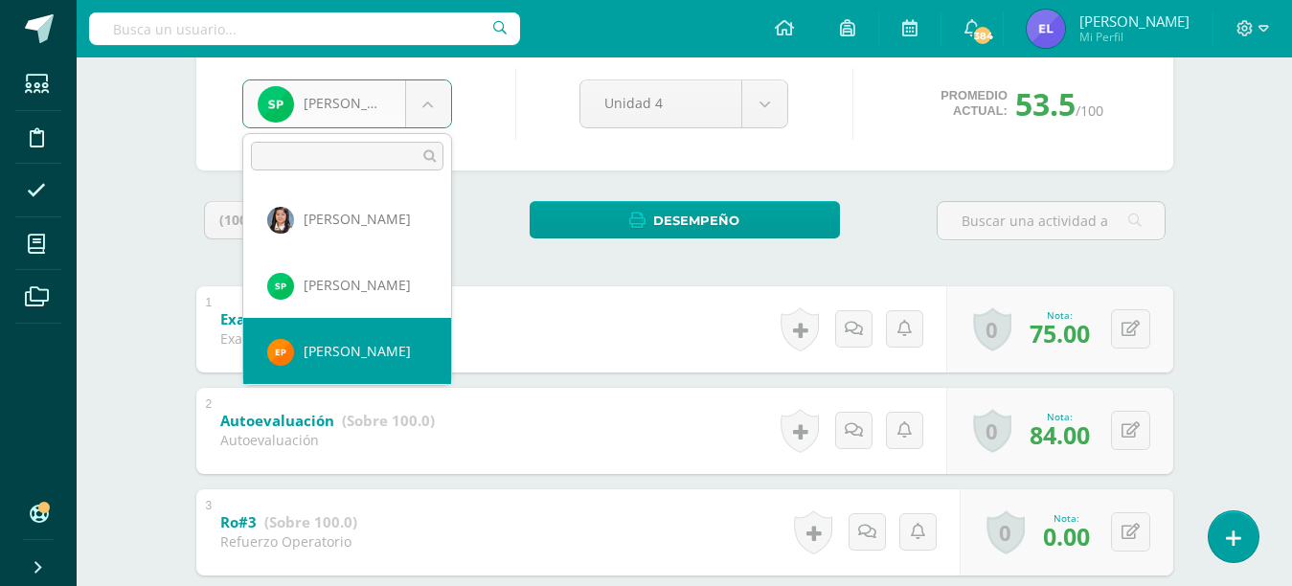
select select "756"
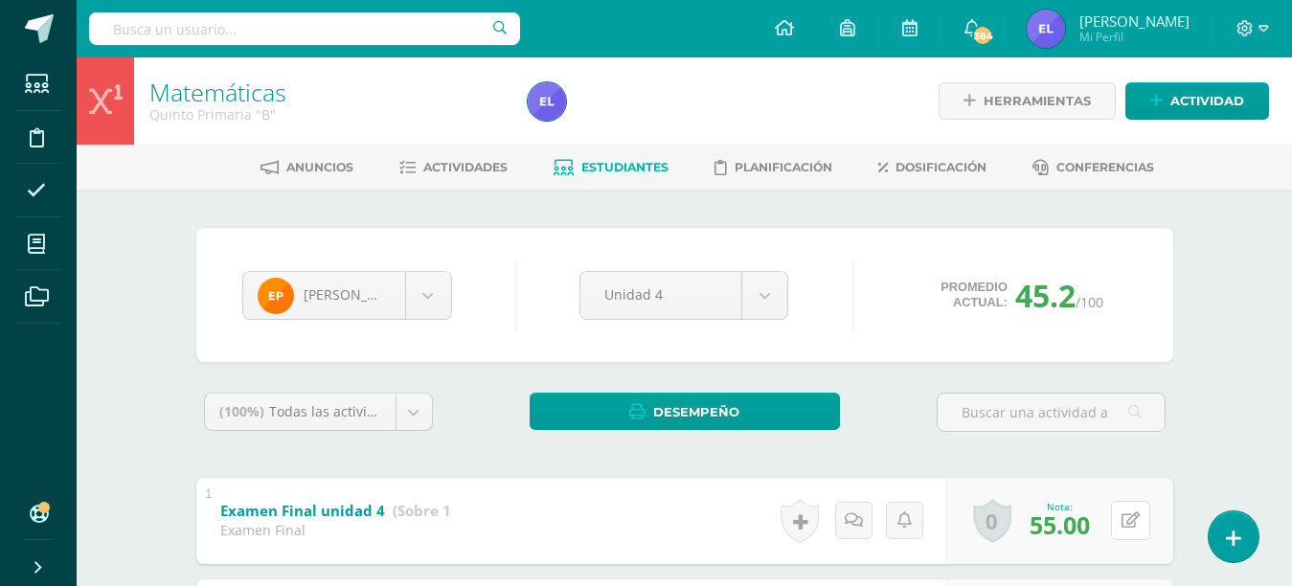
click at [1125, 525] on button at bounding box center [1130, 520] width 39 height 39
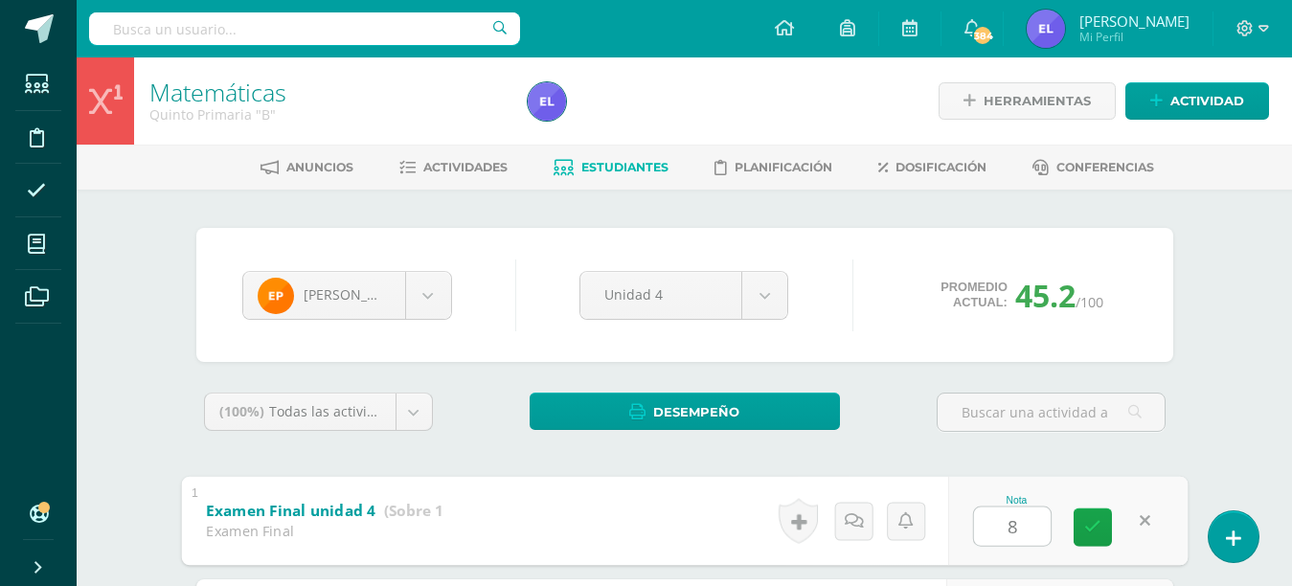
type input "80"
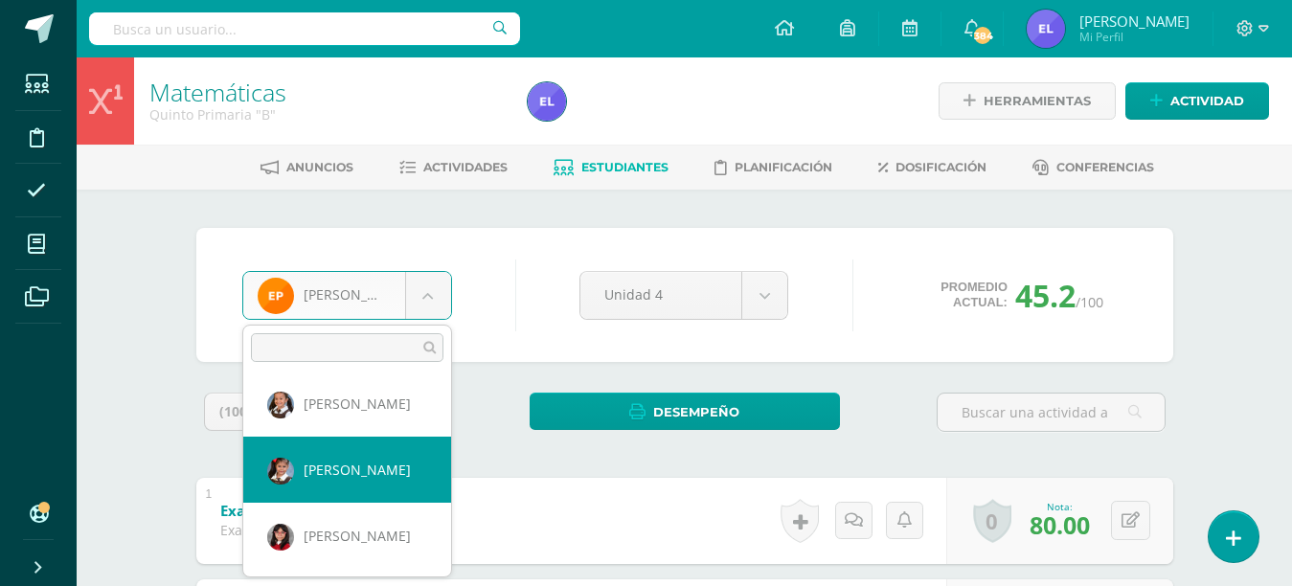
scroll to position [192, 0]
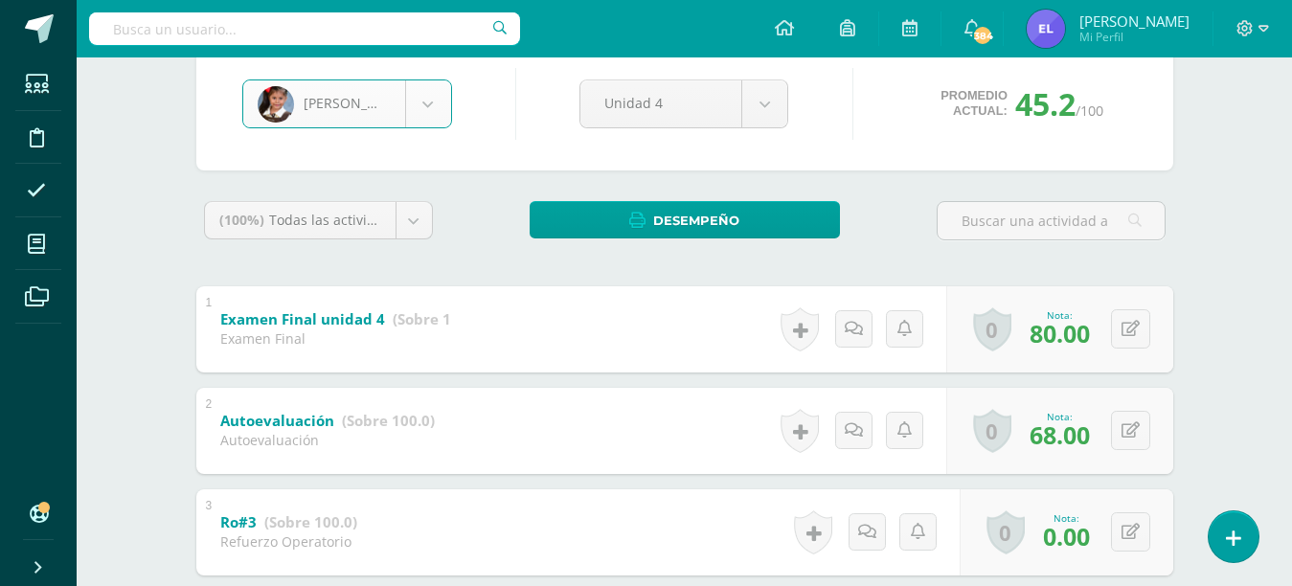
select select "121"
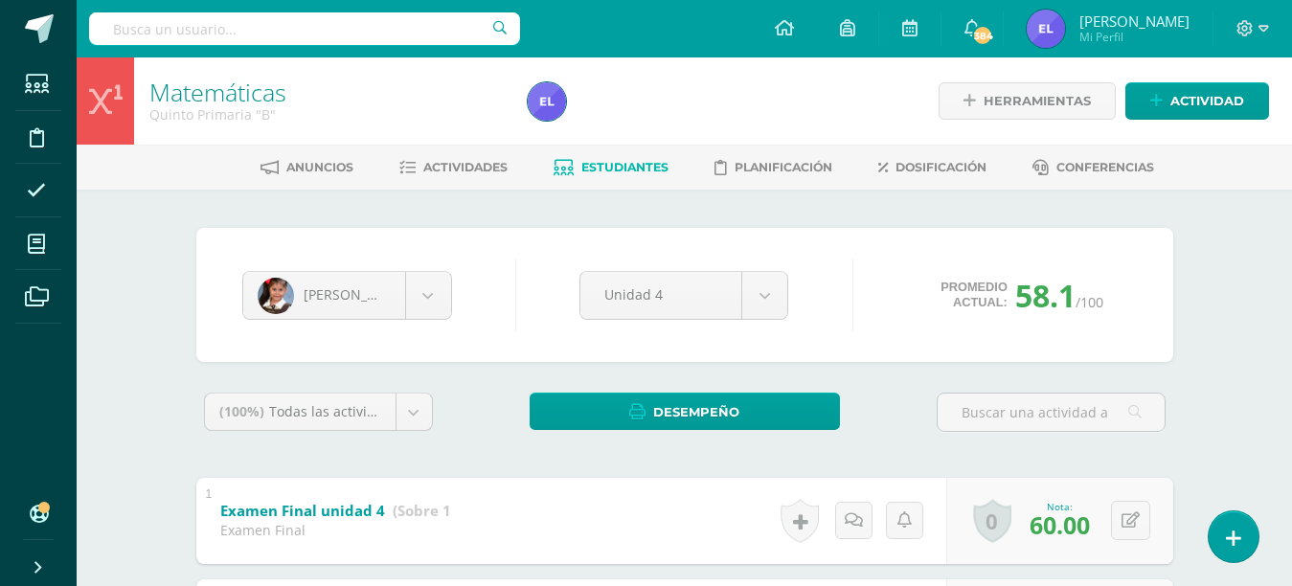
click at [1064, 519] on span "60.00" at bounding box center [1059, 524] width 60 height 33
click at [1132, 521] on icon at bounding box center [1130, 520] width 18 height 16
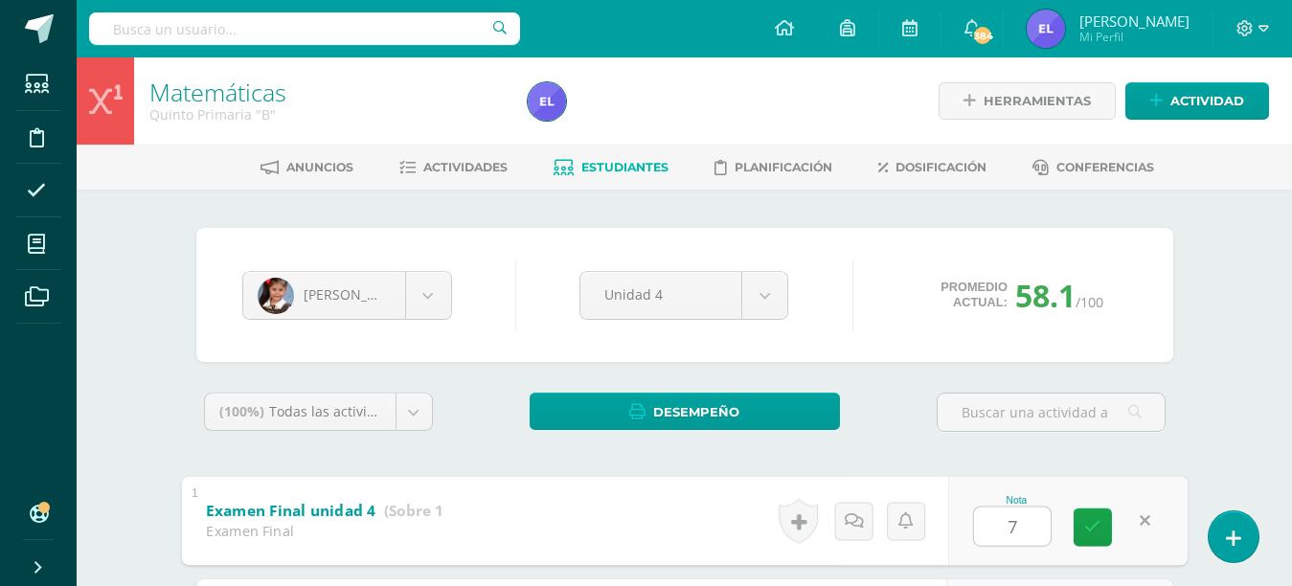
type input "70"
click at [1091, 511] on link at bounding box center [1092, 527] width 38 height 38
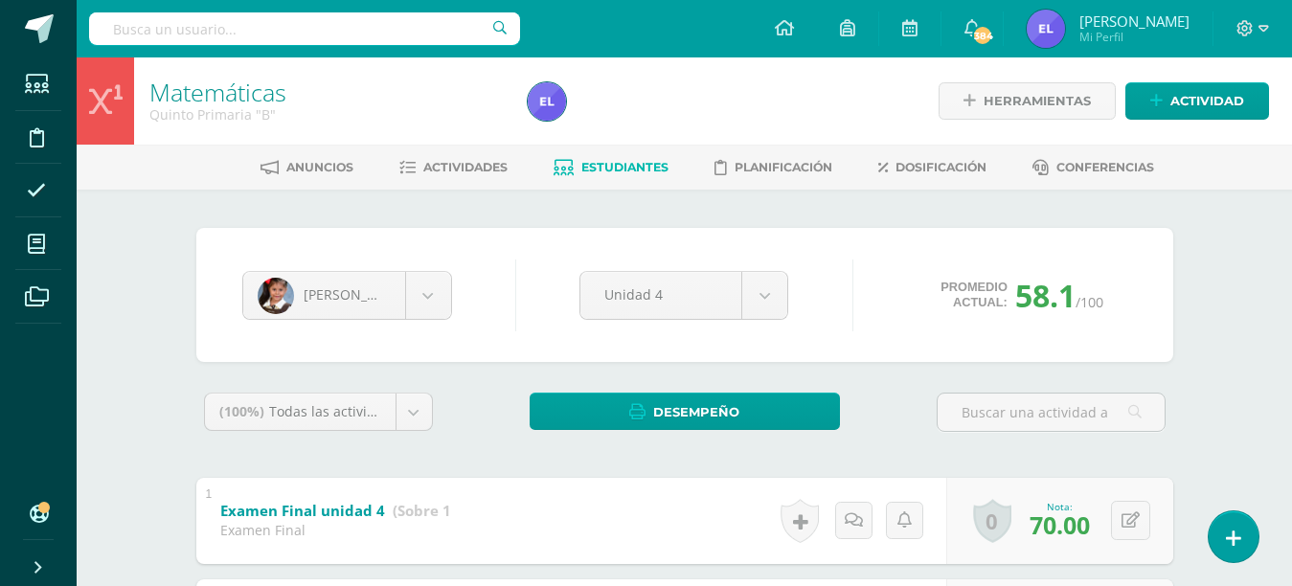
click at [616, 169] on span "Estudiantes" at bounding box center [624, 167] width 87 height 14
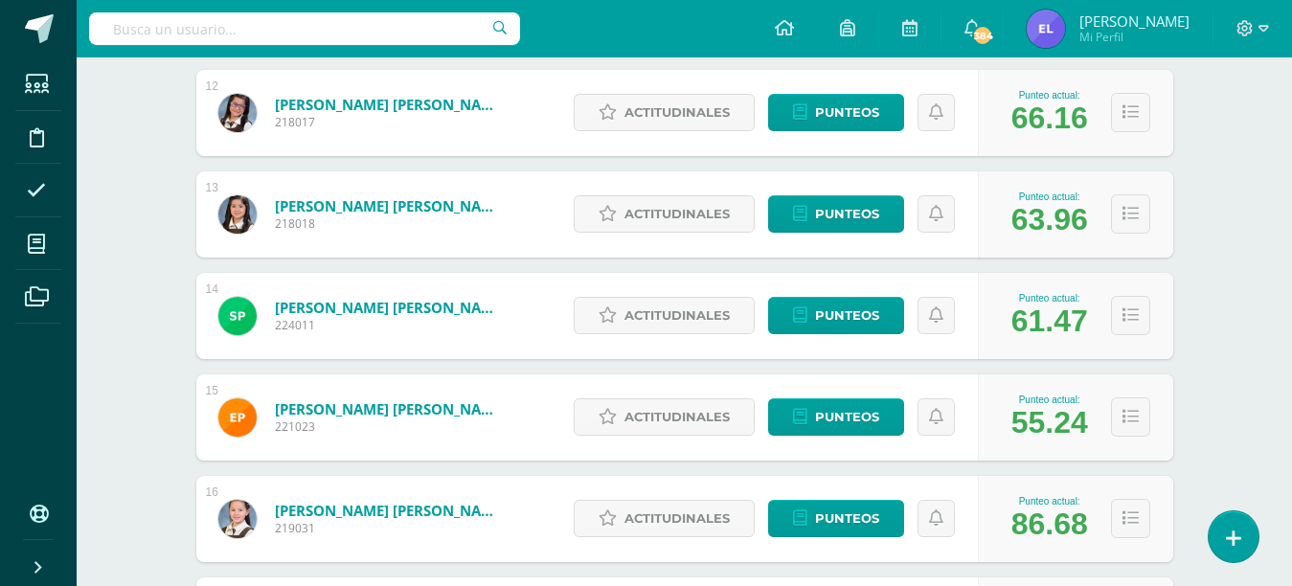
scroll to position [1468, 0]
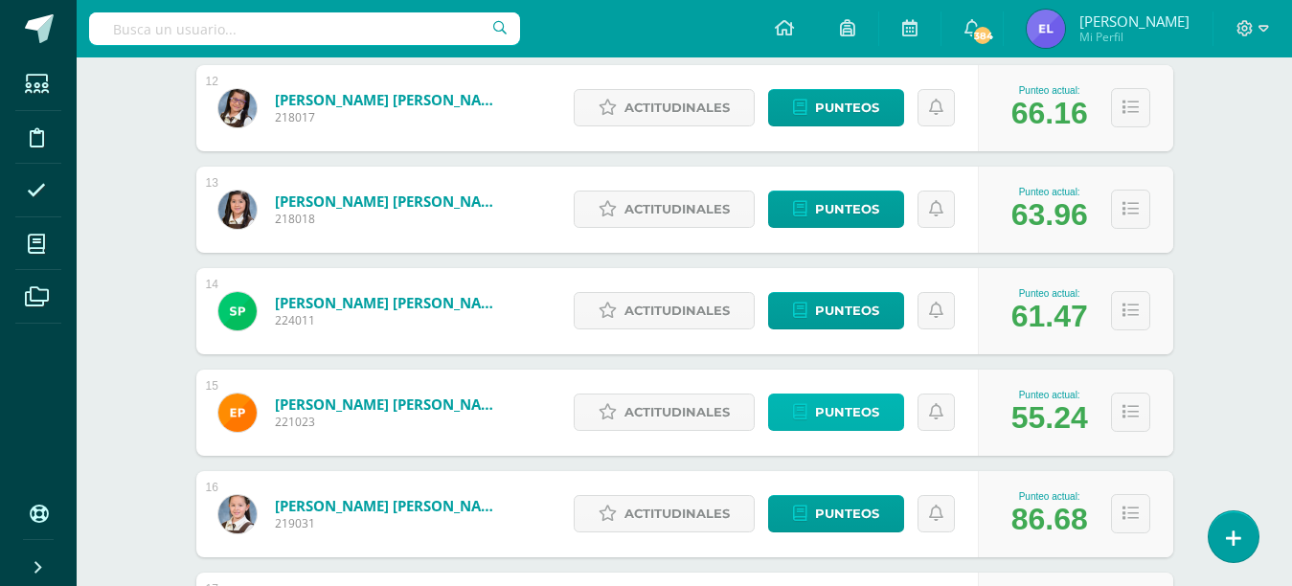
click at [874, 413] on span "Punteos" at bounding box center [847, 412] width 64 height 35
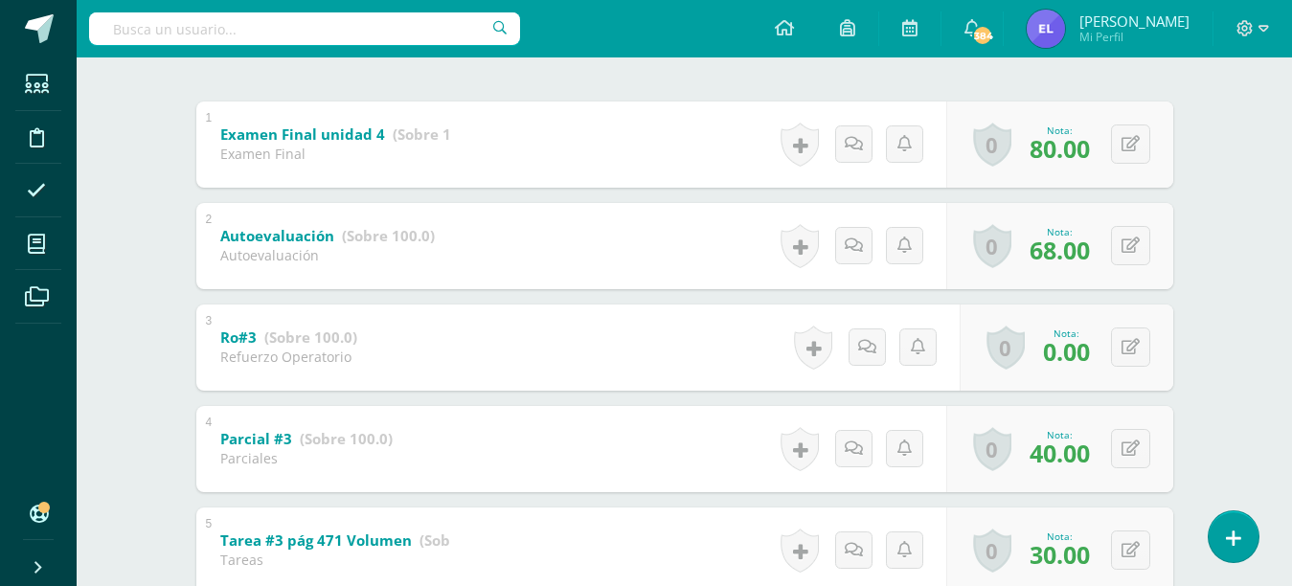
scroll to position [379, 0]
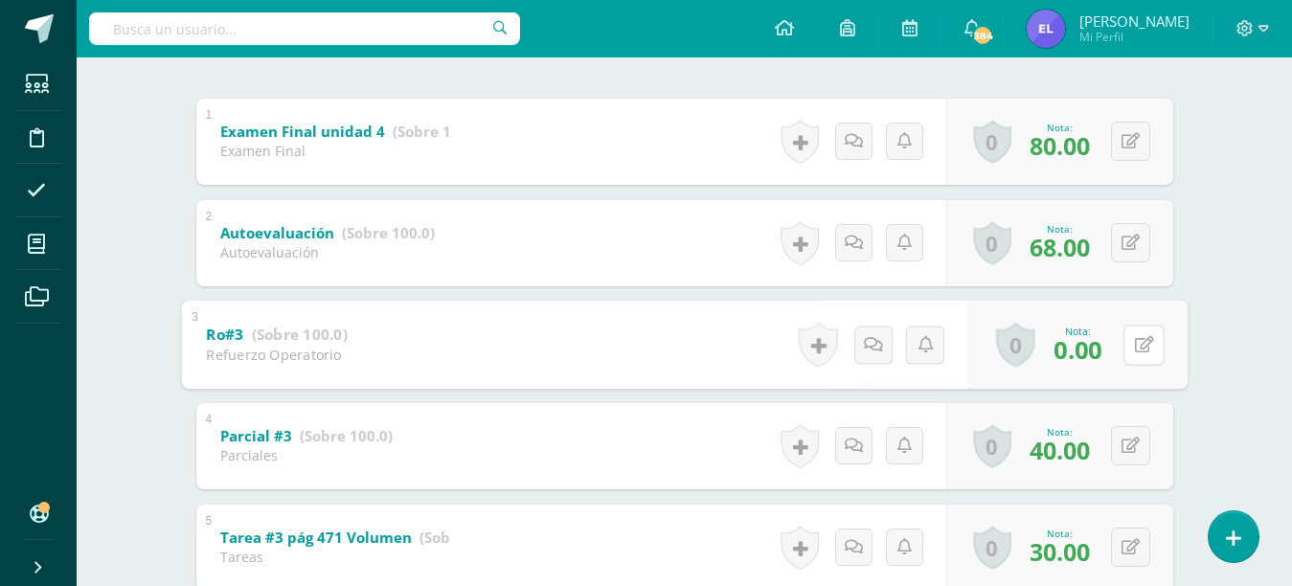
click at [1136, 340] on icon at bounding box center [1143, 344] width 19 height 16
type input "100"
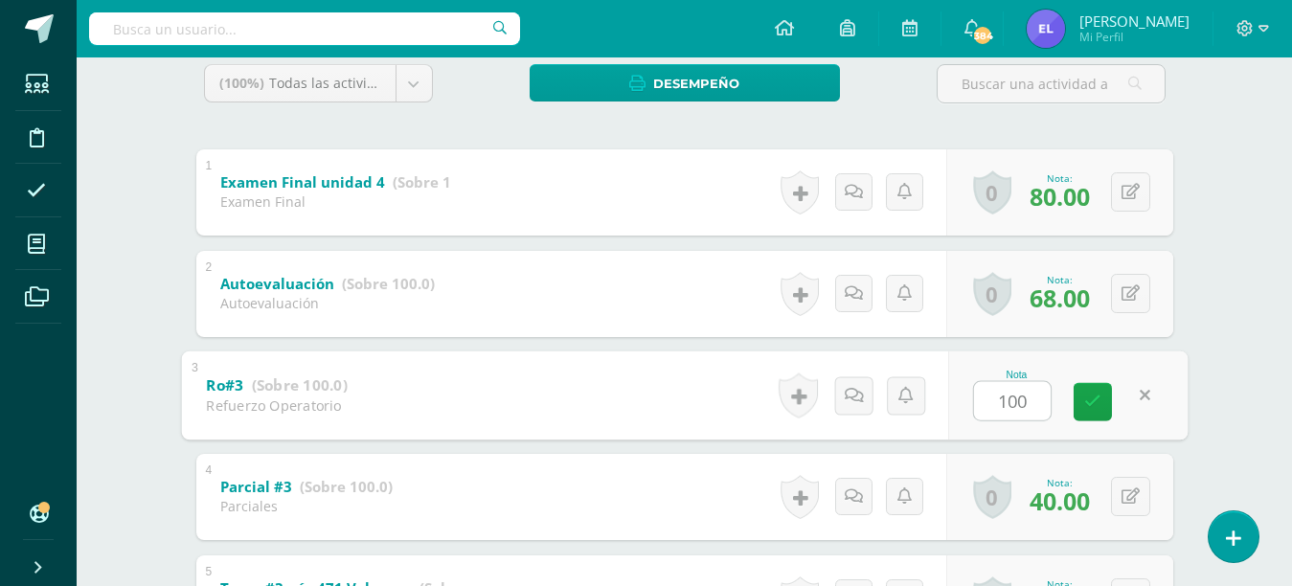
scroll to position [332, 0]
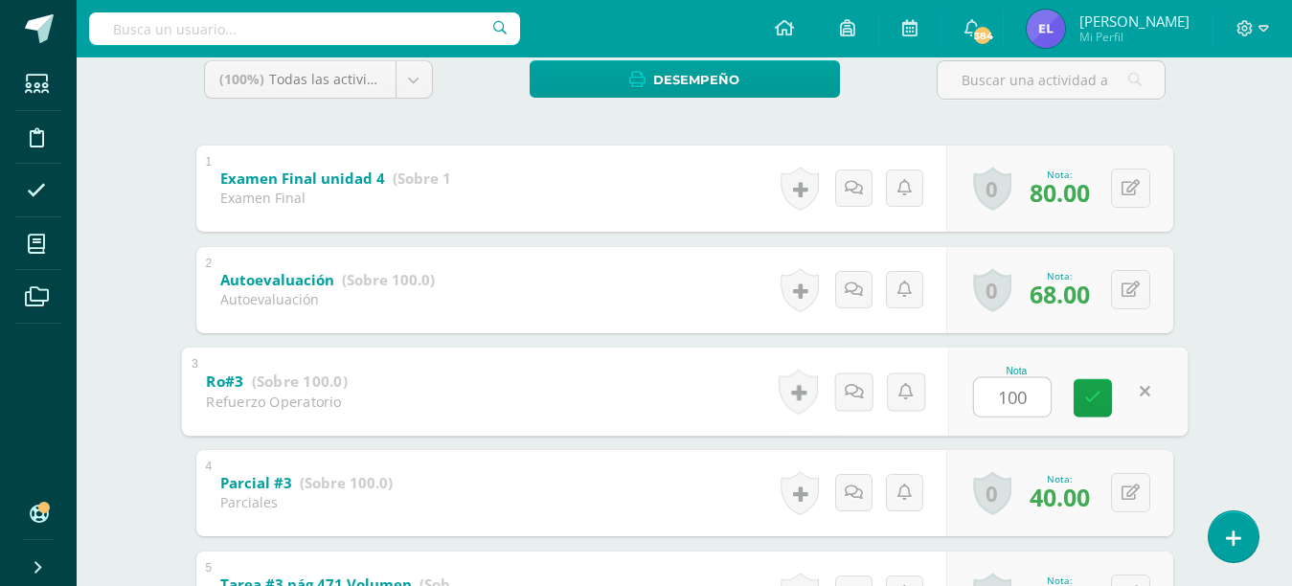
click at [1085, 398] on icon at bounding box center [1092, 398] width 17 height 16
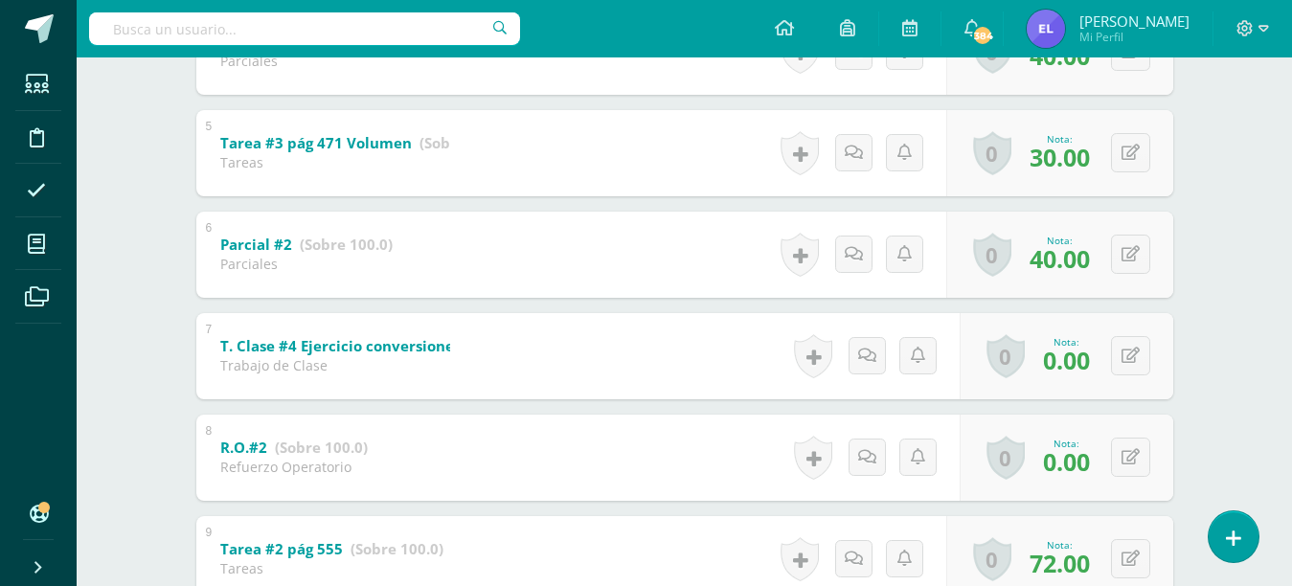
scroll to position [778, 0]
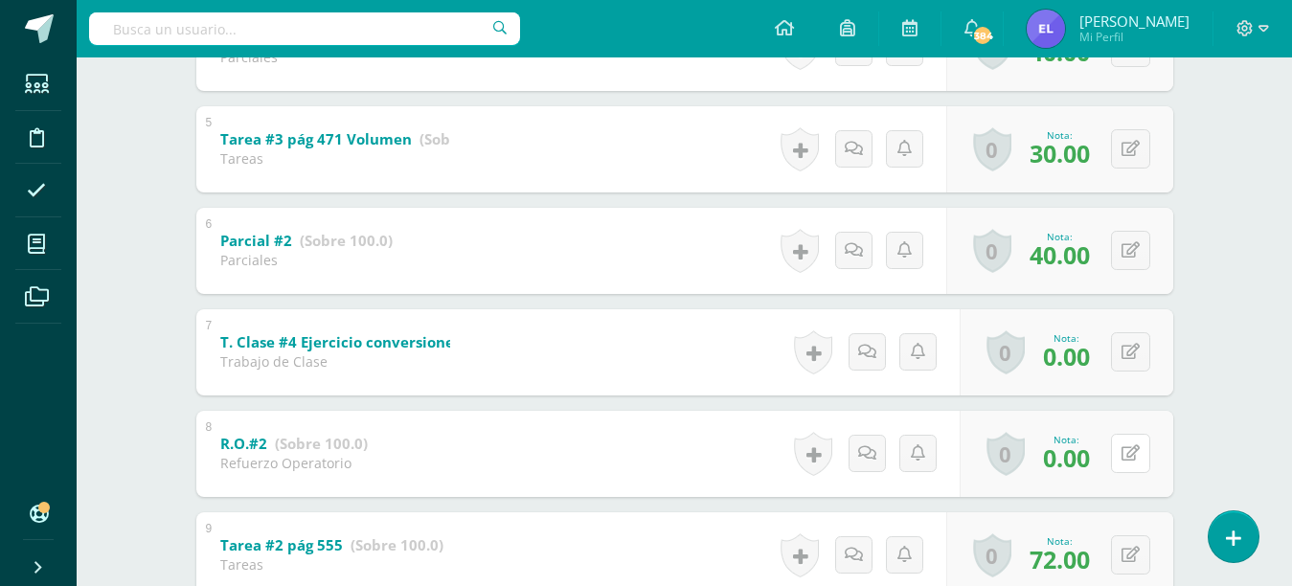
click at [1125, 447] on icon at bounding box center [1130, 453] width 18 height 16
click at [1125, 409] on form "R.O.#2 (Sobre 100.0) Refuerzo Operatorio Nota 0.00 0 Logros Logros obtenidos" at bounding box center [684, 409] width 1006 height 0
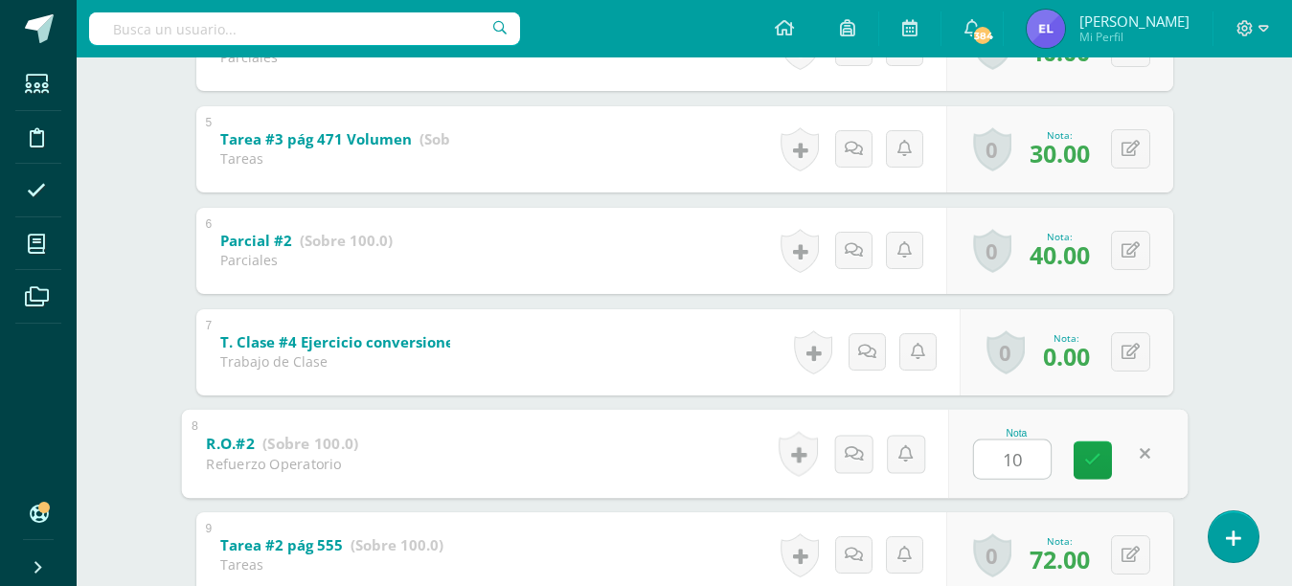
type input "100"
click at [1096, 458] on icon at bounding box center [1092, 460] width 17 height 16
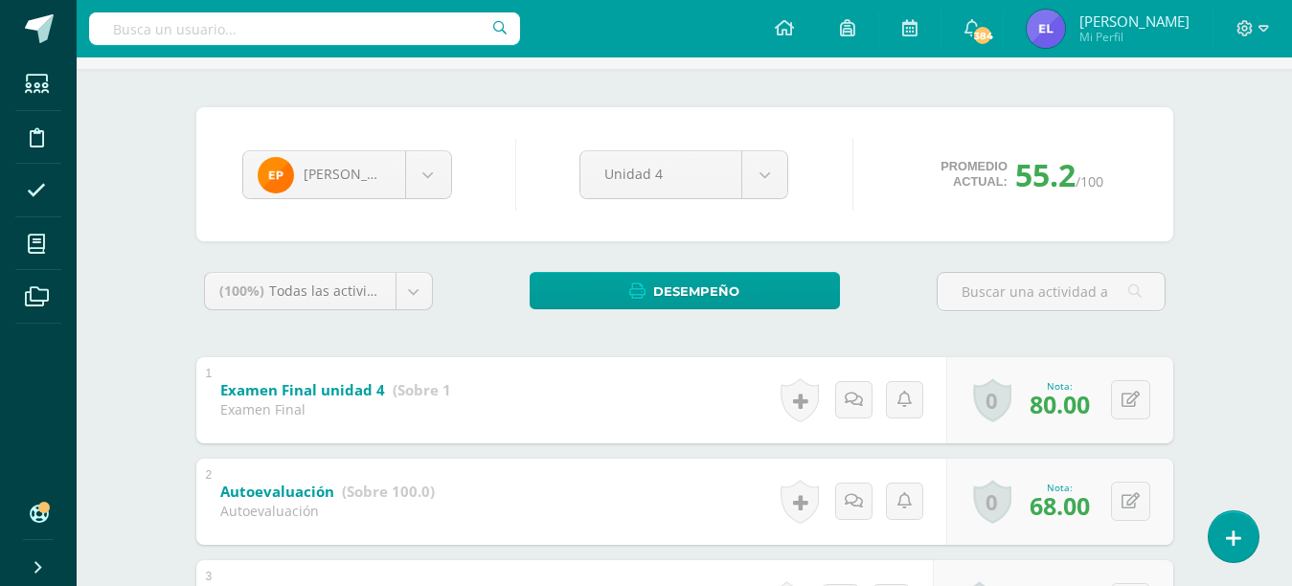
scroll to position [117, 0]
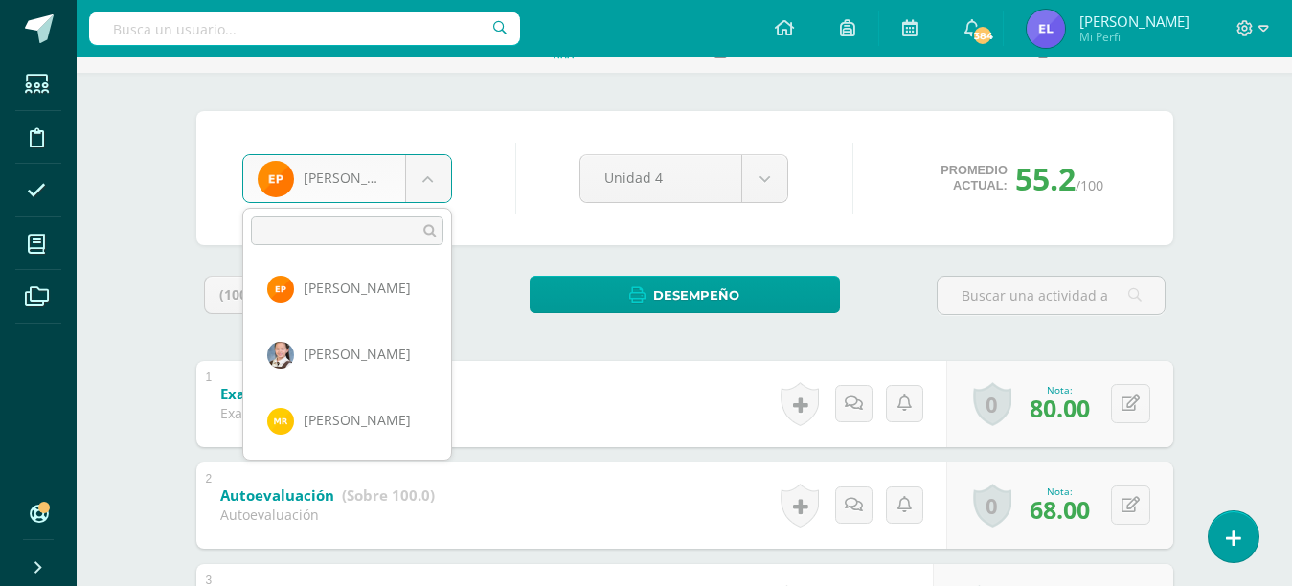
scroll to position [1262, 0]
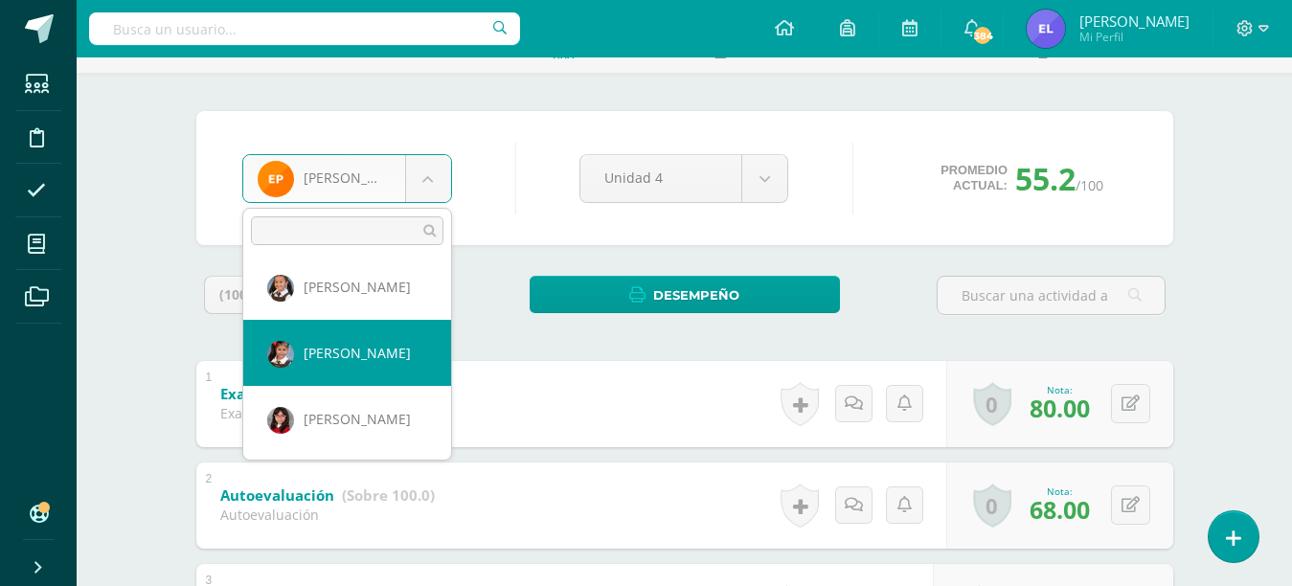
select select "121"
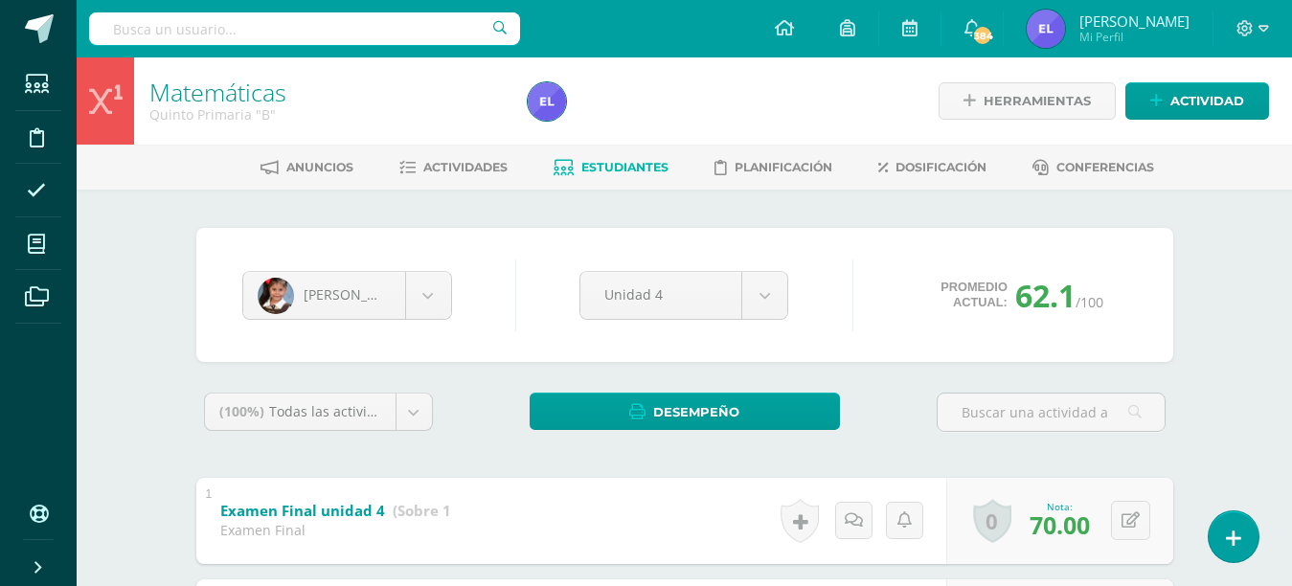
click at [625, 168] on span "Estudiantes" at bounding box center [624, 167] width 87 height 14
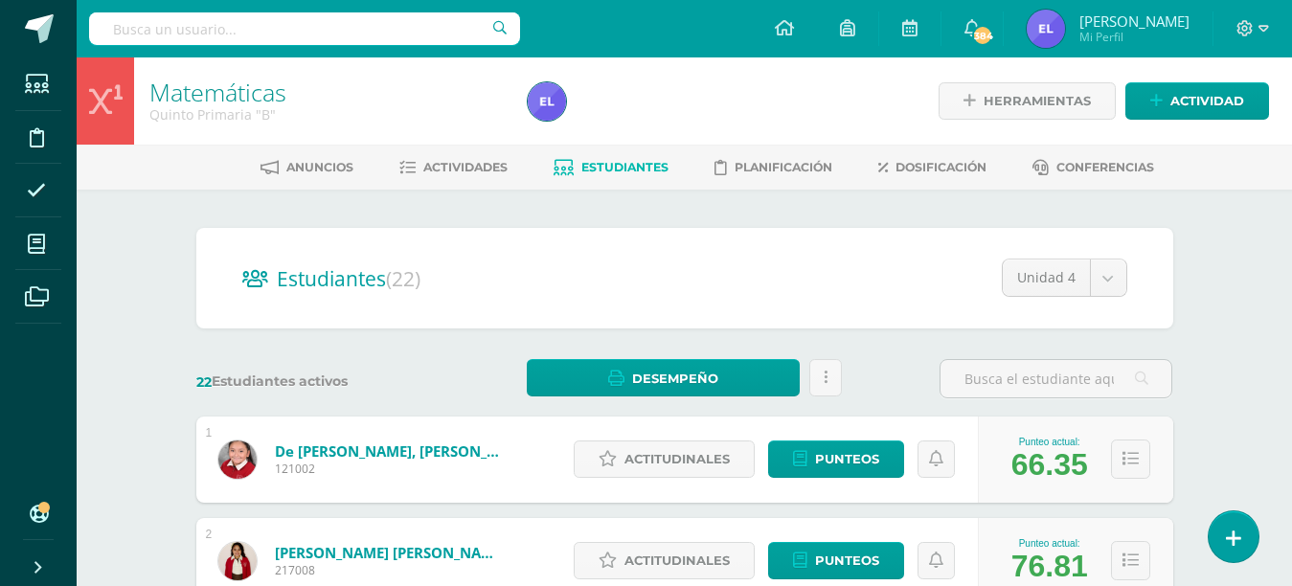
click at [56, 235] on span at bounding box center [36, 243] width 43 height 43
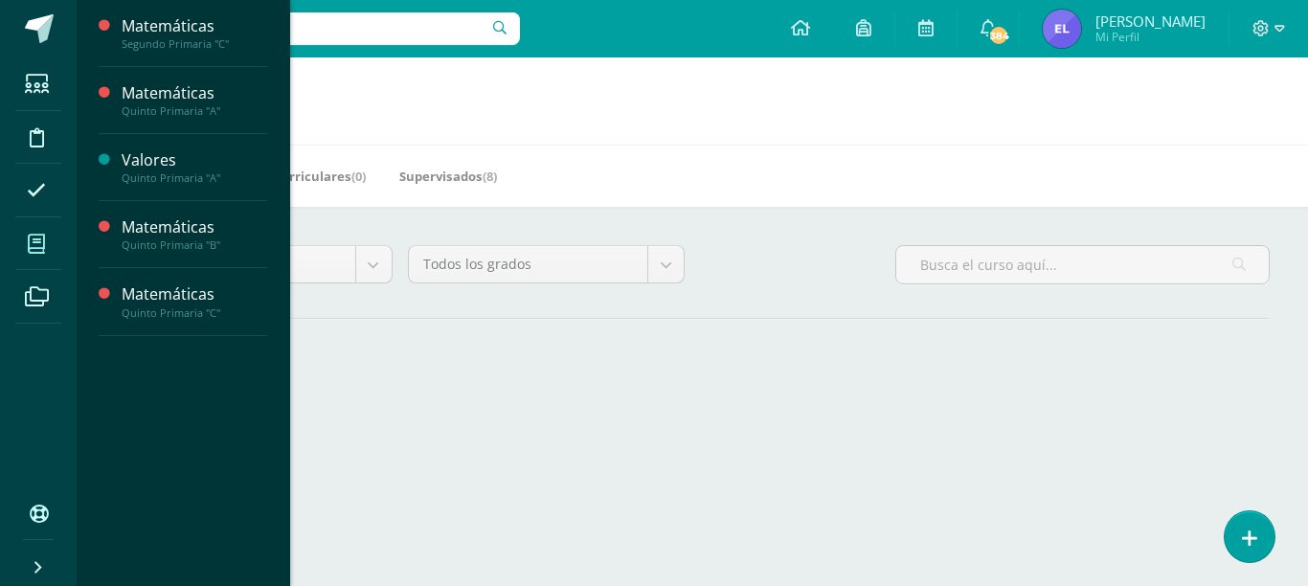
click at [51, 228] on span at bounding box center [36, 243] width 43 height 43
click at [171, 81] on div "Matemáticas Quinto Primaria "A" Actividades Estudiantes Planificación Dosificac…" at bounding box center [183, 100] width 169 height 67
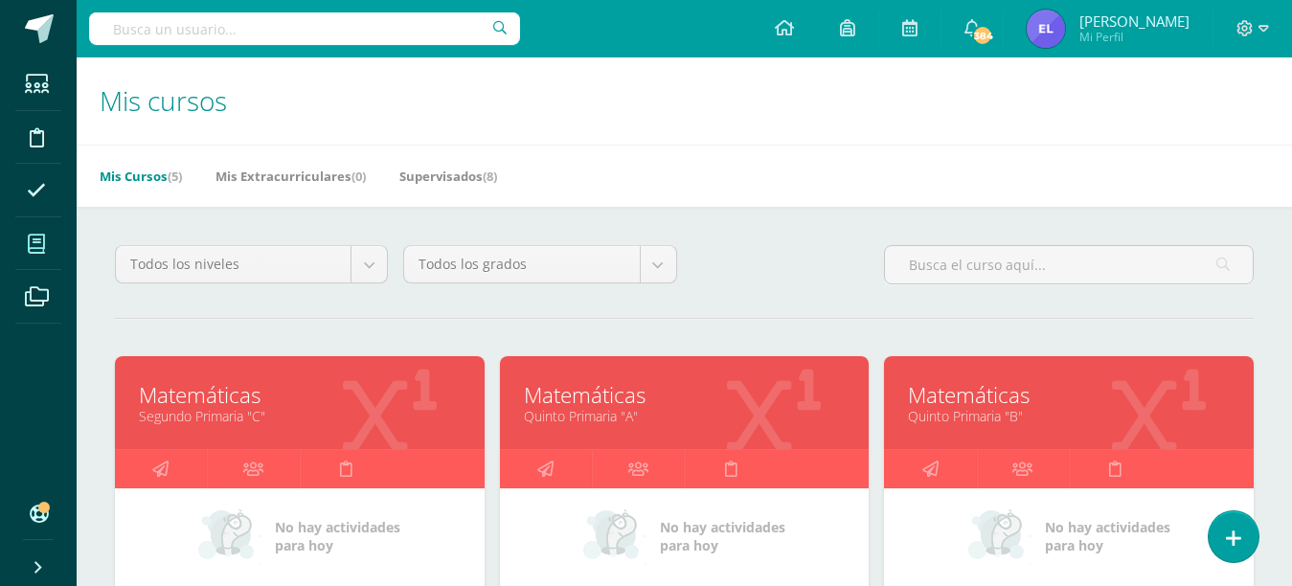
click at [666, 384] on link "Matemáticas" at bounding box center [685, 395] width 322 height 30
